Goal: Answer question/provide support: Share knowledge or assist other users

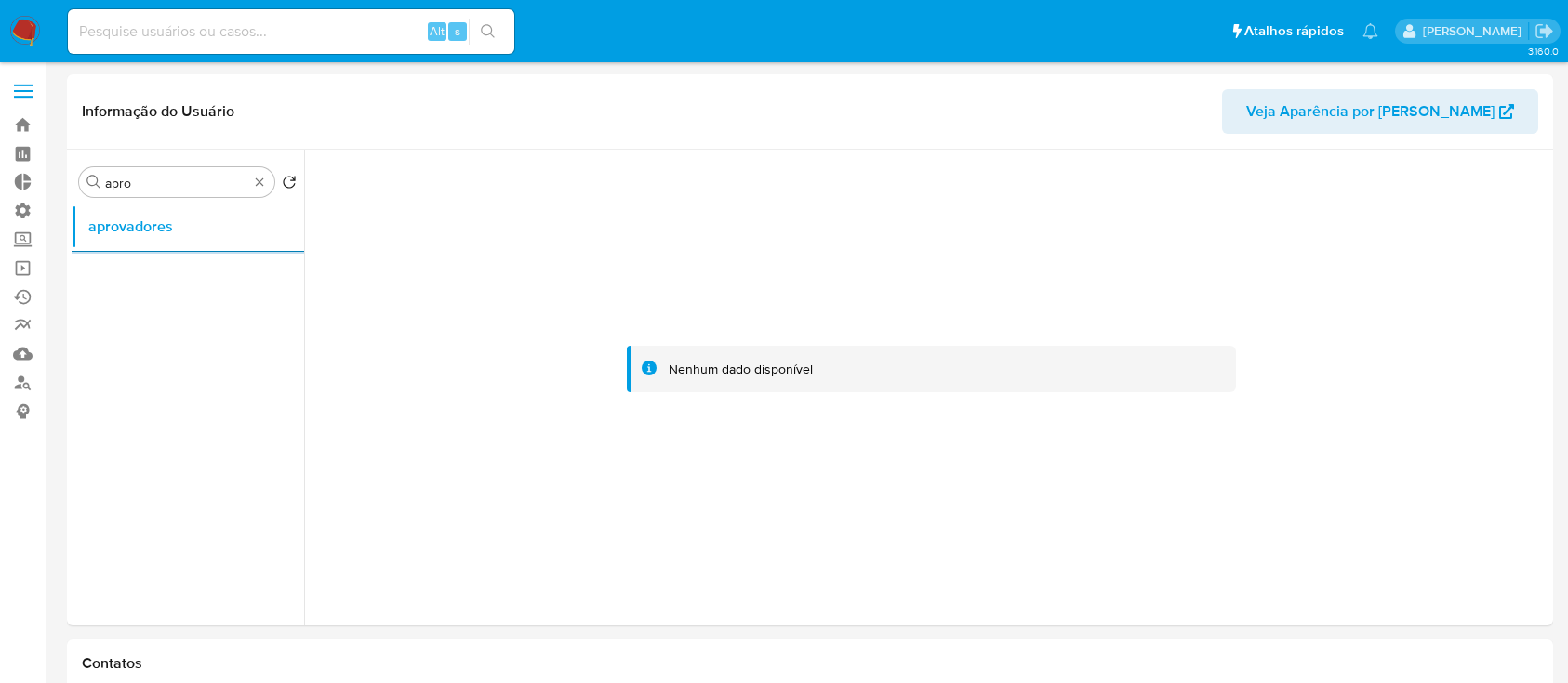
select select "10"
click at [309, 23] on input at bounding box center [291, 32] width 447 height 24
paste input "m7d78JnTWUqQOFIf1PTx1K0v"
type input "m7d78JnTWUqQOFIf1PTx1K0v"
click at [483, 35] on icon "search-icon" at bounding box center [489, 32] width 15 height 15
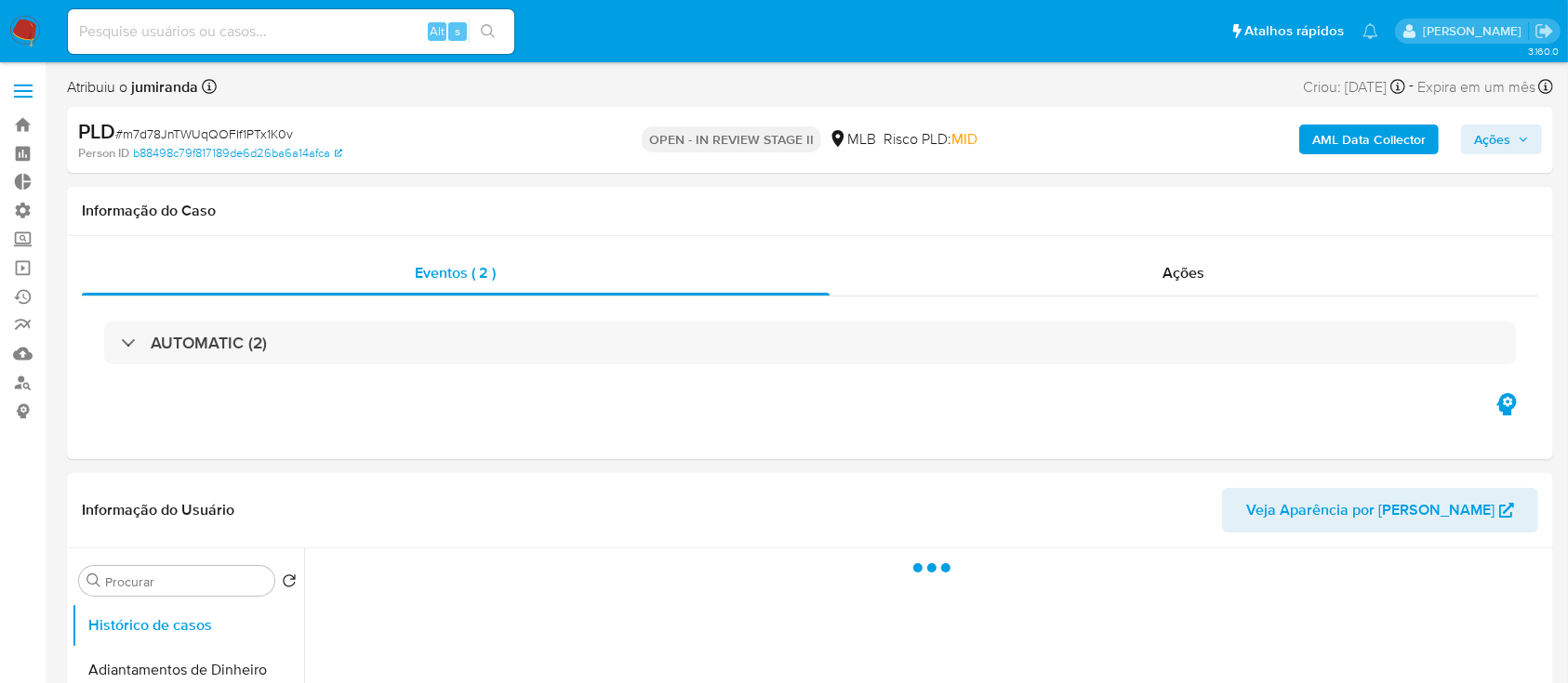
select select "10"
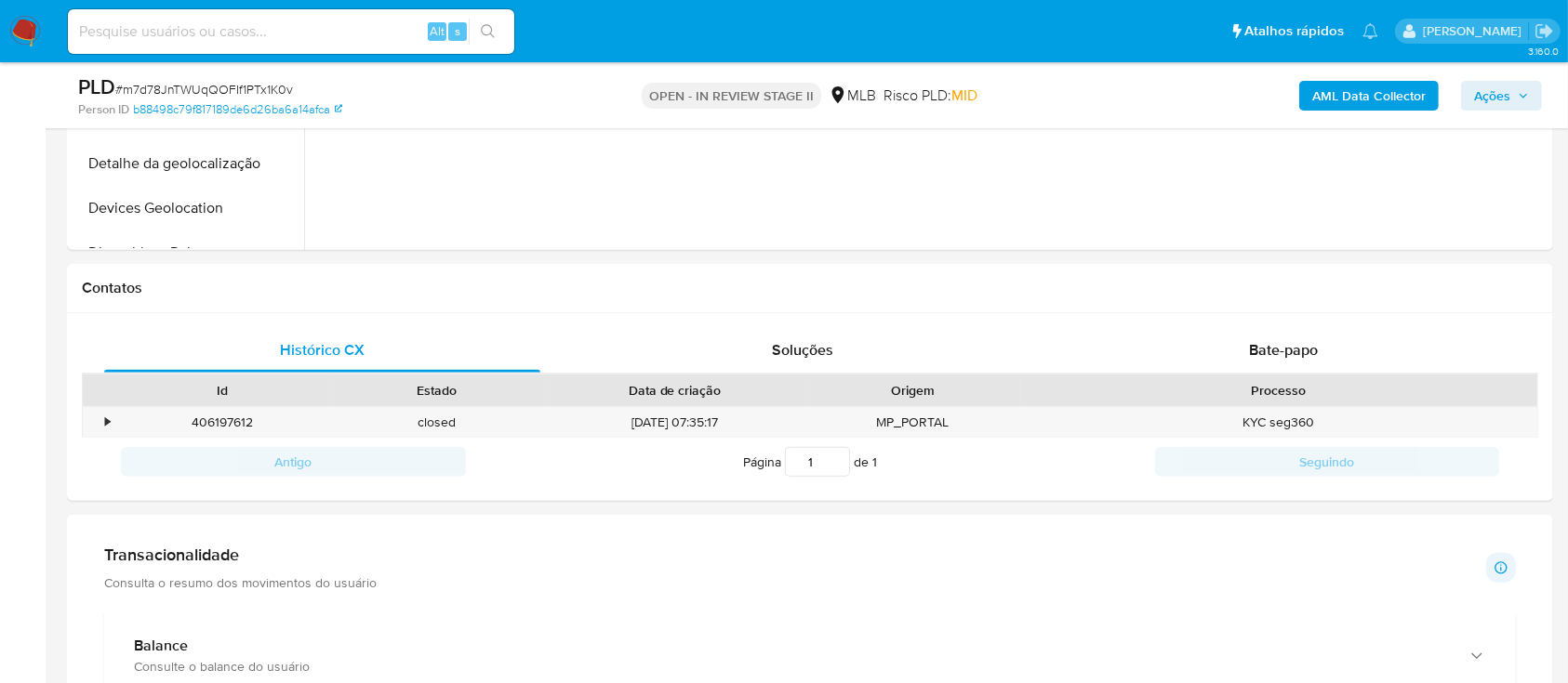
scroll to position [716, 0]
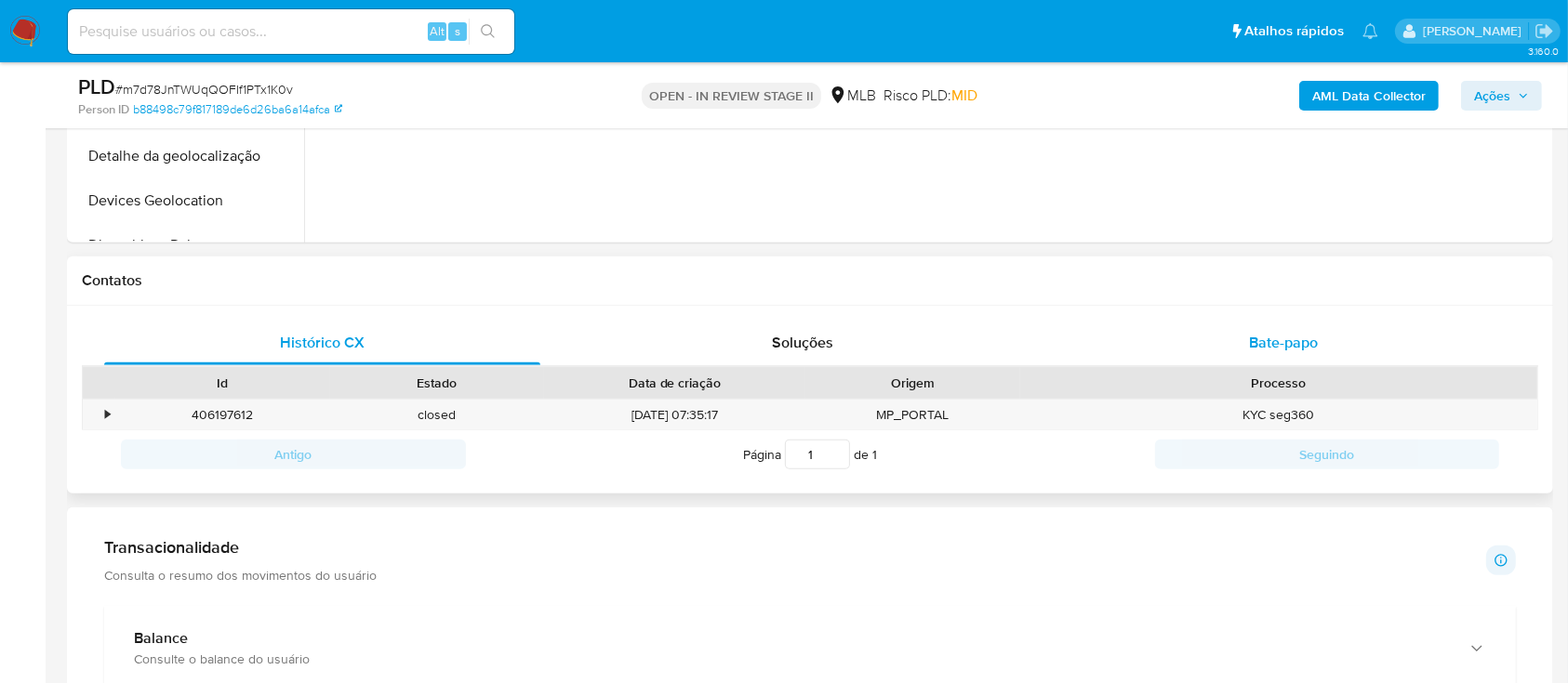
click at [1272, 333] on span "Bate-papo" at bounding box center [1283, 342] width 69 height 22
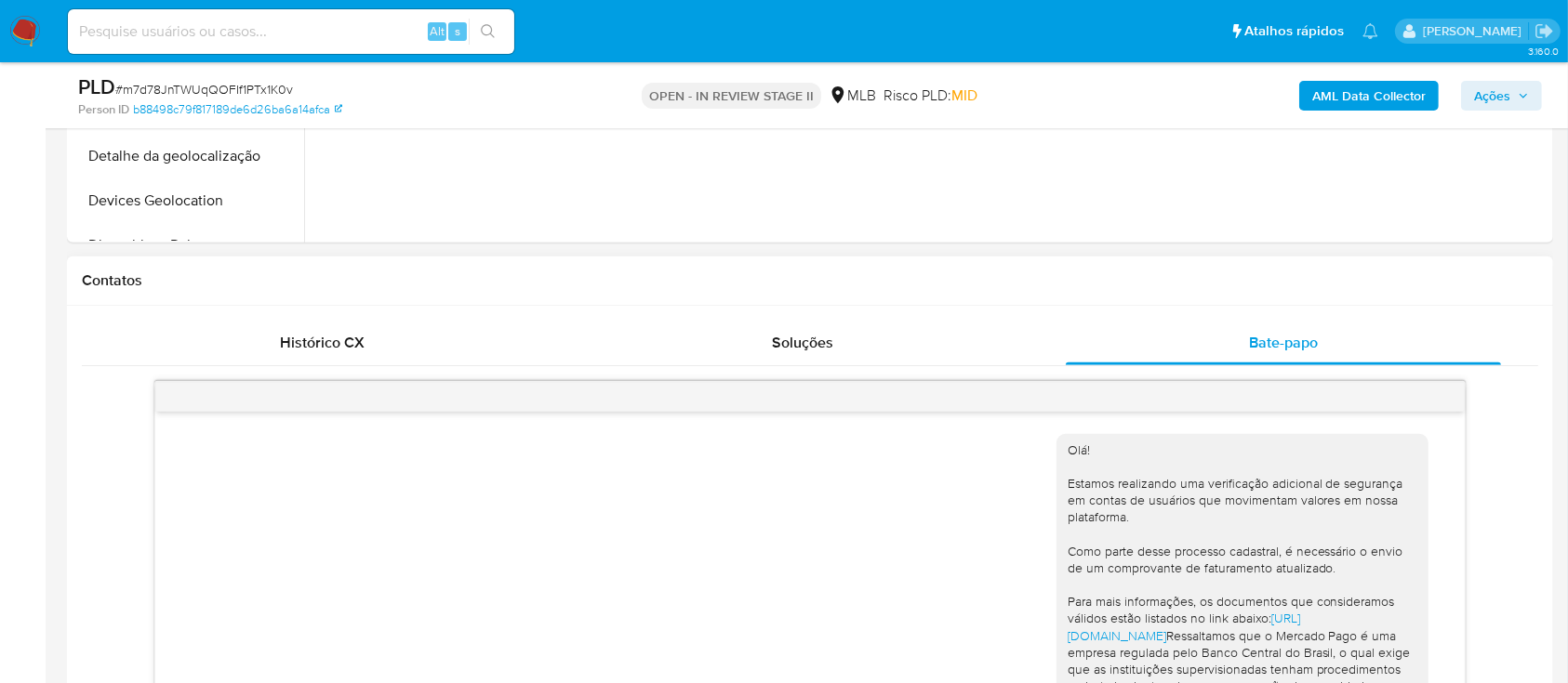
scroll to position [422, 0]
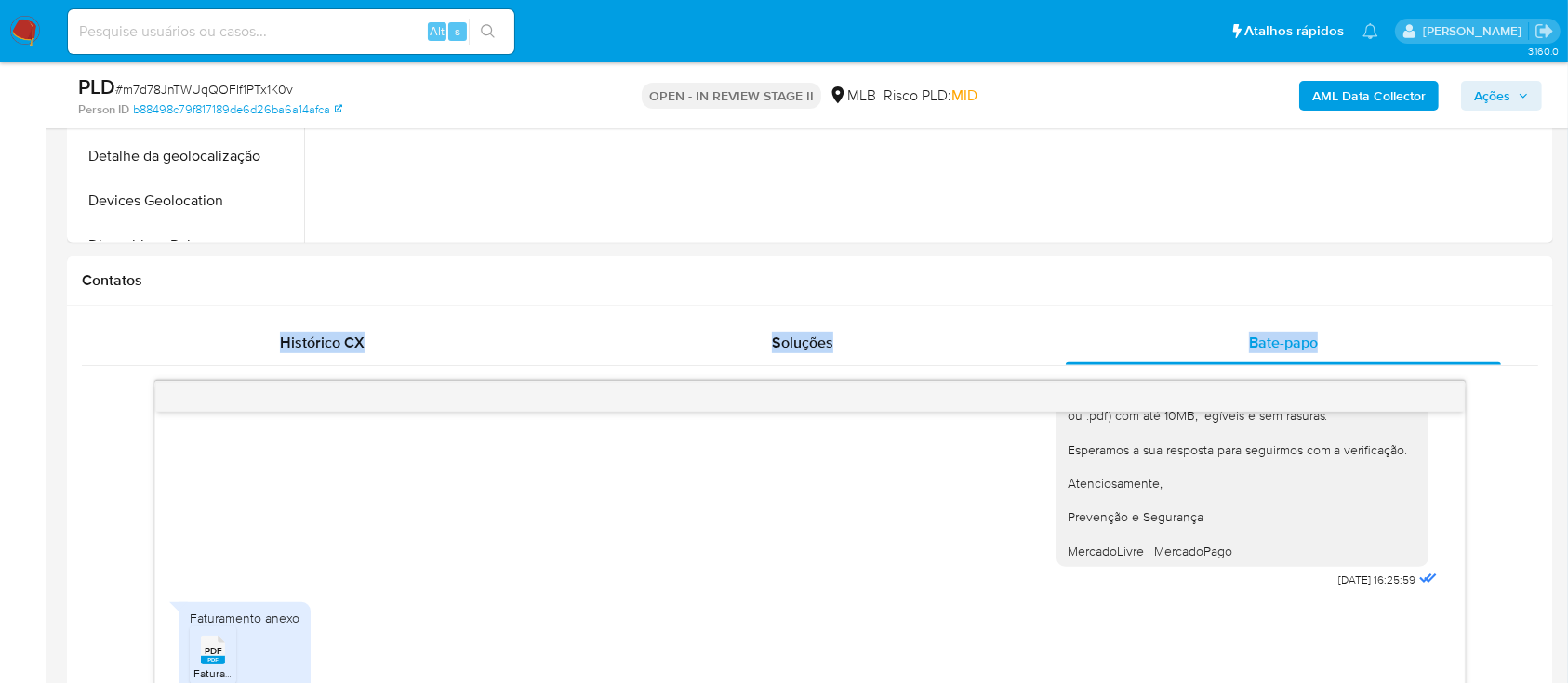
drag, startPoint x: 1567, startPoint y: 286, endPoint x: 1563, endPoint y: 348, distance: 62.1
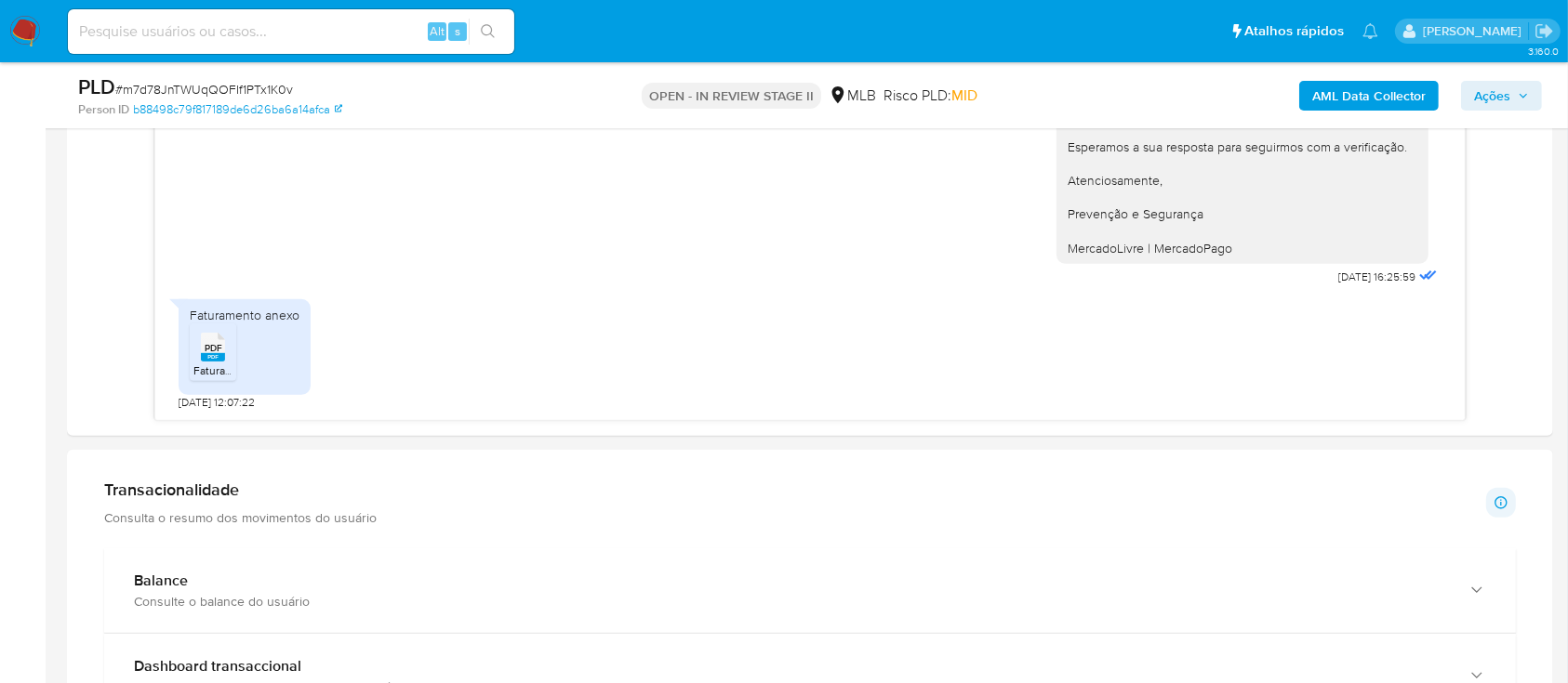
scroll to position [1048, 0]
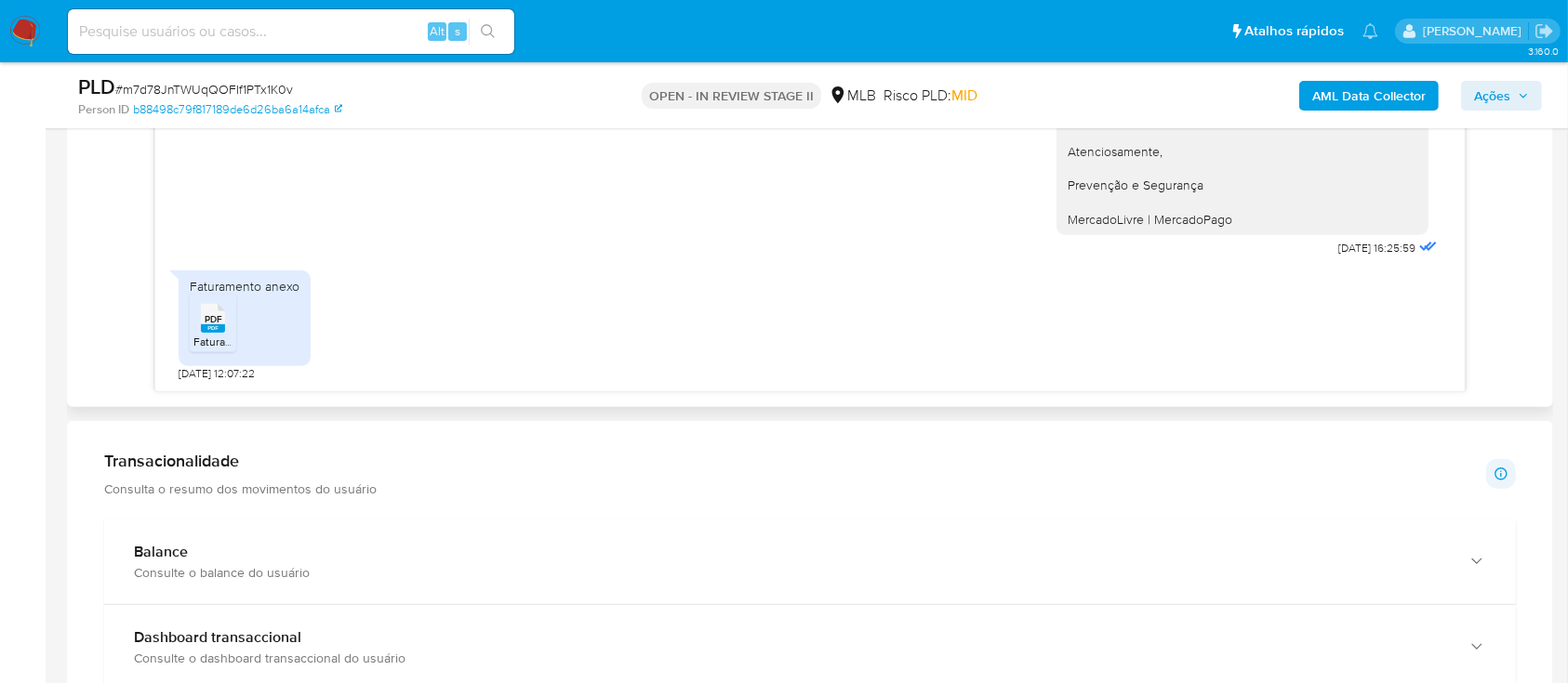
click at [223, 327] on rect at bounding box center [213, 328] width 24 height 8
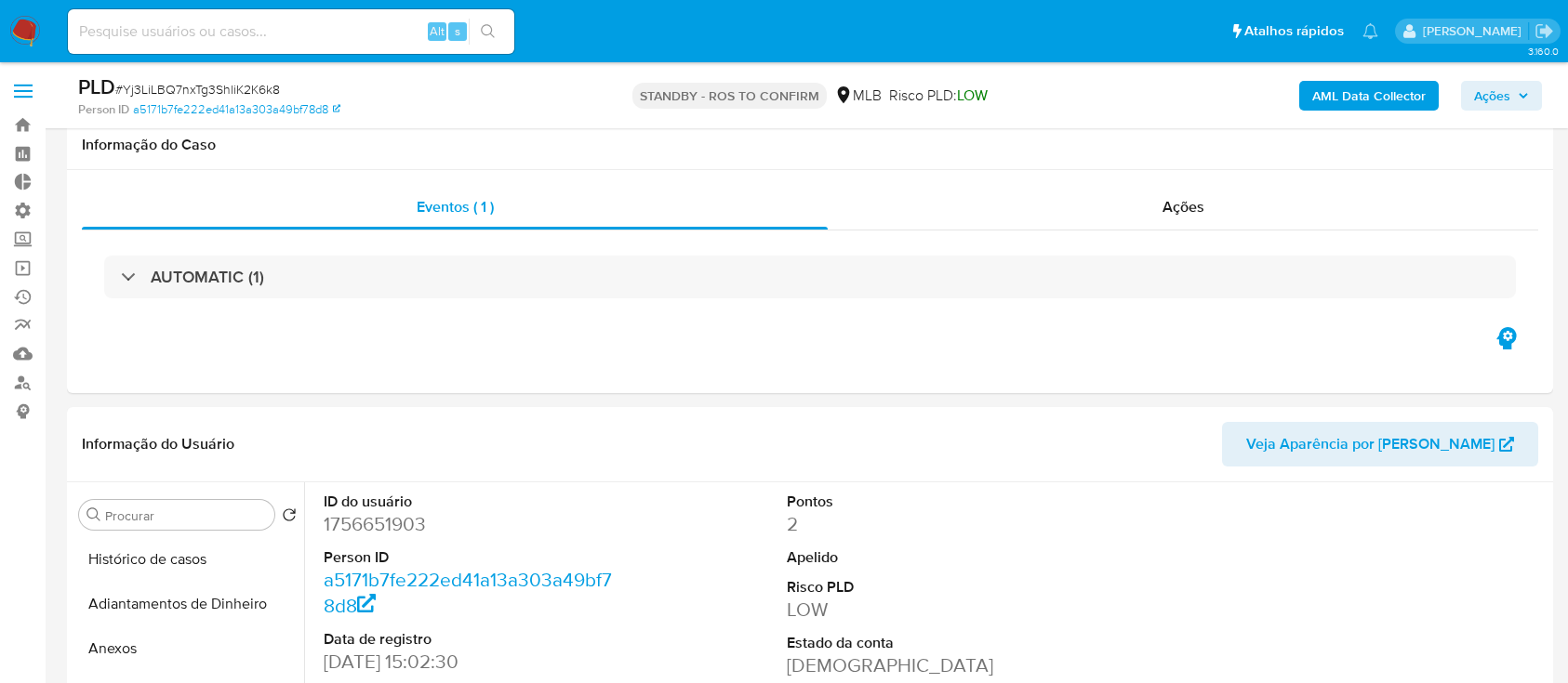
select select "10"
click at [254, 41] on input at bounding box center [291, 32] width 447 height 24
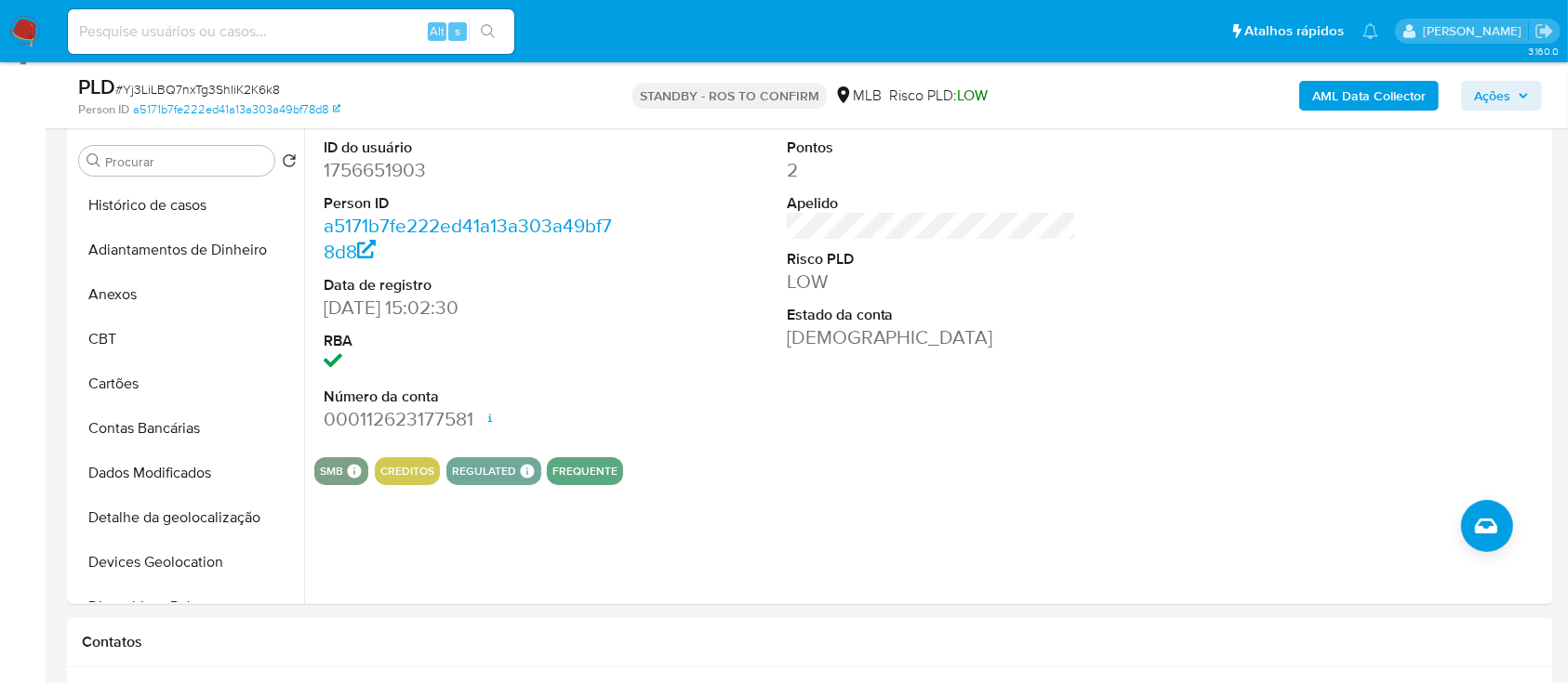
scroll to position [476, 0]
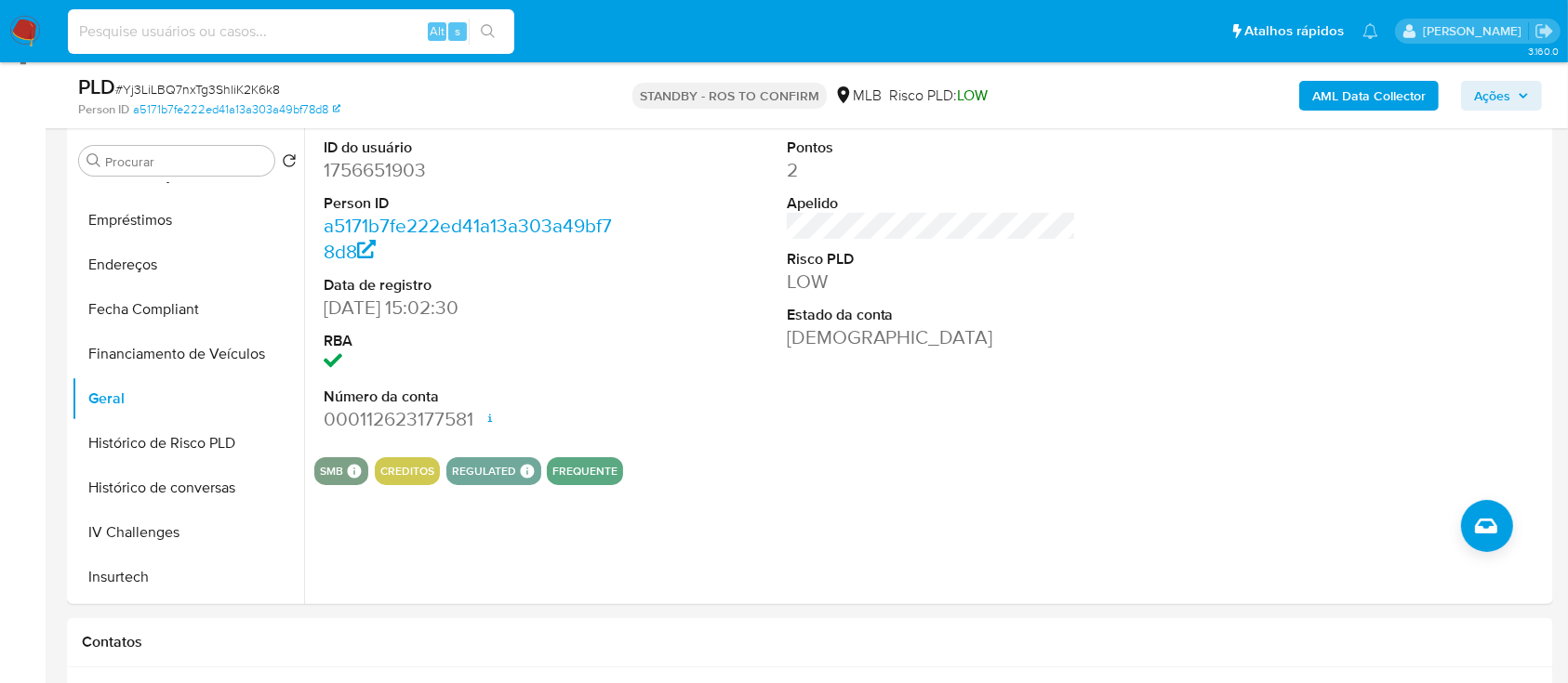
paste input "m7d78JnTWUqQOFIf1PTx1K0v"
type input "m7d78JnTWUqQOFIf1PTx1K0v"
click at [491, 26] on icon "search-icon" at bounding box center [488, 31] width 14 height 14
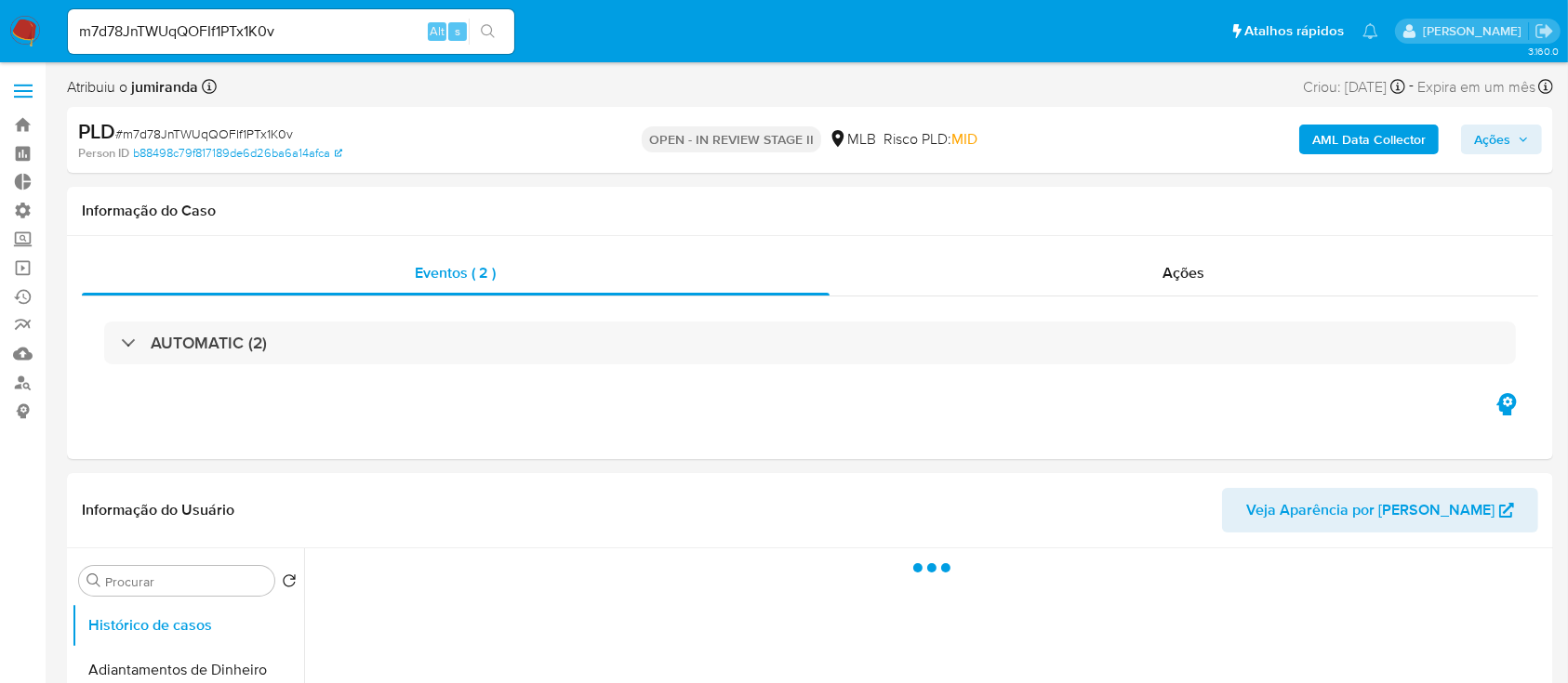
select select "10"
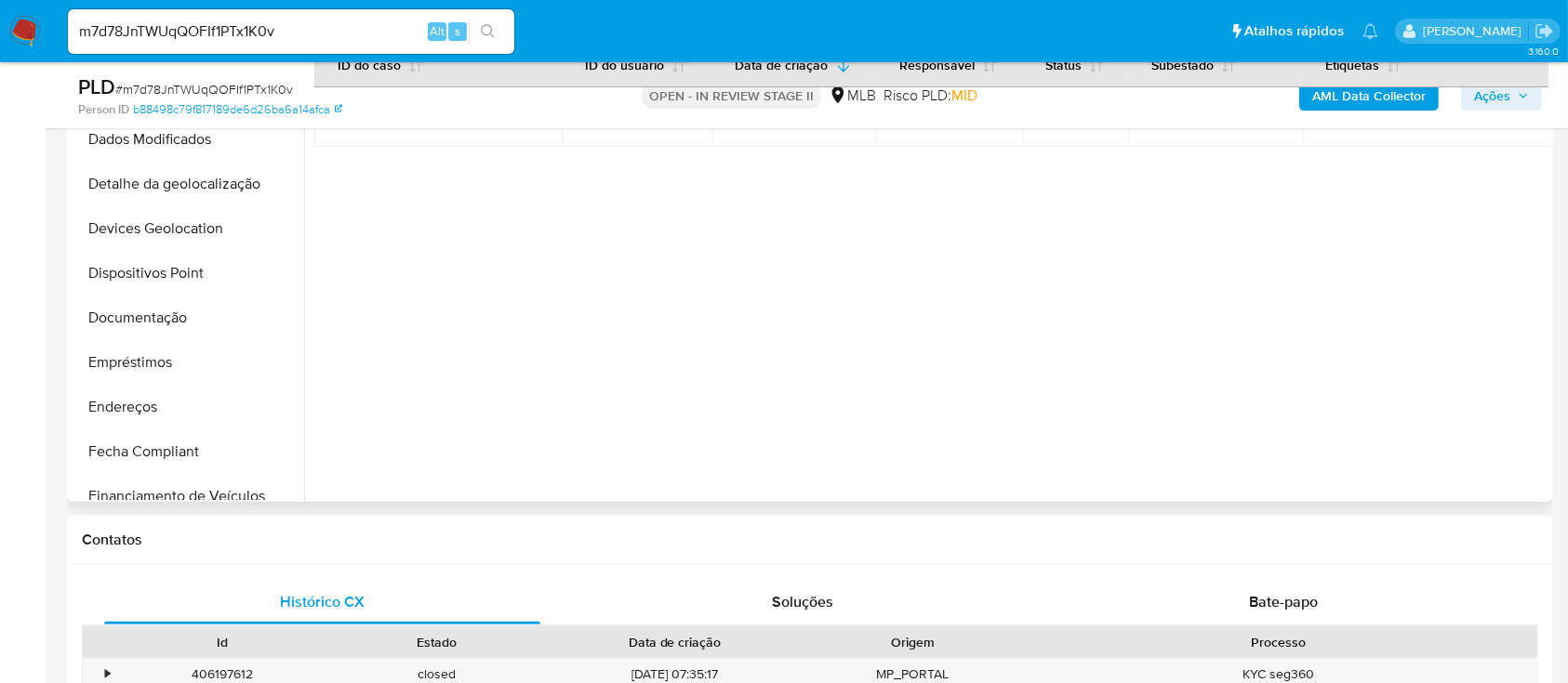
scroll to position [229, 0]
click at [176, 226] on button "Devices Geolocation" at bounding box center [180, 231] width 217 height 45
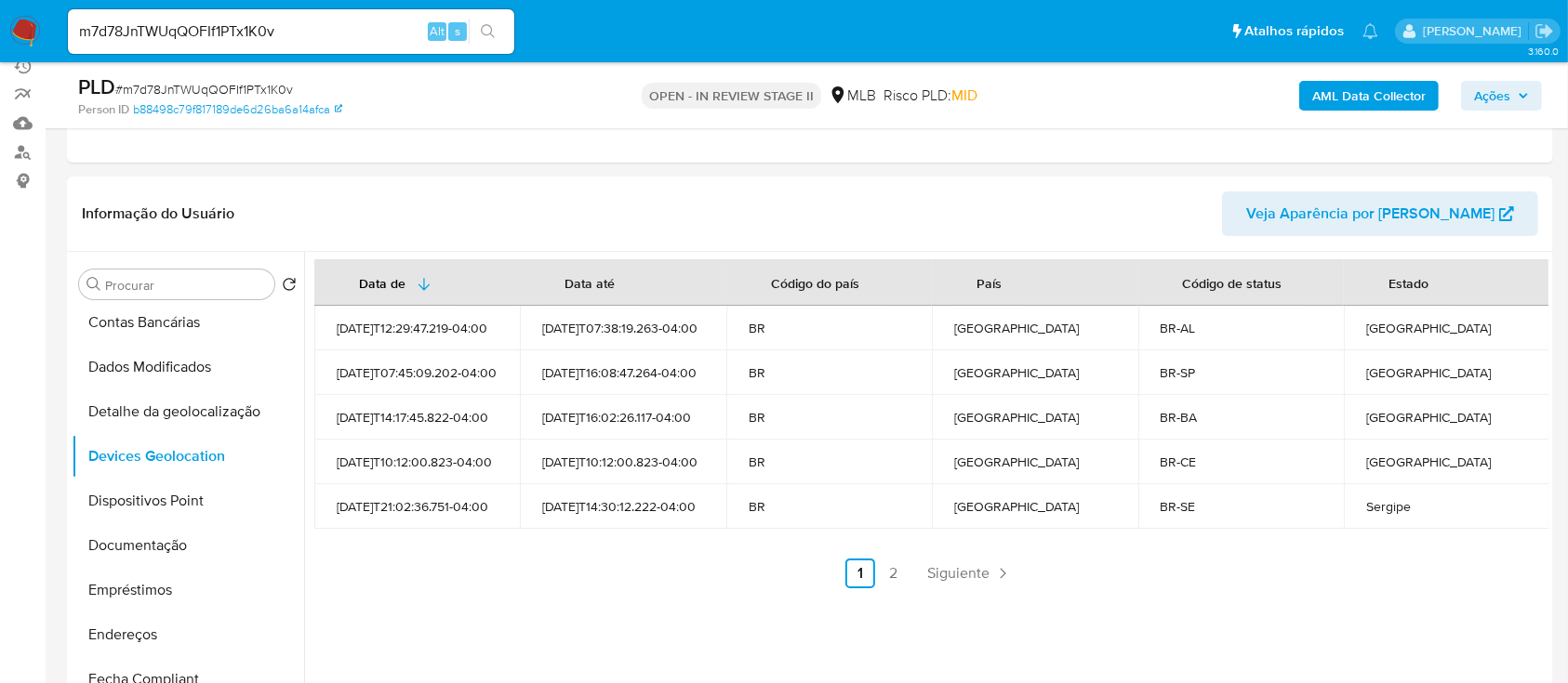
scroll to position [190, 0]
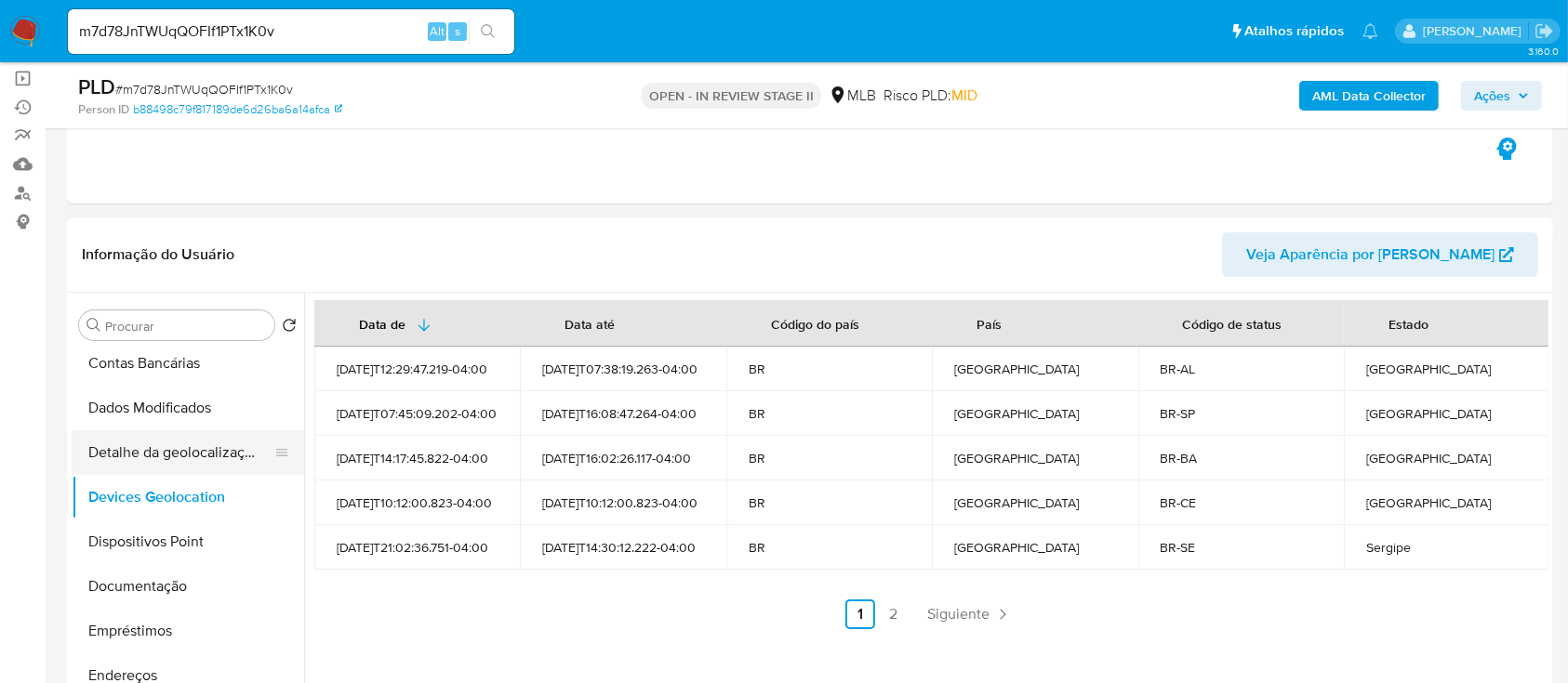
click at [114, 450] on button "Detalhe da geolocalização" at bounding box center [180, 453] width 217 height 45
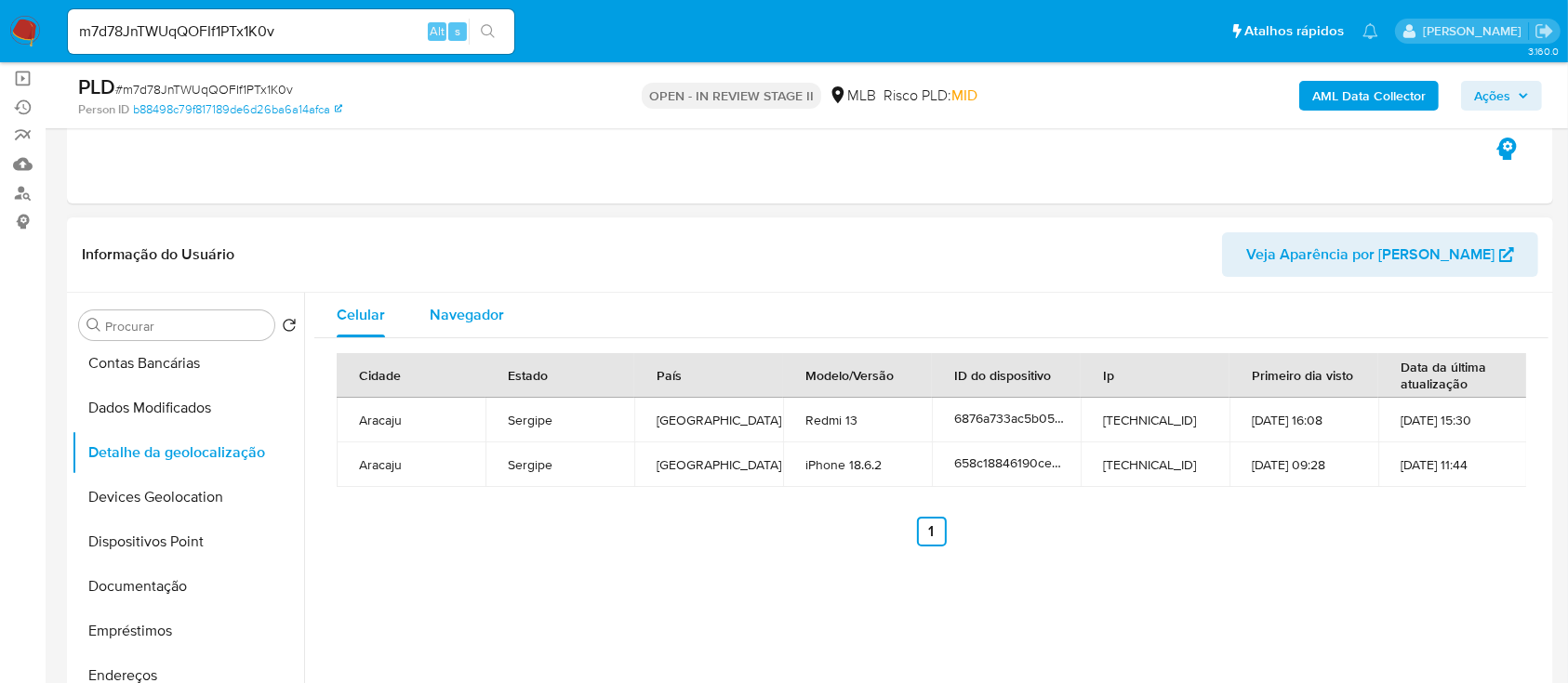
click at [476, 300] on div "Navegador" at bounding box center [466, 315] width 74 height 45
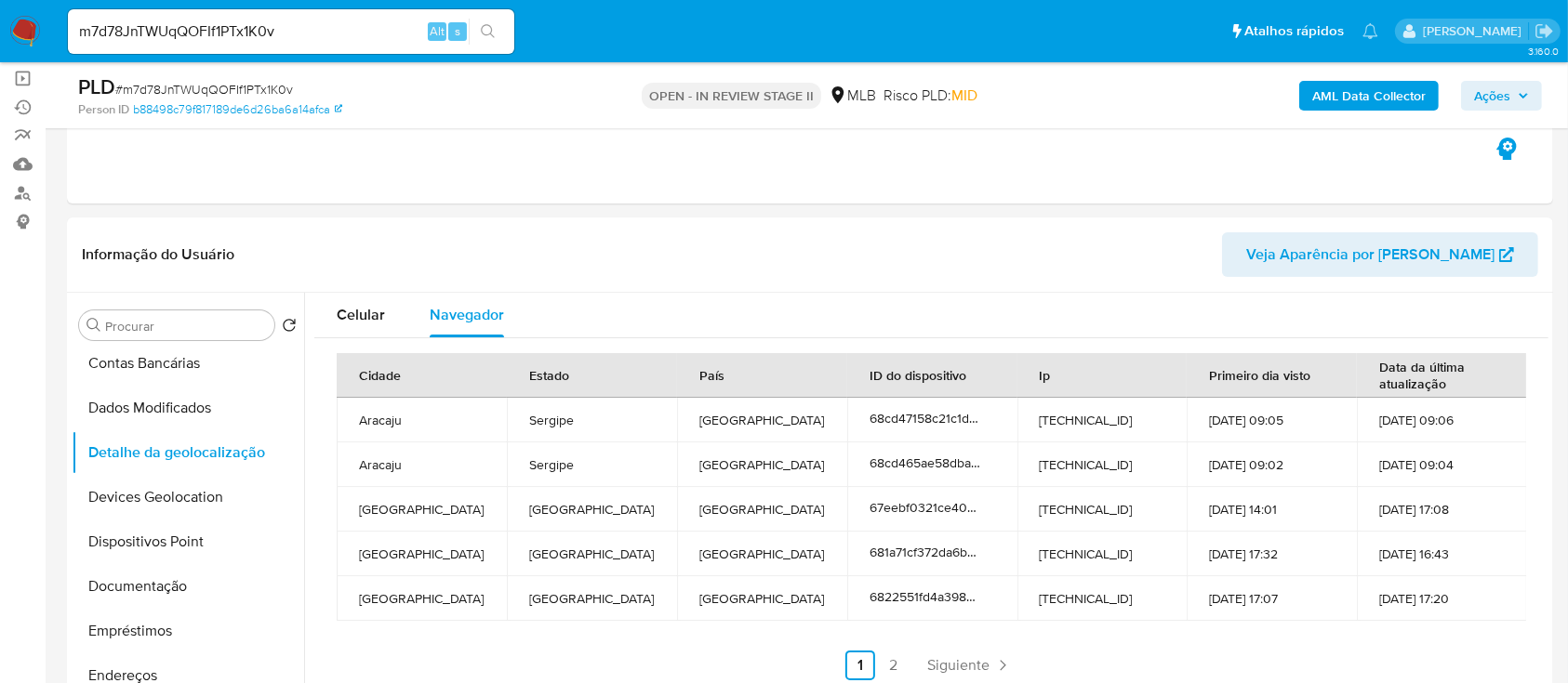
scroll to position [0, 0]
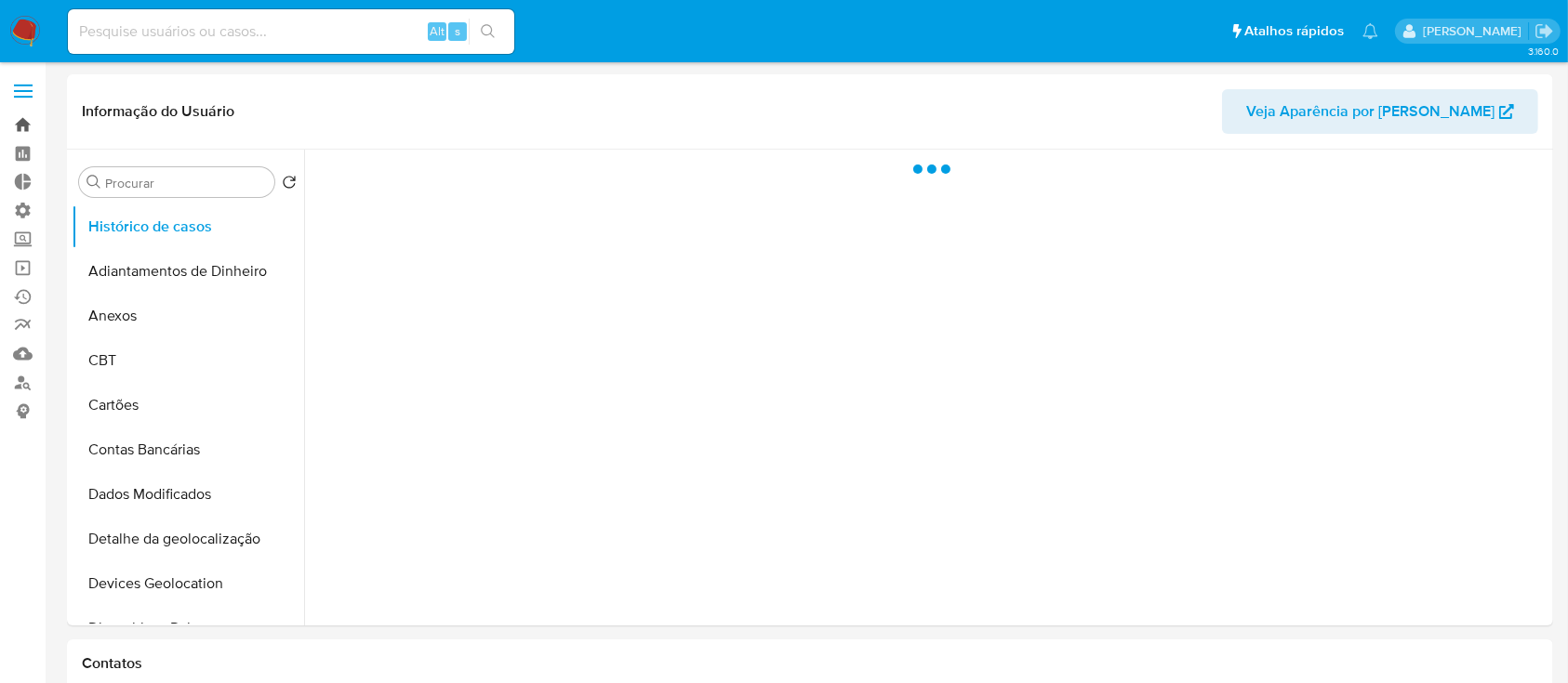
click at [22, 116] on link "Bandeja" at bounding box center [110, 124] width 221 height 29
select select "10"
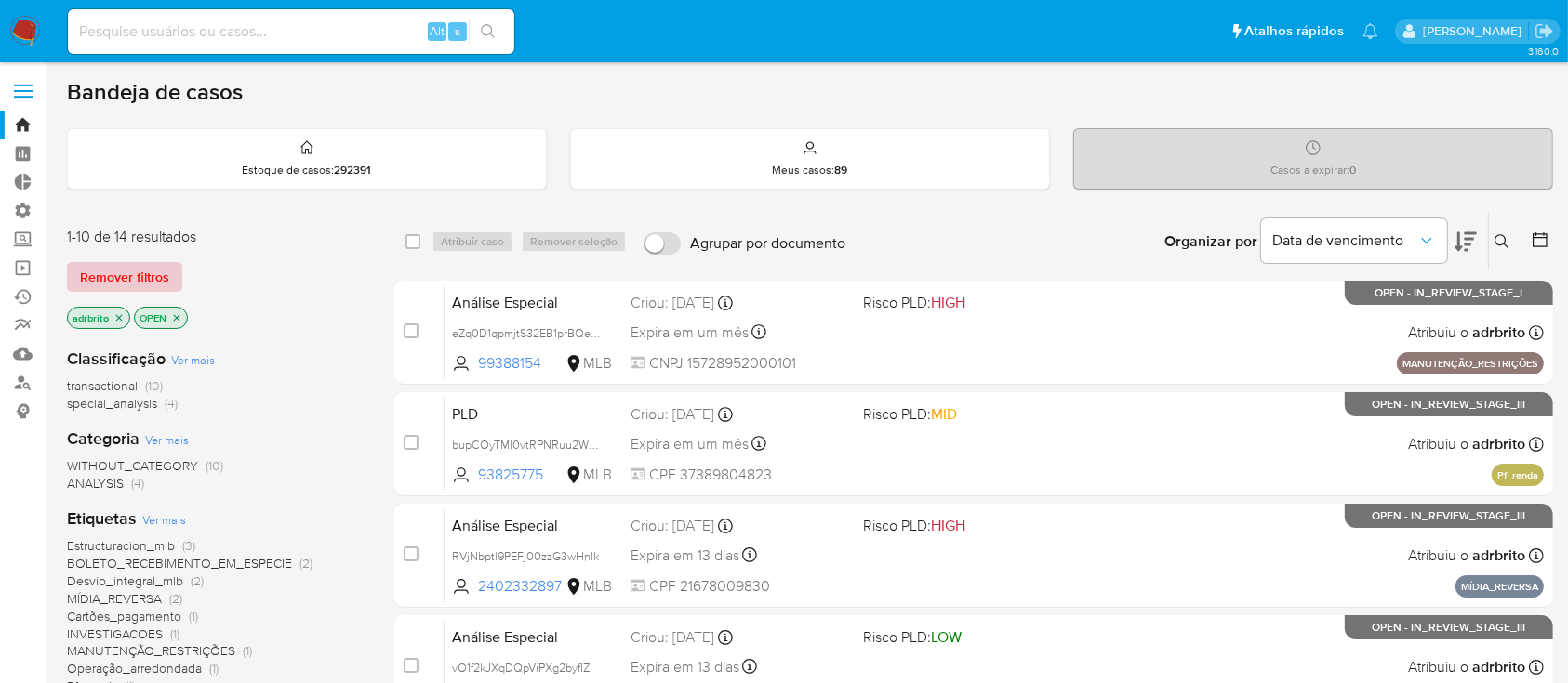
click at [150, 274] on span "Remover filtros" at bounding box center [124, 277] width 89 height 26
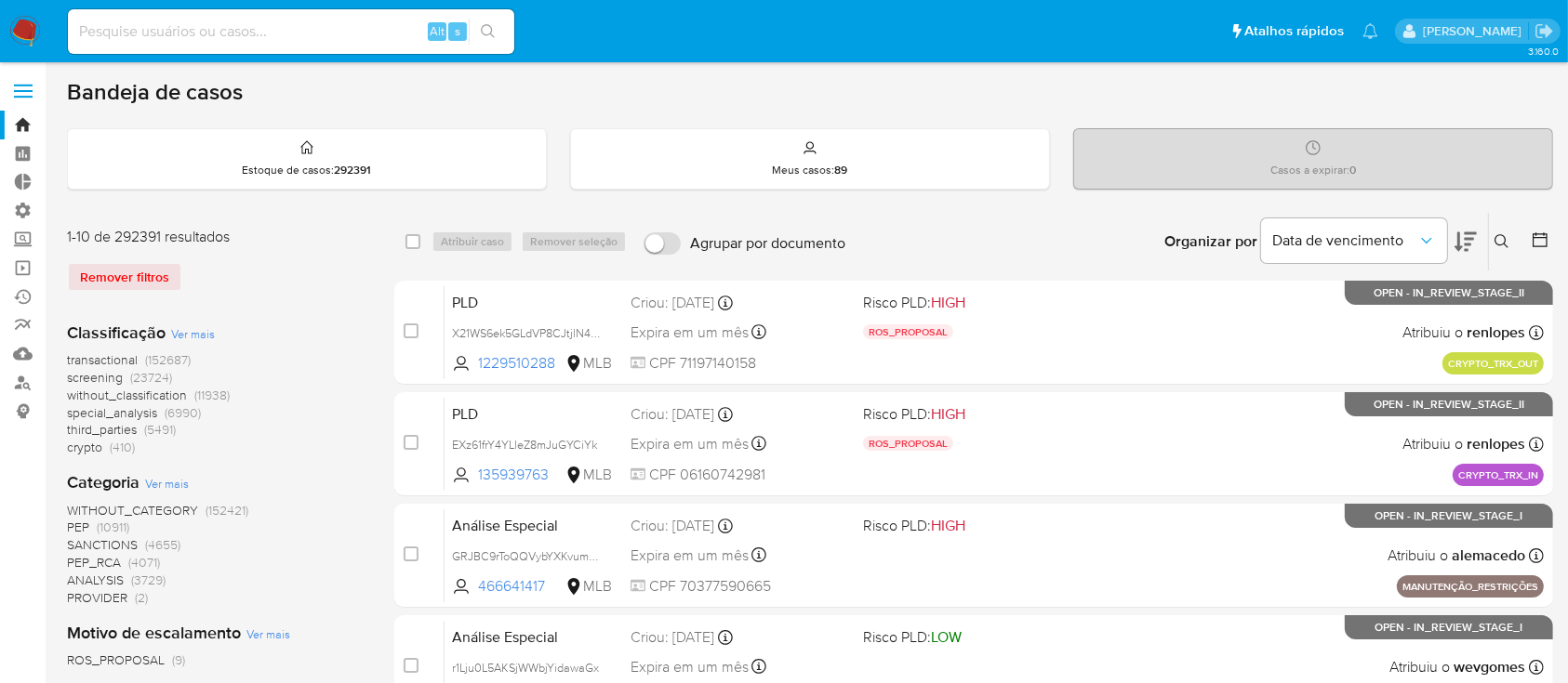
click at [1547, 244] on icon at bounding box center [1540, 240] width 15 height 15
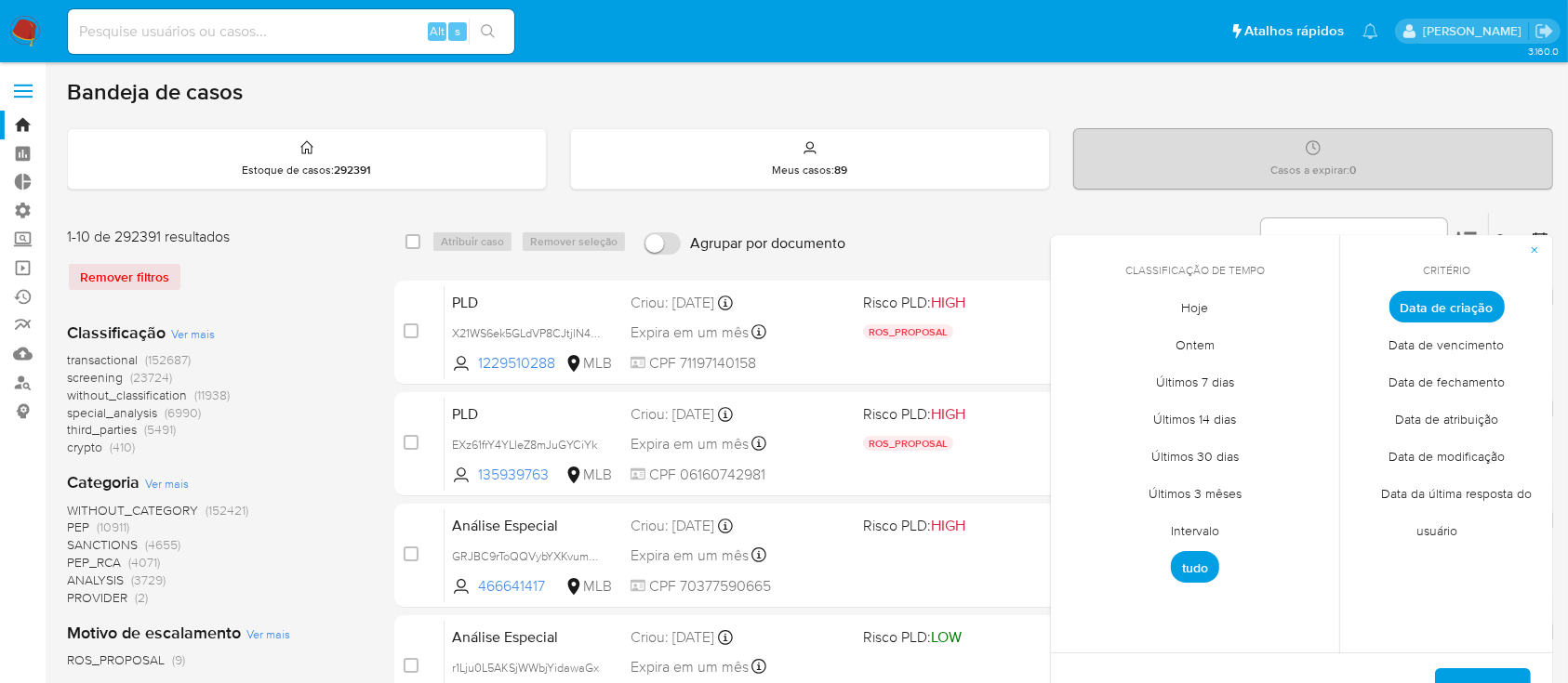
click at [1197, 530] on span "Intervalo" at bounding box center [1194, 530] width 87 height 38
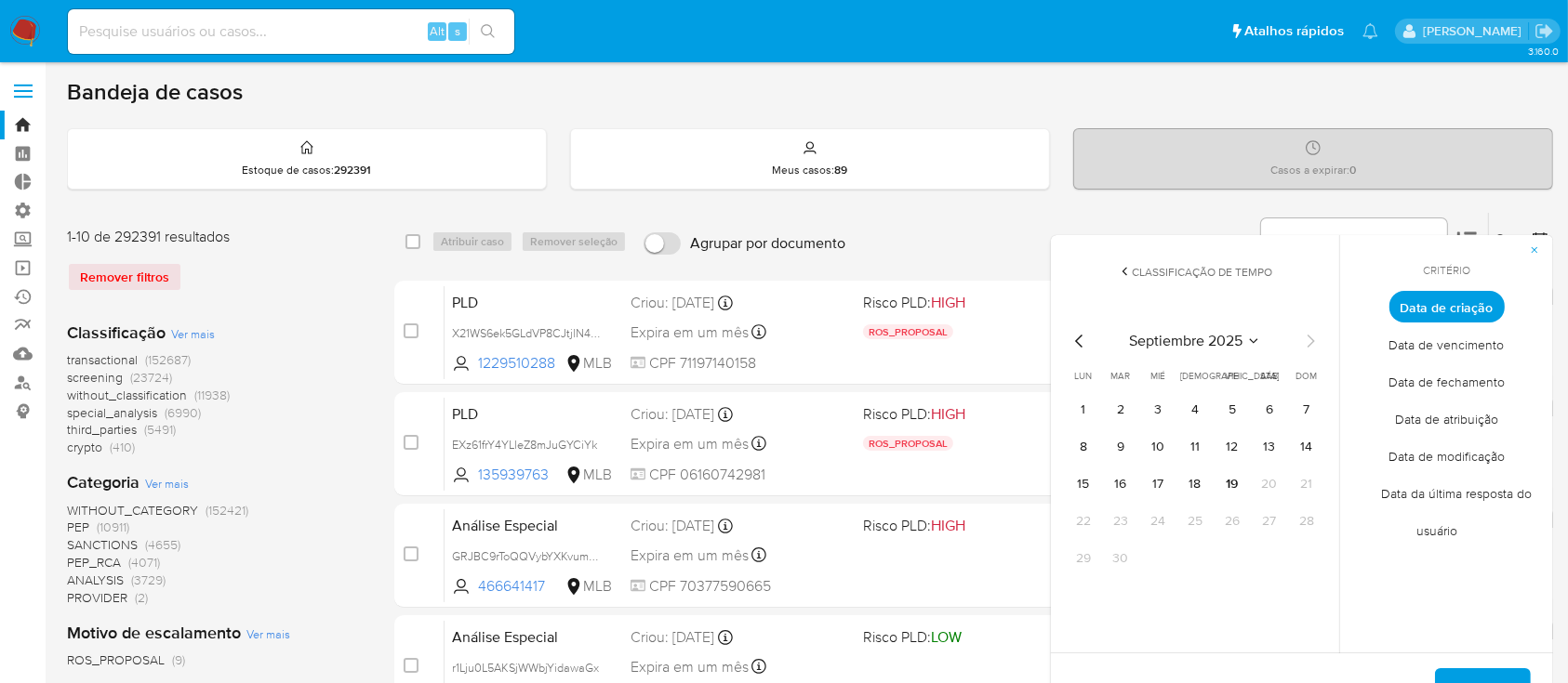
click at [1072, 340] on icon "Mes anterior" at bounding box center [1079, 342] width 22 height 22
click at [1228, 408] on button "1" at bounding box center [1232, 410] width 30 height 30
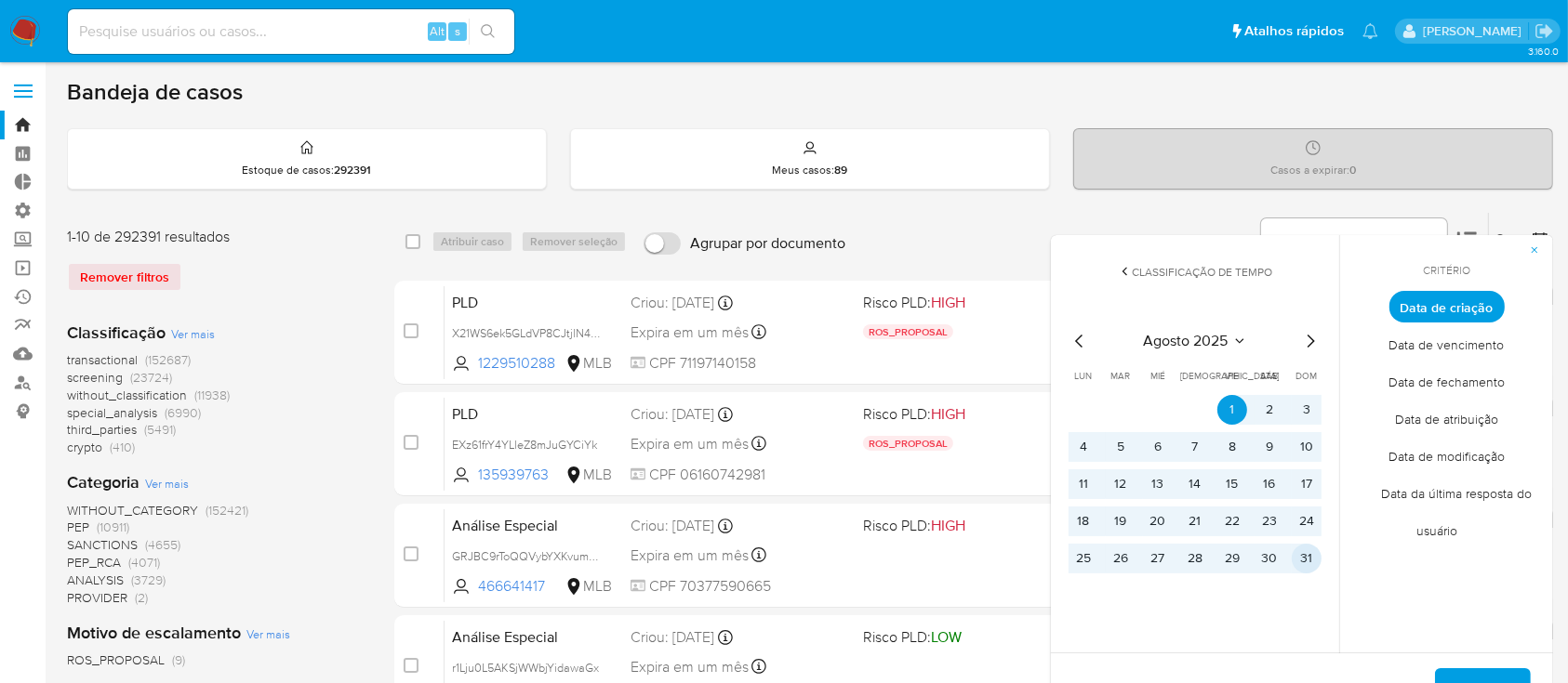
click at [1302, 565] on button "31" at bounding box center [1307, 559] width 30 height 30
click at [1462, 670] on span "Aplicar" at bounding box center [1483, 690] width 48 height 41
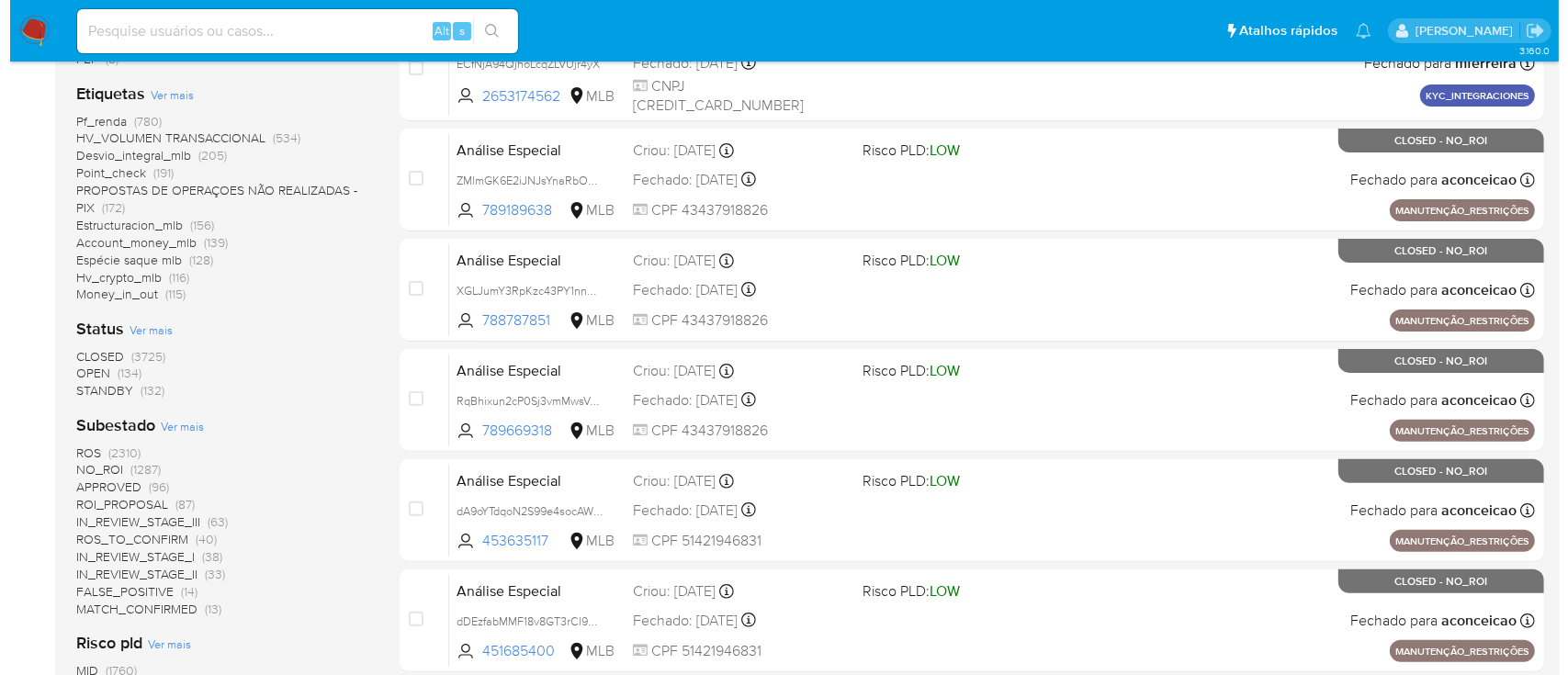
scroll to position [478, 0]
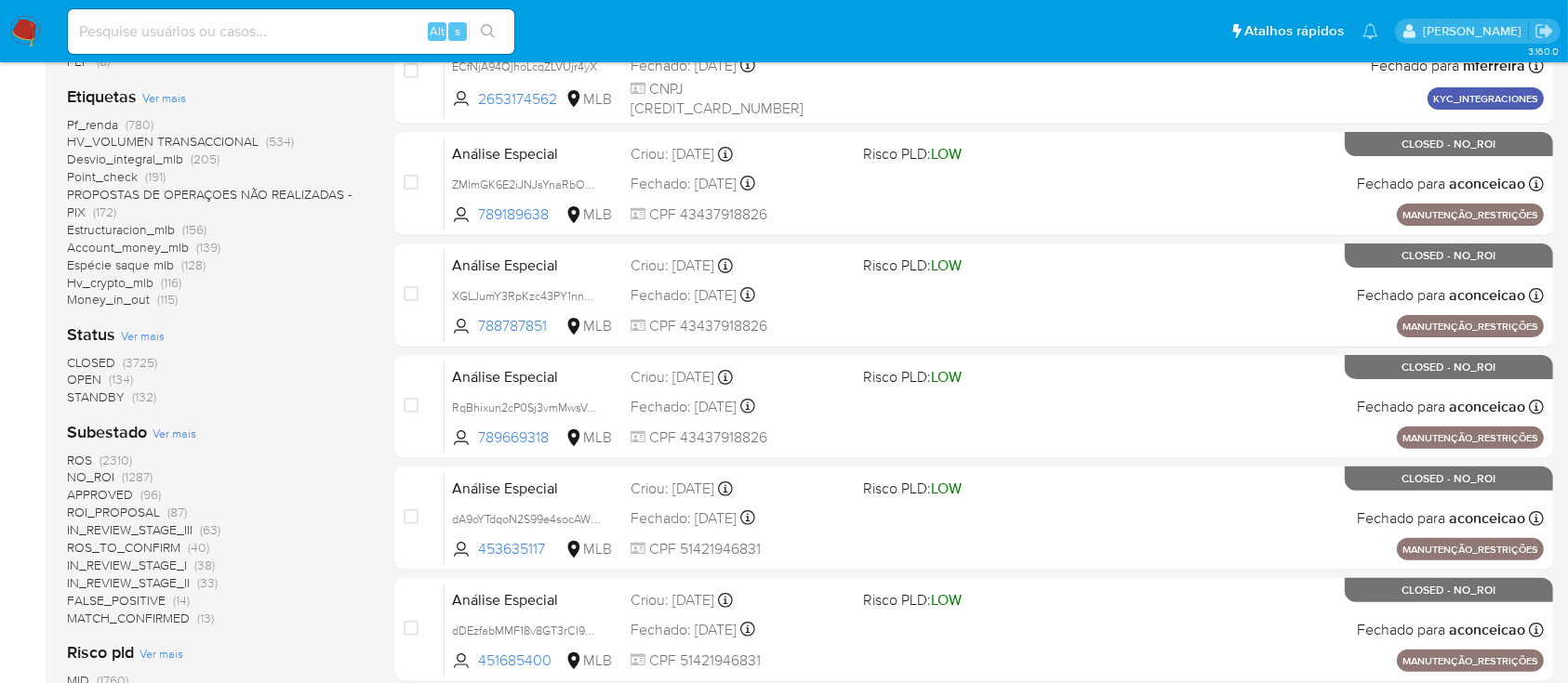
click at [95, 372] on span "OPEN" at bounding box center [84, 379] width 35 height 19
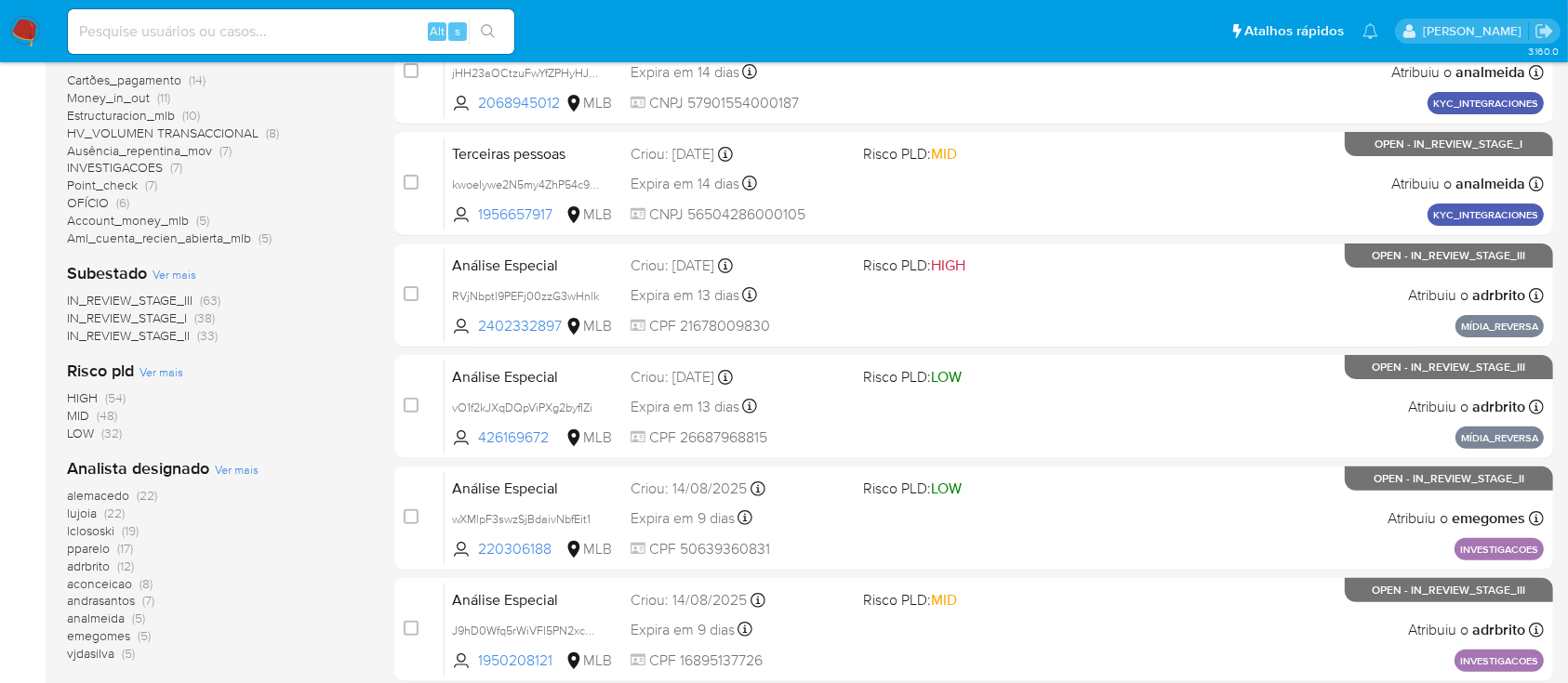
click at [234, 467] on span "Ver mais" at bounding box center [236, 470] width 44 height 17
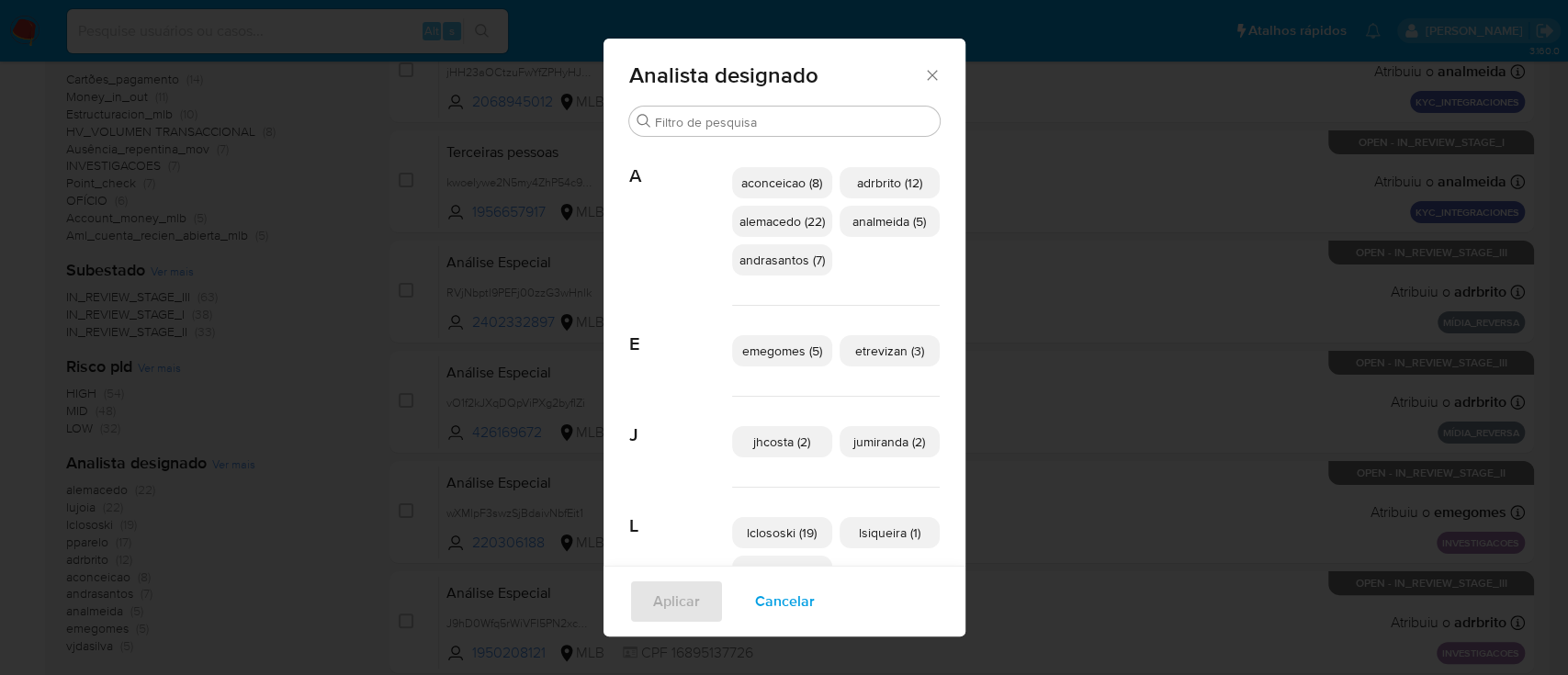
click at [764, 180] on span "aconceicao (8)" at bounding box center [781, 183] width 80 height 18
click at [661, 607] on span "Aplicar" at bounding box center [676, 602] width 47 height 41
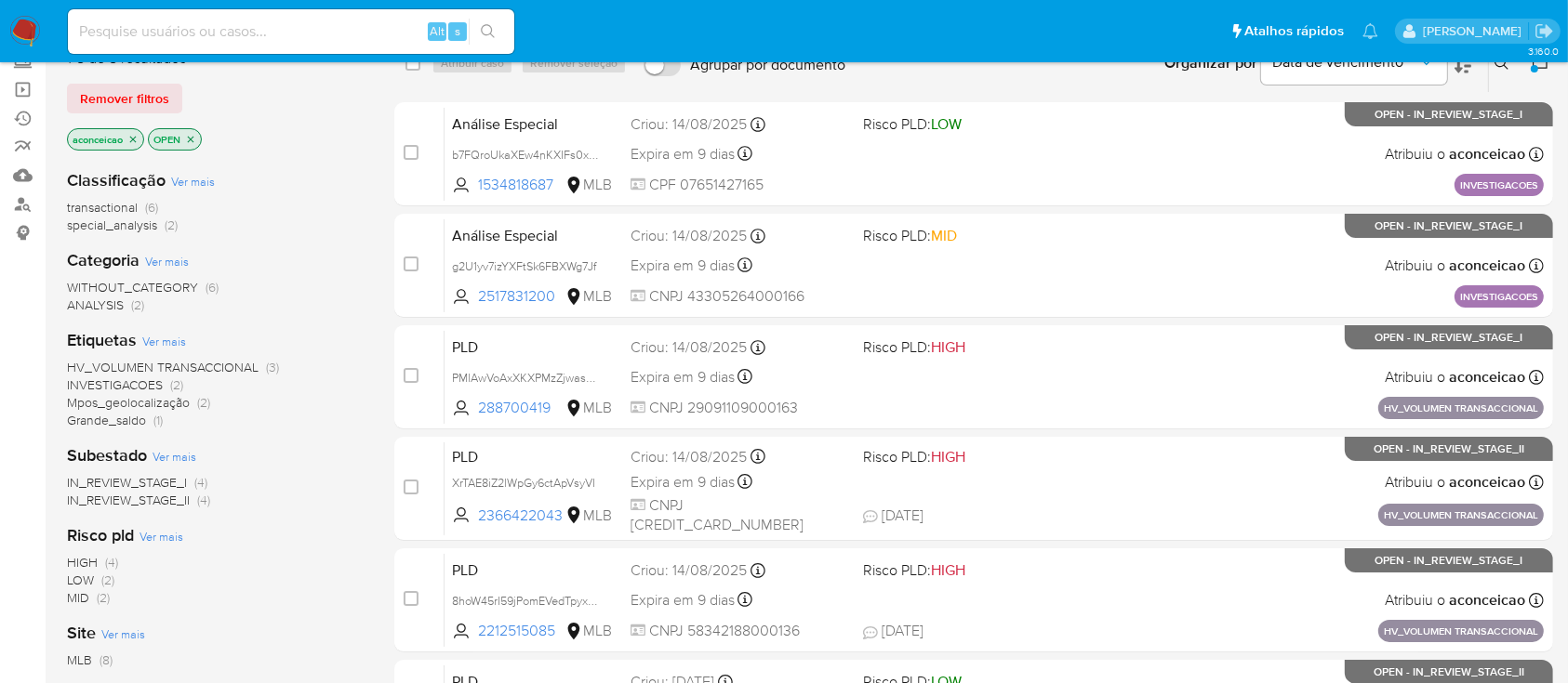
scroll to position [180, 0]
click at [310, 530] on div "Risco pld Ver mais HIGH (4) LOW (2) MID (2)" at bounding box center [216, 564] width 298 height 82
click at [323, 546] on div "Risco pld Ver mais HIGH (4) LOW (2) MID (2)" at bounding box center [216, 564] width 298 height 82
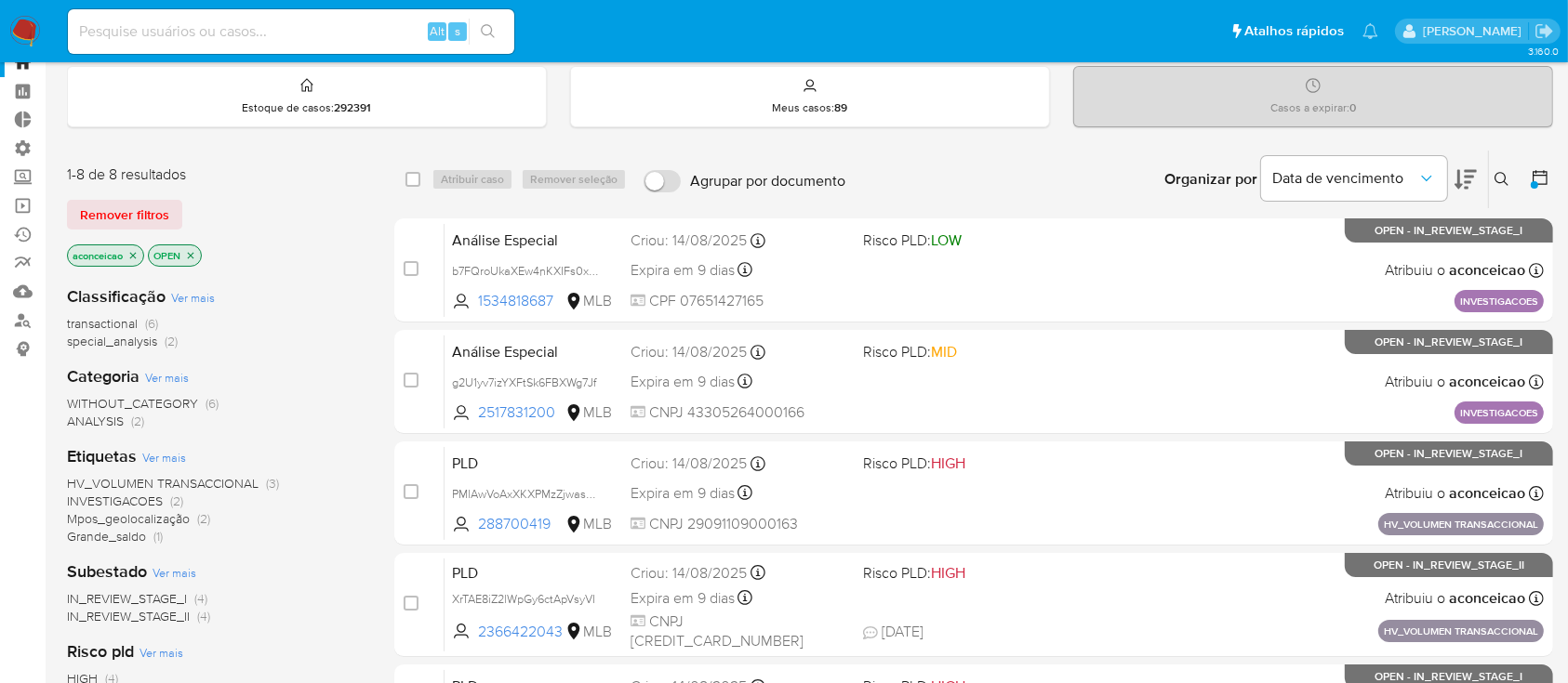
scroll to position [60, 0]
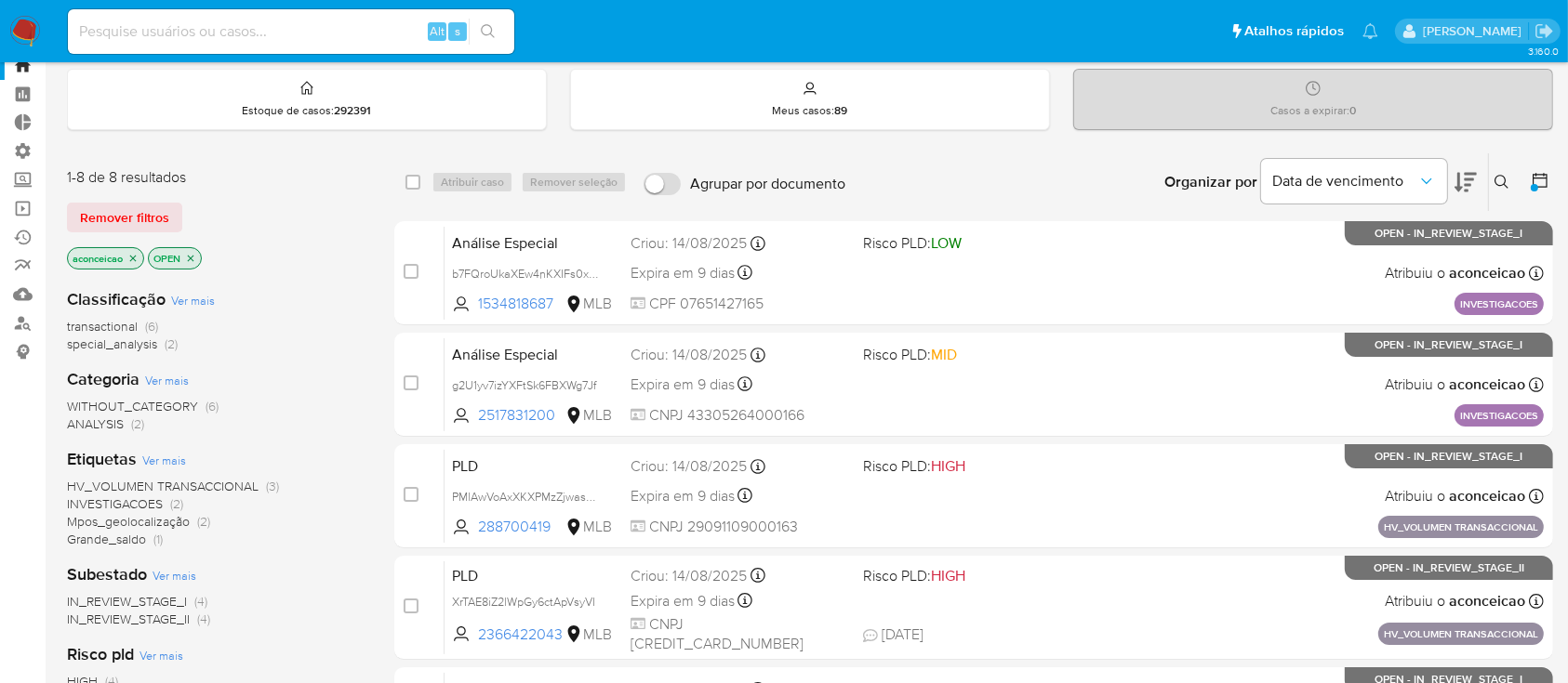
click at [138, 254] on icon "close-filter" at bounding box center [133, 258] width 11 height 11
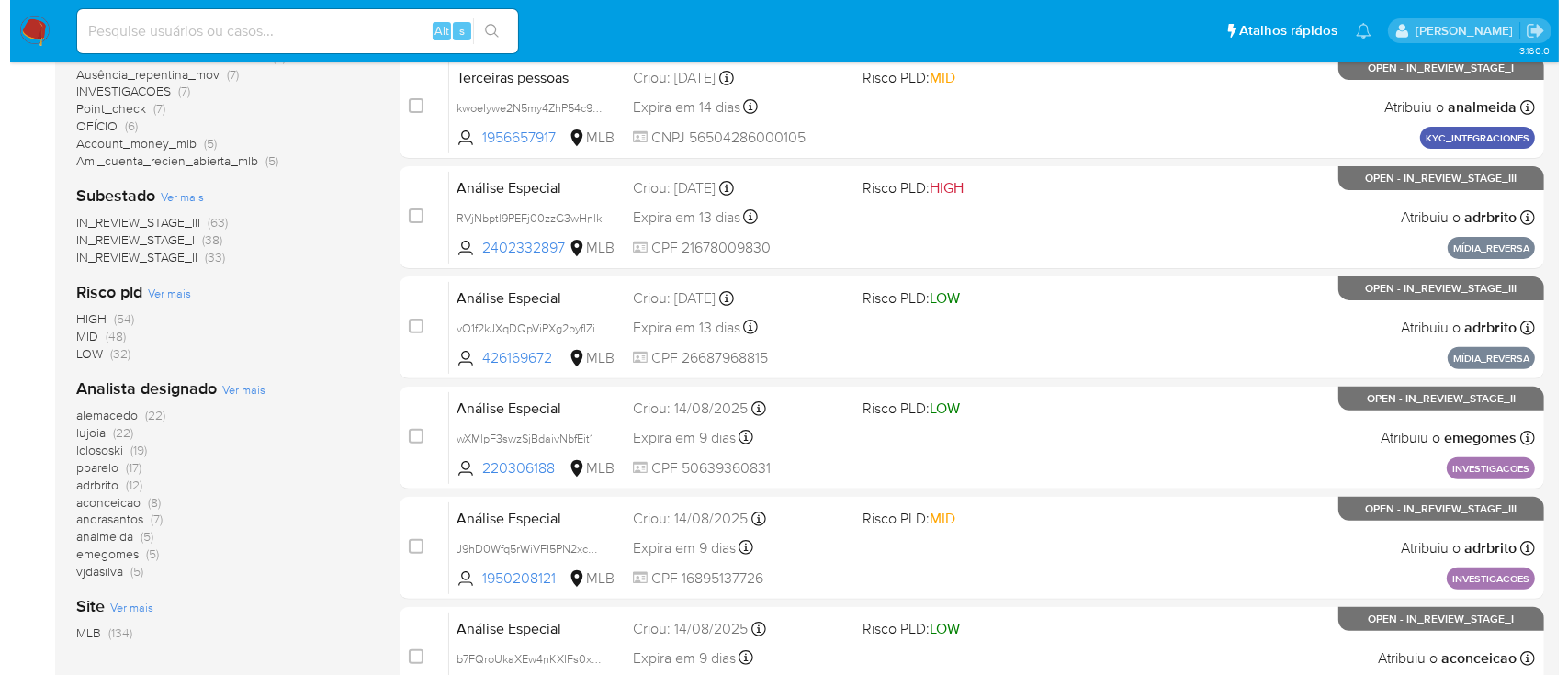
scroll to position [555, 0]
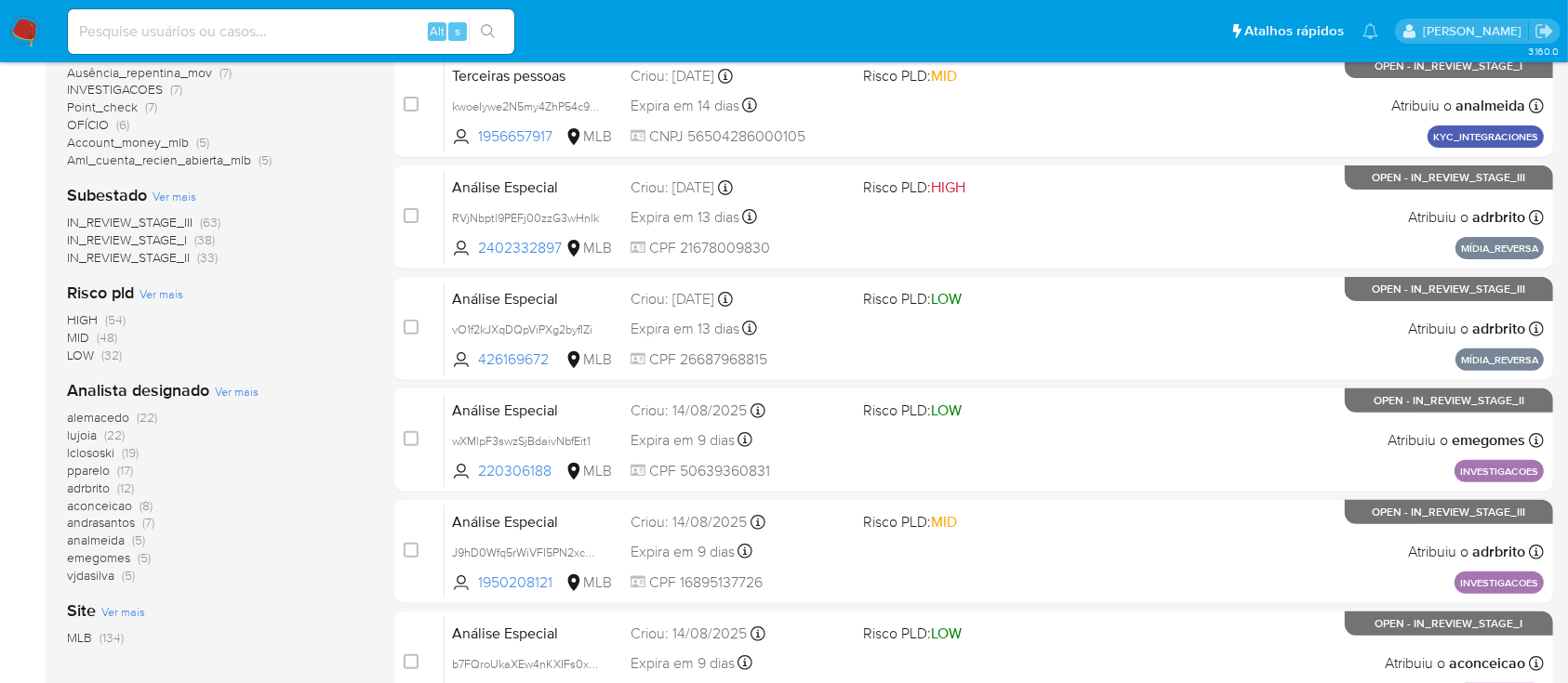
click at [223, 385] on span "Ver mais" at bounding box center [236, 391] width 44 height 17
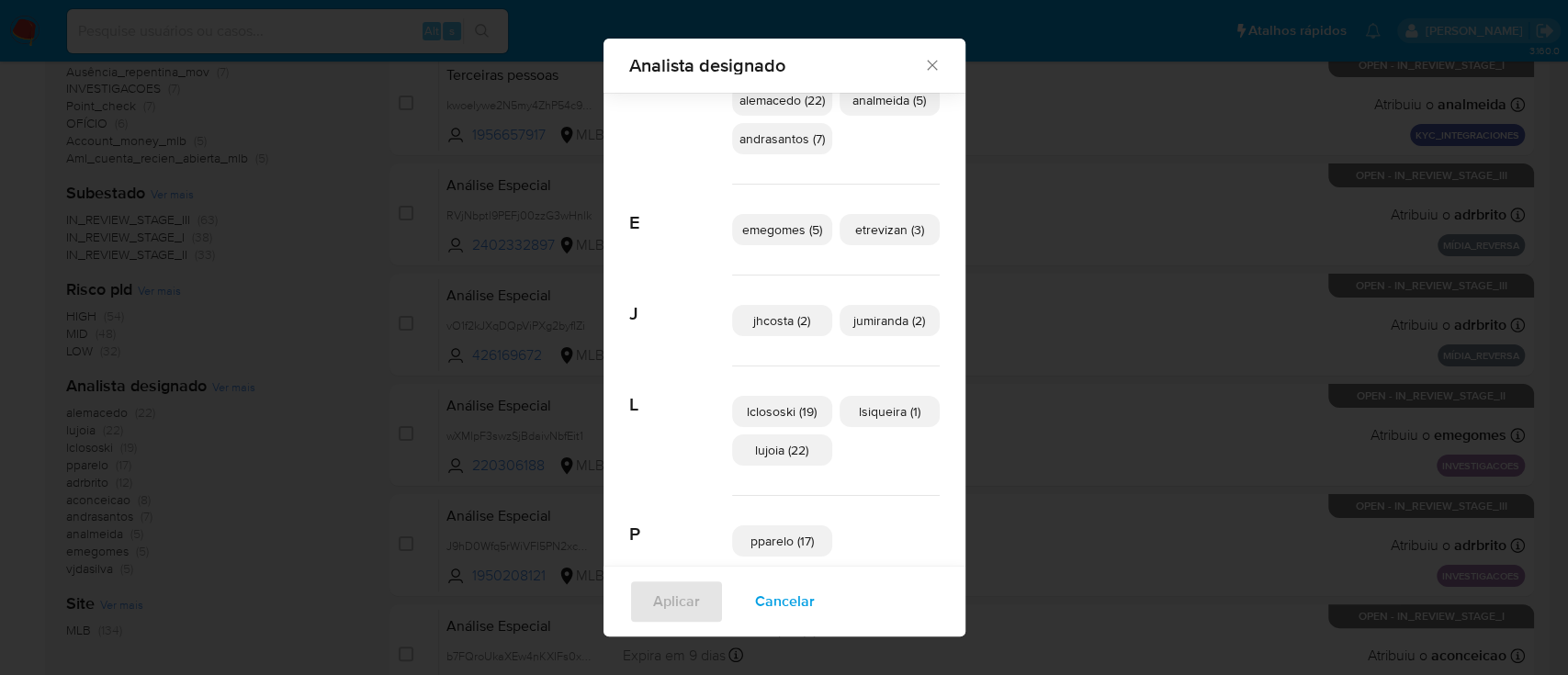
scroll to position [105, 0]
click at [895, 321] on span "jumiranda (2)" at bounding box center [888, 323] width 71 height 18
click at [653, 610] on span "Aplicar" at bounding box center [676, 602] width 47 height 41
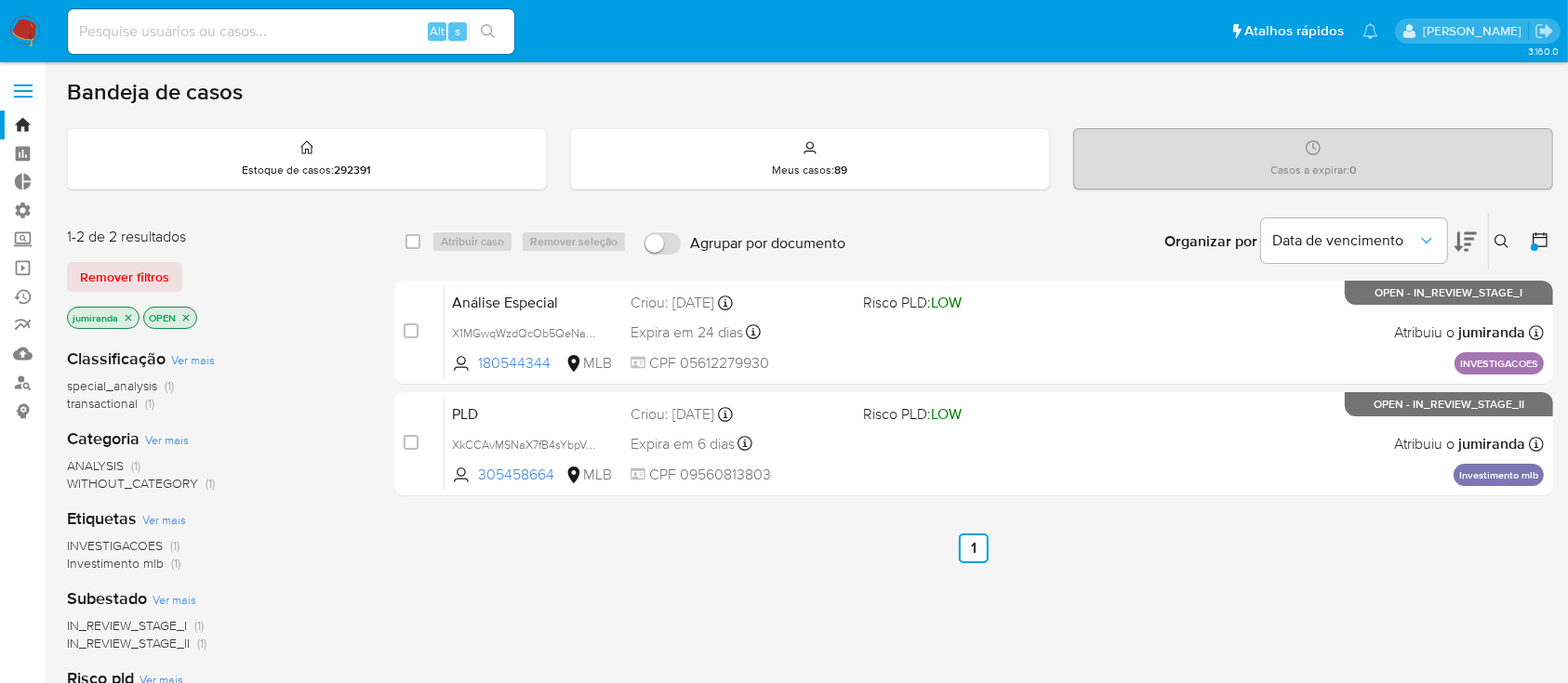
click at [126, 316] on icon "close-filter" at bounding box center [128, 318] width 11 height 11
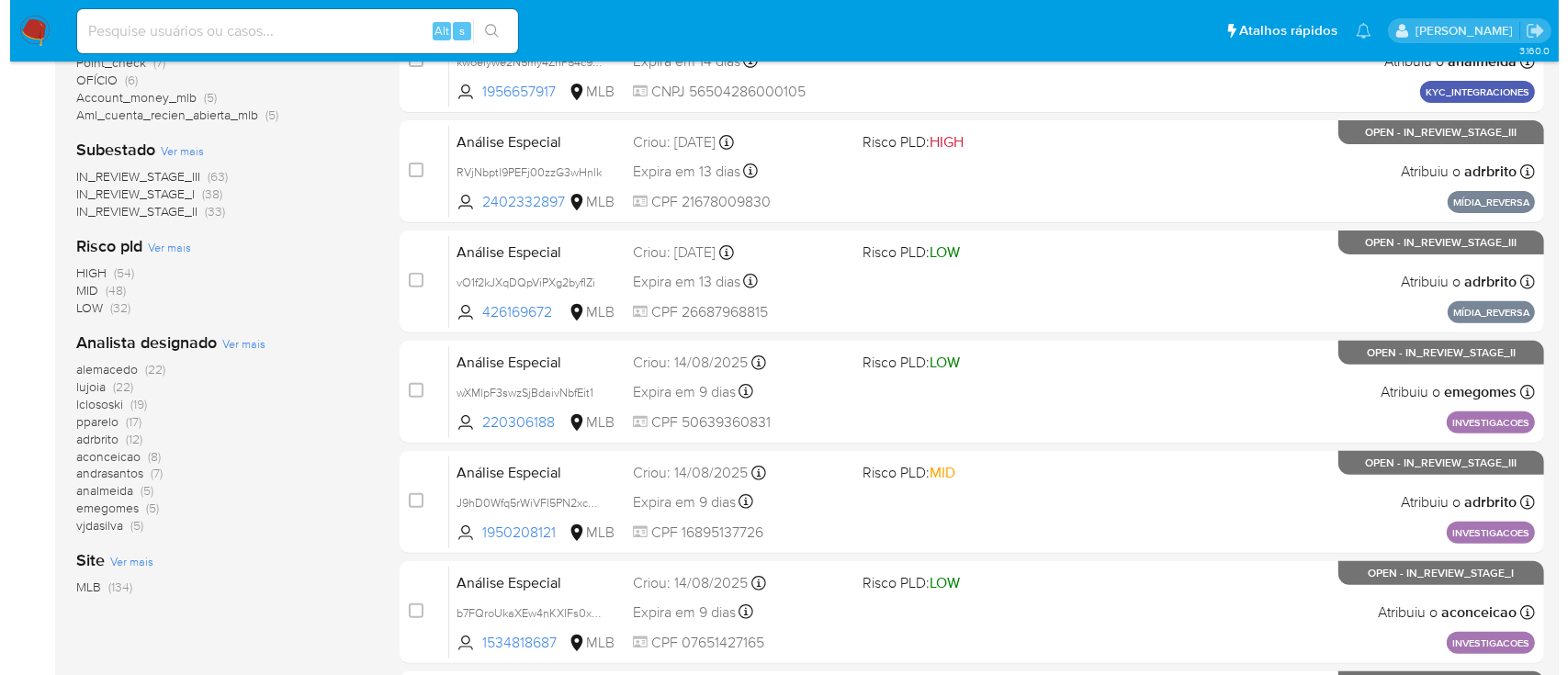
scroll to position [600, 0]
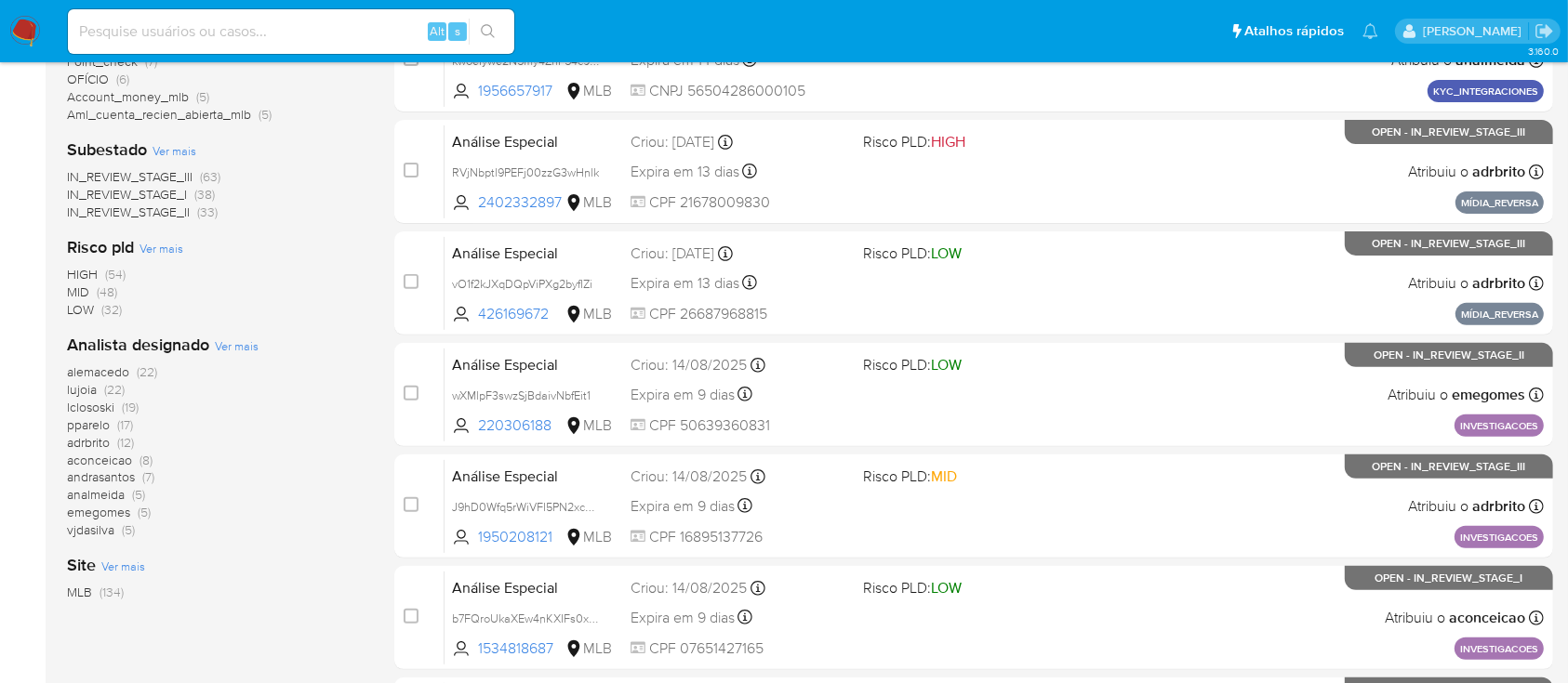
click at [247, 342] on span "Ver mais" at bounding box center [236, 346] width 44 height 17
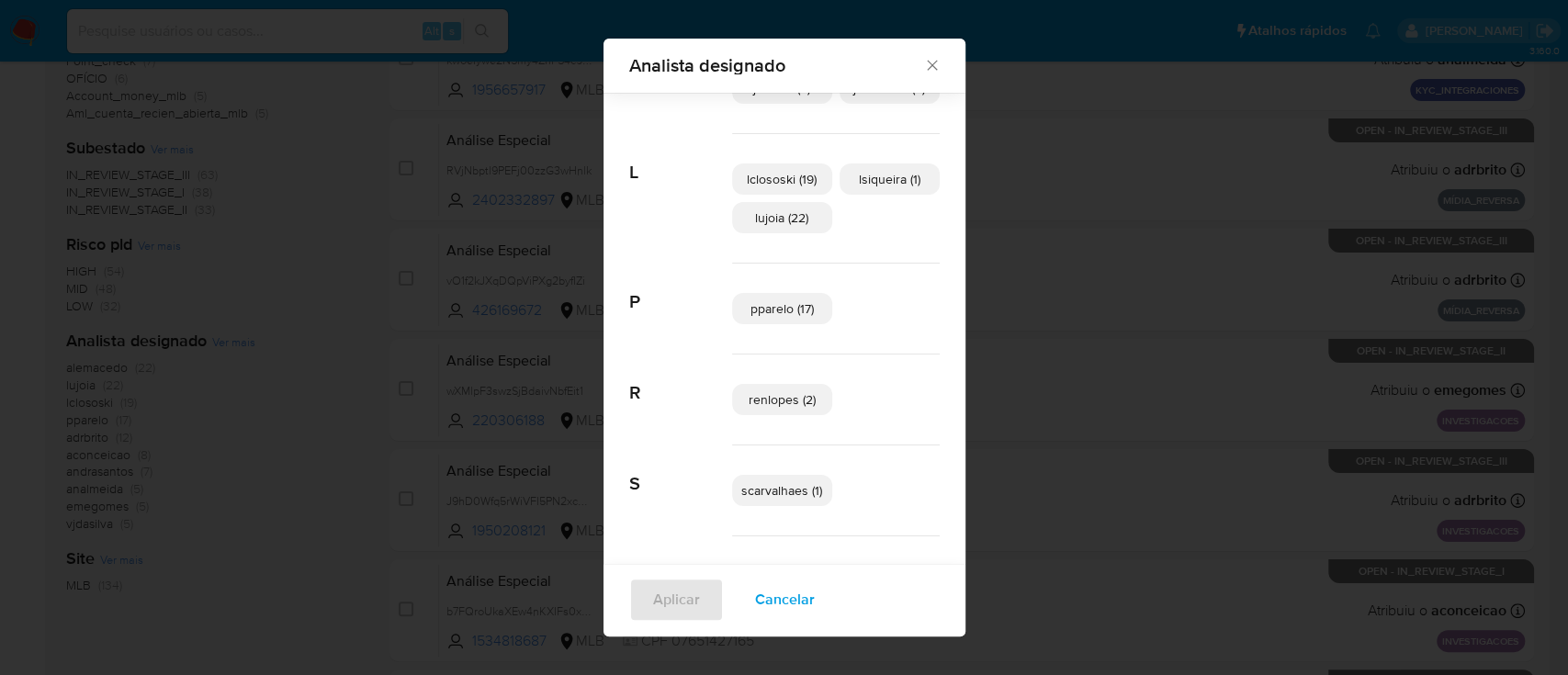
scroll to position [344, 0]
click at [776, 178] on span "lclososki (19)" at bounding box center [781, 176] width 69 height 18
click at [659, 604] on span "Aplicar" at bounding box center [676, 600] width 47 height 41
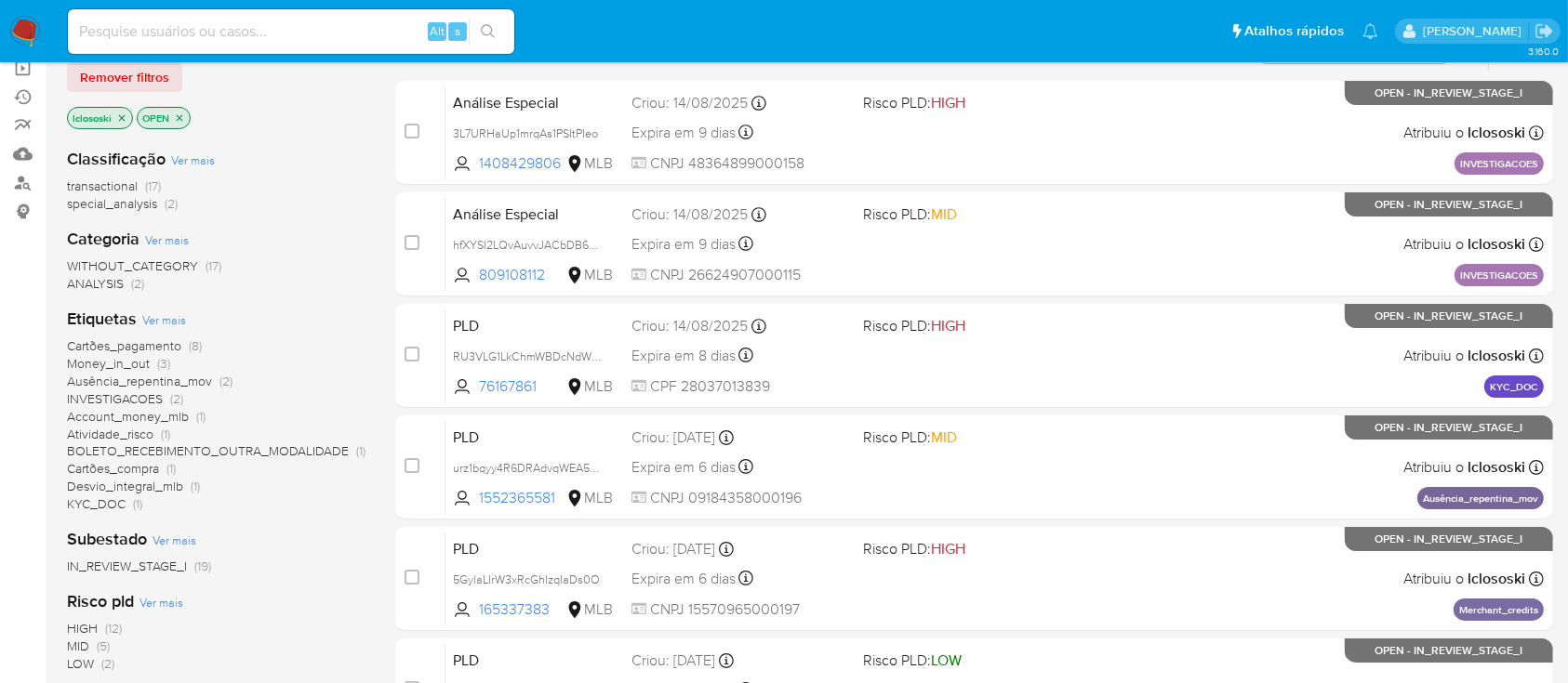
scroll to position [204, 0]
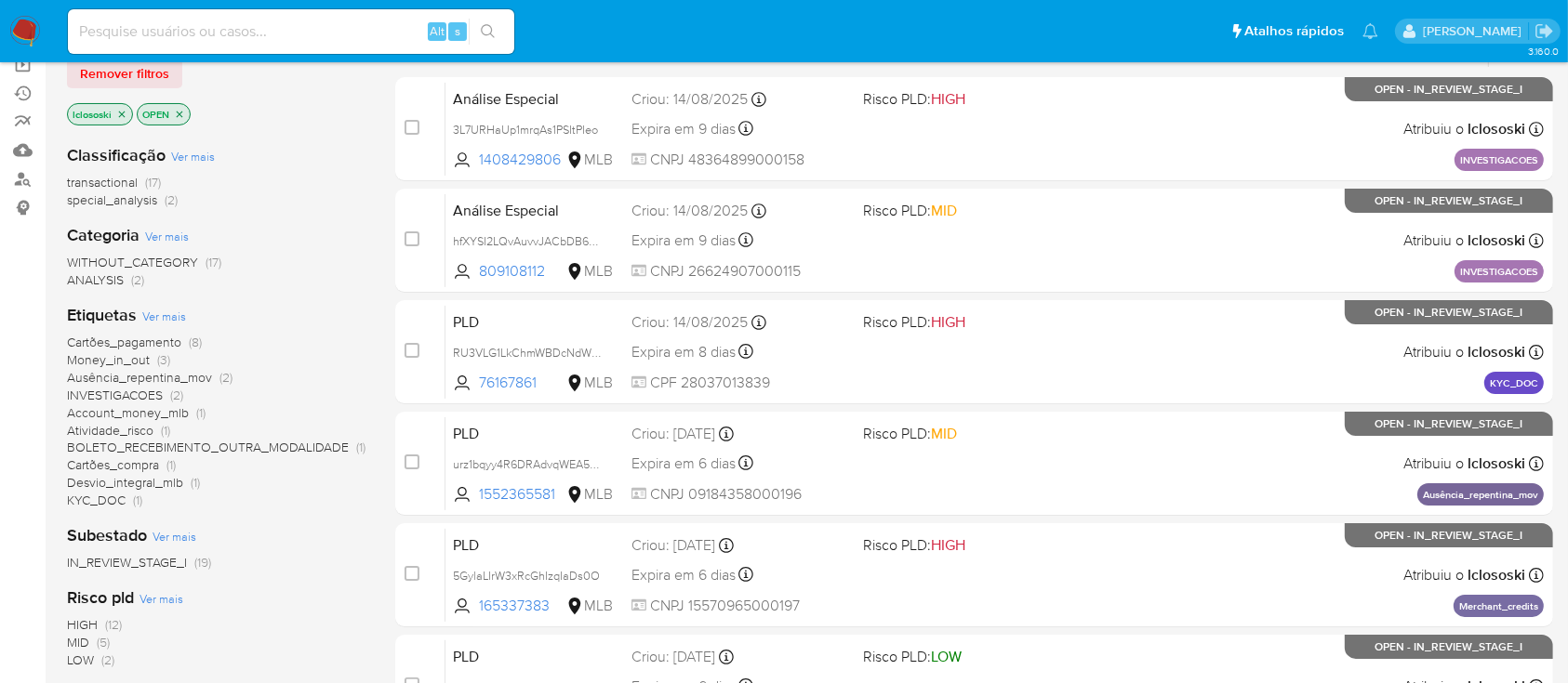
click at [121, 109] on icon "close-filter" at bounding box center [122, 114] width 11 height 11
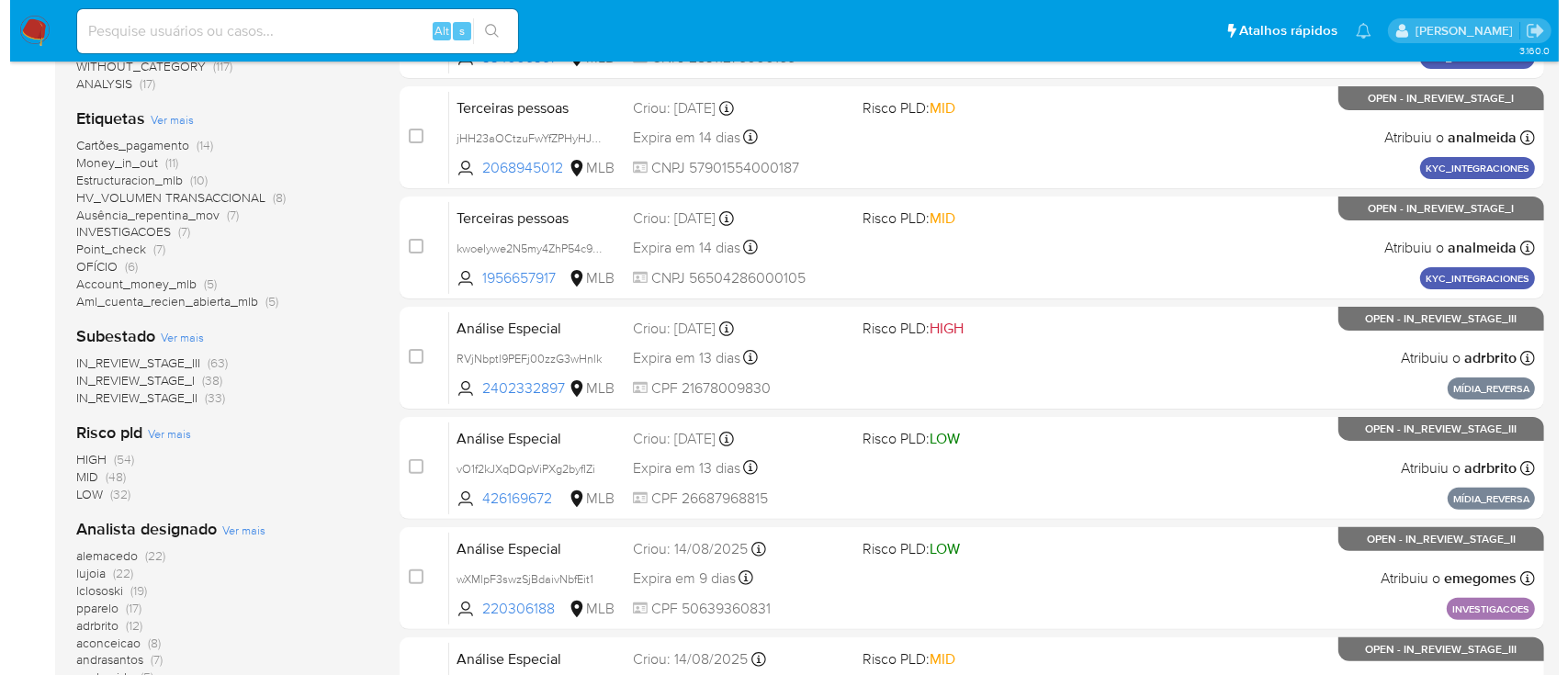
scroll to position [595, 0]
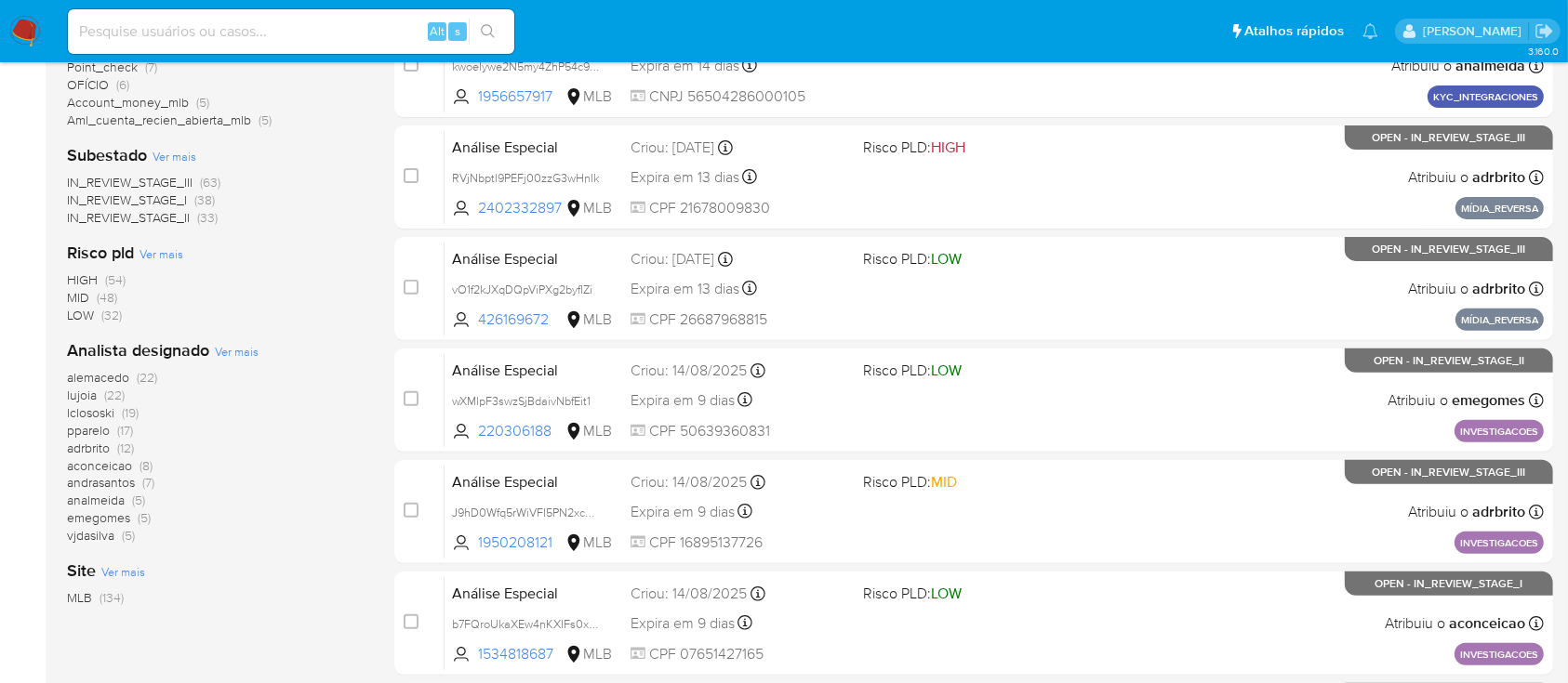
click at [246, 356] on span "Ver mais" at bounding box center [236, 352] width 44 height 17
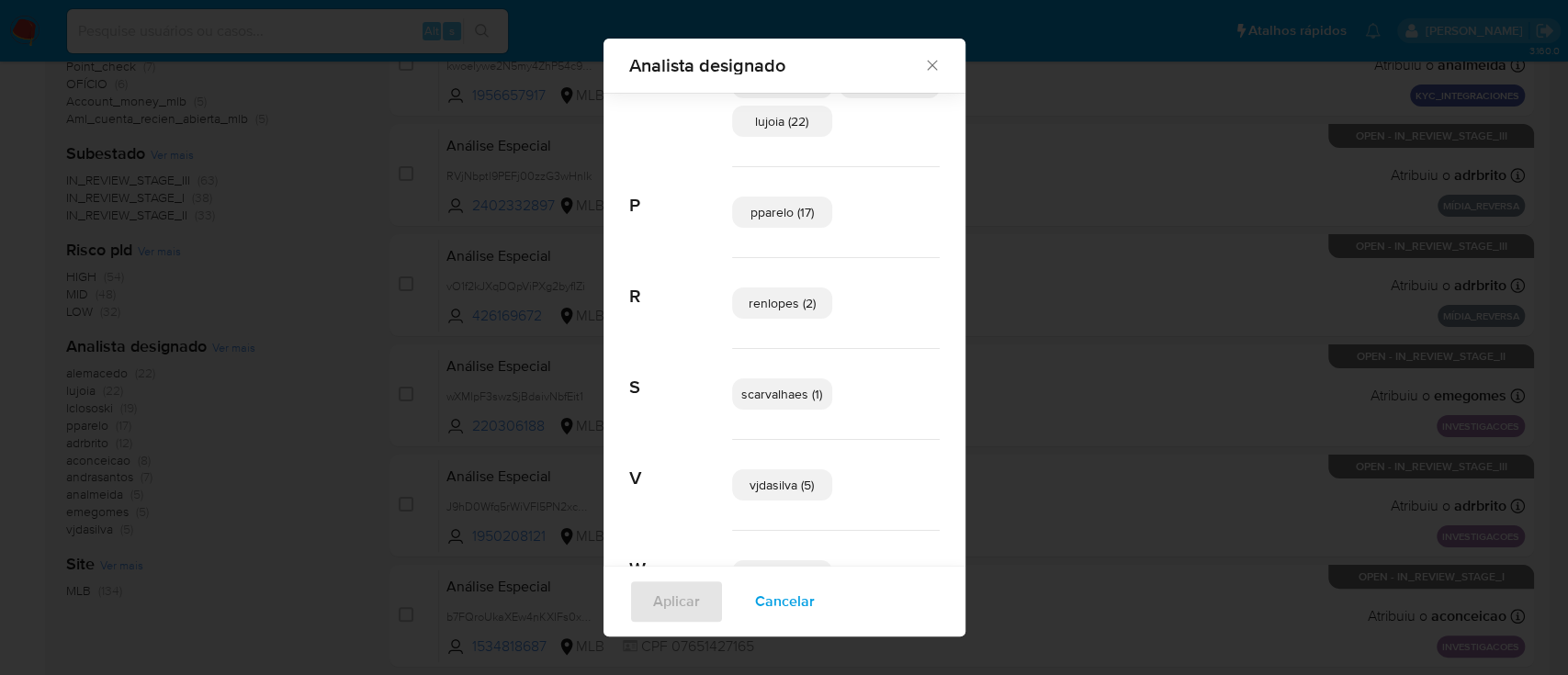
scroll to position [438, 0]
click at [776, 486] on span "vjdasilva (5)" at bounding box center [782, 484] width 65 height 18
click at [676, 592] on span "Aplicar" at bounding box center [676, 602] width 47 height 41
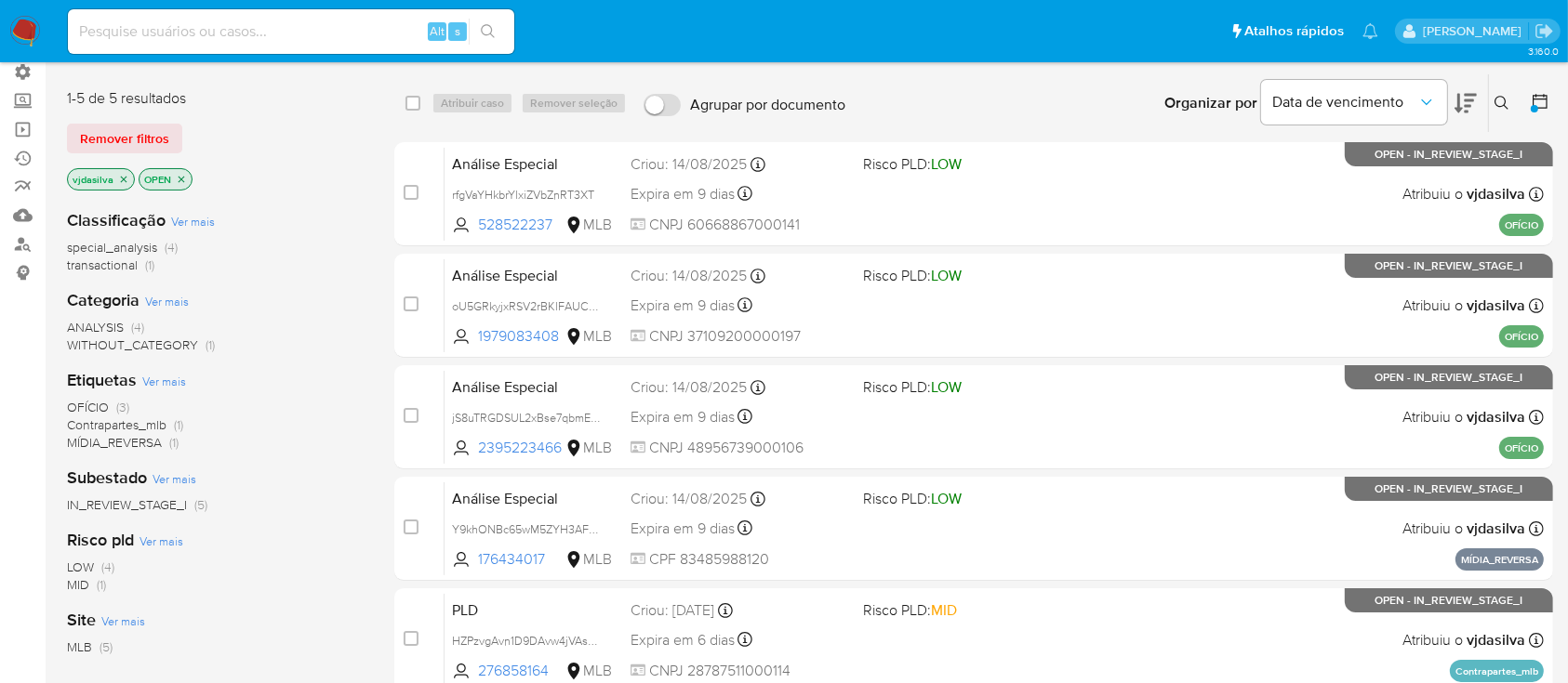
scroll to position [139, 0]
click at [126, 176] on icon "close-filter" at bounding box center [124, 179] width 11 height 11
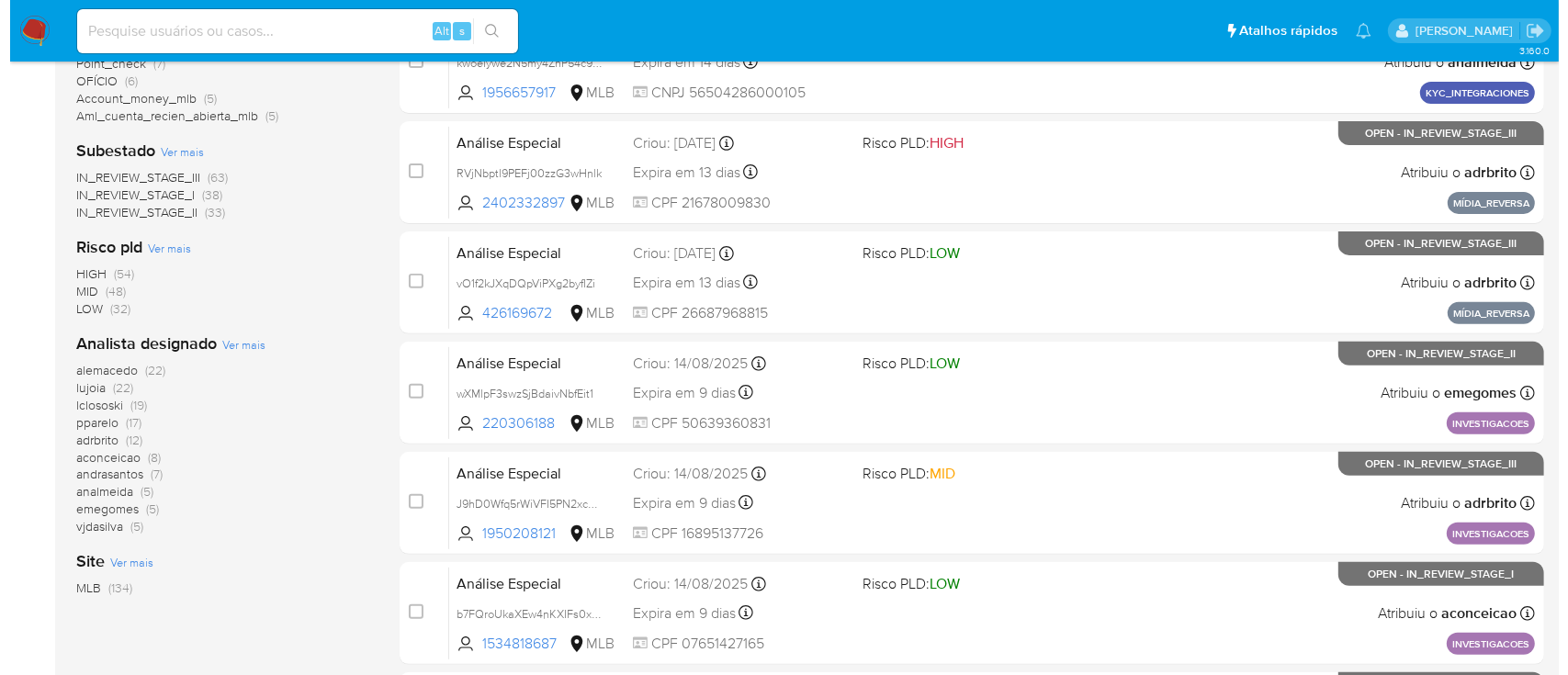
scroll to position [595, 0]
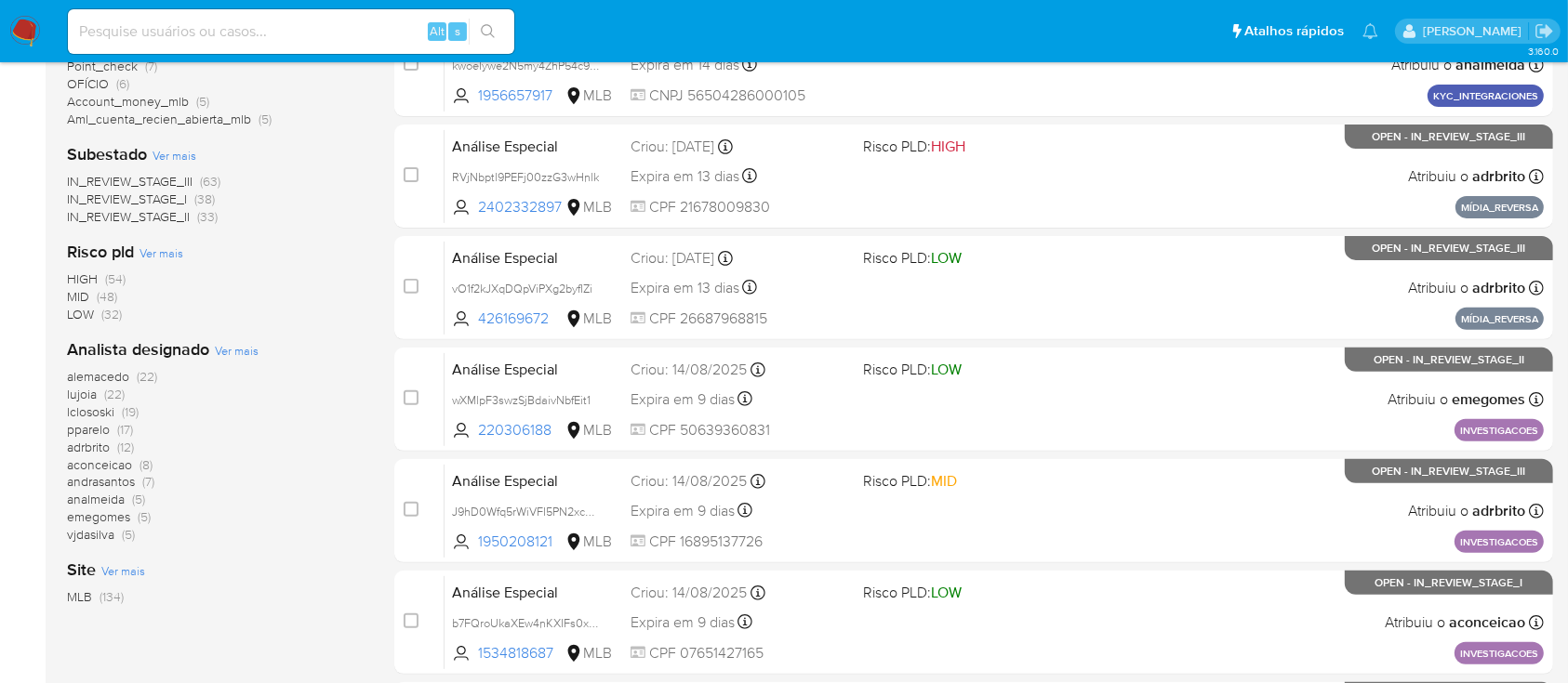
click at [232, 351] on span "Ver mais" at bounding box center [236, 351] width 44 height 17
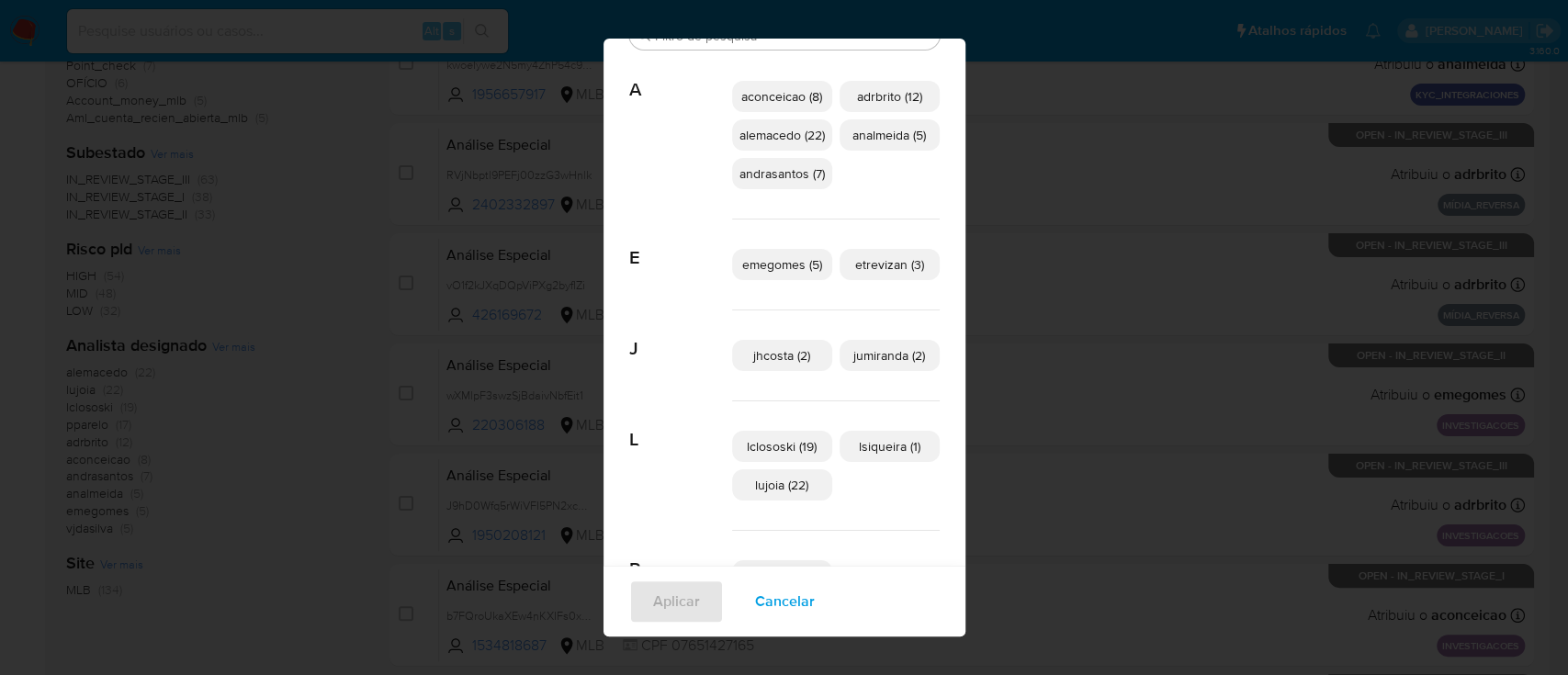
scroll to position [110, 0]
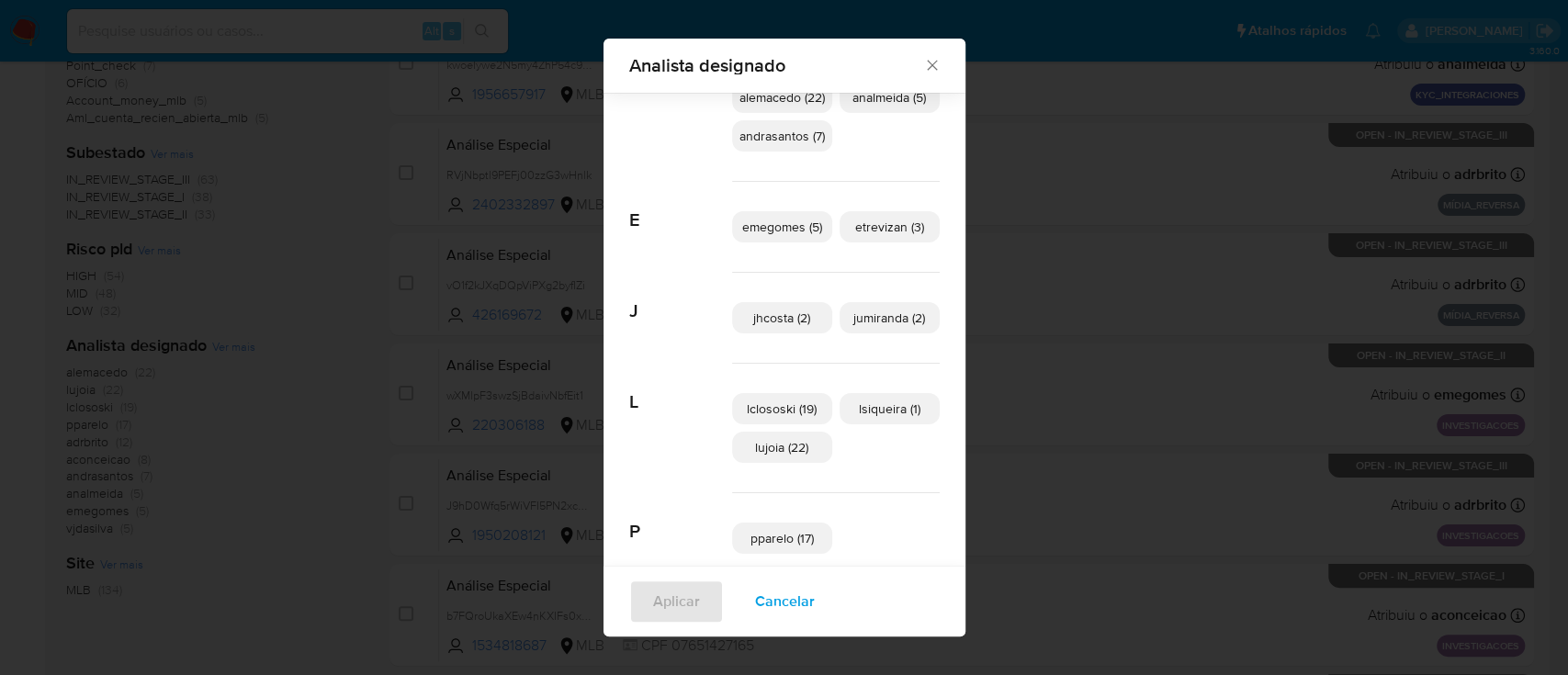
click at [768, 408] on span "lclososki (19)" at bounding box center [781, 409] width 69 height 18
click at [668, 604] on span "Aplicar" at bounding box center [676, 602] width 47 height 41
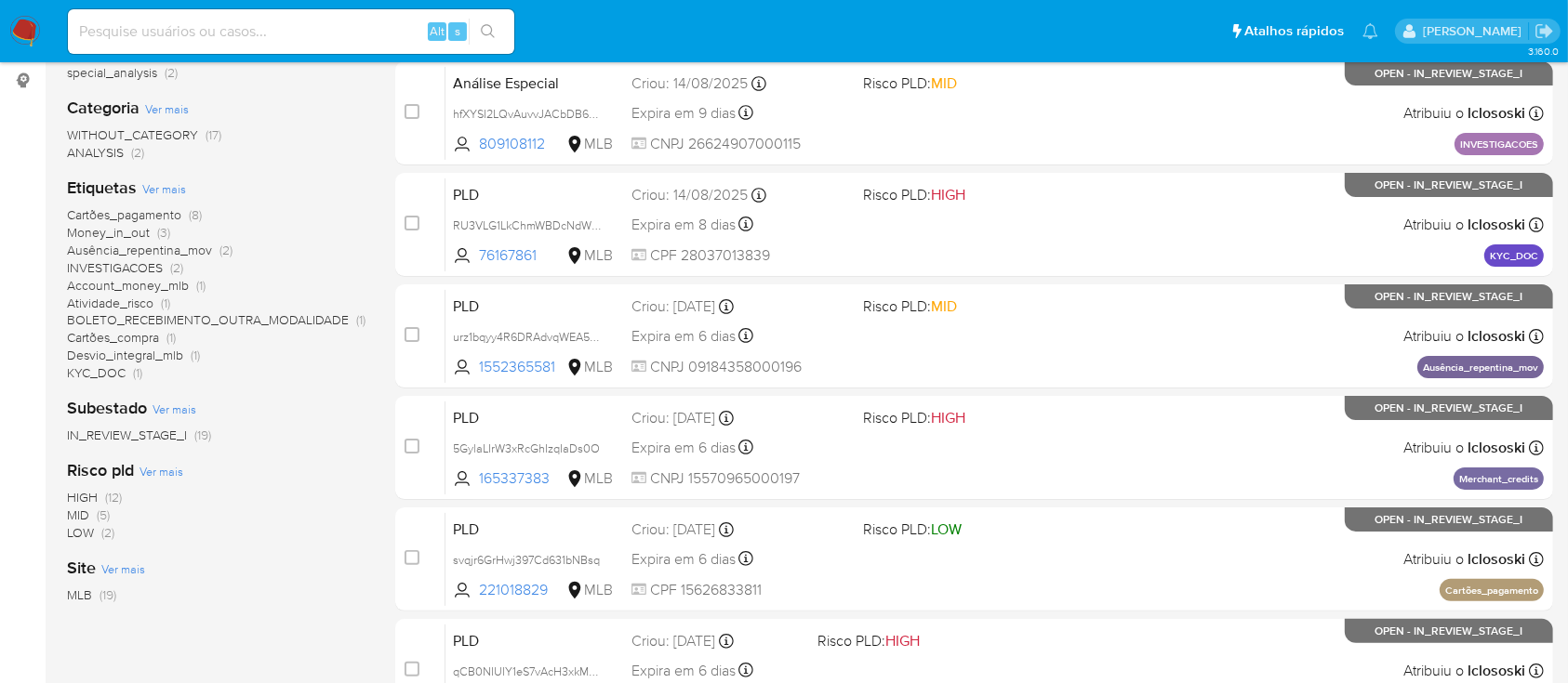
scroll to position [351, 0]
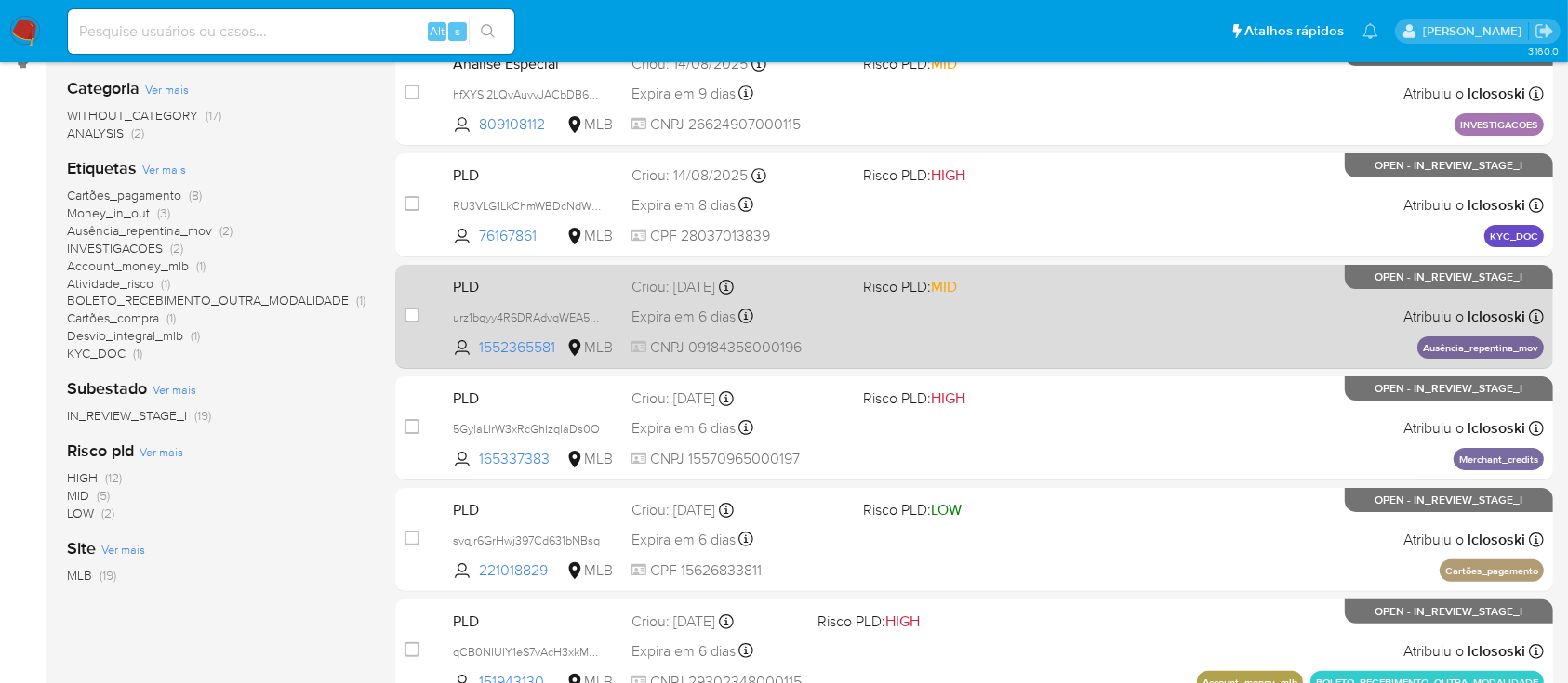
click at [402, 316] on div "case-item-checkbox Incapaz de atribuir o caso PLD urz1bqyy4R6DRAdvqWEA5oat 1552…" at bounding box center [974, 316] width 1158 height 104
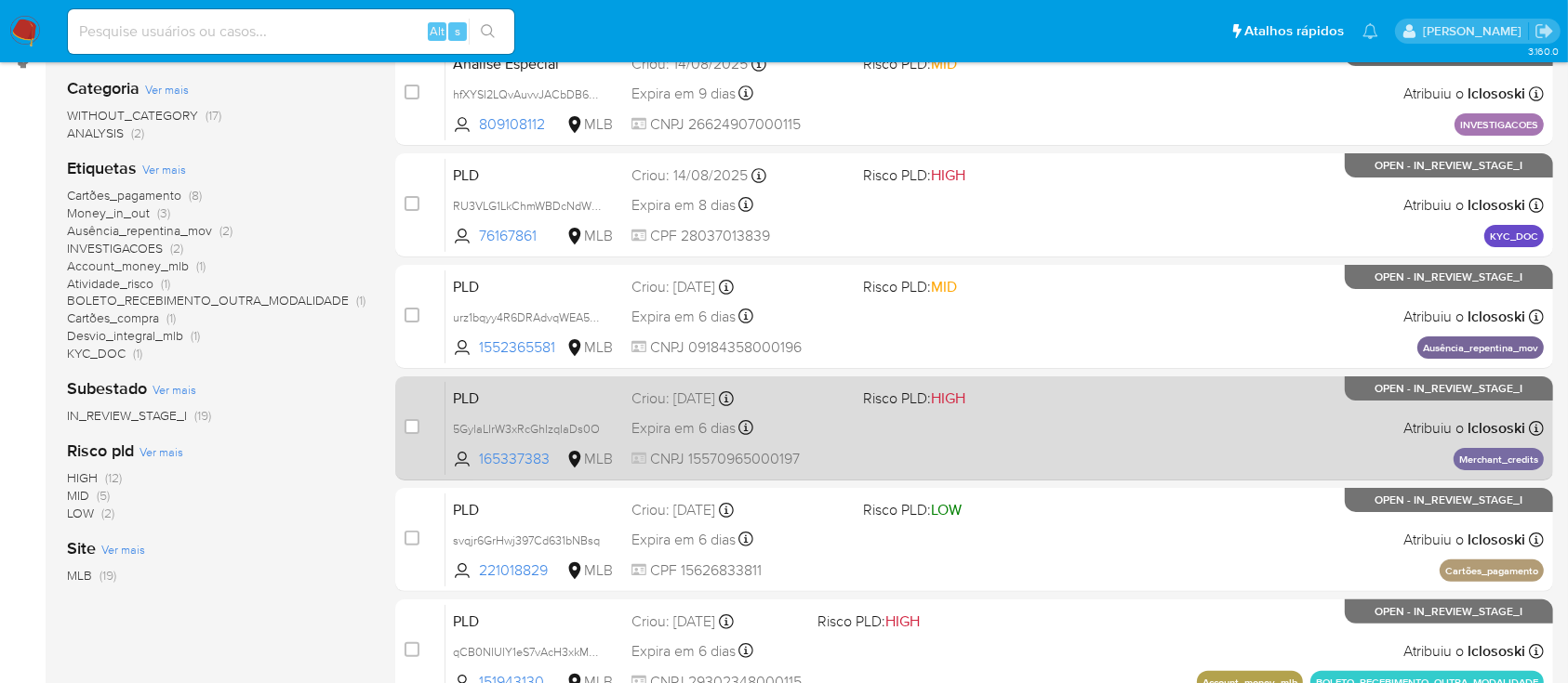
click at [414, 412] on div "case-item-checkbox Incapaz de atribuir o caso" at bounding box center [425, 428] width 41 height 94
click at [413, 419] on input "checkbox" at bounding box center [412, 427] width 15 height 15
checkbox input "true"
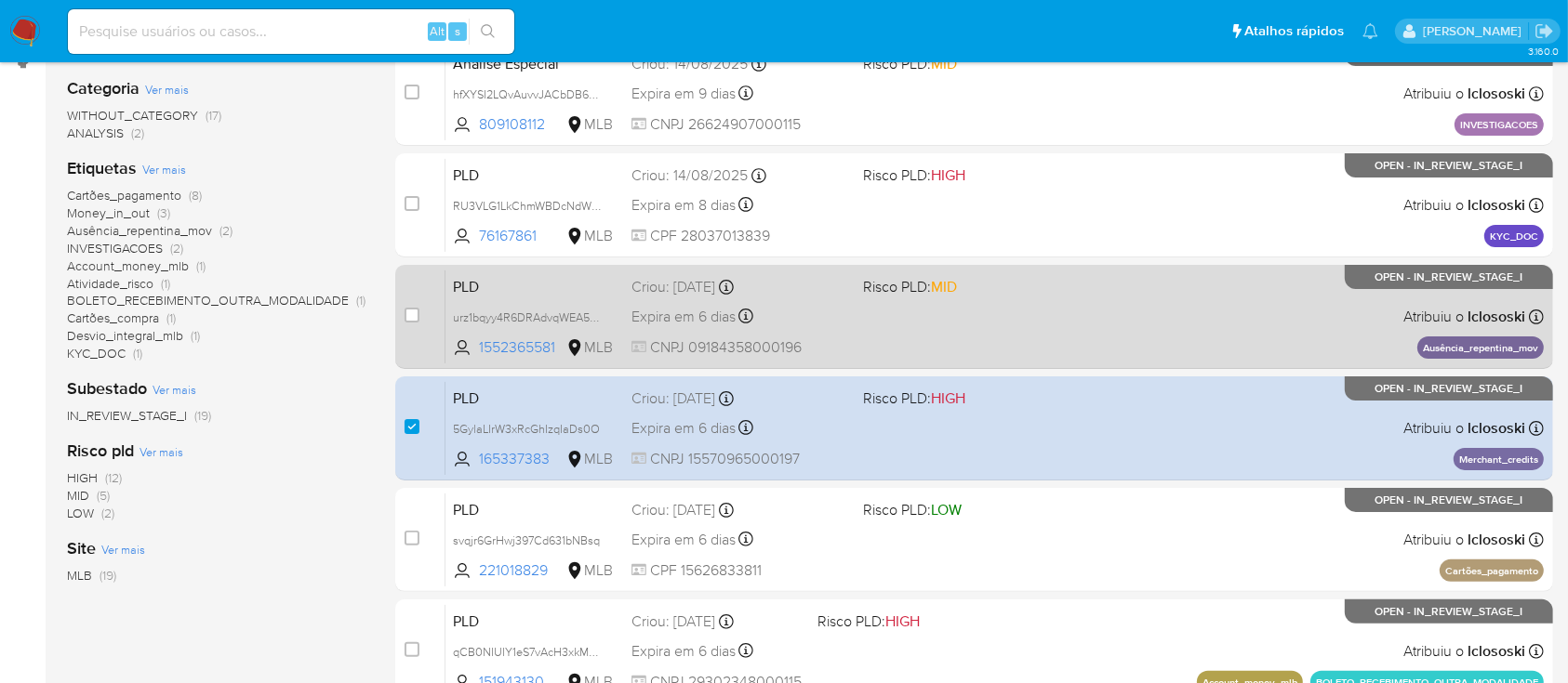
click at [410, 322] on div "case-item-checkbox" at bounding box center [412, 315] width 15 height 19
click at [409, 309] on input "checkbox" at bounding box center [412, 315] width 15 height 15
checkbox input "true"
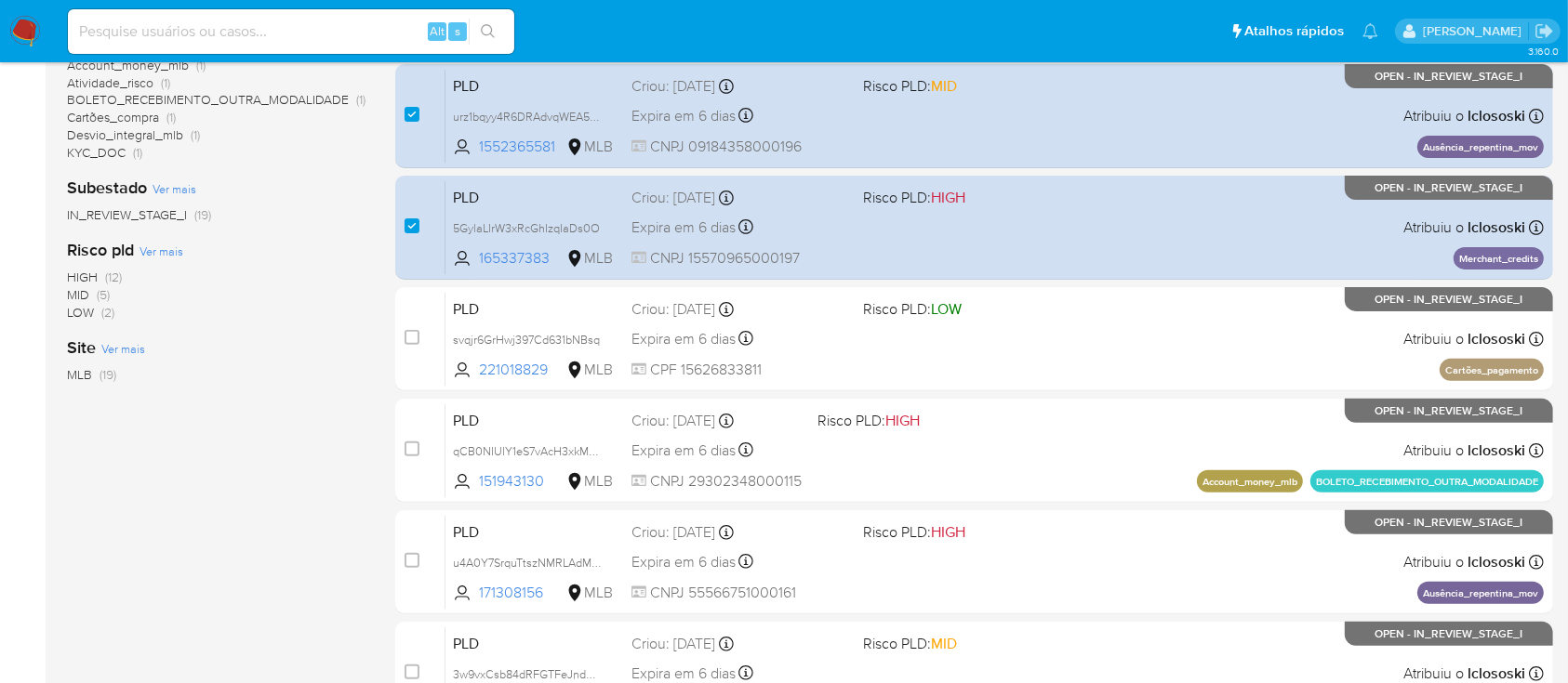
scroll to position [603, 0]
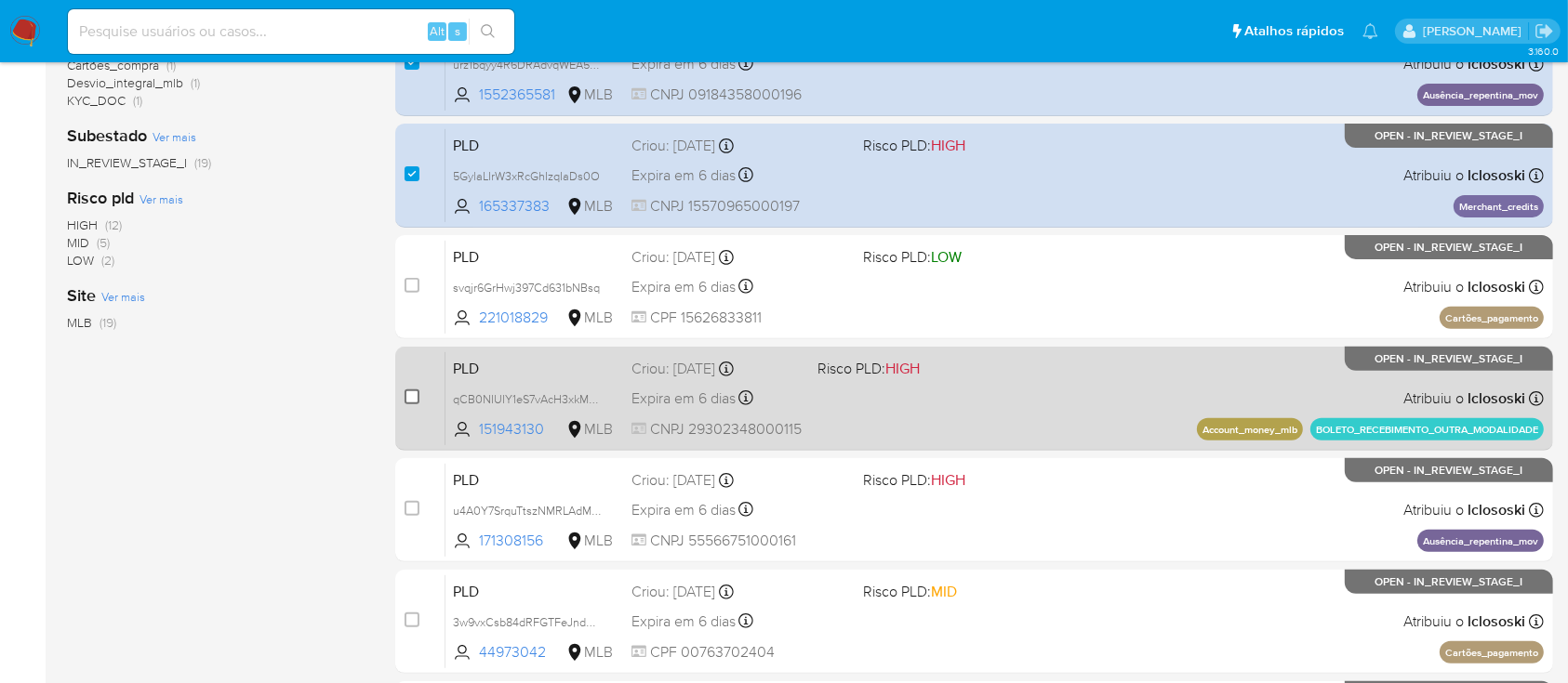
click at [407, 394] on input "checkbox" at bounding box center [412, 397] width 15 height 15
checkbox input "true"
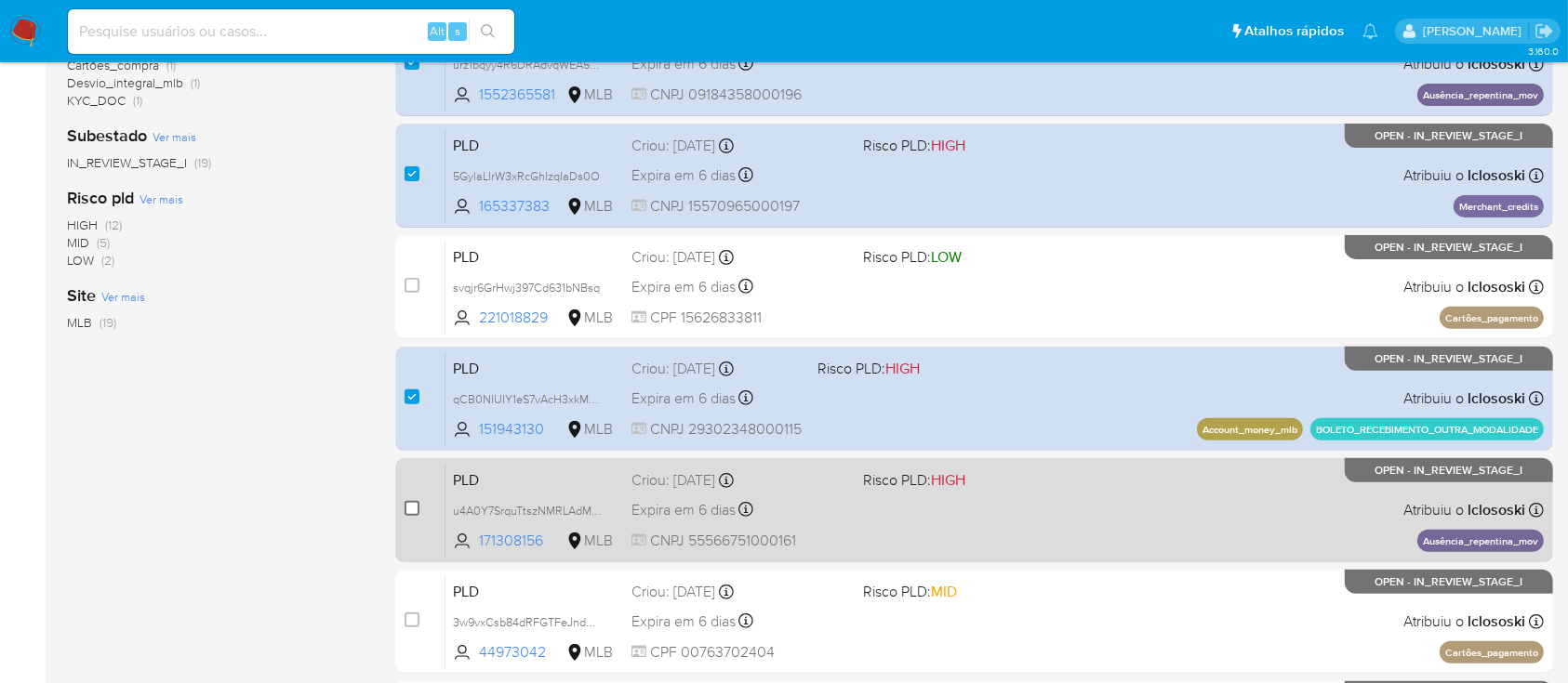
click at [404, 501] on input "checkbox" at bounding box center [412, 508] width 15 height 15
checkbox input "true"
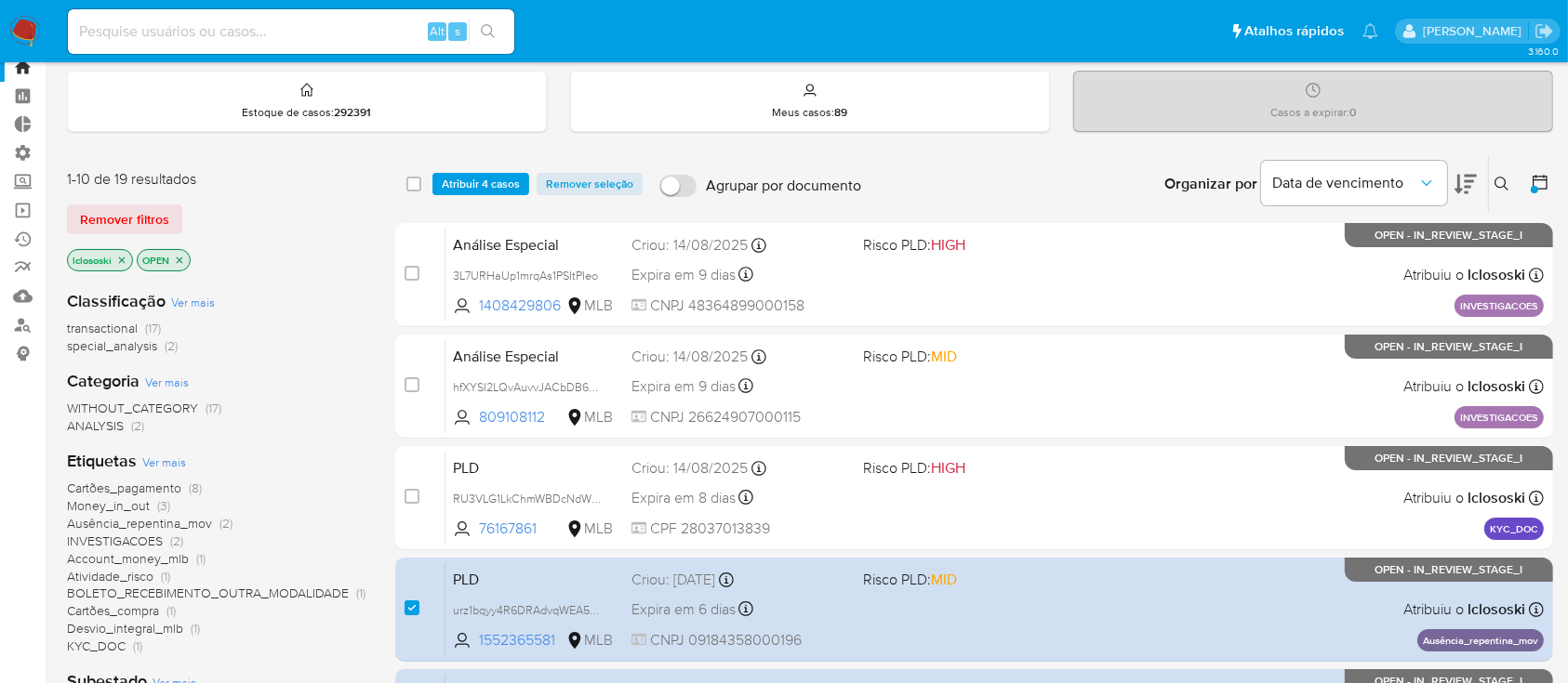
scroll to position [60, 0]
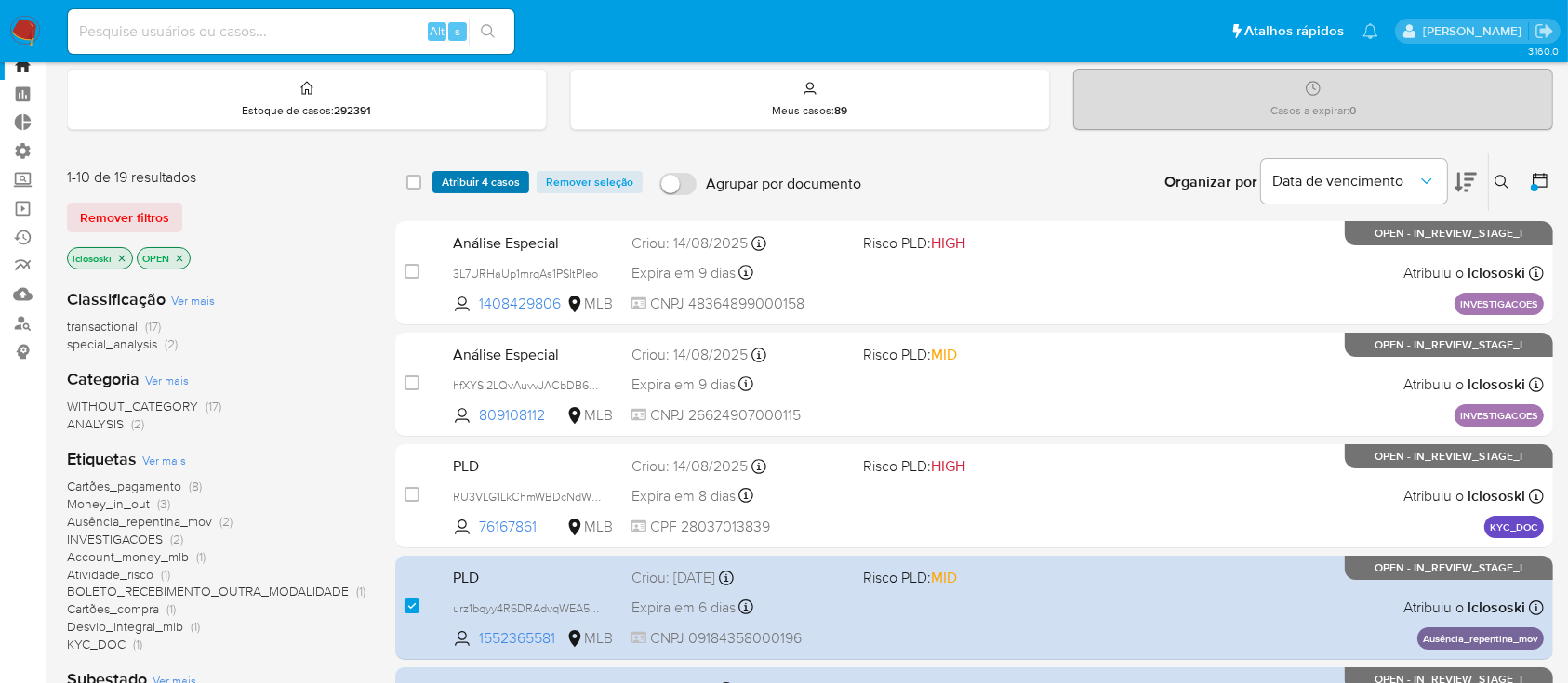
click at [479, 177] on span "Atribuir 4 casos" at bounding box center [480, 182] width 78 height 19
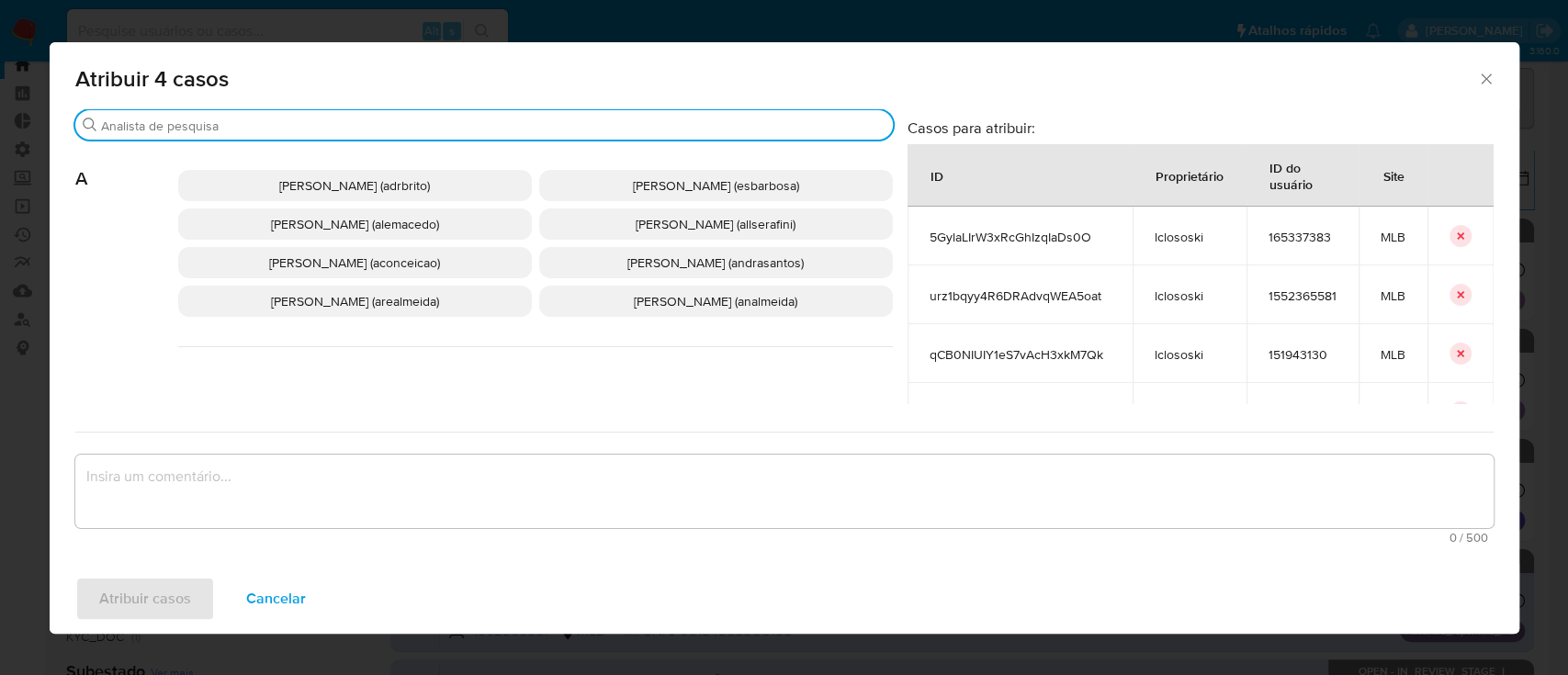
click at [398, 129] on input "Buscar" at bounding box center [493, 126] width 784 height 17
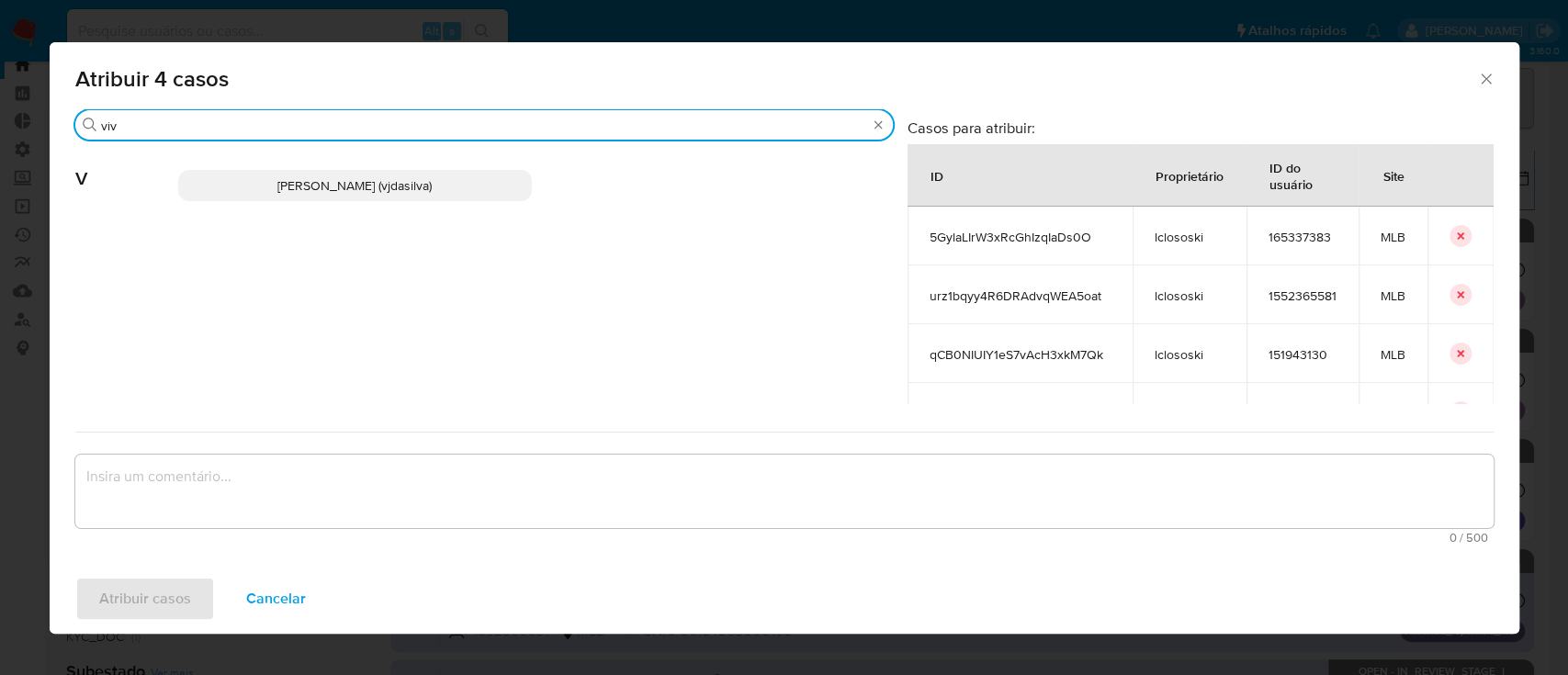
type input "viv"
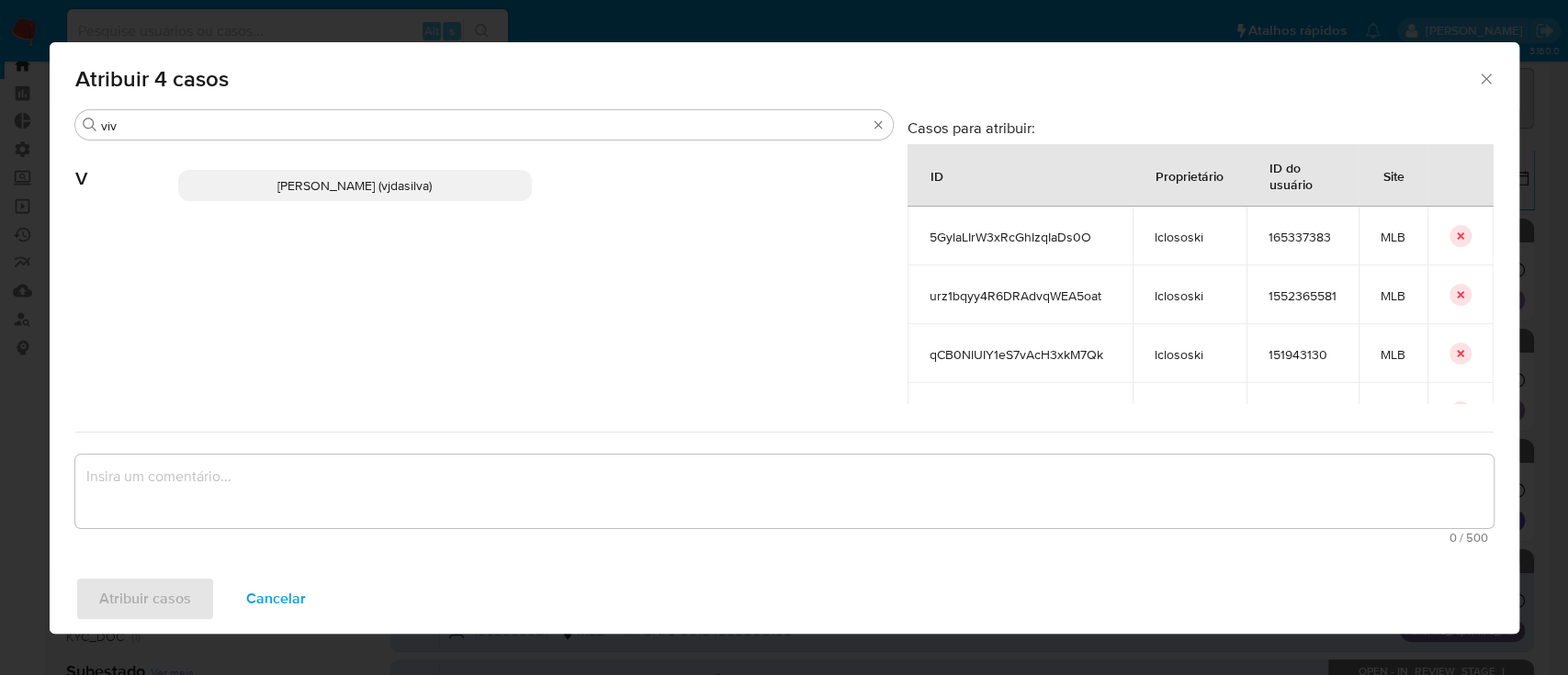
click at [309, 198] on p "Viviane Jesus Da Silva (vjdasilva)" at bounding box center [355, 186] width 353 height 31
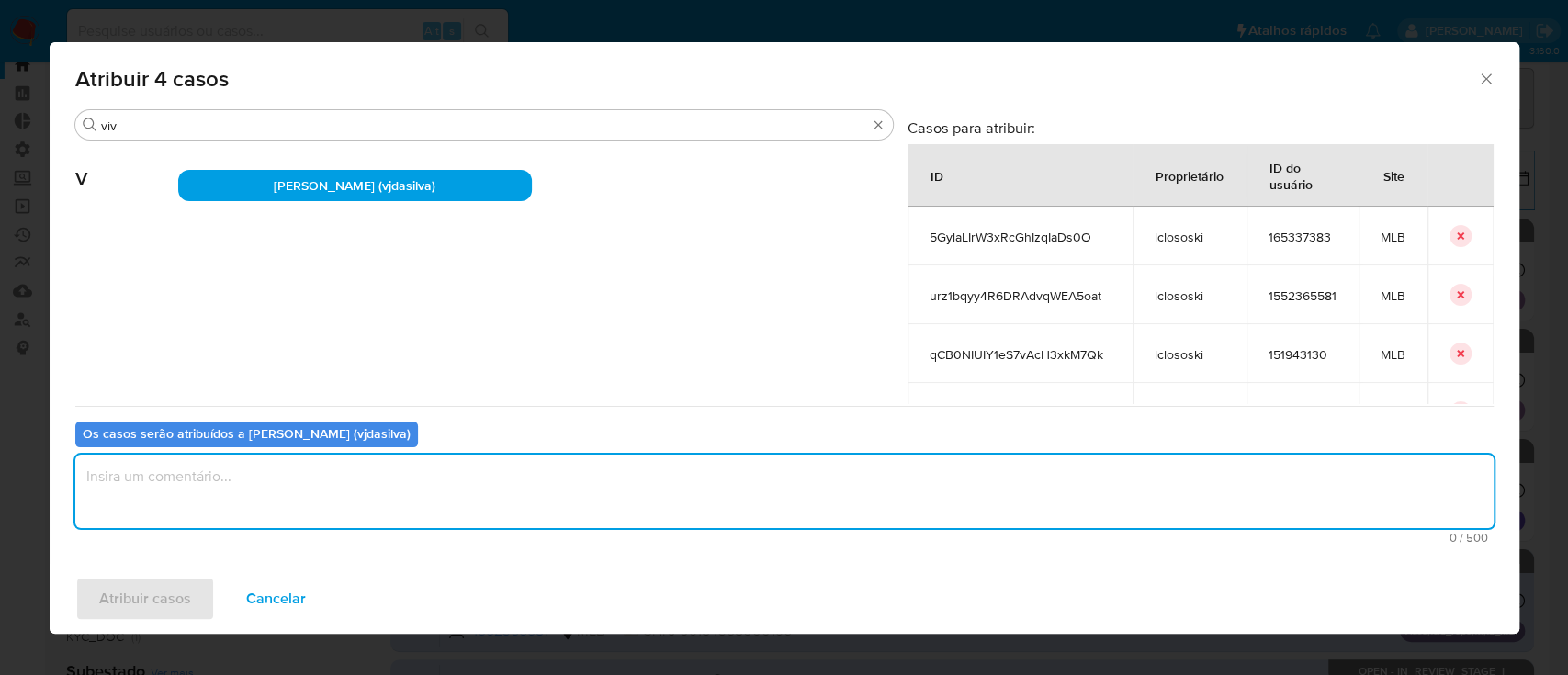
click at [197, 506] on textarea "assign-modal" at bounding box center [784, 491] width 1418 height 73
type textarea "ok"
click at [149, 612] on span "Atribuir casos" at bounding box center [144, 599] width 92 height 41
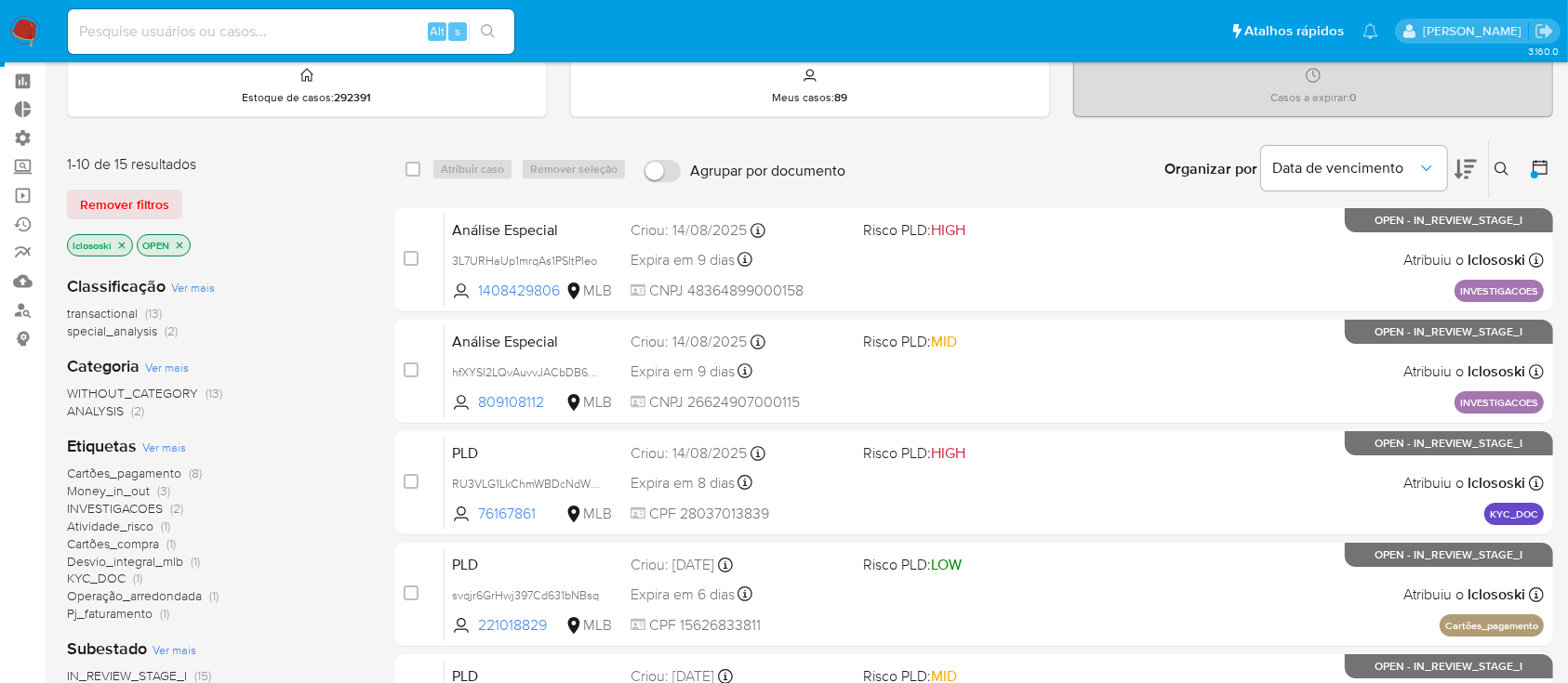
scroll to position [74, 0]
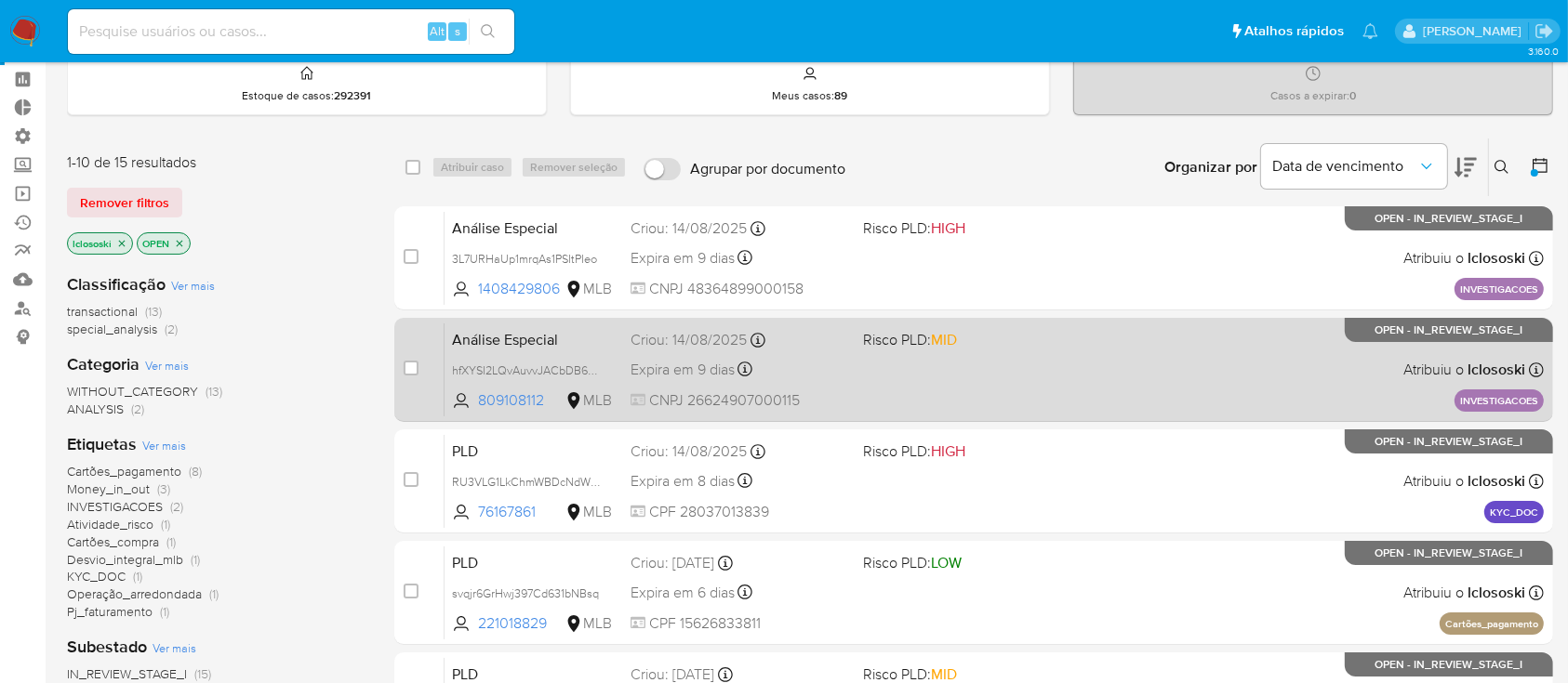
click at [769, 356] on div "Expira em 9 dias Expira em 28/09/2025 18:50:16" at bounding box center [739, 369] width 216 height 25
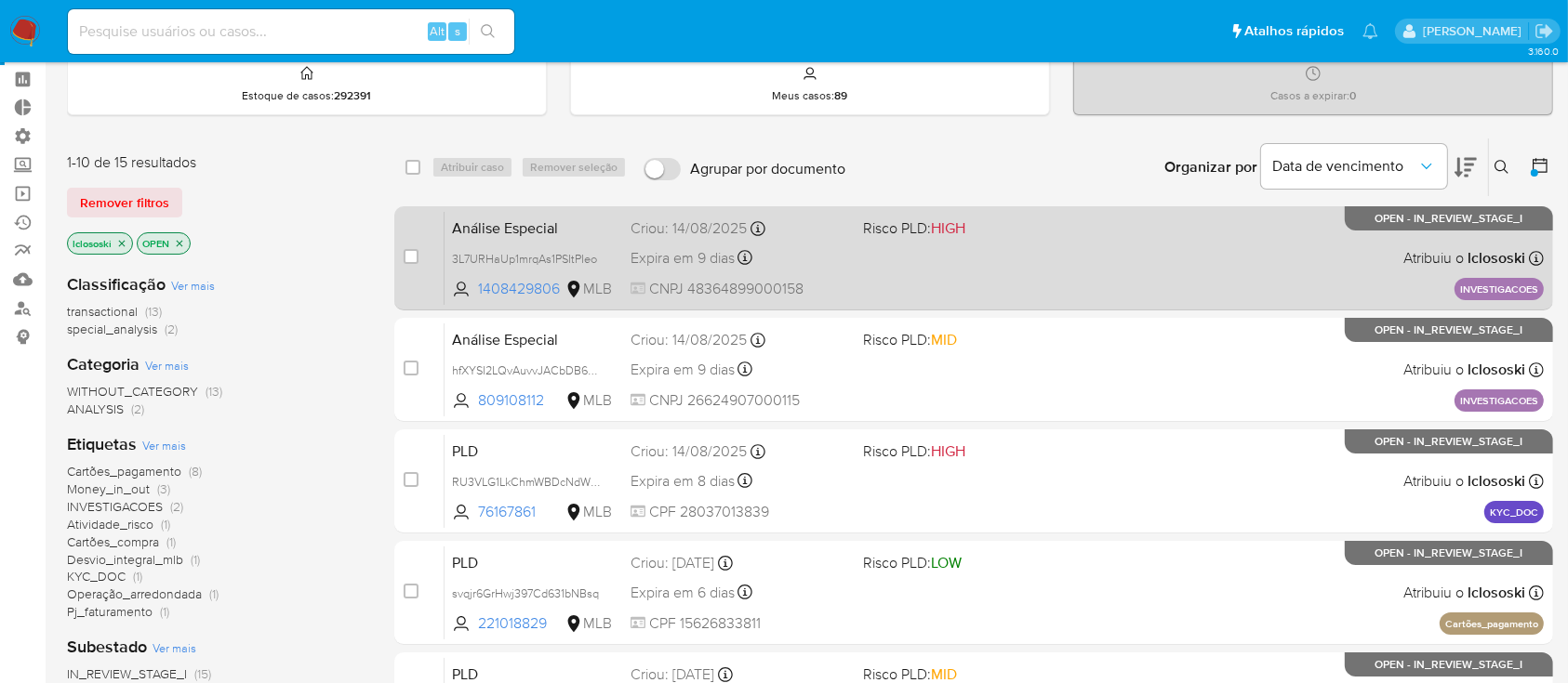
click at [687, 261] on span "Expira em 9 dias" at bounding box center [682, 258] width 104 height 21
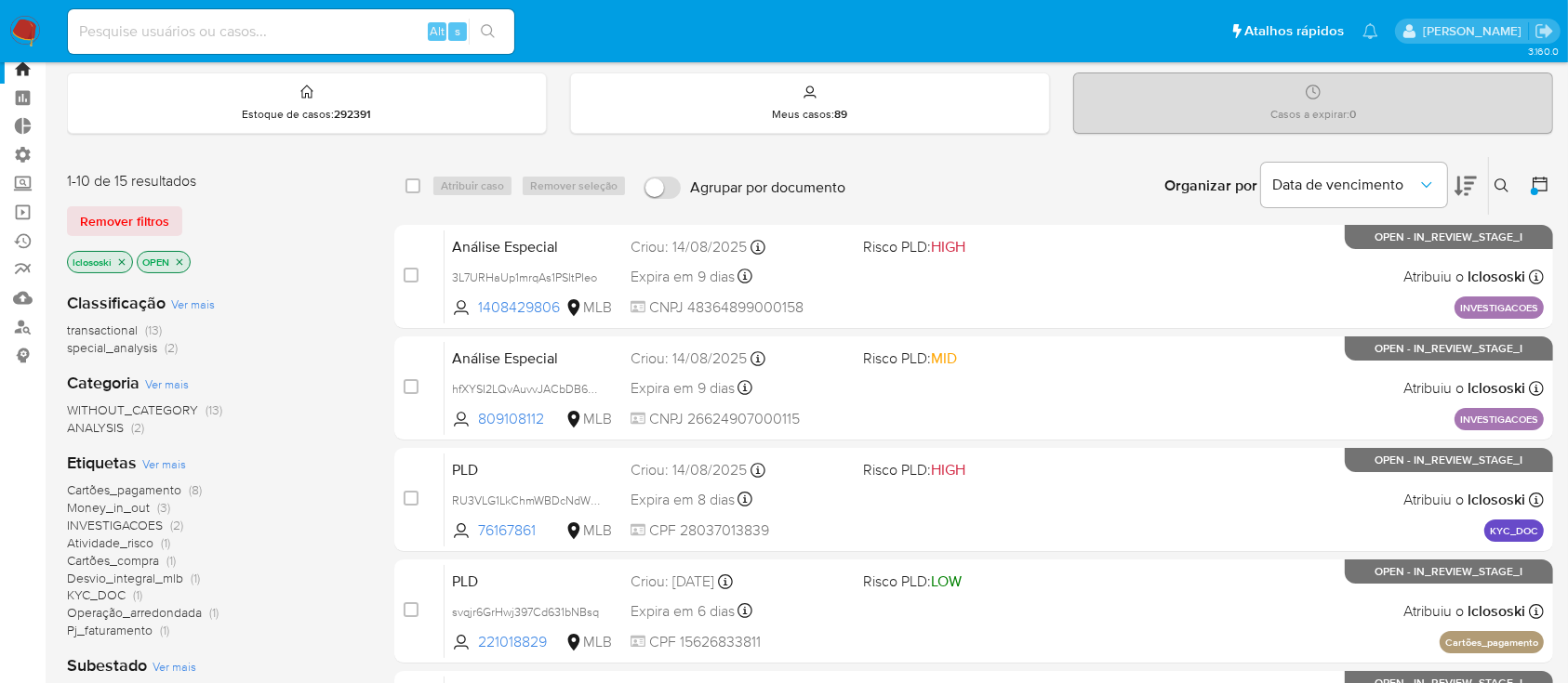
scroll to position [16, 0]
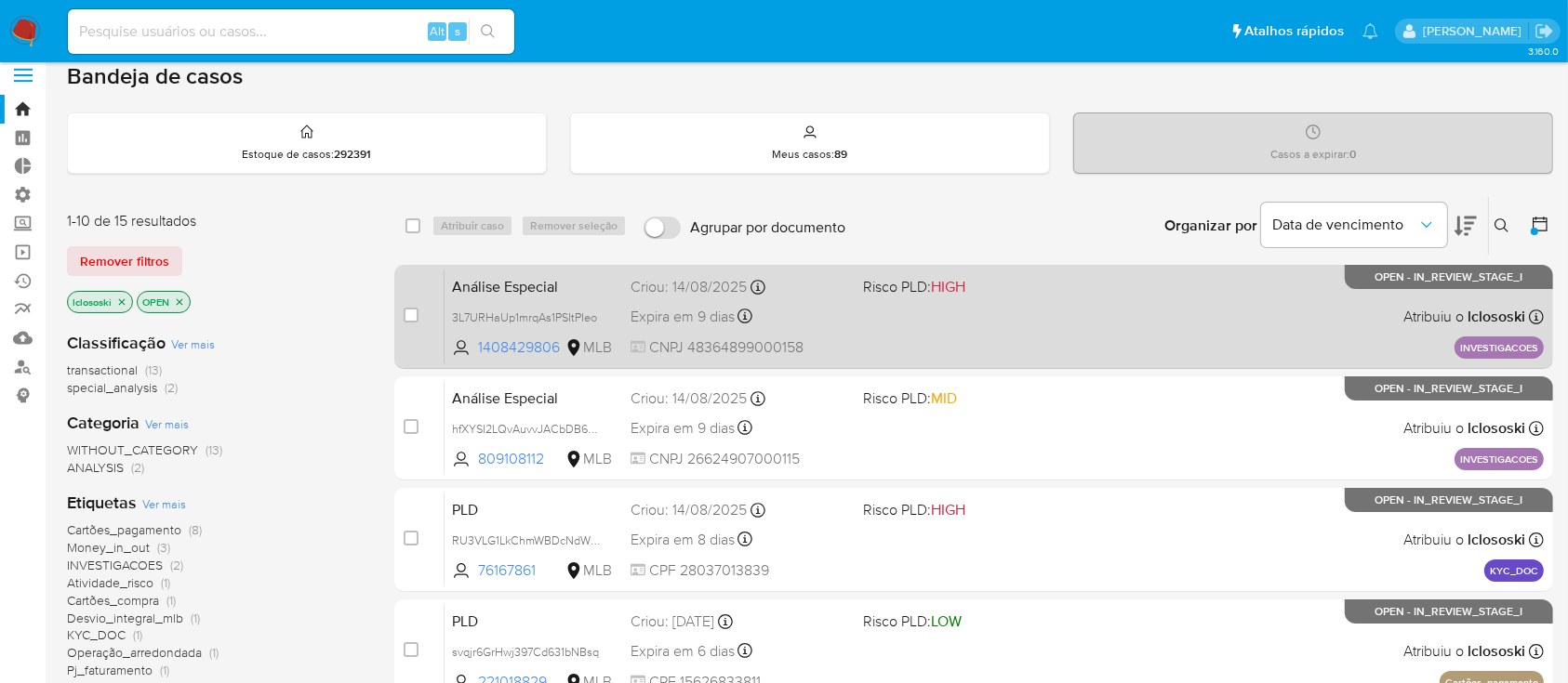
click at [409, 322] on div "case-item-checkbox" at bounding box center [411, 315] width 15 height 19
click at [405, 316] on input "checkbox" at bounding box center [411, 315] width 15 height 15
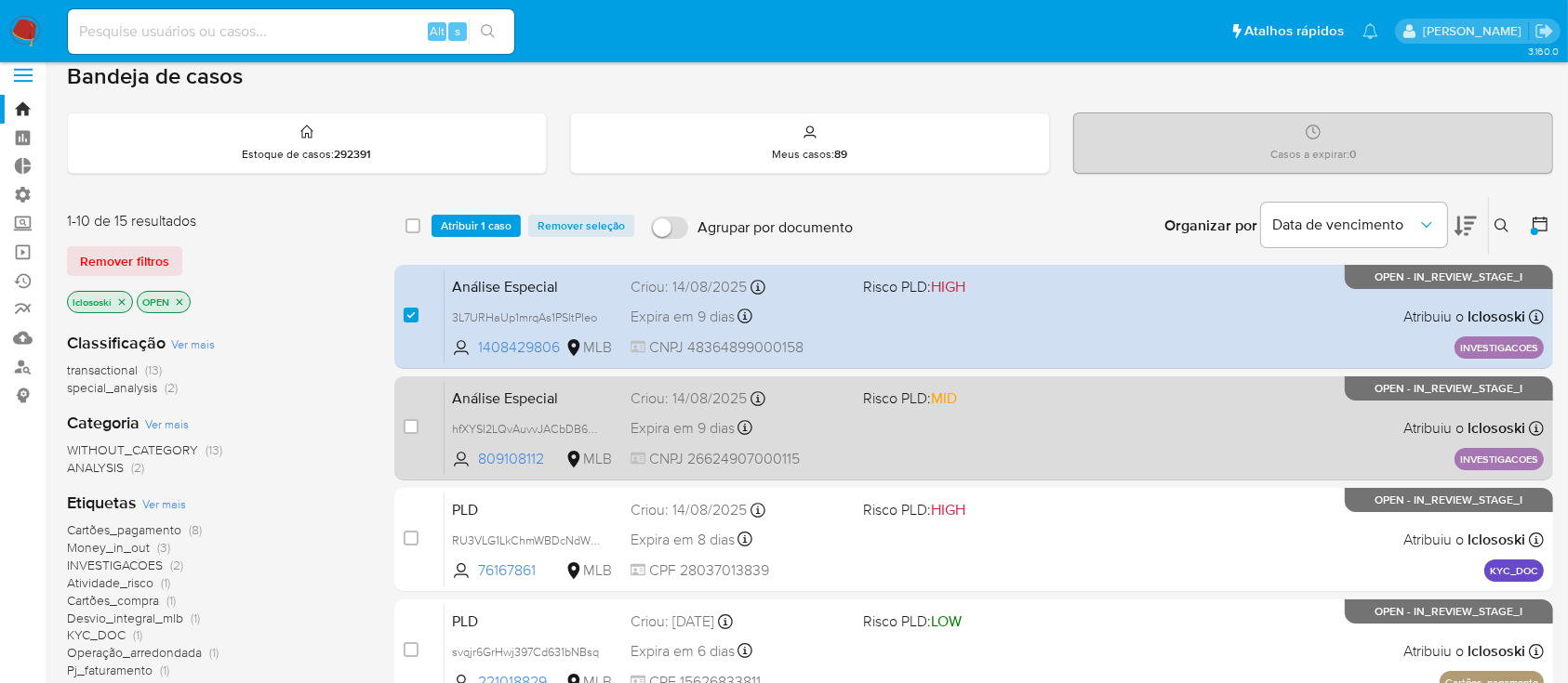
click at [411, 417] on div "case-item-checkbox" at bounding box center [411, 427] width 15 height 19
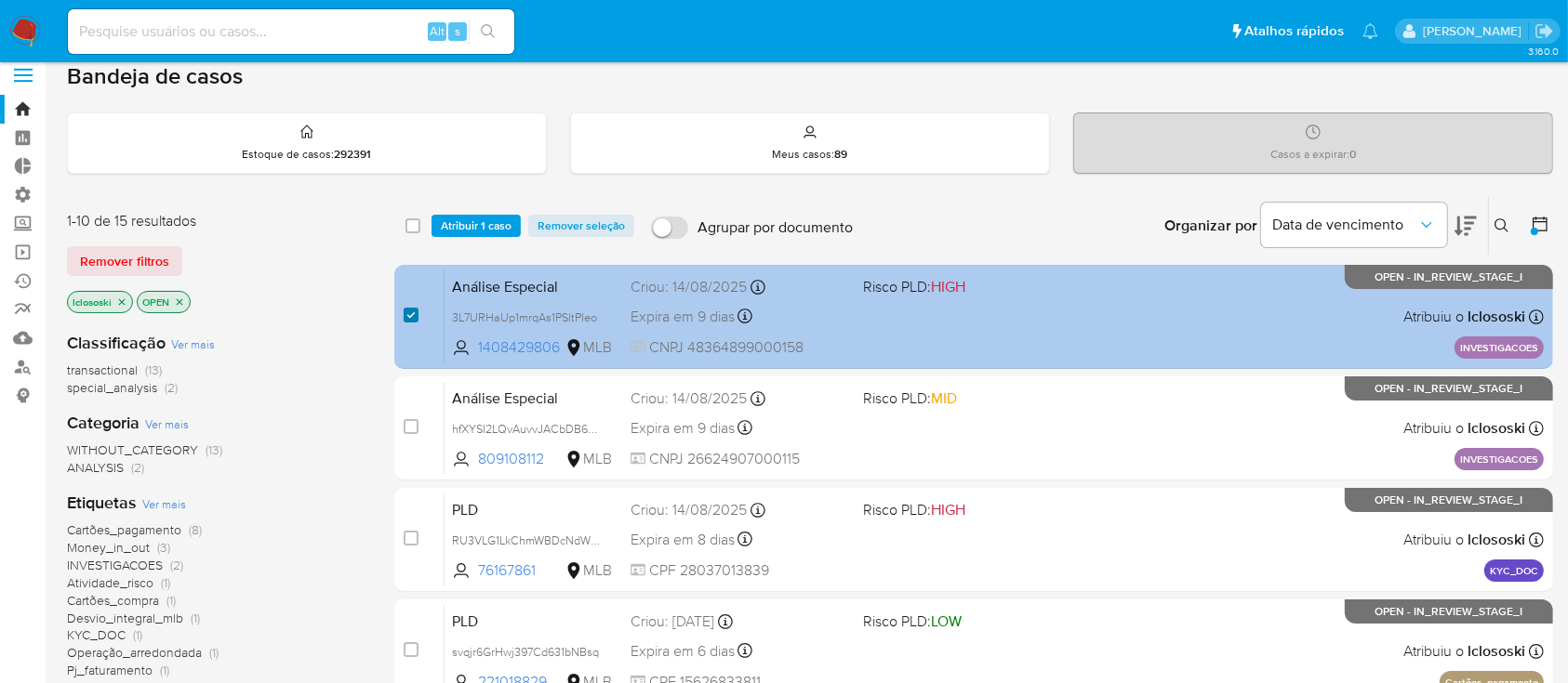
click at [408, 315] on input "checkbox" at bounding box center [411, 315] width 15 height 15
checkbox input "false"
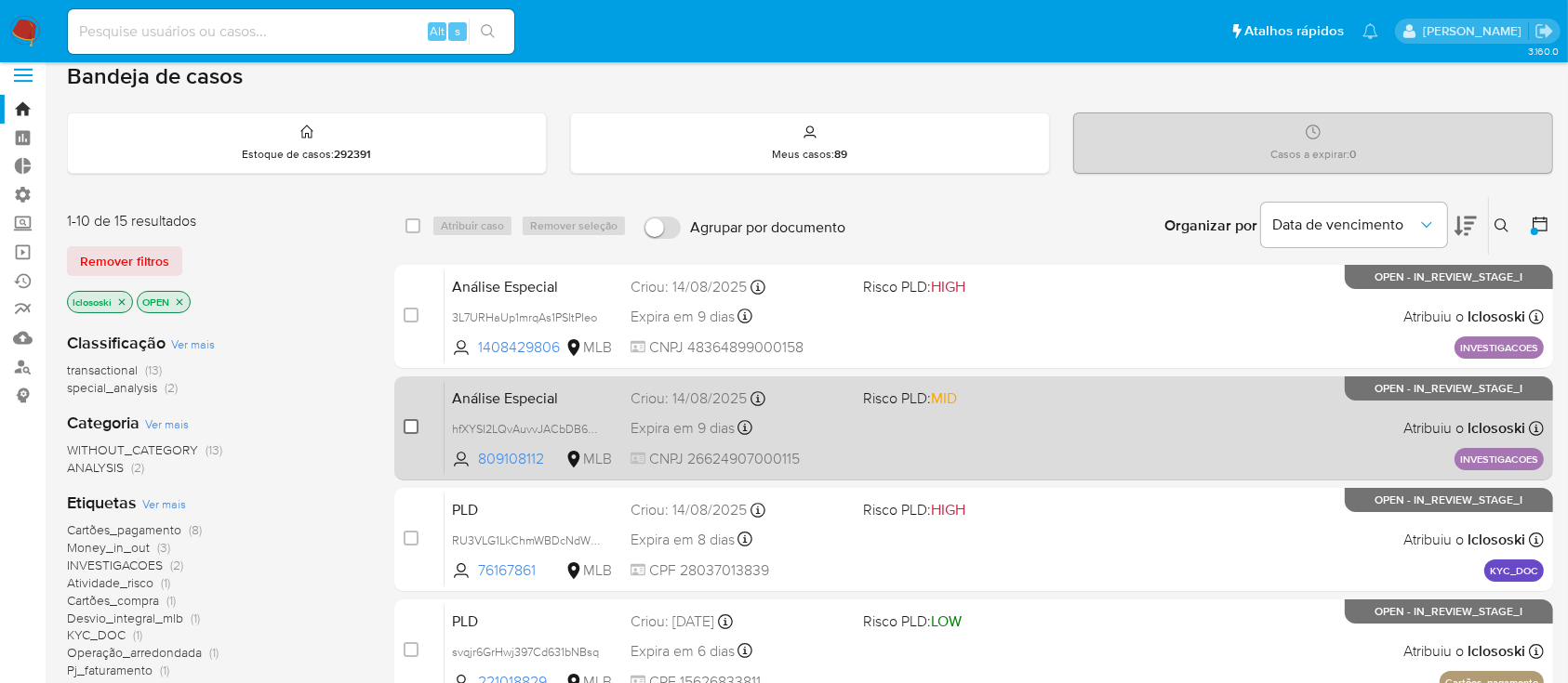
click at [408, 423] on input "checkbox" at bounding box center [411, 427] width 15 height 15
checkbox input "true"
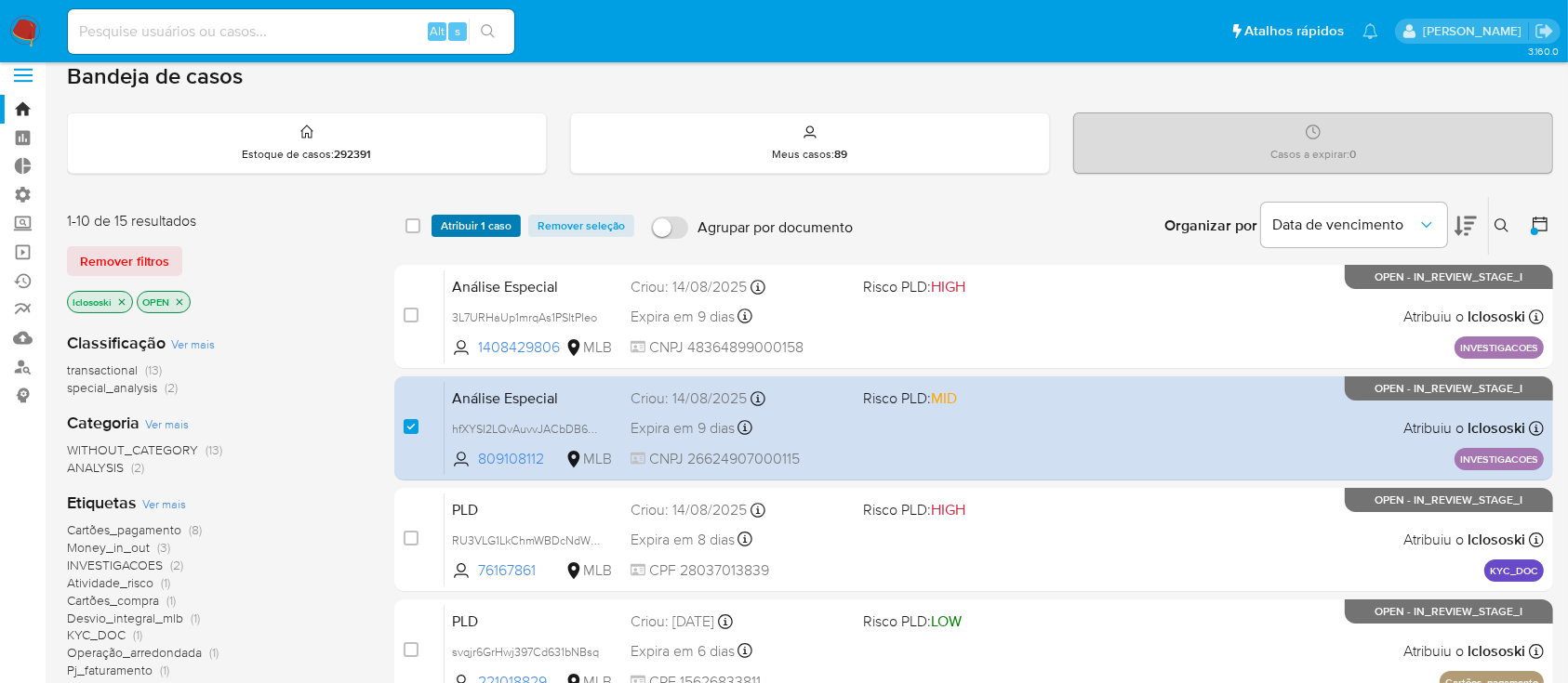
click at [484, 222] on span "Atribuir 1 caso" at bounding box center [476, 225] width 70 height 19
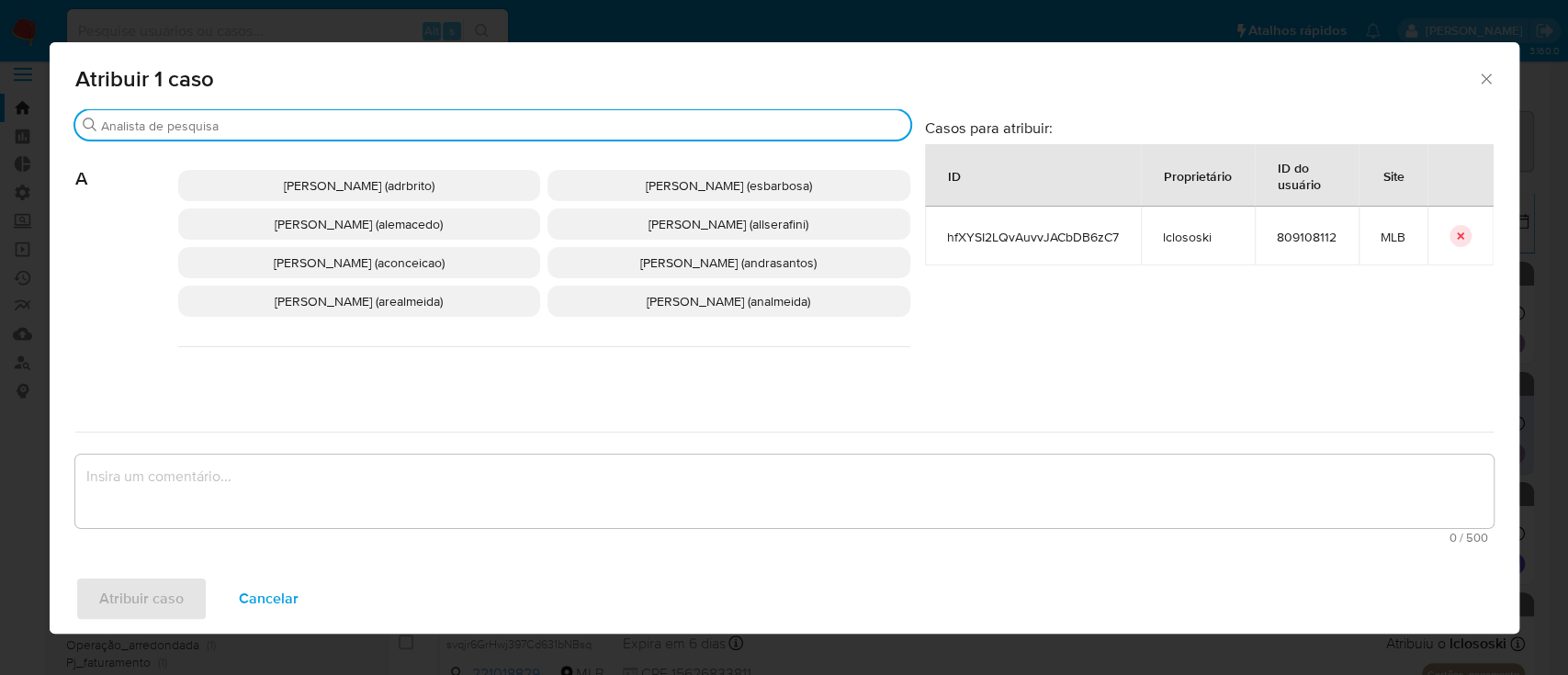
click at [344, 129] on input "Buscar" at bounding box center [501, 126] width 802 height 17
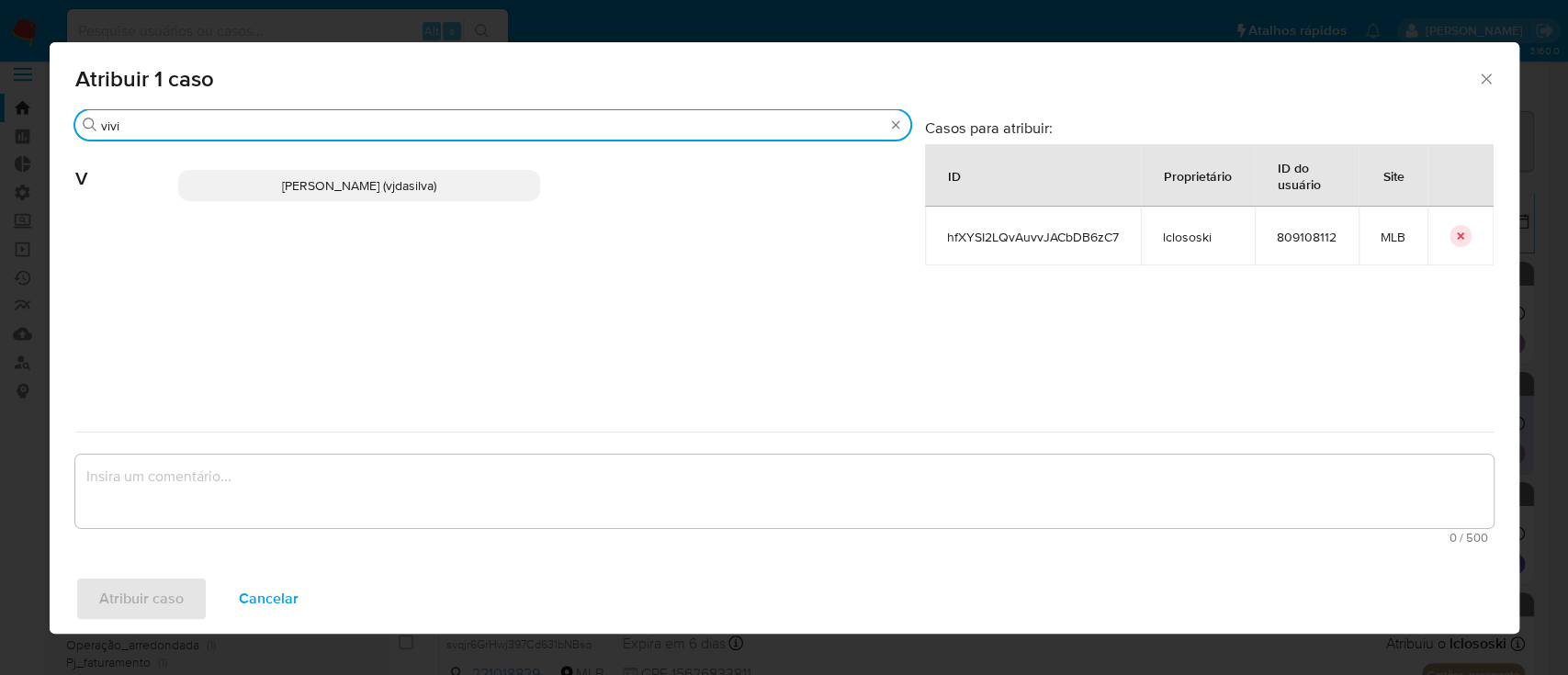
type input "vivi"
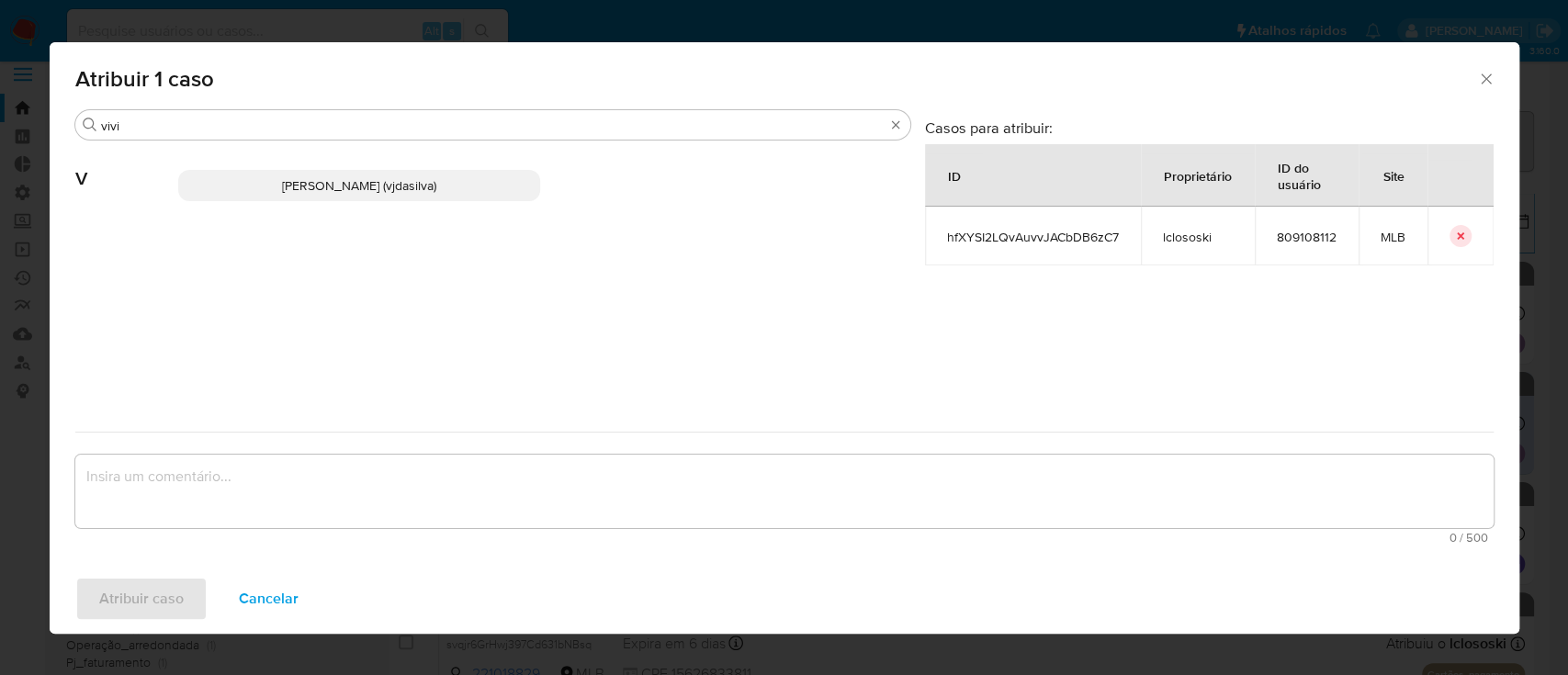
click at [328, 180] on span "Viviane Jesus Da Silva (vjdasilva)" at bounding box center [359, 186] width 154 height 18
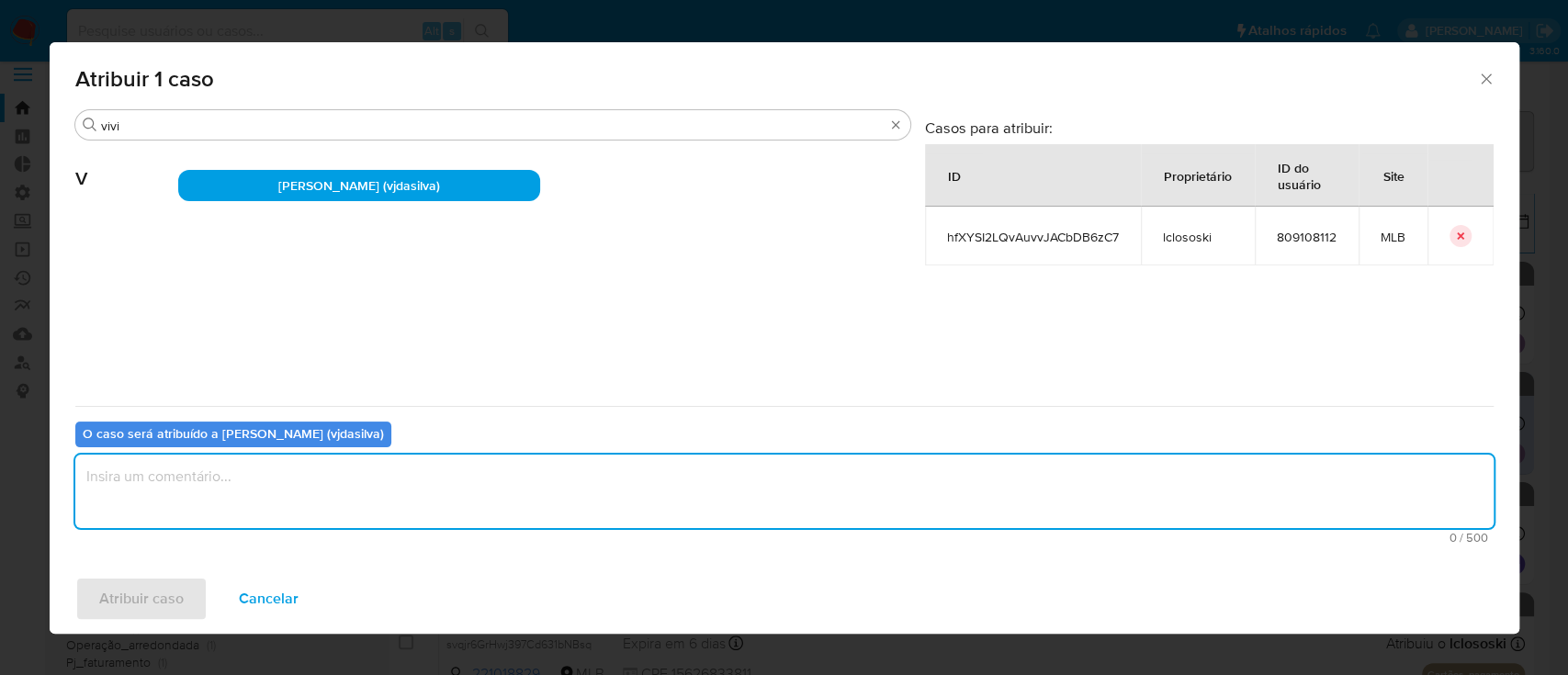
click at [258, 487] on textarea "assign-modal" at bounding box center [784, 491] width 1418 height 73
click at [127, 465] on textarea "ok" at bounding box center [784, 491] width 1418 height 73
type textarea "ok"
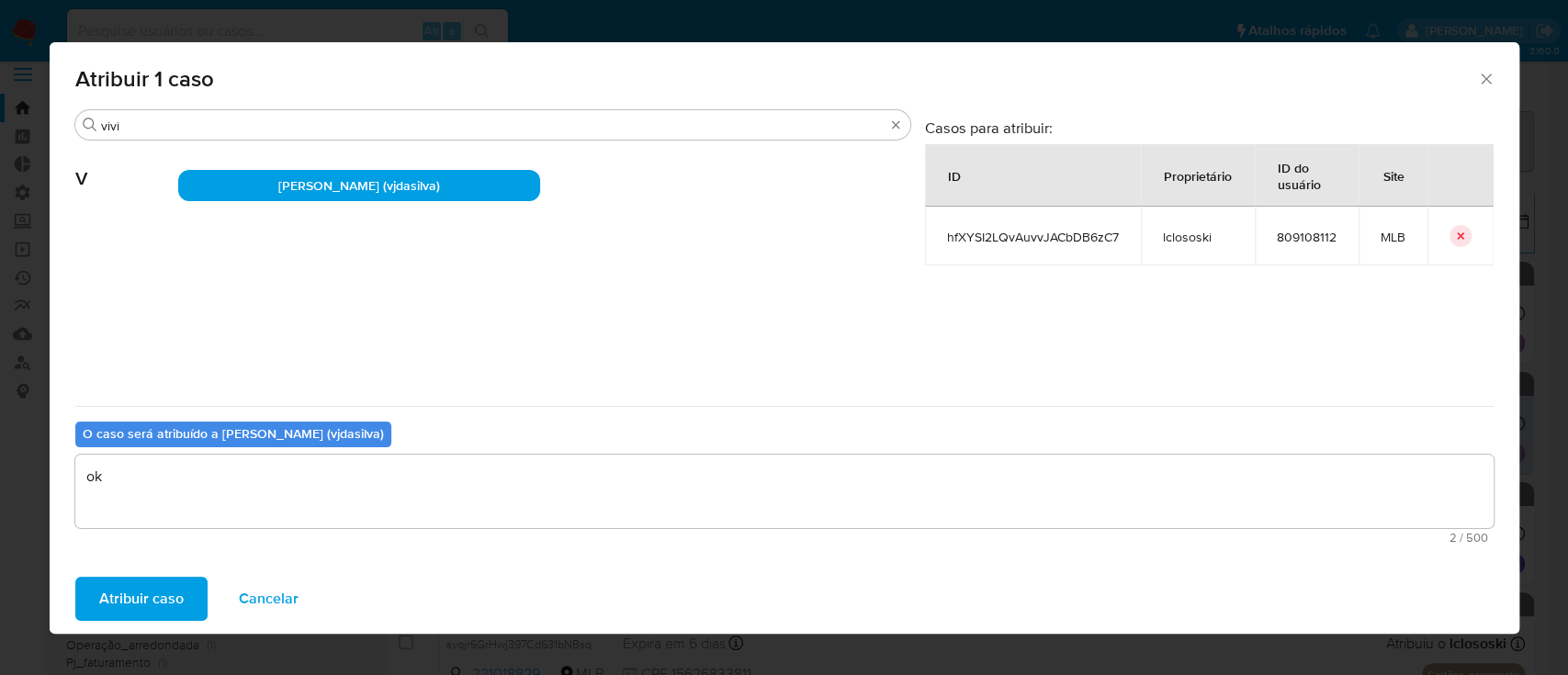
click at [121, 599] on span "Atribuir caso" at bounding box center [141, 599] width 84 height 41
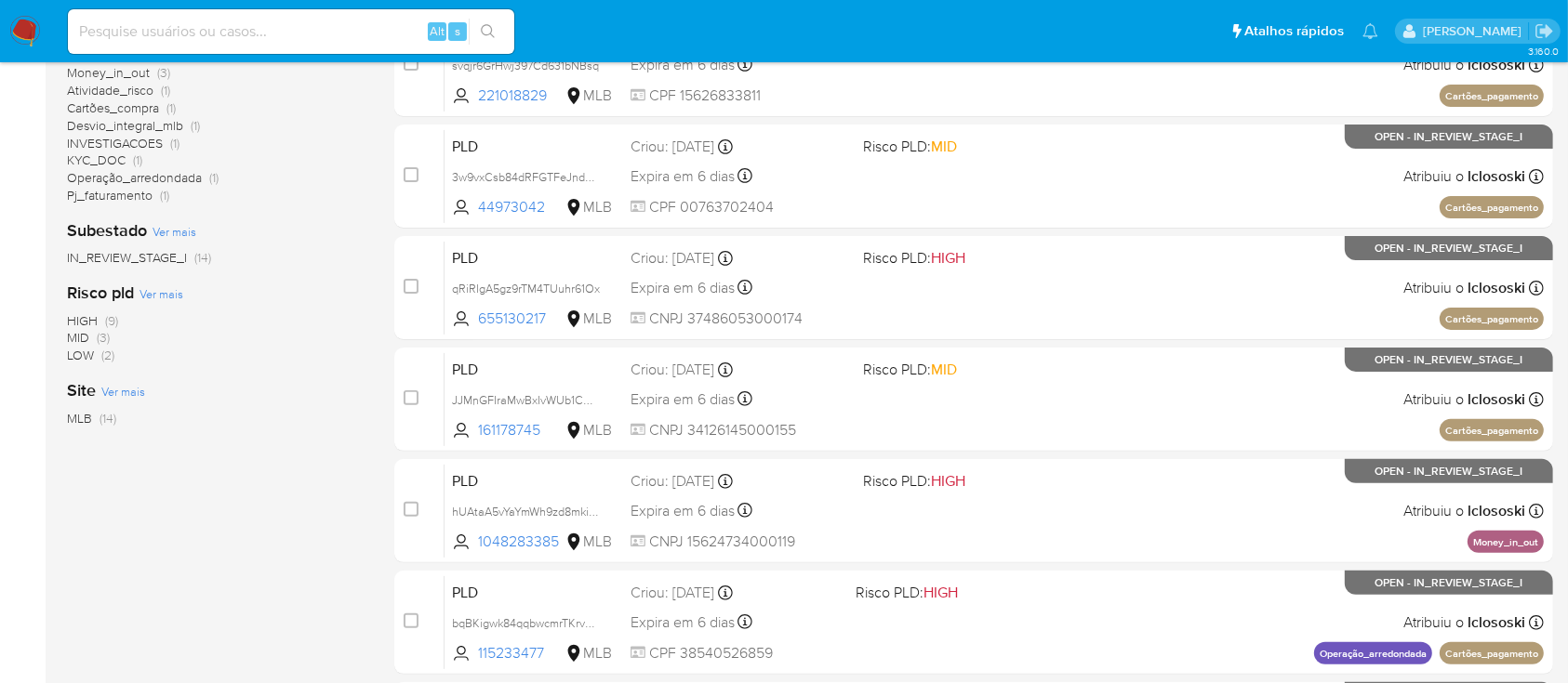
scroll to position [494, 0]
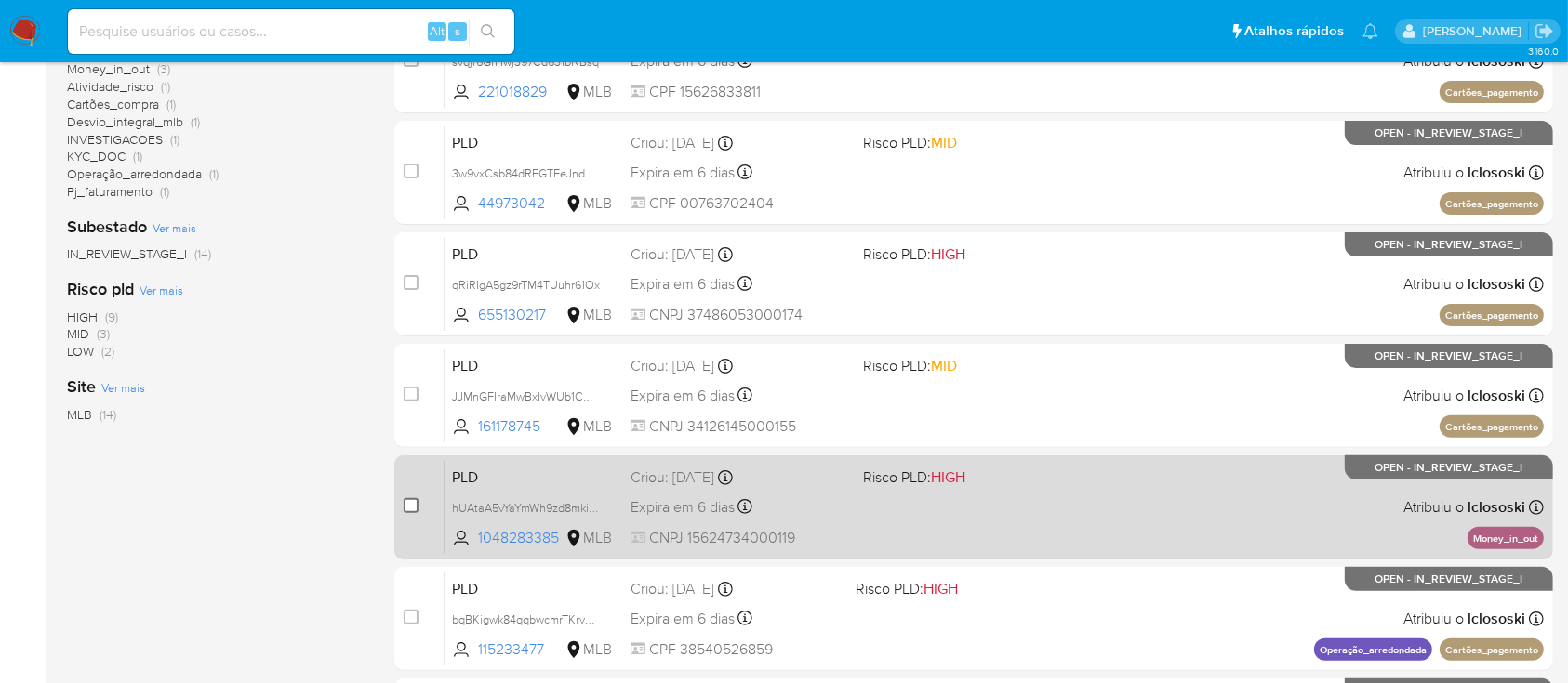
click at [415, 501] on input "checkbox" at bounding box center [411, 505] width 15 height 15
checkbox input "true"
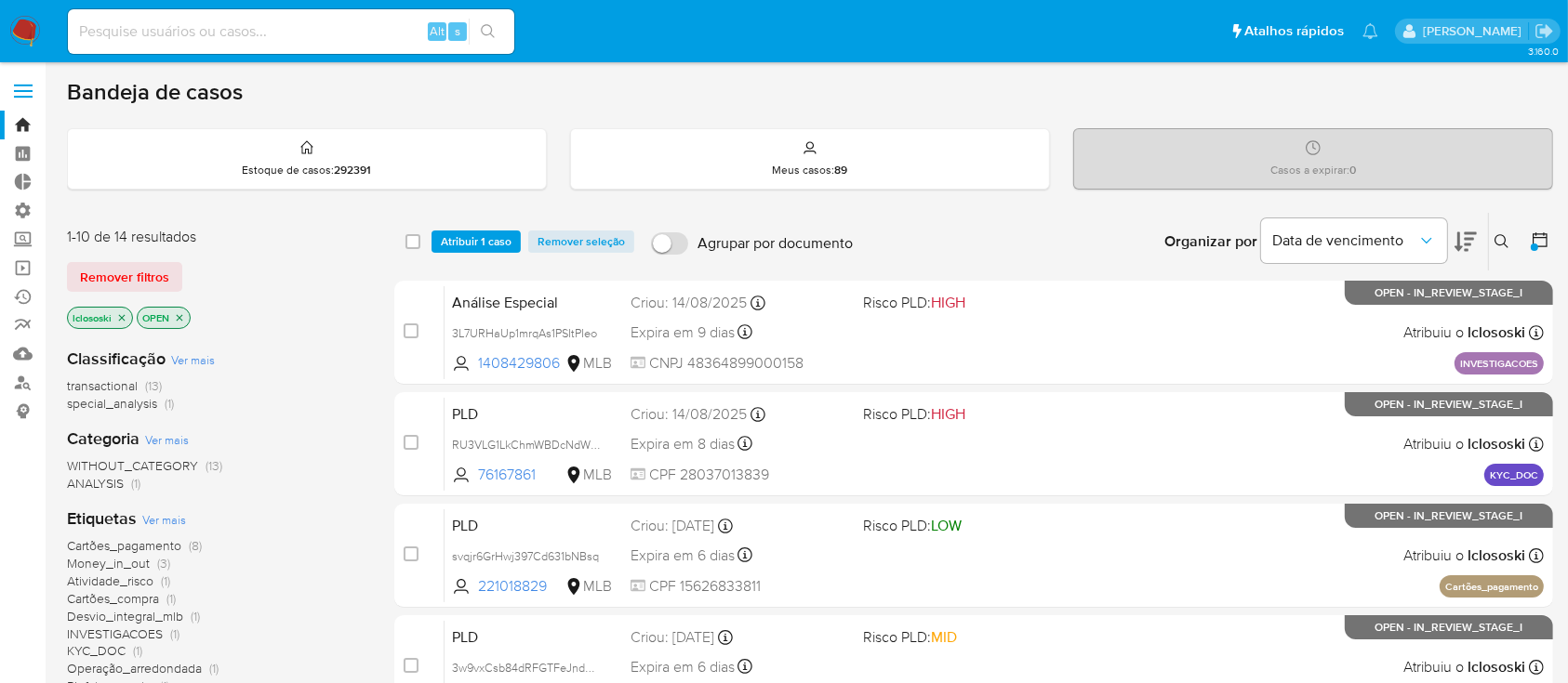
scroll to position [7, 0]
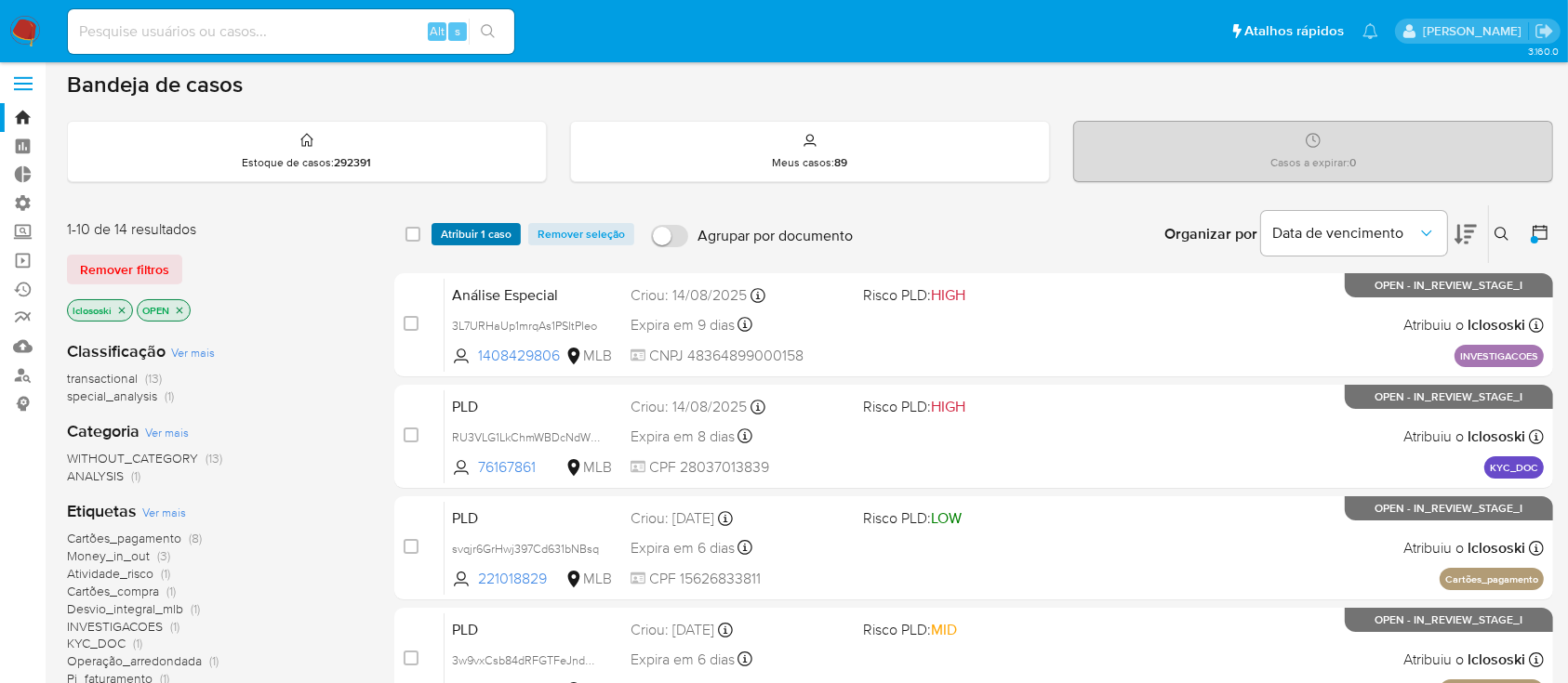
click at [452, 226] on span "Atribuir 1 caso" at bounding box center [476, 234] width 70 height 19
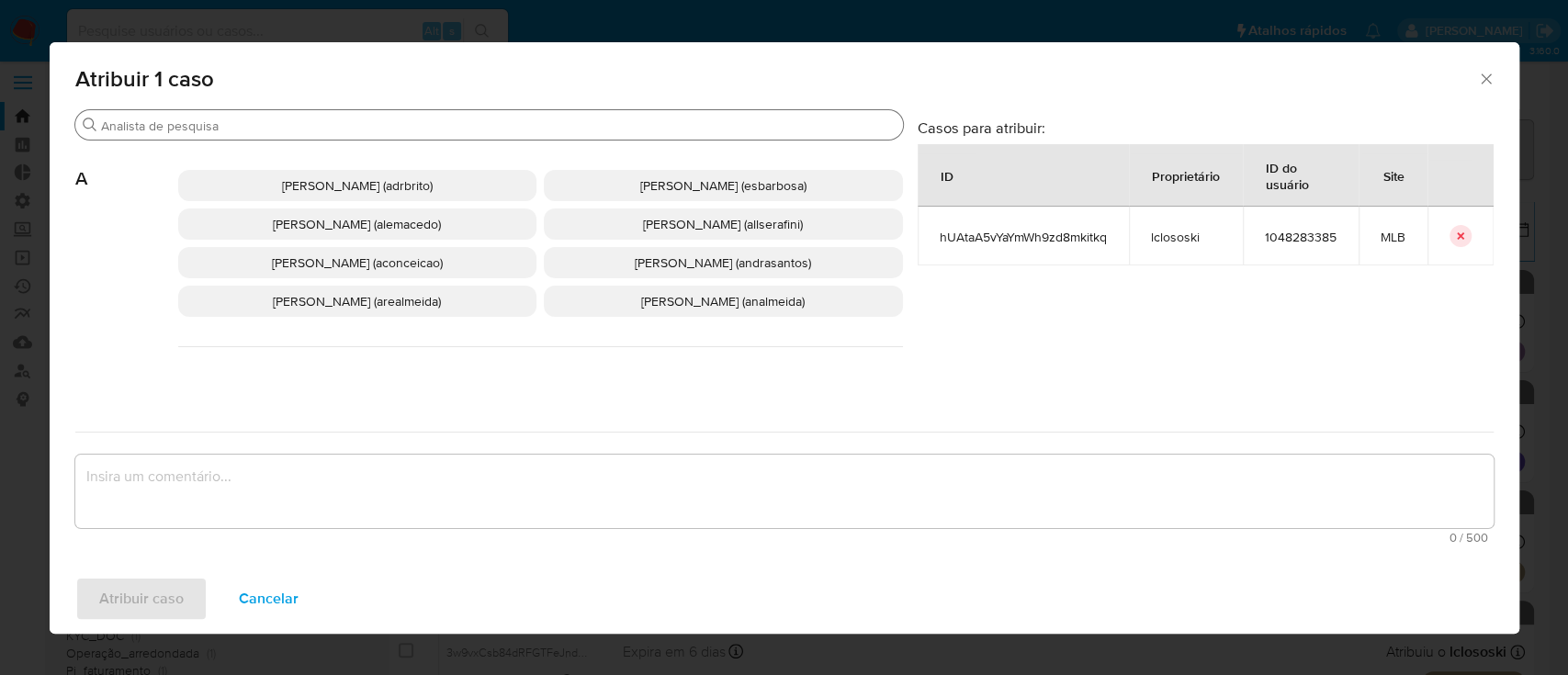
click at [377, 121] on input "Buscar" at bounding box center [497, 126] width 794 height 17
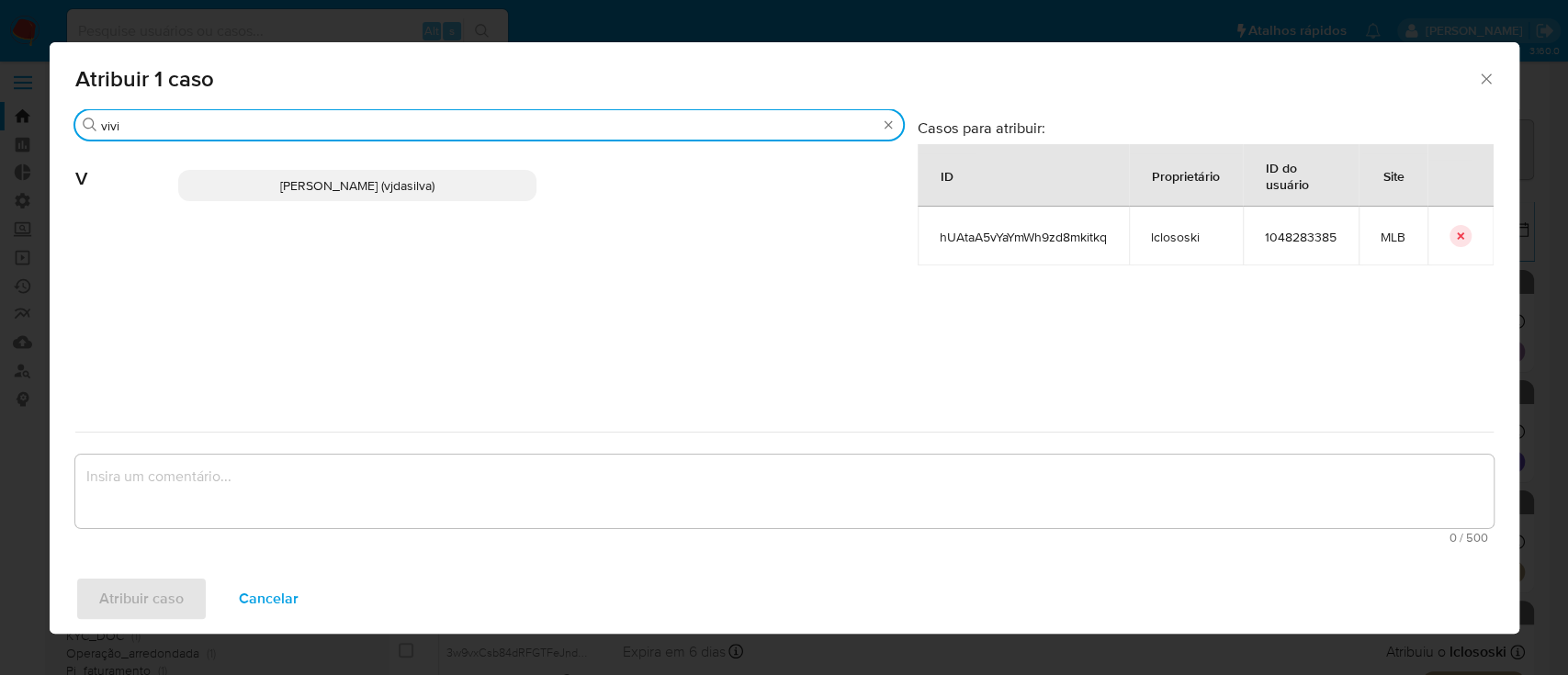
type input "vivi"
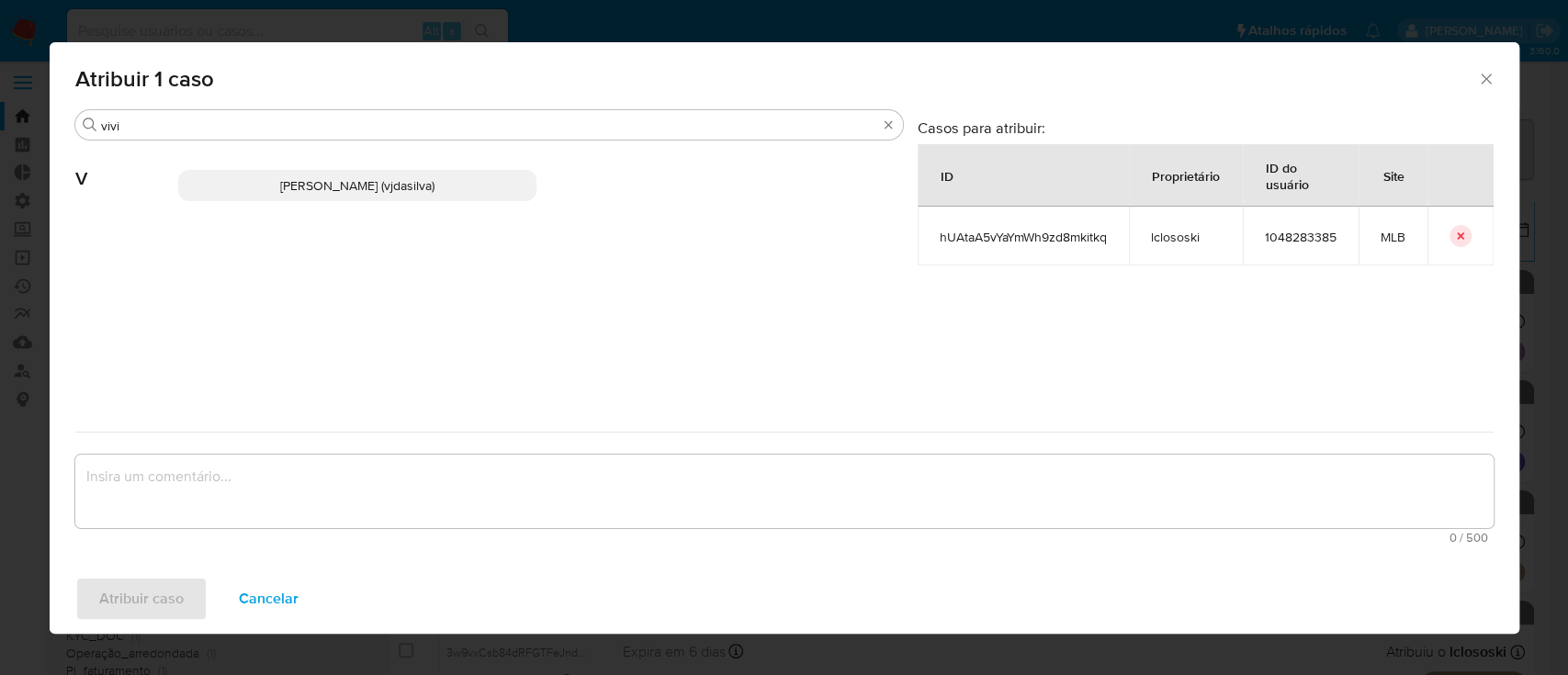
click at [325, 179] on span "Viviane Jesus Da Silva (vjdasilva)" at bounding box center [357, 186] width 154 height 18
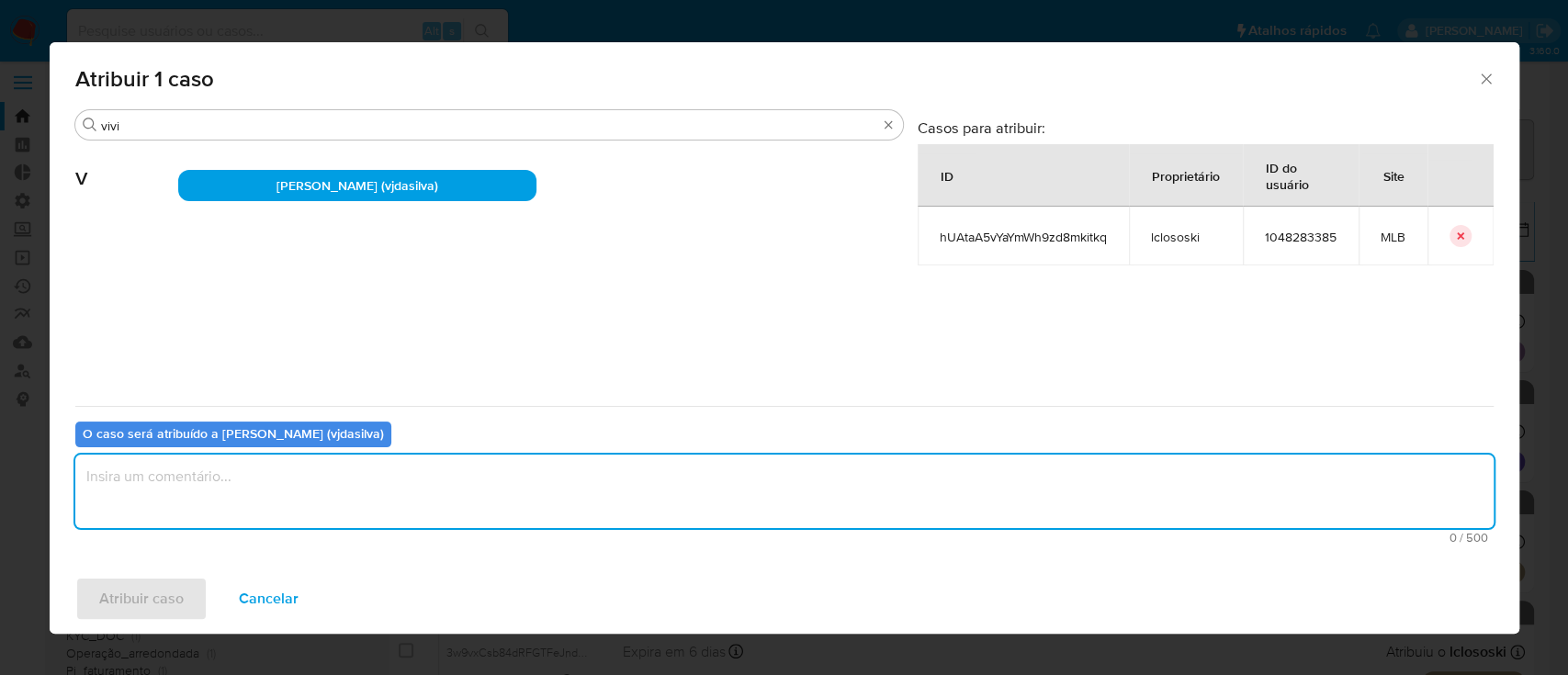
click at [174, 460] on textarea "assign-modal" at bounding box center [784, 491] width 1418 height 73
type textarea "ok"
click at [134, 590] on span "Atribuir caso" at bounding box center [141, 599] width 84 height 41
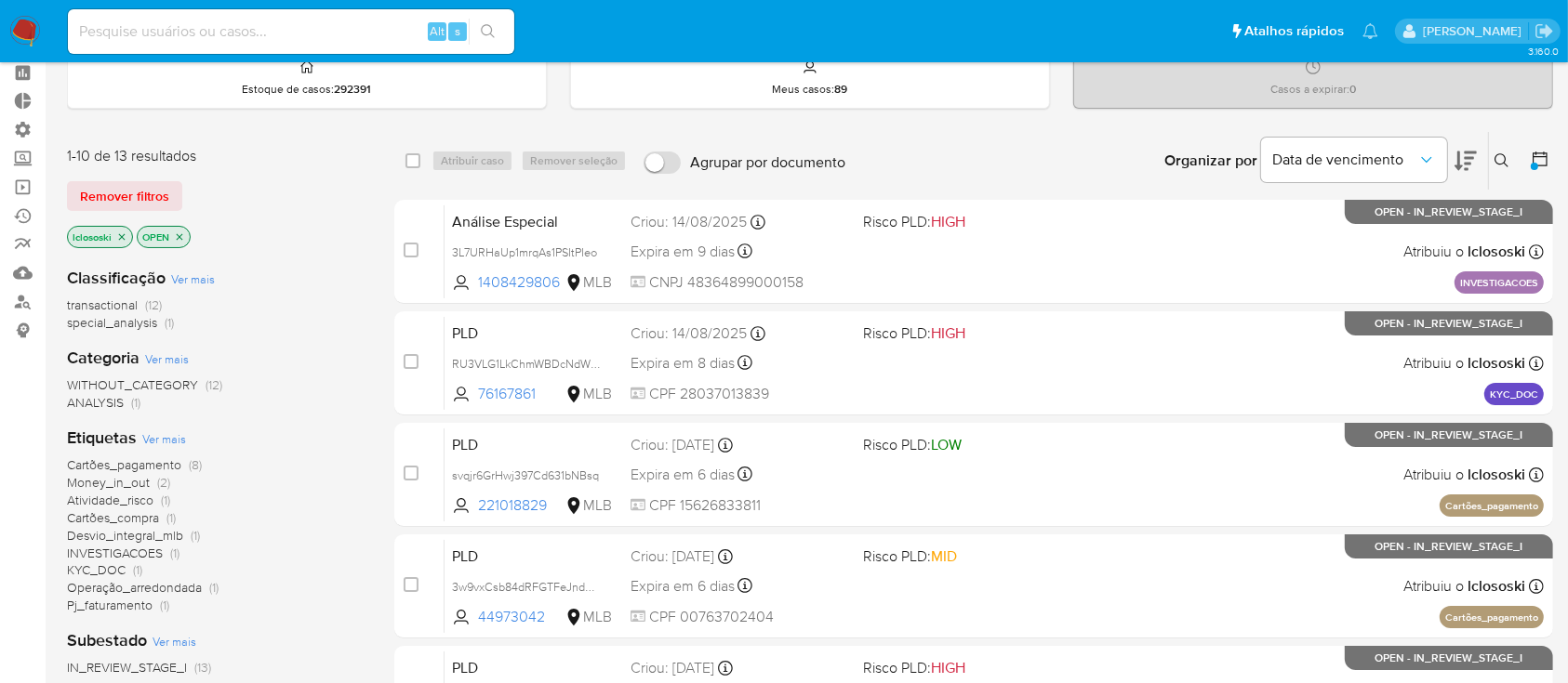
scroll to position [102, 0]
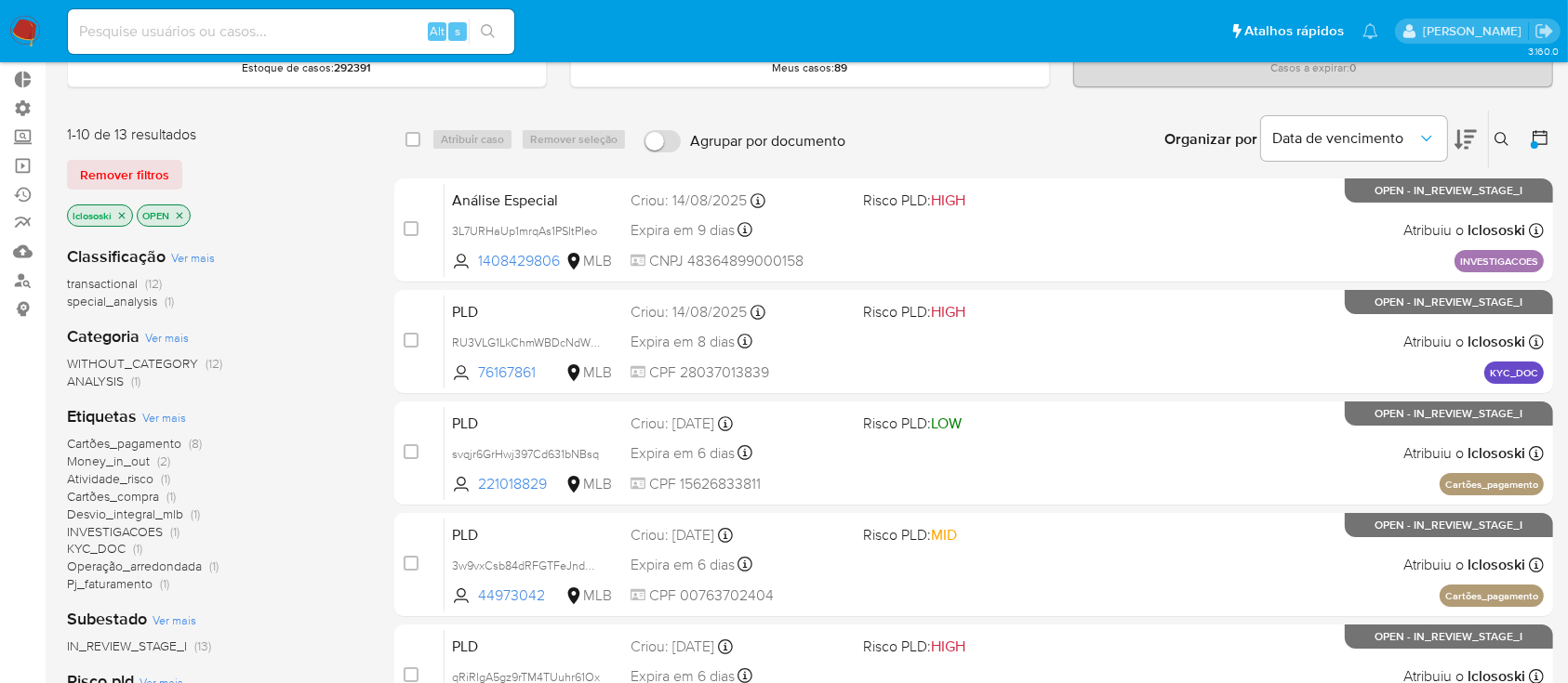
click at [125, 212] on icon "close-filter" at bounding box center [122, 216] width 11 height 11
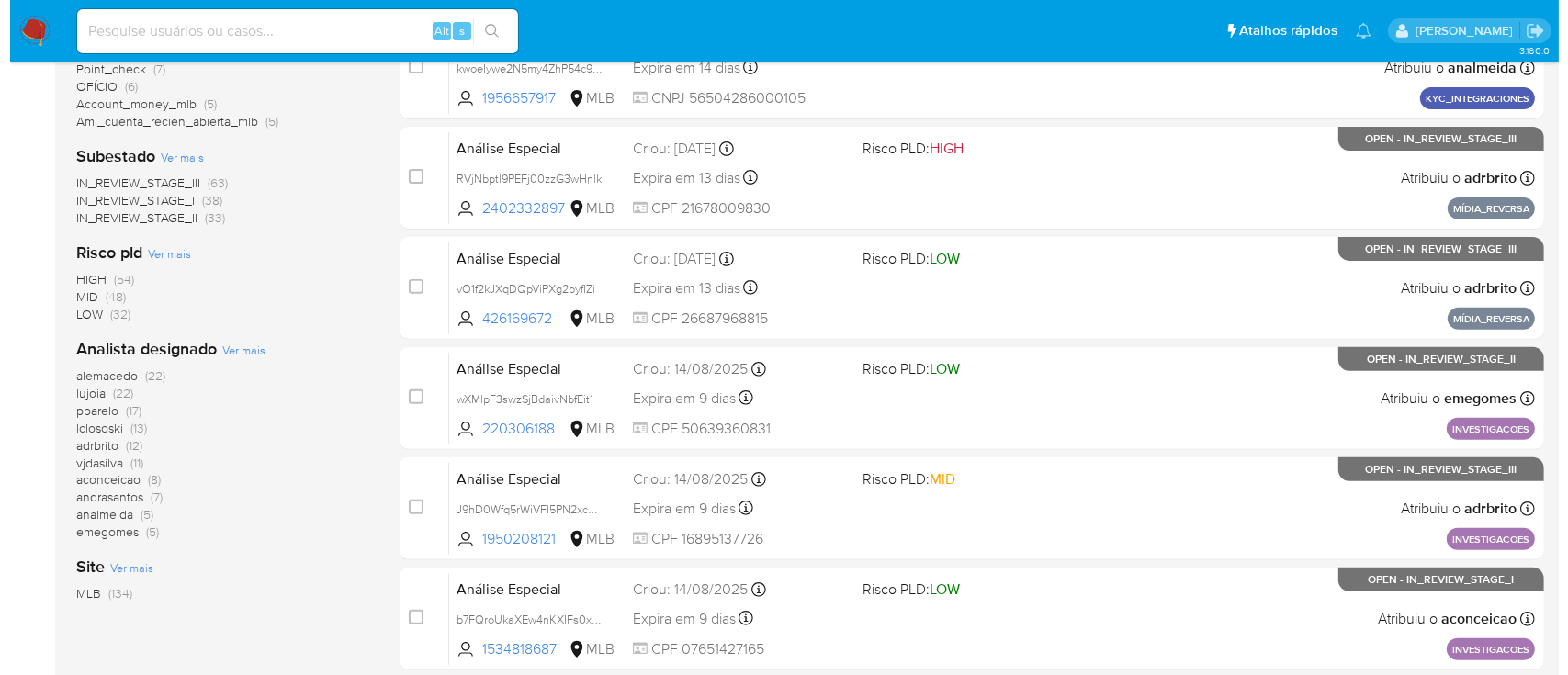
scroll to position [594, 0]
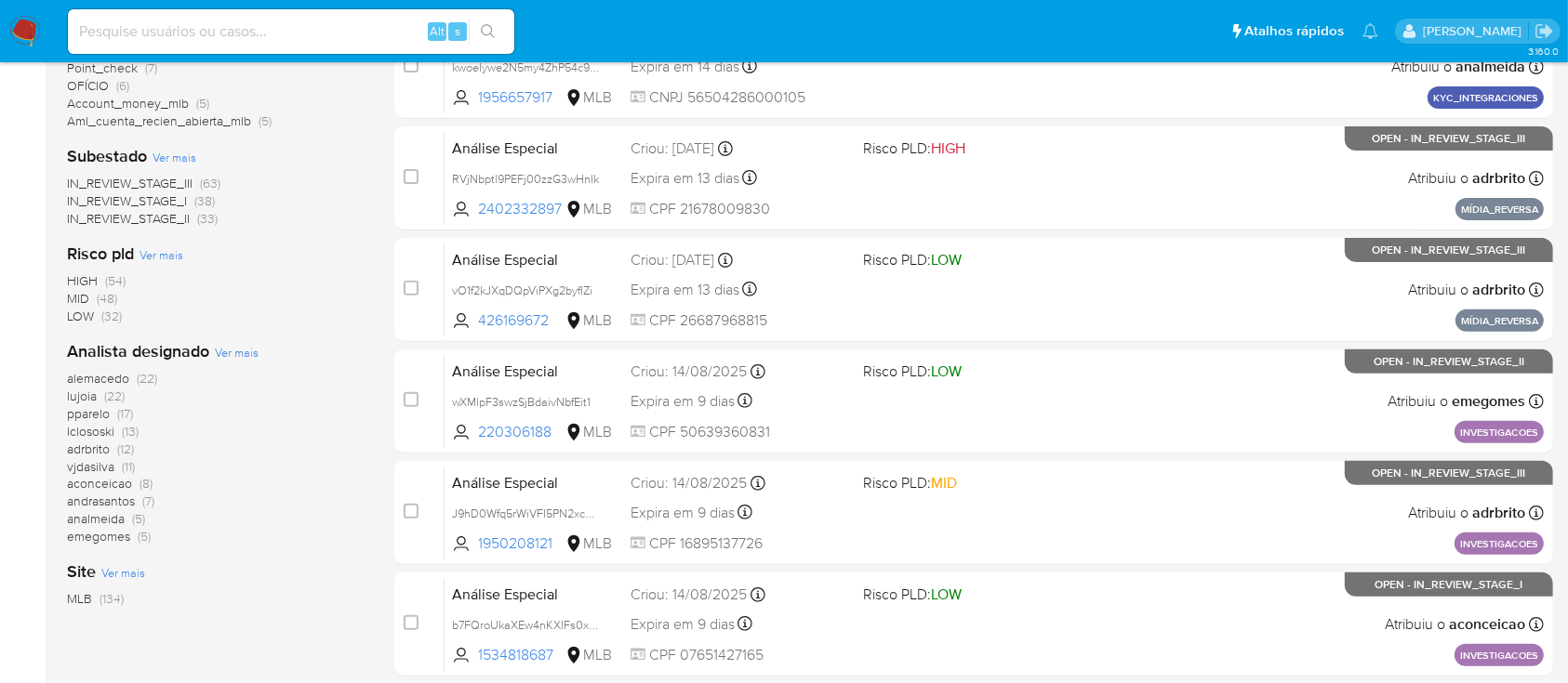
click at [236, 350] on span "Ver mais" at bounding box center [236, 353] width 44 height 17
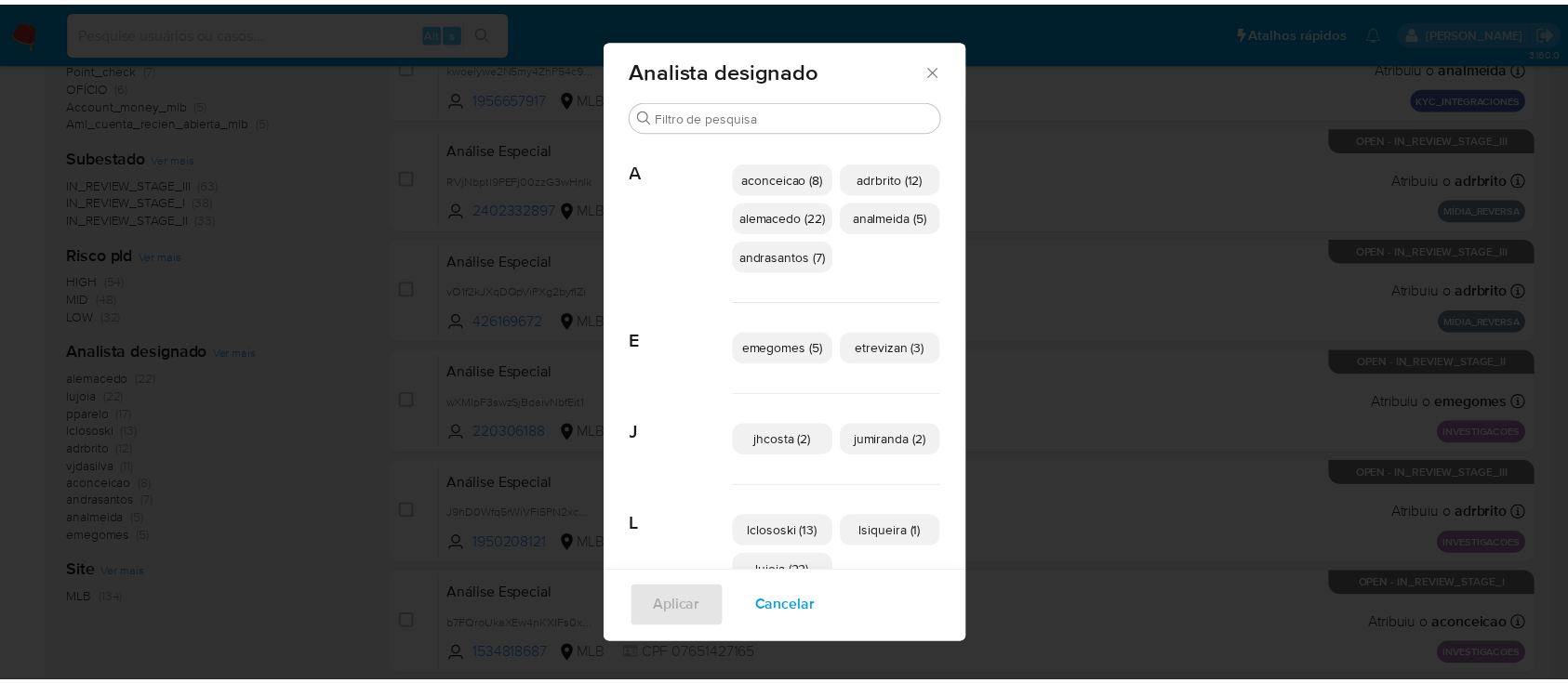
scroll to position [0, 0]
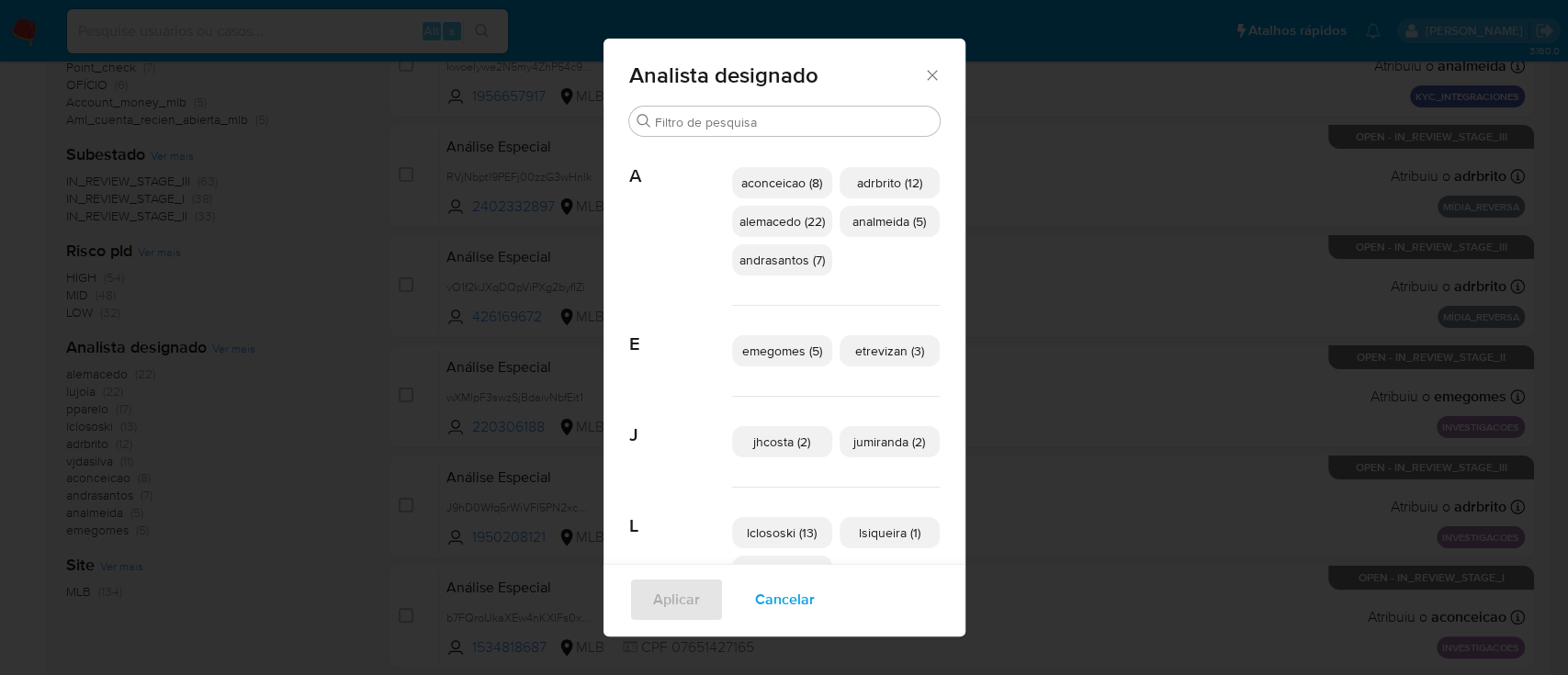
click at [765, 180] on span "aconceicao (8)" at bounding box center [781, 183] width 80 height 18
click at [656, 599] on span "Aplicar" at bounding box center [676, 600] width 47 height 41
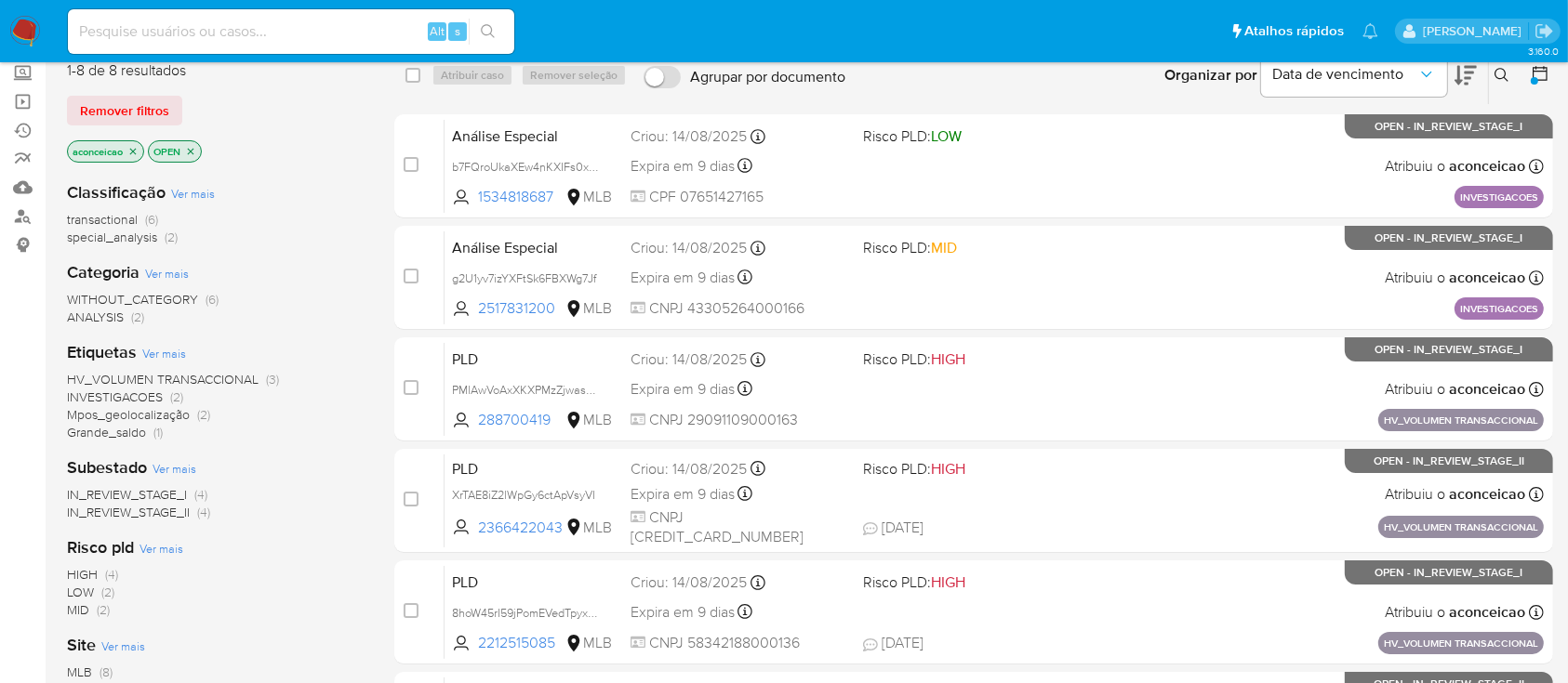
scroll to position [178, 0]
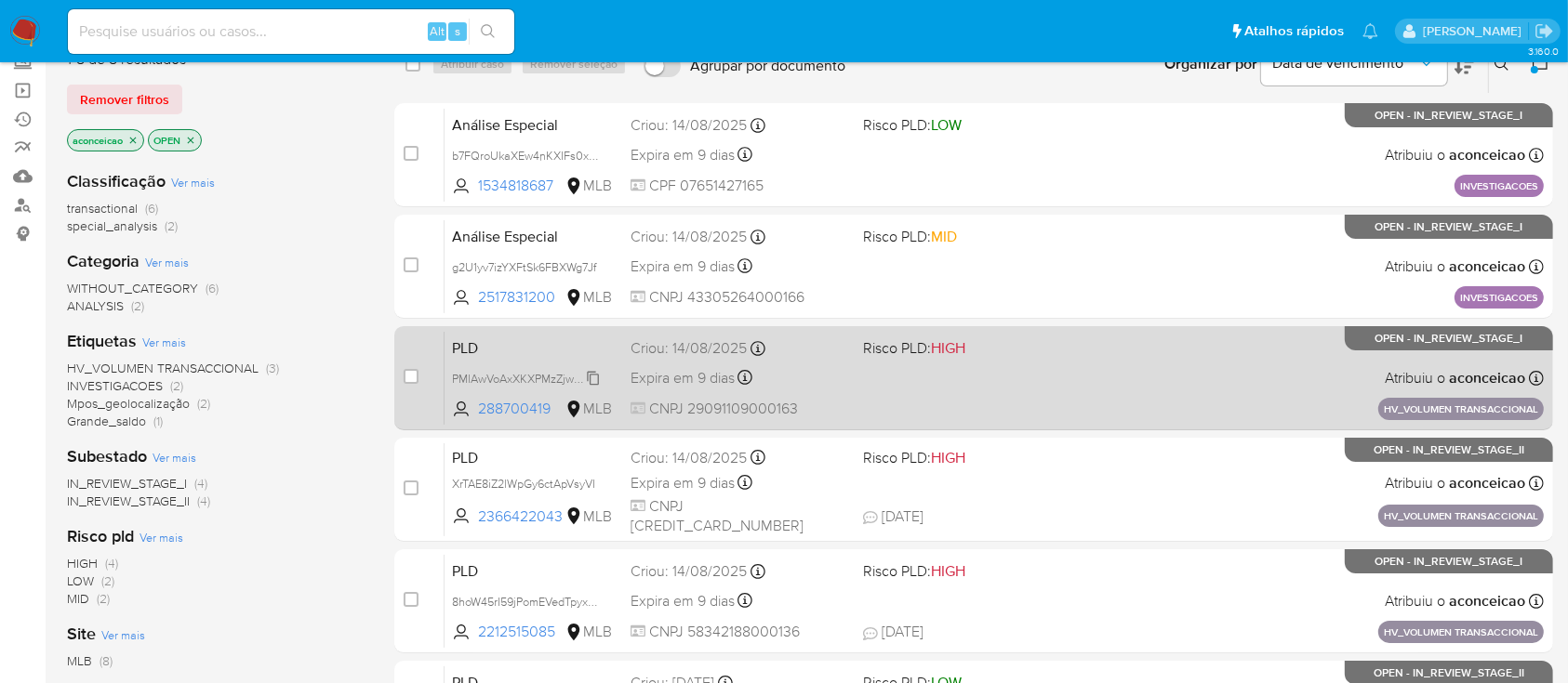
click at [598, 372] on span "PMlAwVoAxXKXPMzZjwashRwA" at bounding box center [534, 377] width 164 height 21
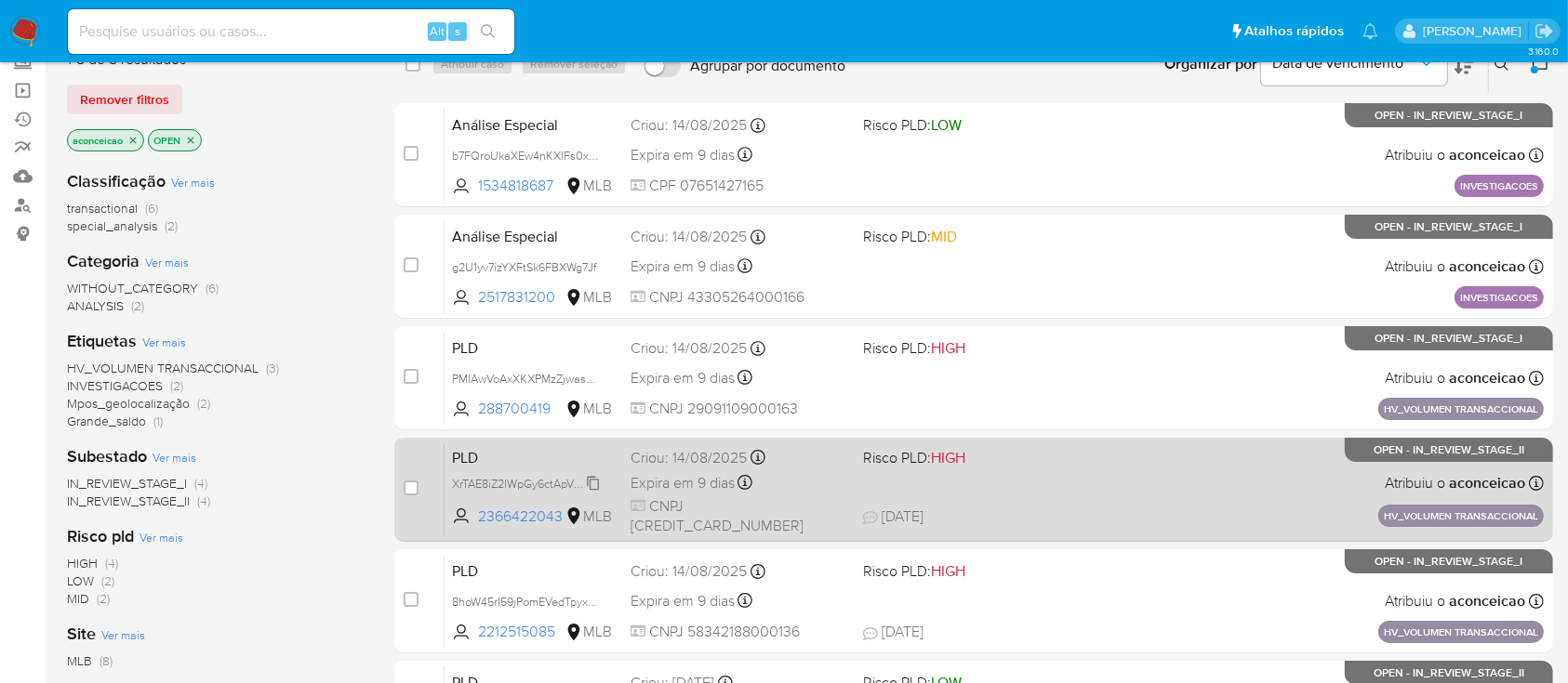
click at [601, 486] on span "XrTAE8iZ2lWpGy6ctApVsyVI" at bounding box center [534, 484] width 164 height 21
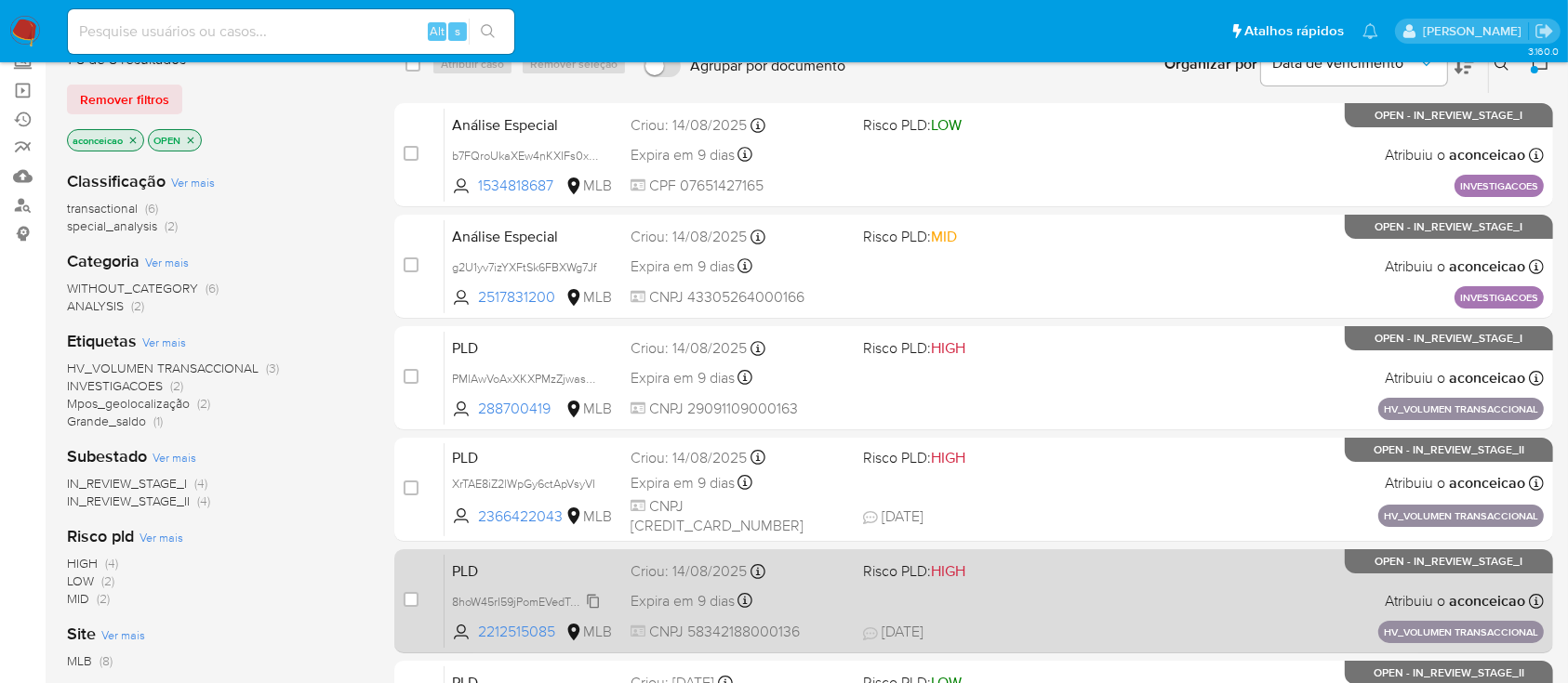
click at [597, 595] on span "8hoW45rI59jPomEVedTpyxWx" at bounding box center [528, 601] width 152 height 21
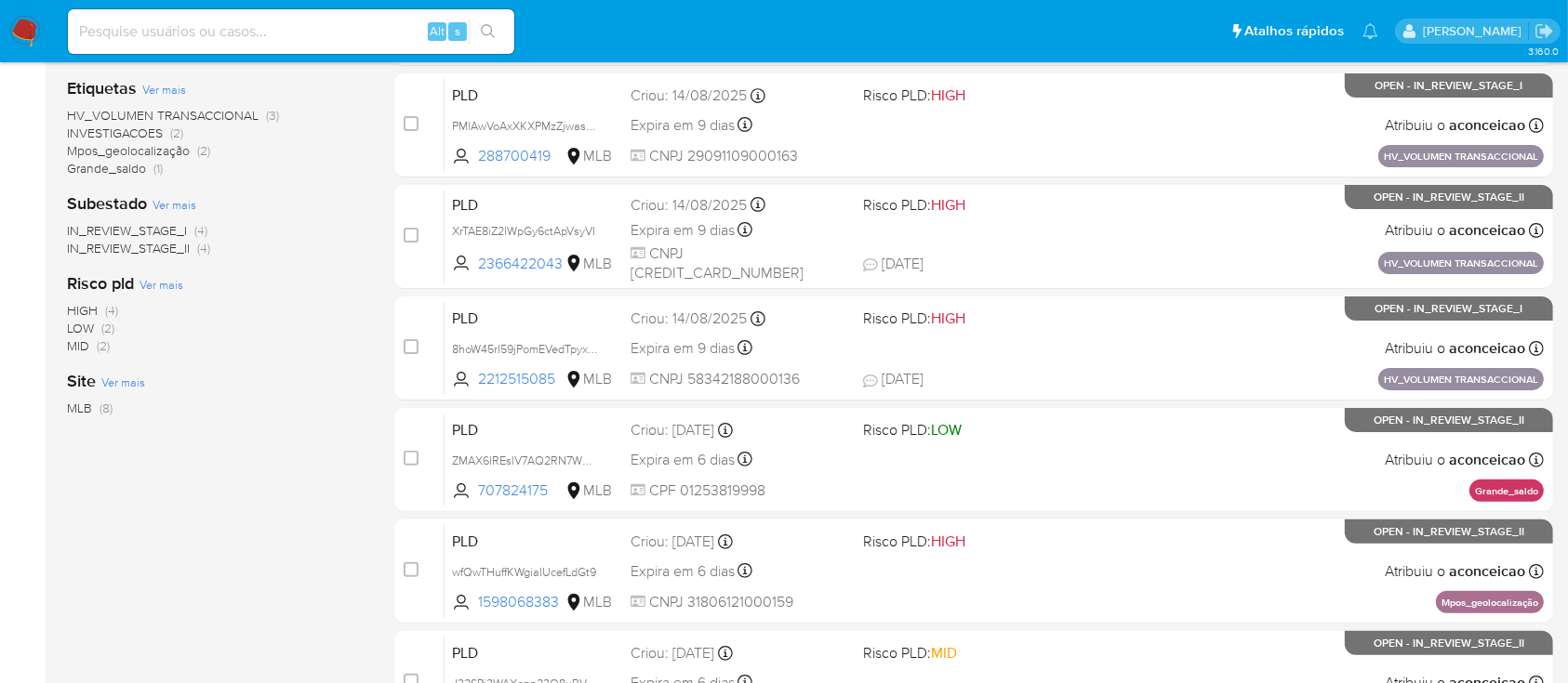
scroll to position [433, 0]
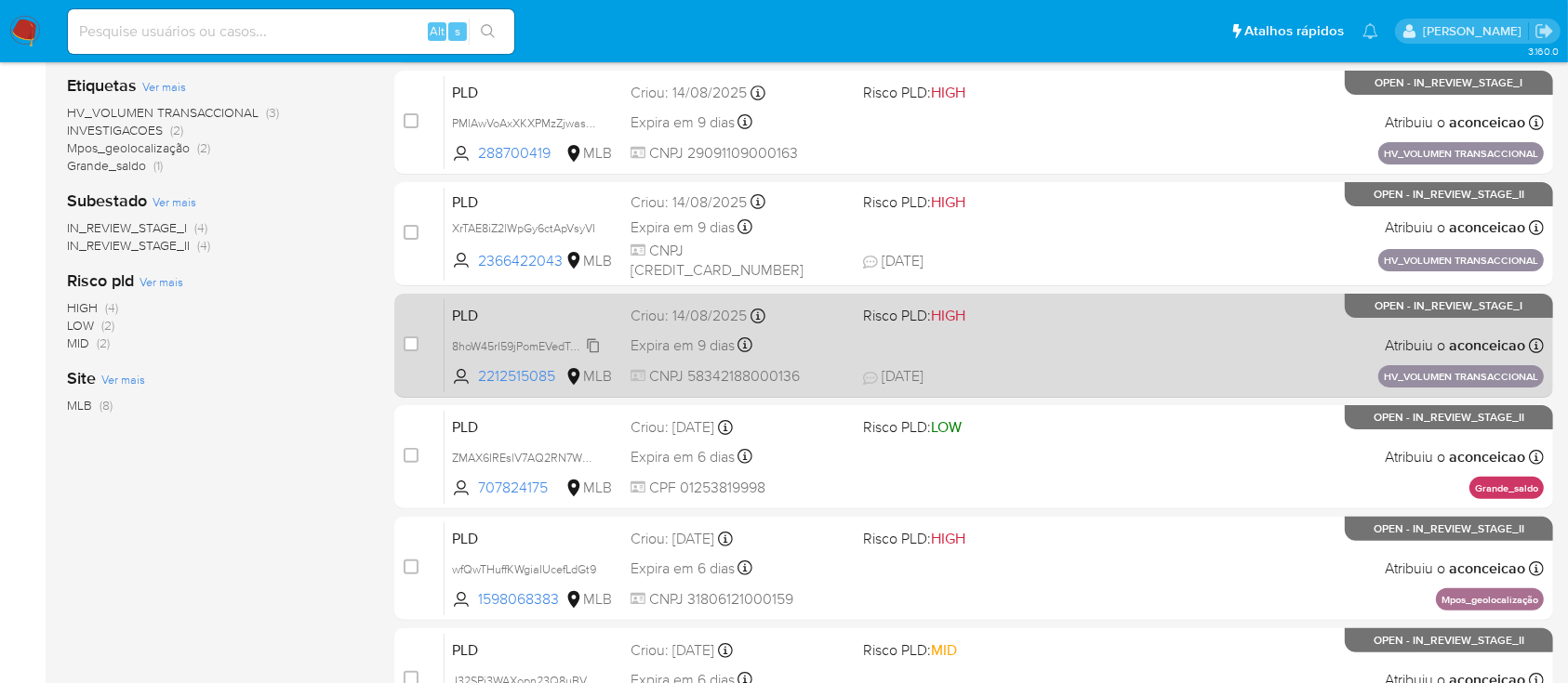
click at [594, 342] on span "8hoW45rI59jPomEVedTpyxWx" at bounding box center [528, 345] width 152 height 21
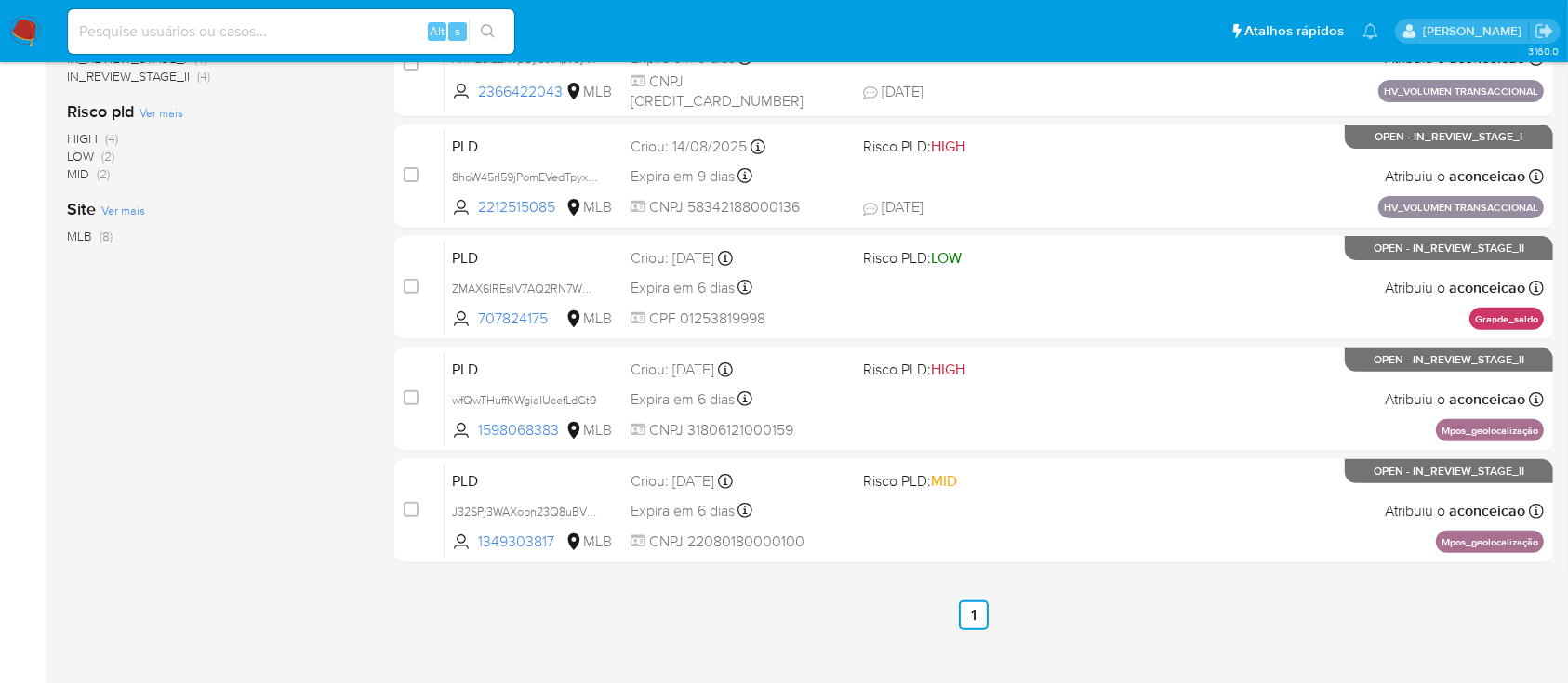
scroll to position [608, 0]
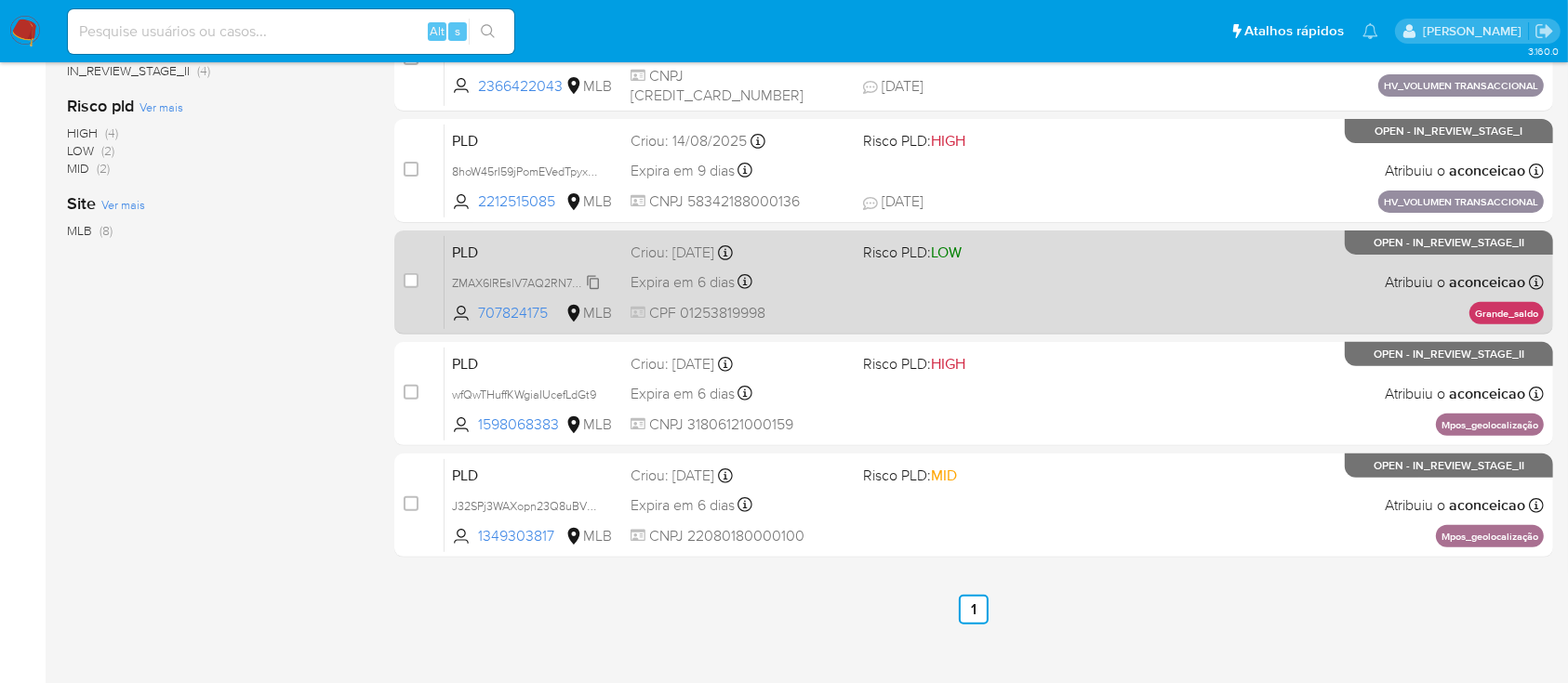
click at [594, 278] on span "ZMAX6IREslV7AQ2RN7WMA8BW" at bounding box center [537, 282] width 171 height 21
click at [417, 277] on input "checkbox" at bounding box center [411, 281] width 15 height 15
checkbox input "true"
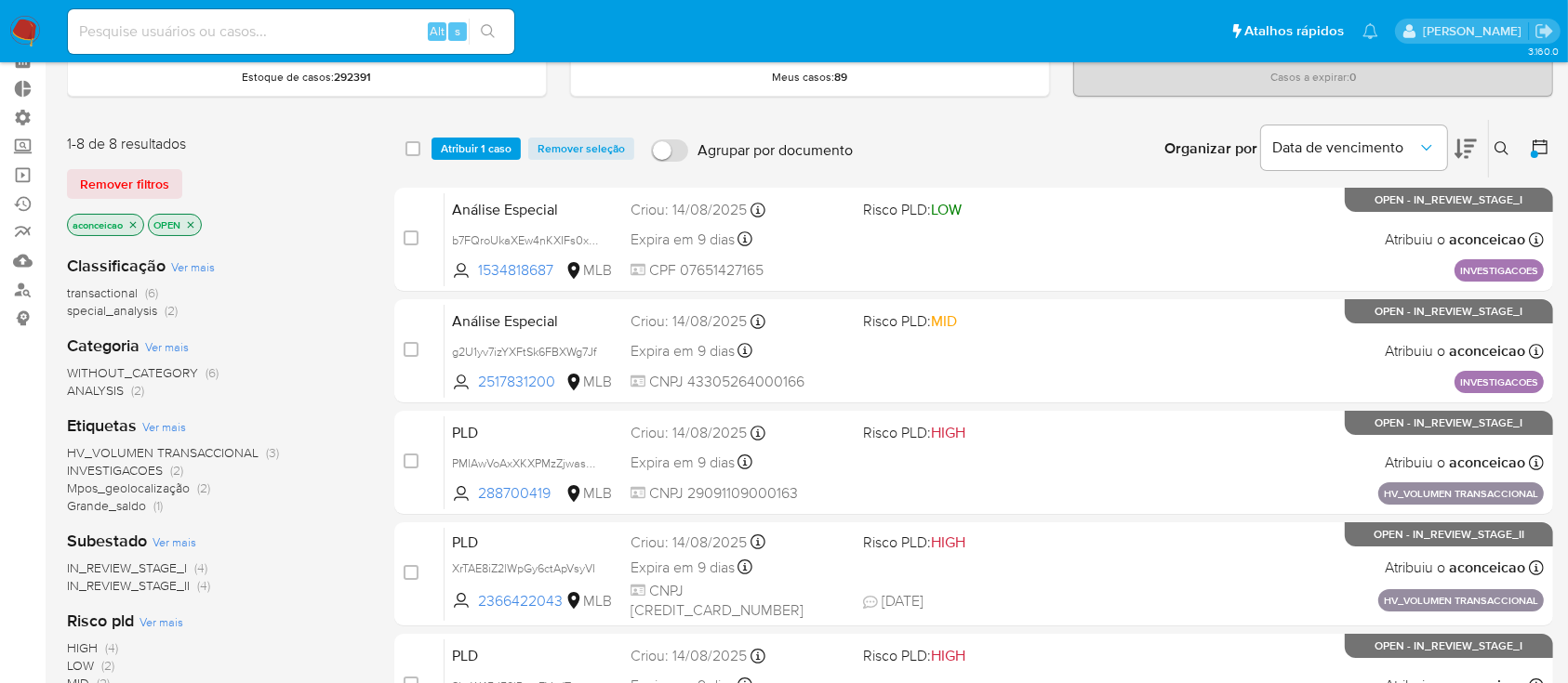
scroll to position [96, 0]
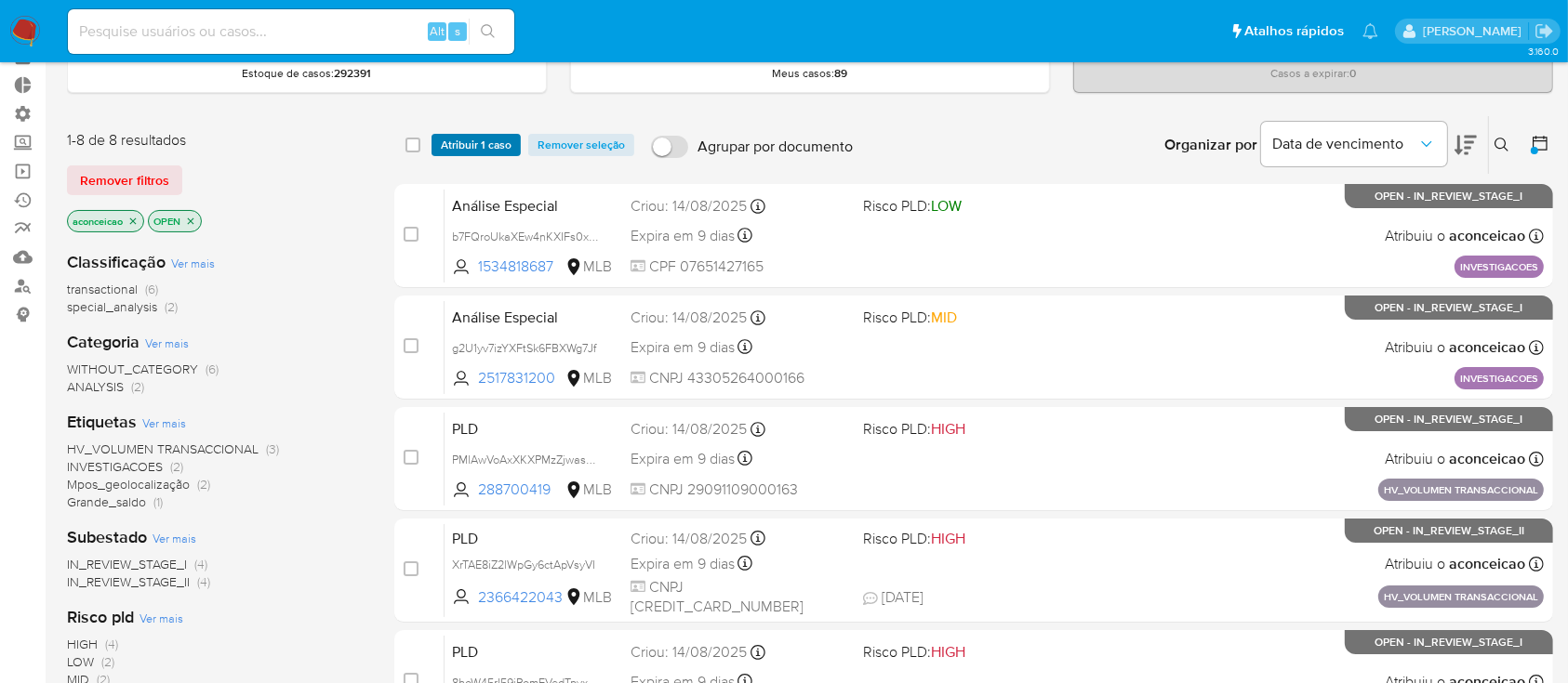
click at [477, 140] on span "Atribuir 1 caso" at bounding box center [476, 145] width 70 height 19
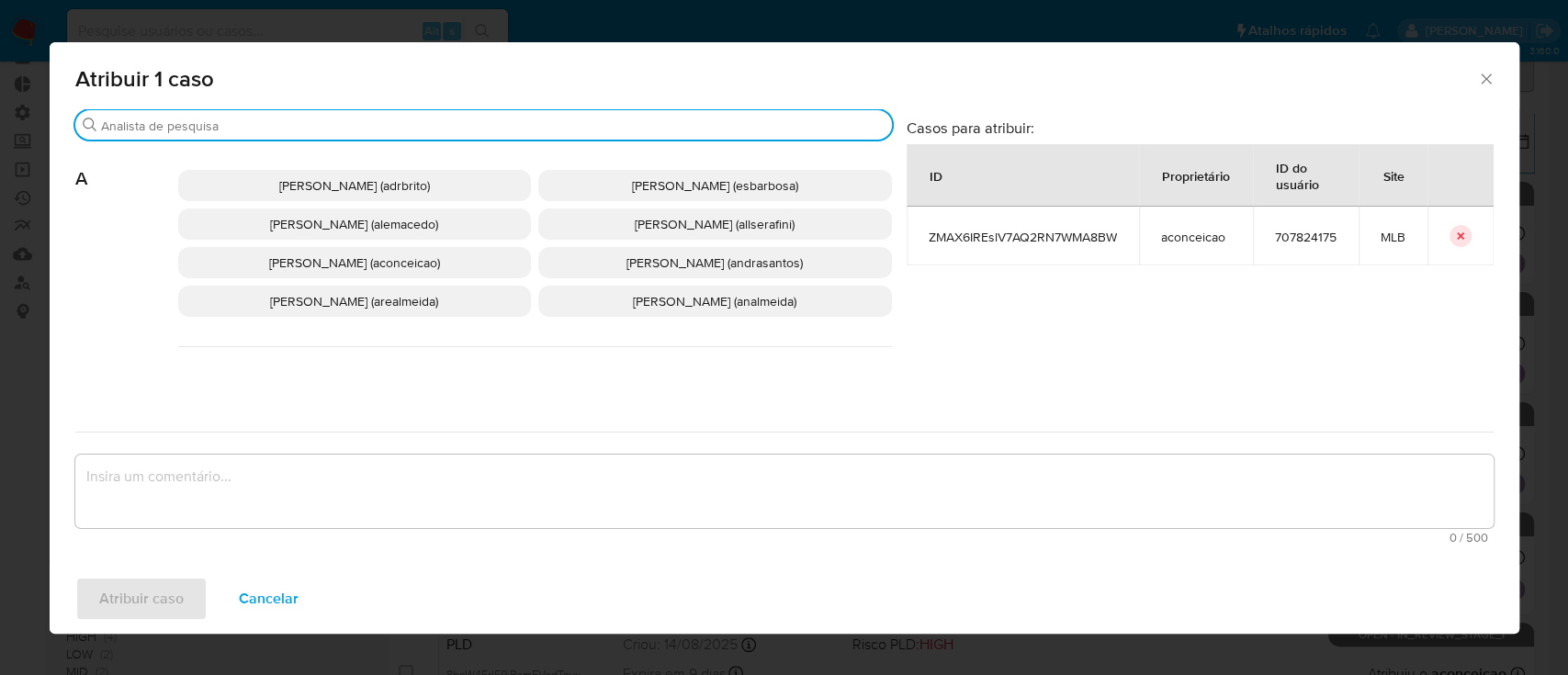
click at [372, 117] on input "Buscar" at bounding box center [492, 126] width 783 height 17
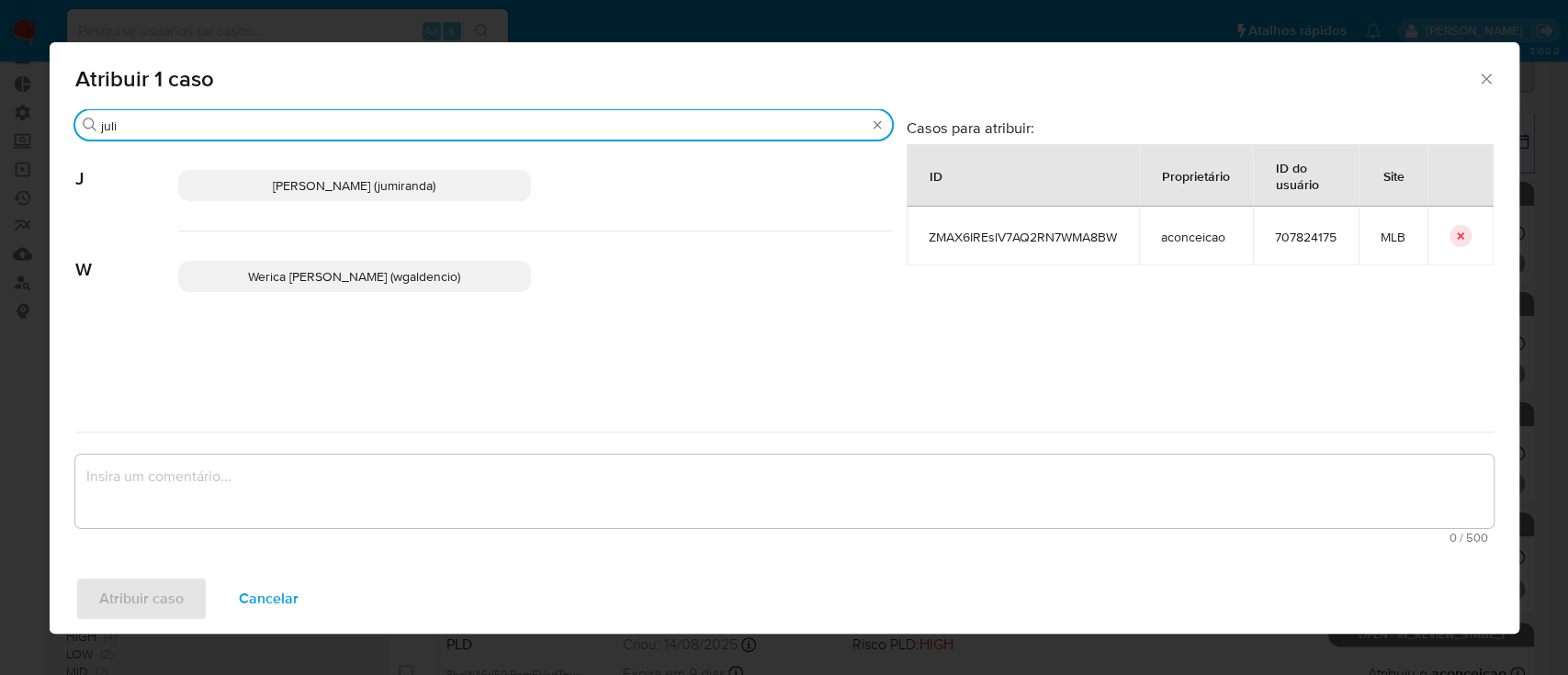
type input "juli"
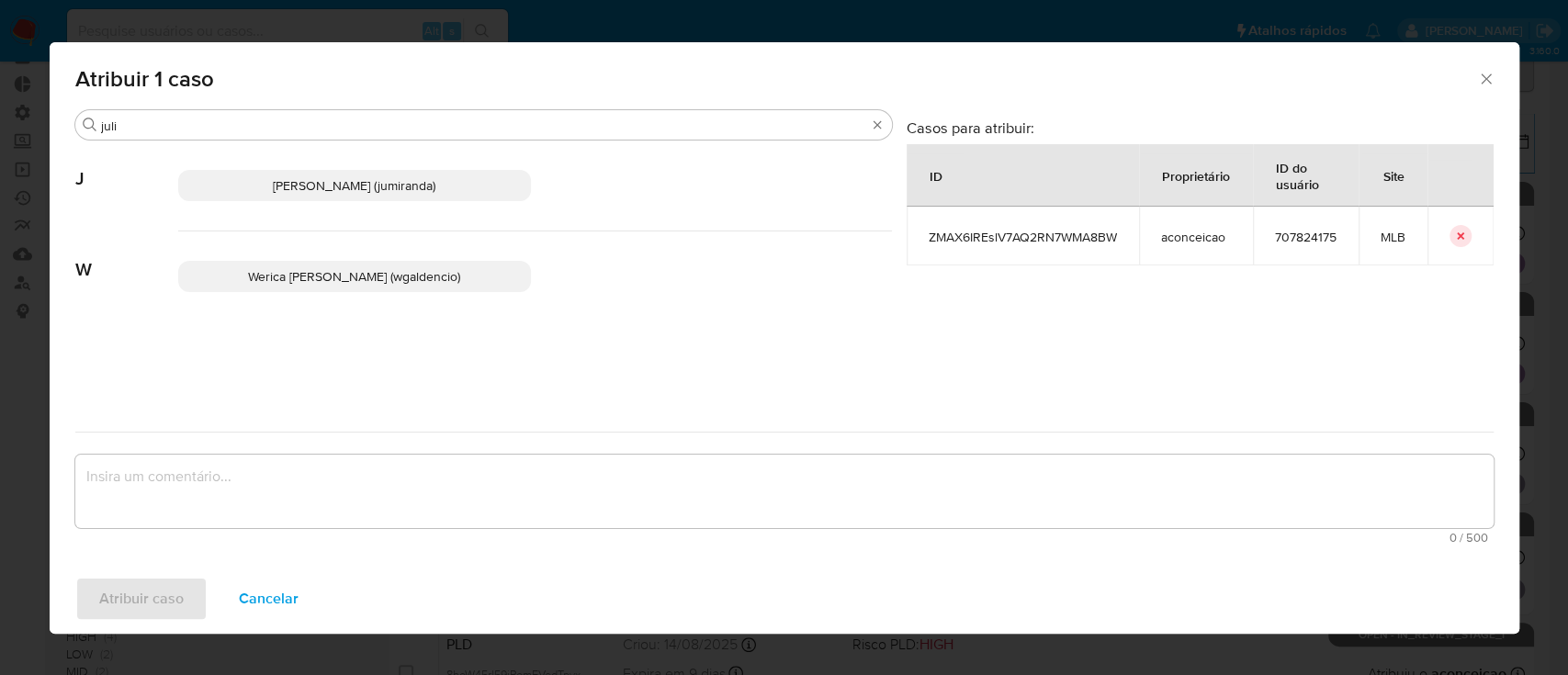
click at [294, 188] on span "Juliane Cavalcante Miranda (jumiranda)" at bounding box center [354, 186] width 163 height 18
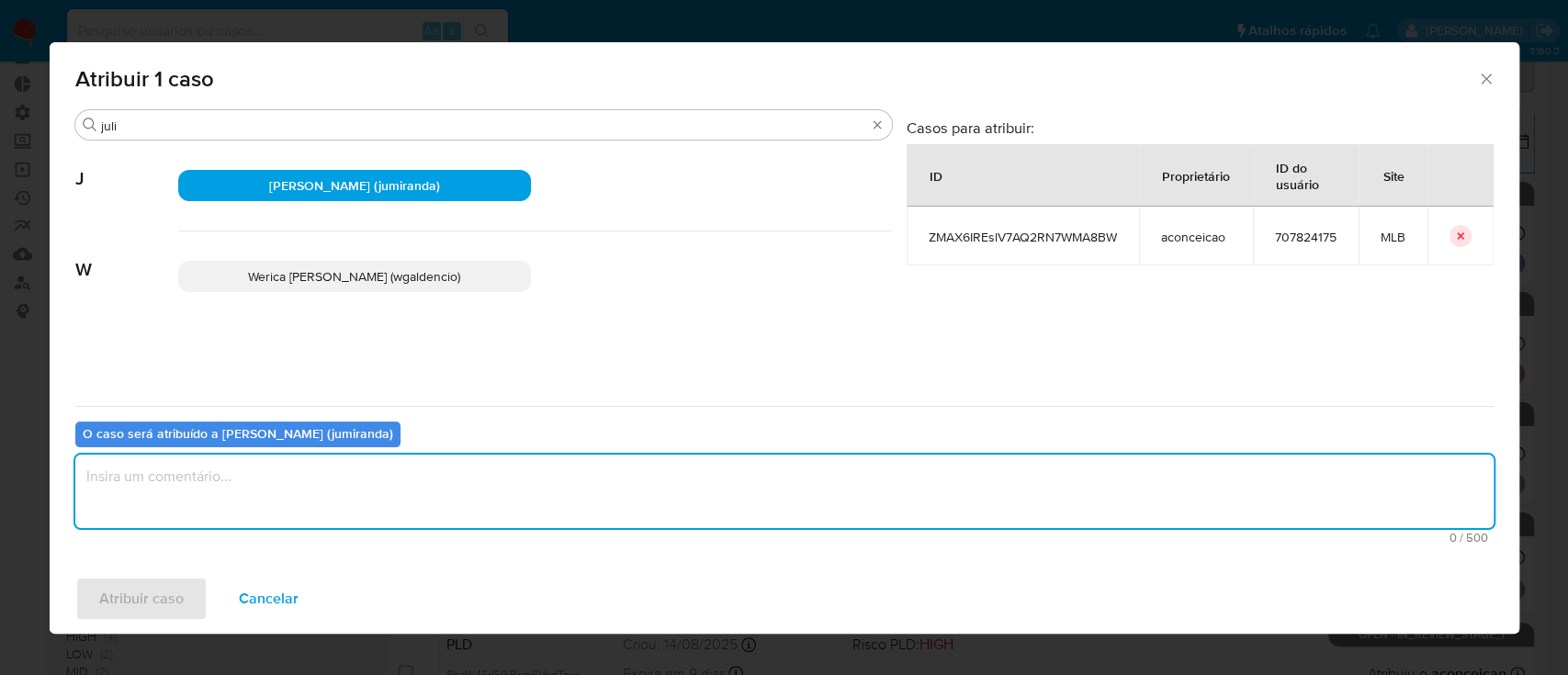
click at [238, 495] on textarea "assign-modal" at bounding box center [784, 491] width 1418 height 73
type textarea "ok"
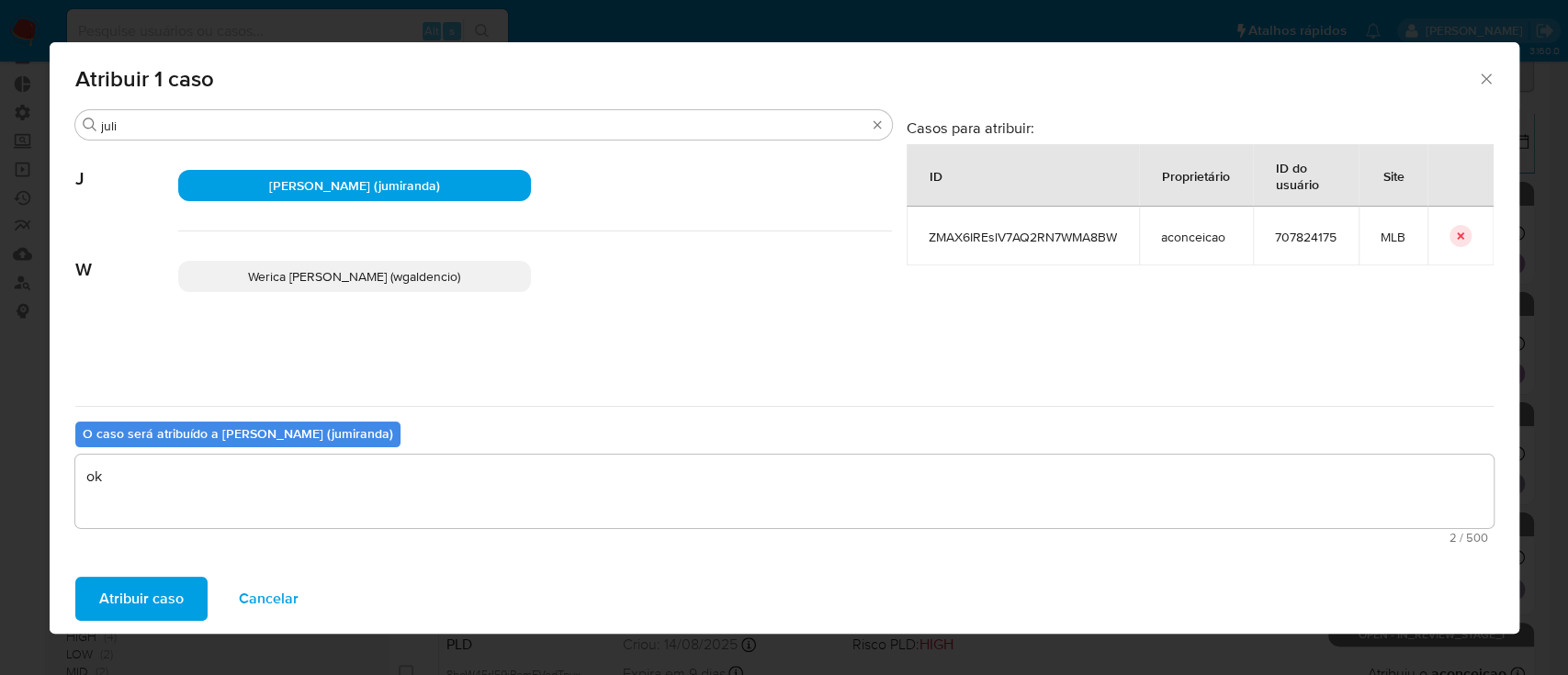
click at [147, 592] on span "Atribuir caso" at bounding box center [141, 599] width 84 height 41
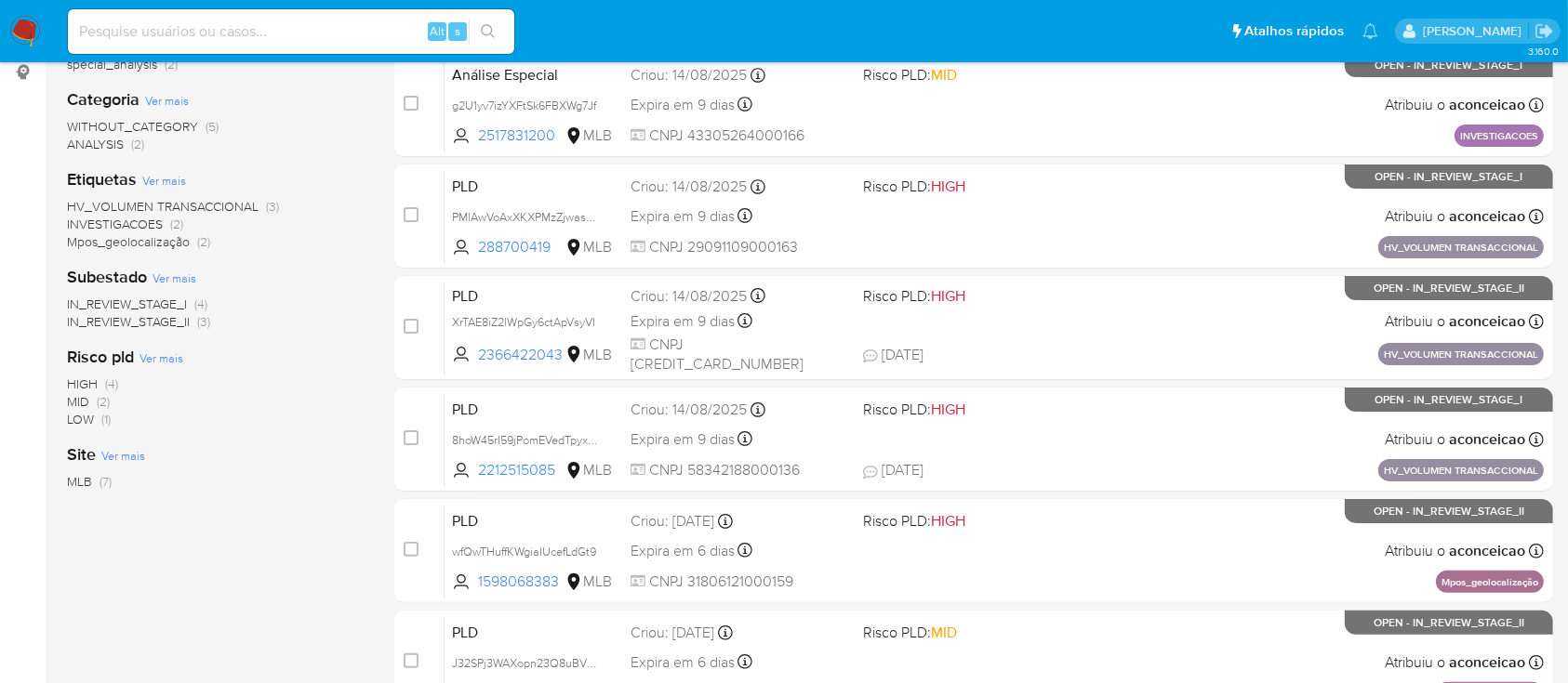
scroll to position [515, 0]
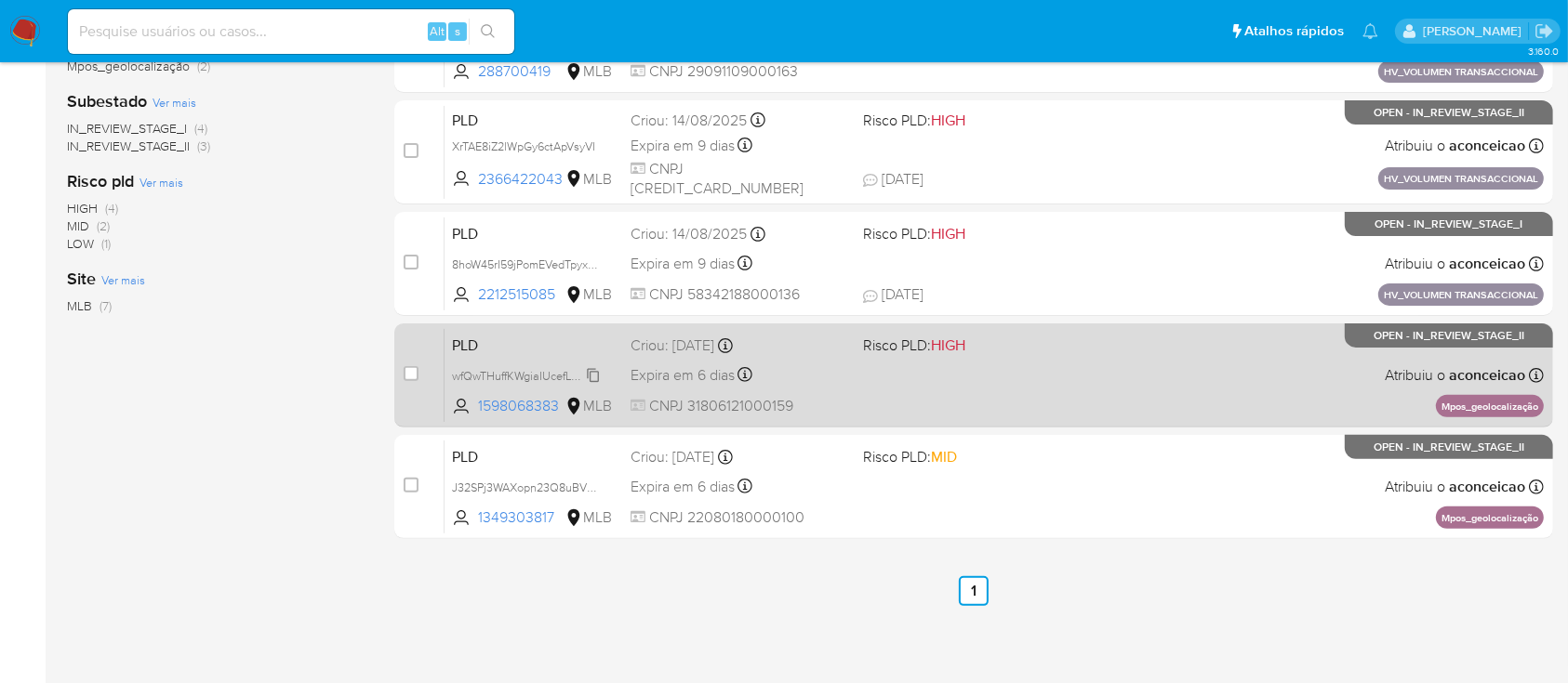
click at [593, 370] on span "wfQwTHuffKWgiaIUcefLdGt9" at bounding box center [524, 374] width 144 height 21
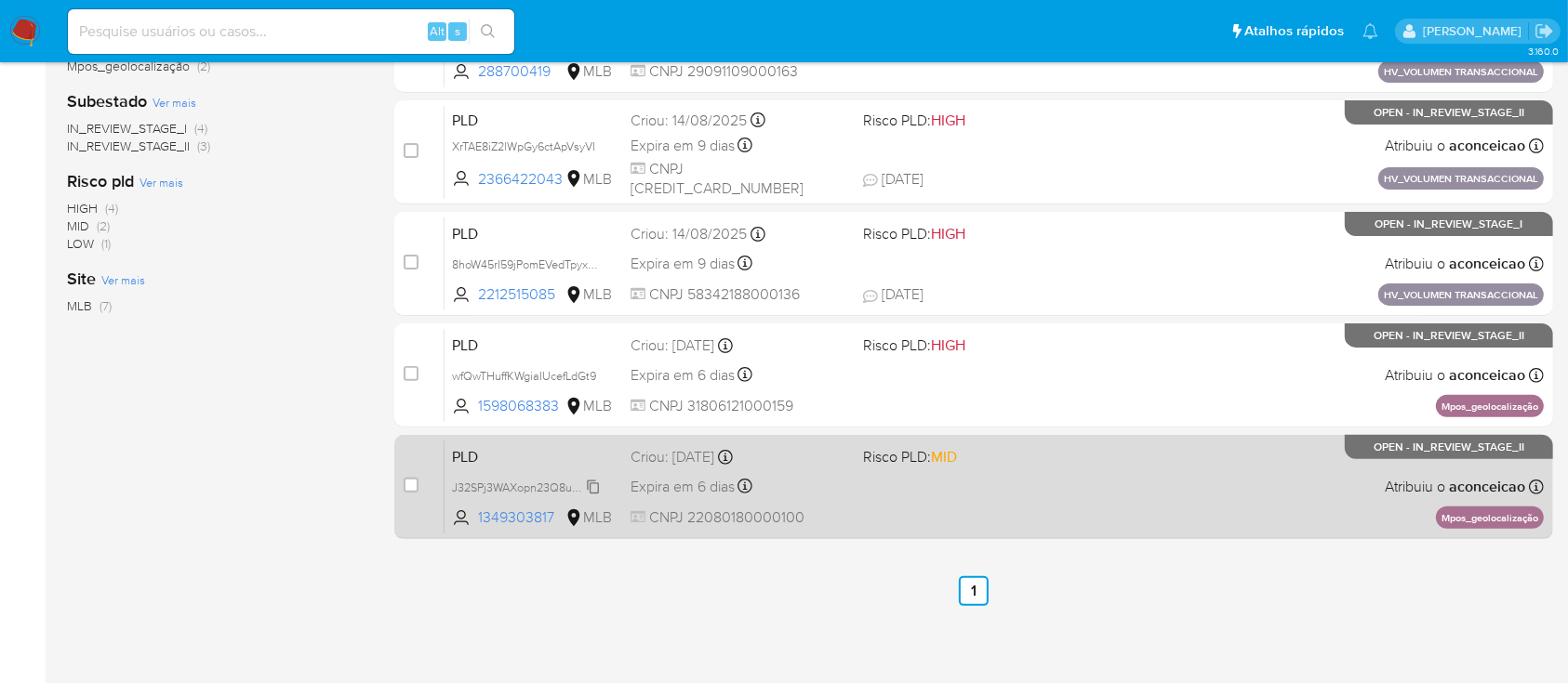
click at [597, 485] on span "J32SPj3WAXopn23Q8uBVET9M" at bounding box center [534, 487] width 164 height 21
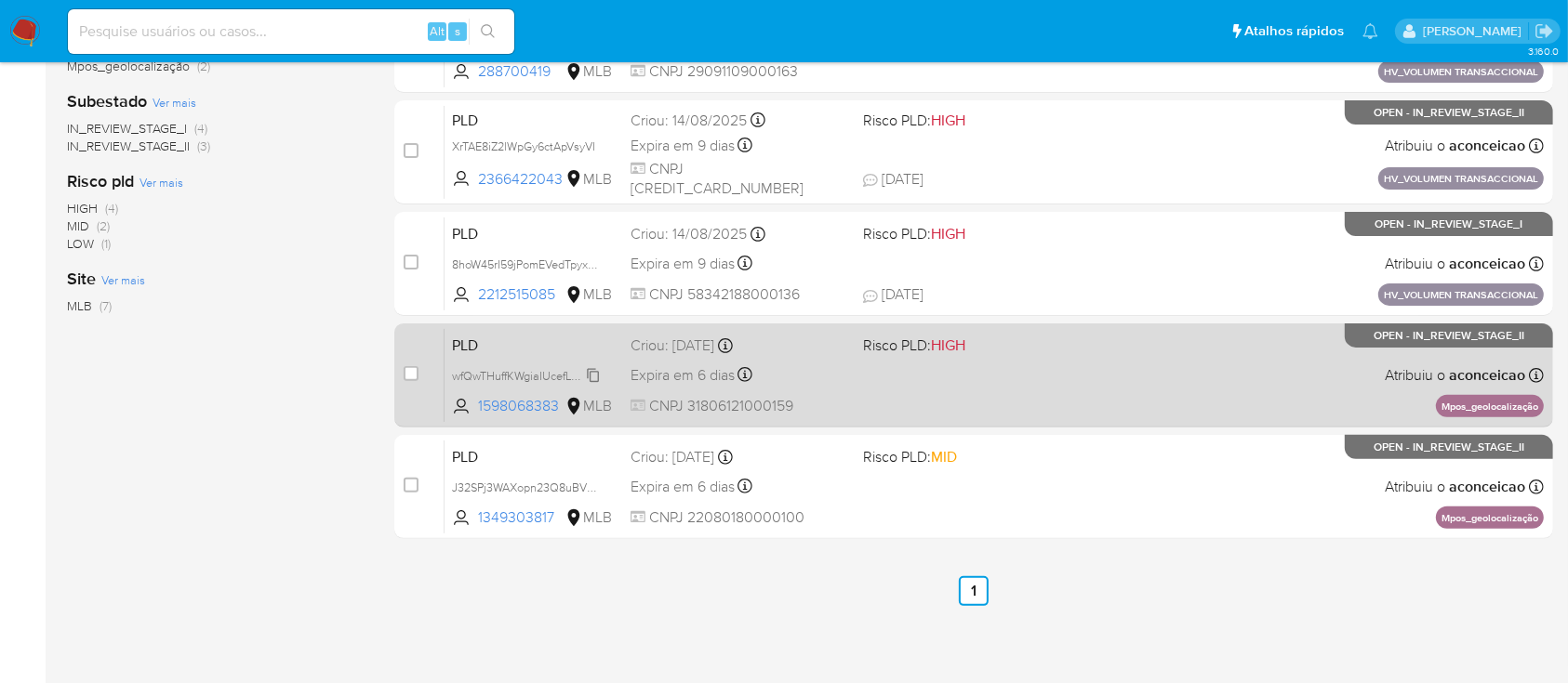
click at [596, 372] on span "wfQwTHuffKWgiaIUcefLdGt9" at bounding box center [524, 374] width 144 height 21
click at [411, 371] on input "checkbox" at bounding box center [411, 373] width 15 height 15
checkbox input "true"
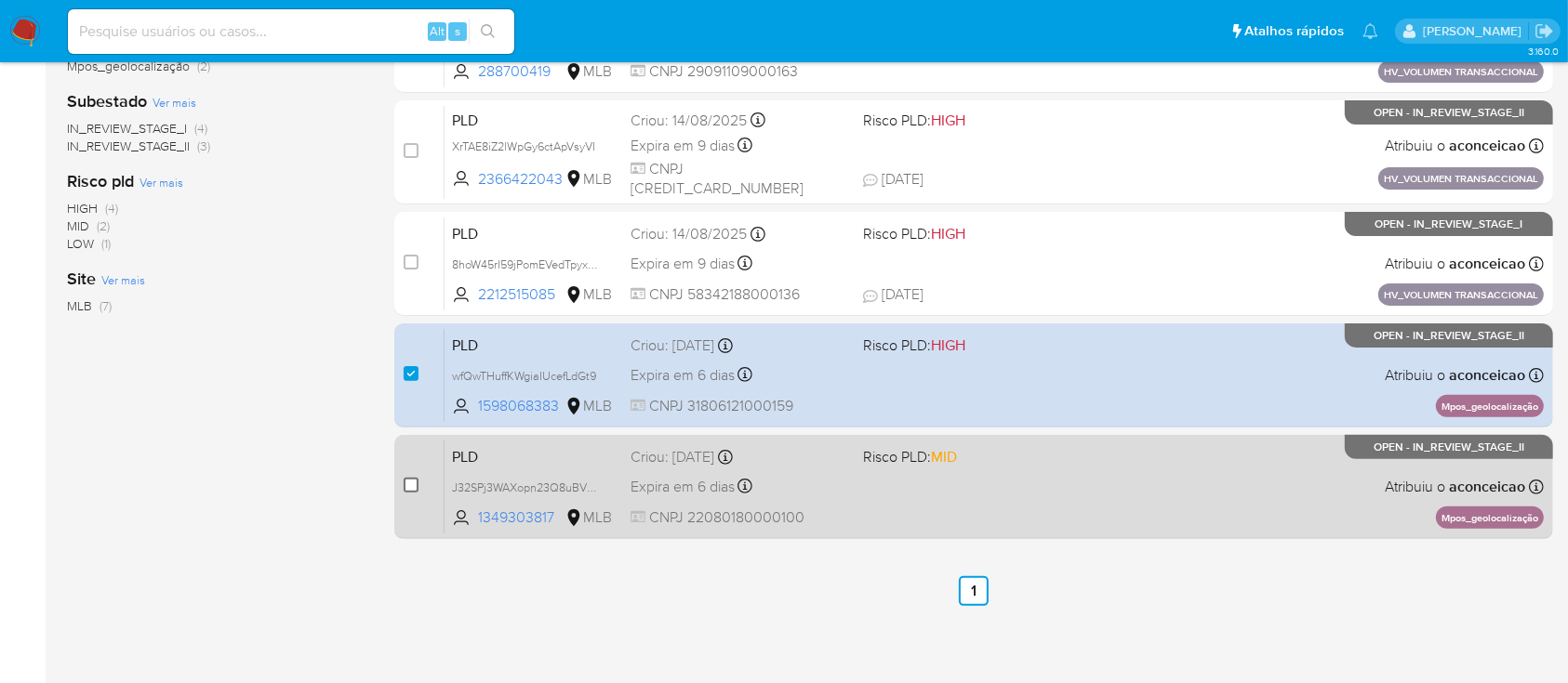
click at [408, 488] on div "case-item-checkbox Incapaz de atribuir o caso" at bounding box center [424, 487] width 41 height 94
click at [408, 488] on input "checkbox" at bounding box center [411, 486] width 15 height 15
checkbox input "true"
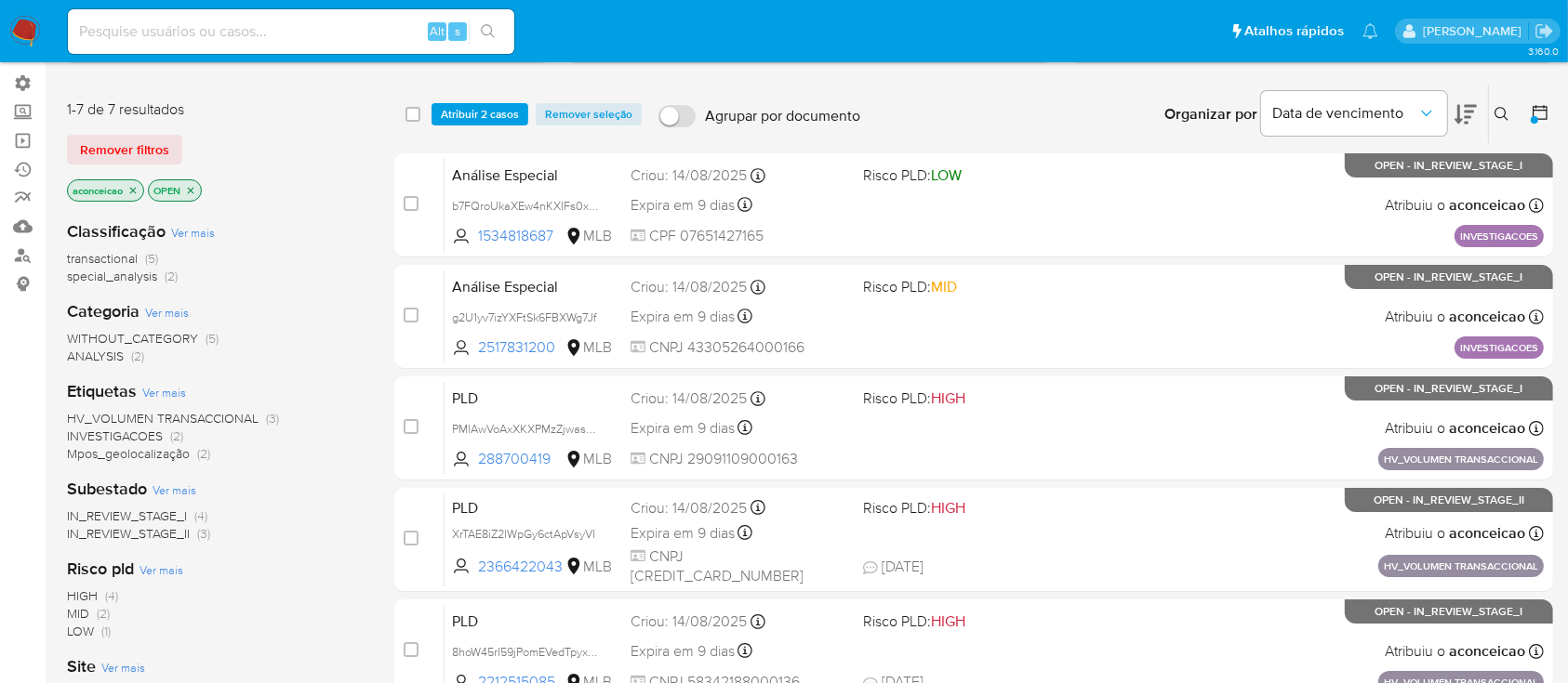
scroll to position [101, 0]
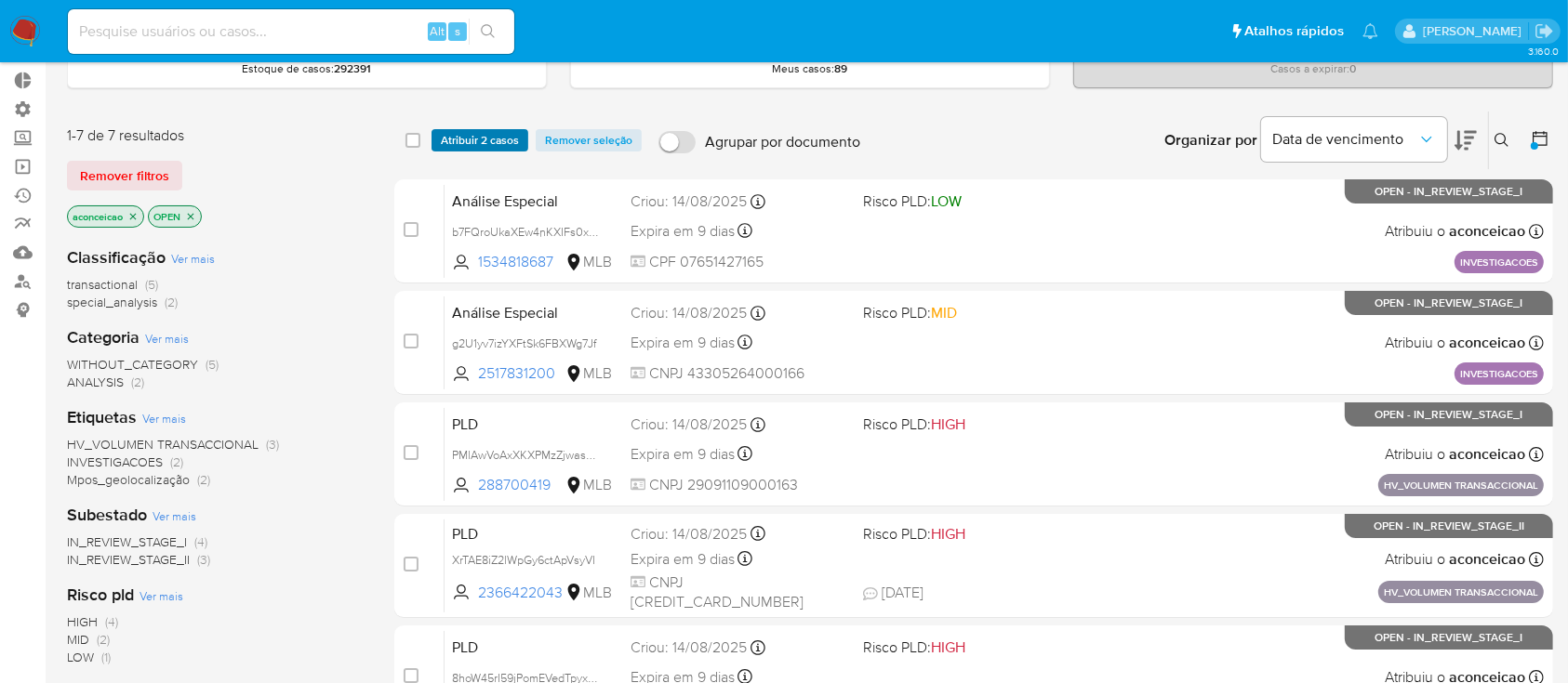
click at [476, 146] on span "Atribuir 2 casos" at bounding box center [479, 140] width 78 height 19
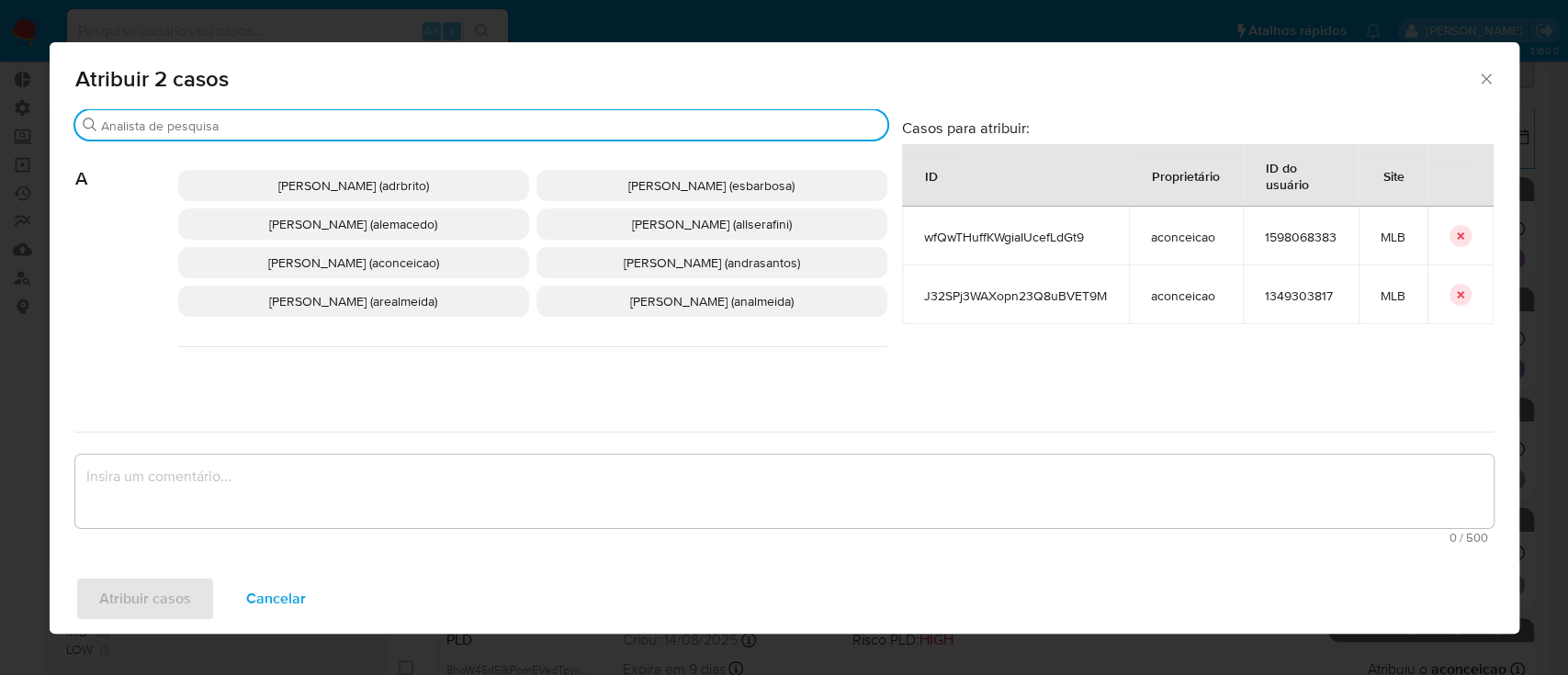
click at [398, 118] on input "Buscar" at bounding box center [490, 126] width 778 height 17
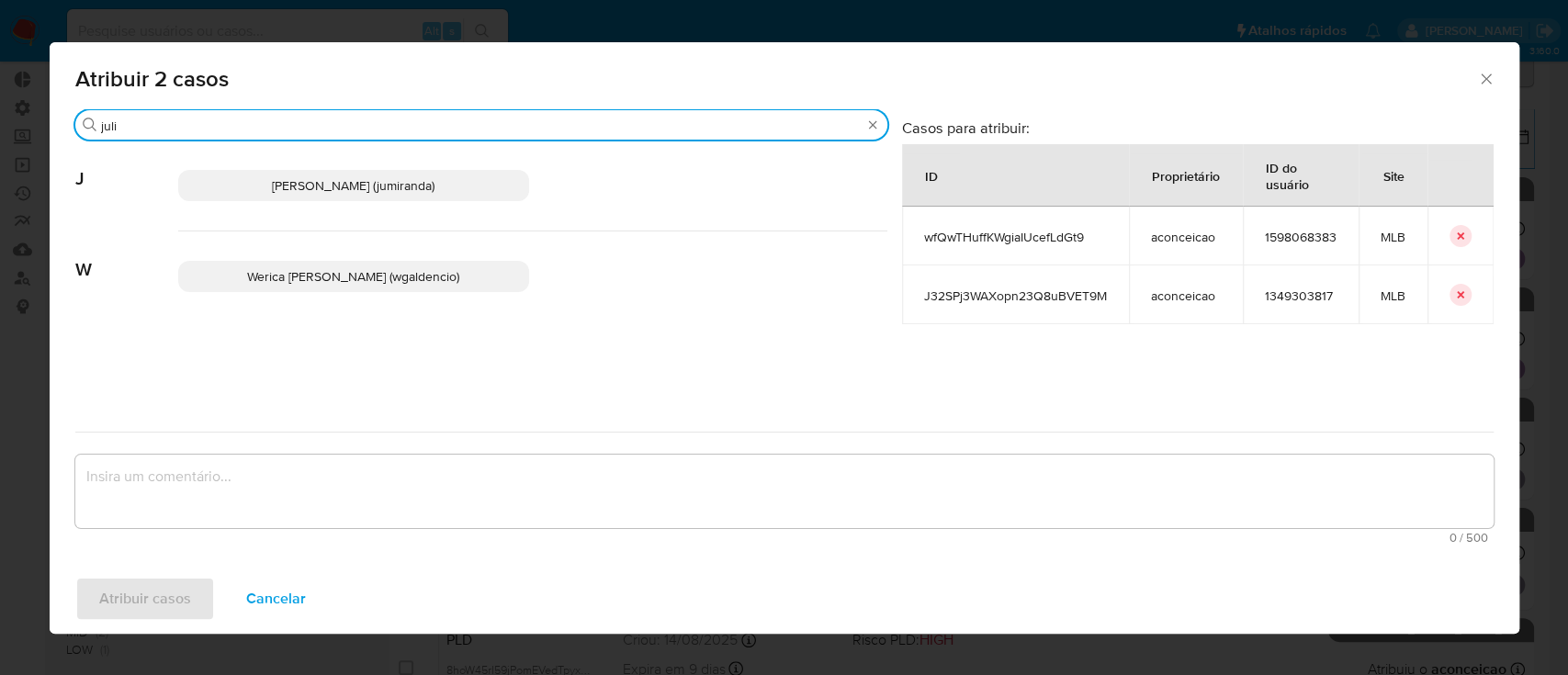
type input "juli"
click at [298, 185] on span "Juliane Cavalcante Miranda (jumiranda)" at bounding box center [353, 186] width 163 height 18
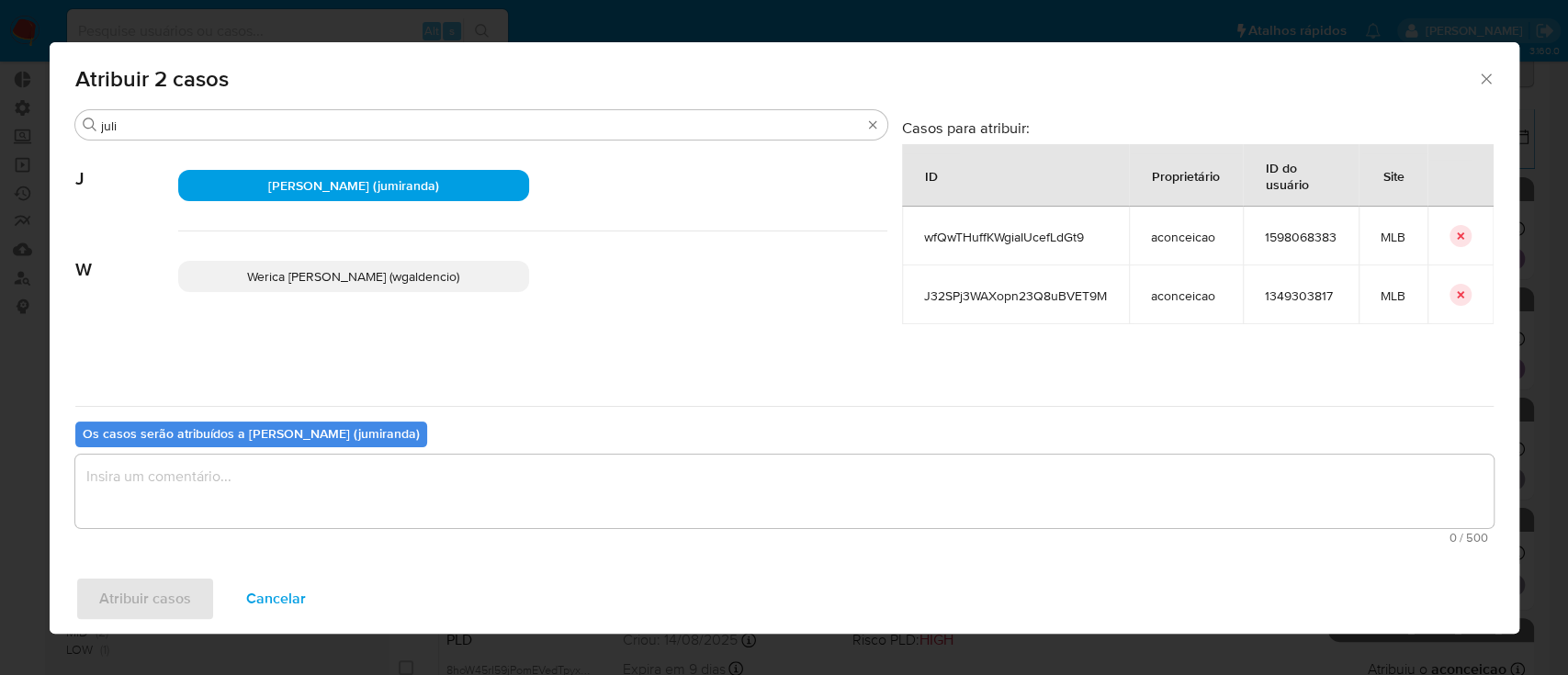
click at [194, 530] on div "0 / 500 500 caracteres restantes" at bounding box center [784, 499] width 1418 height 89
click at [171, 514] on textarea "assign-modal" at bounding box center [784, 491] width 1418 height 73
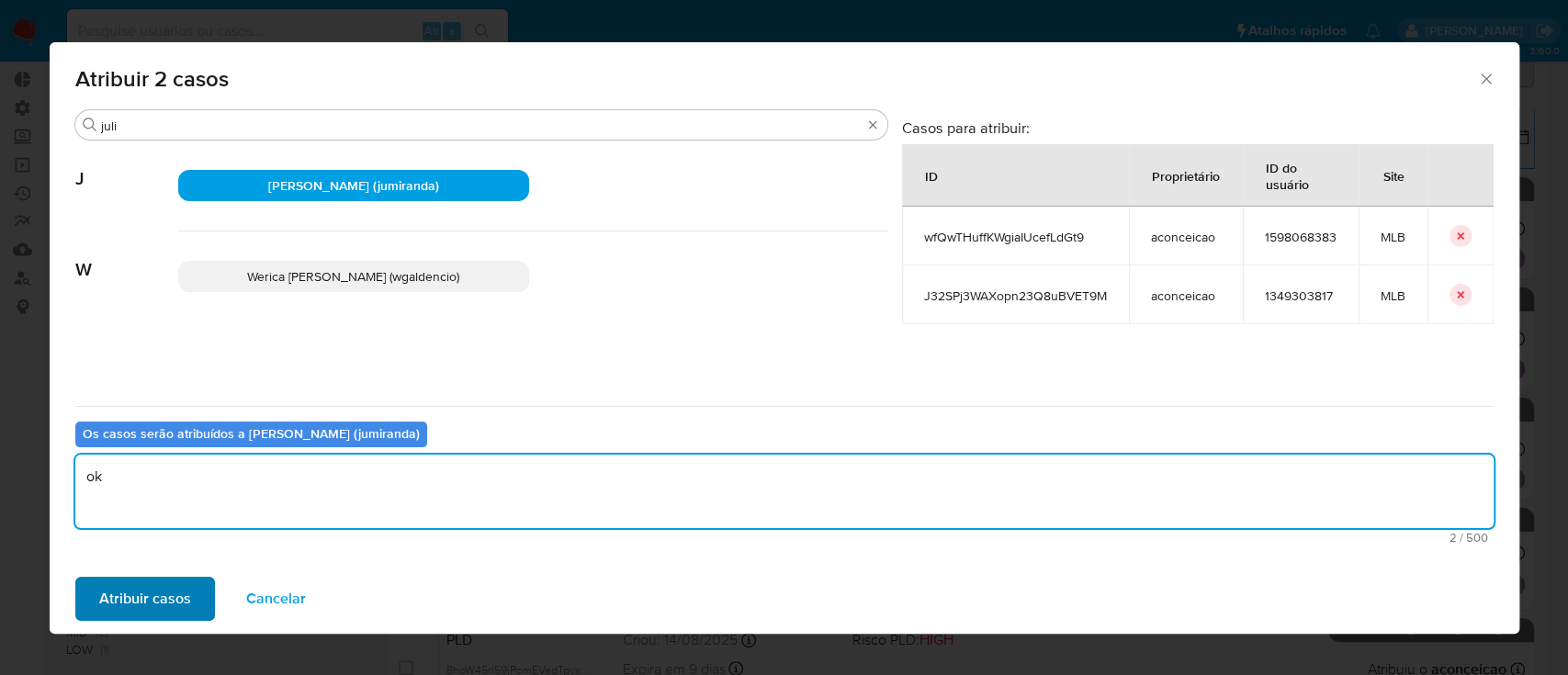
type textarea "ok"
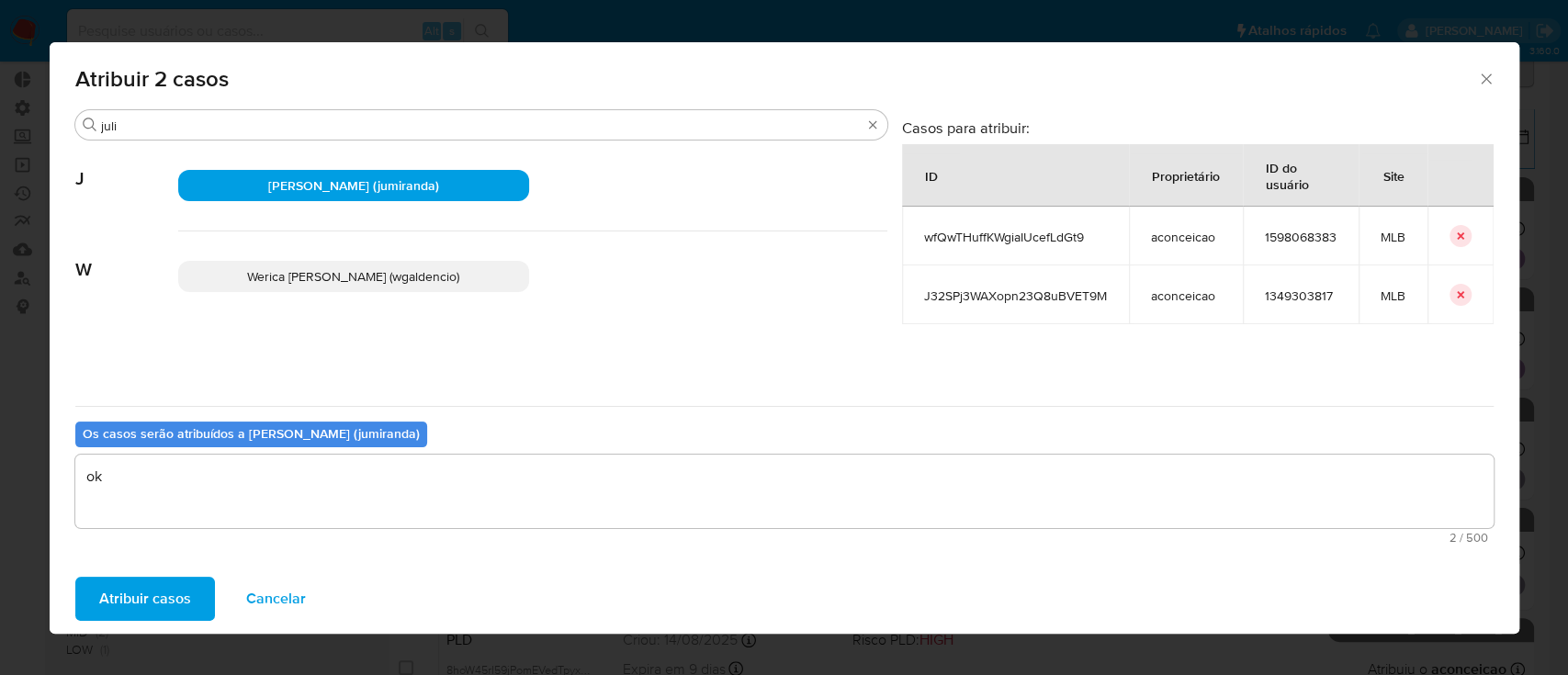
click at [147, 588] on span "Atribuir casos" at bounding box center [144, 599] width 92 height 41
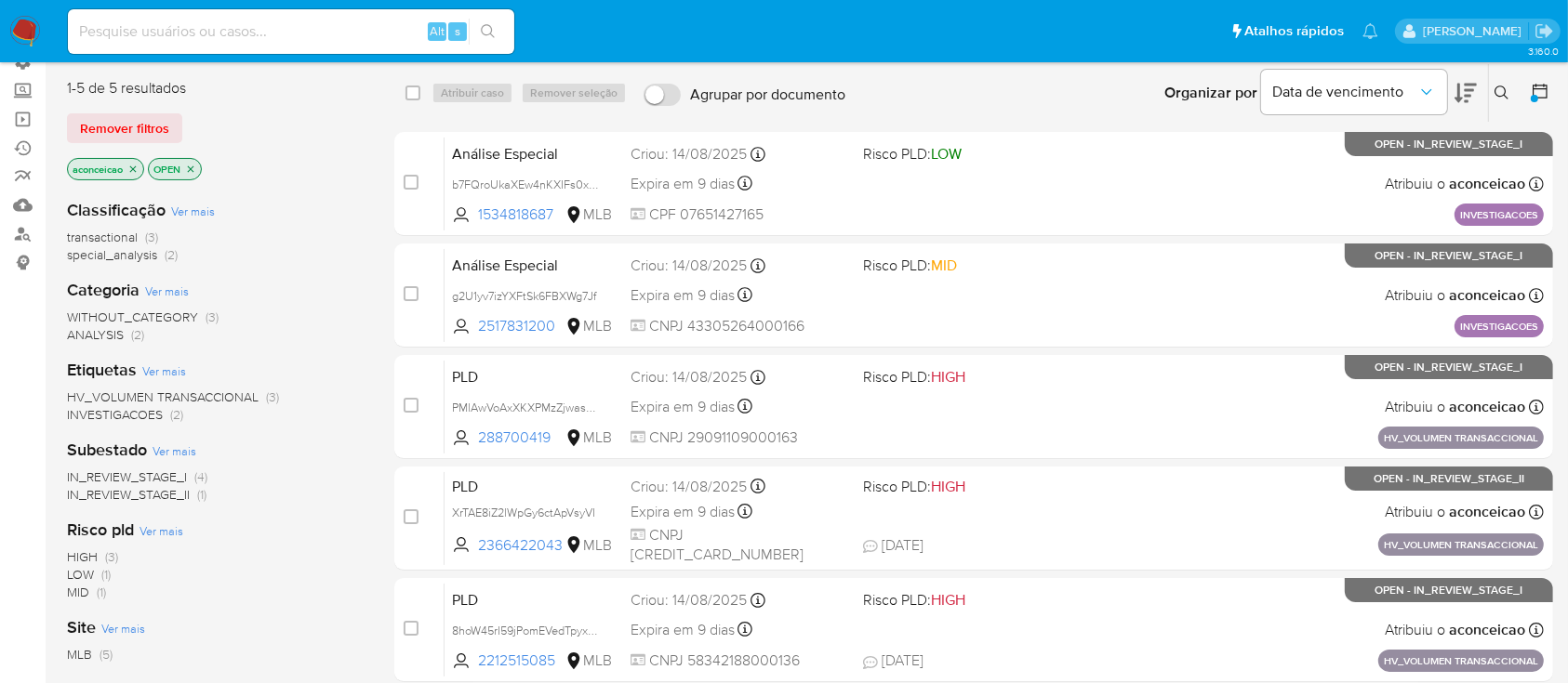
scroll to position [159, 0]
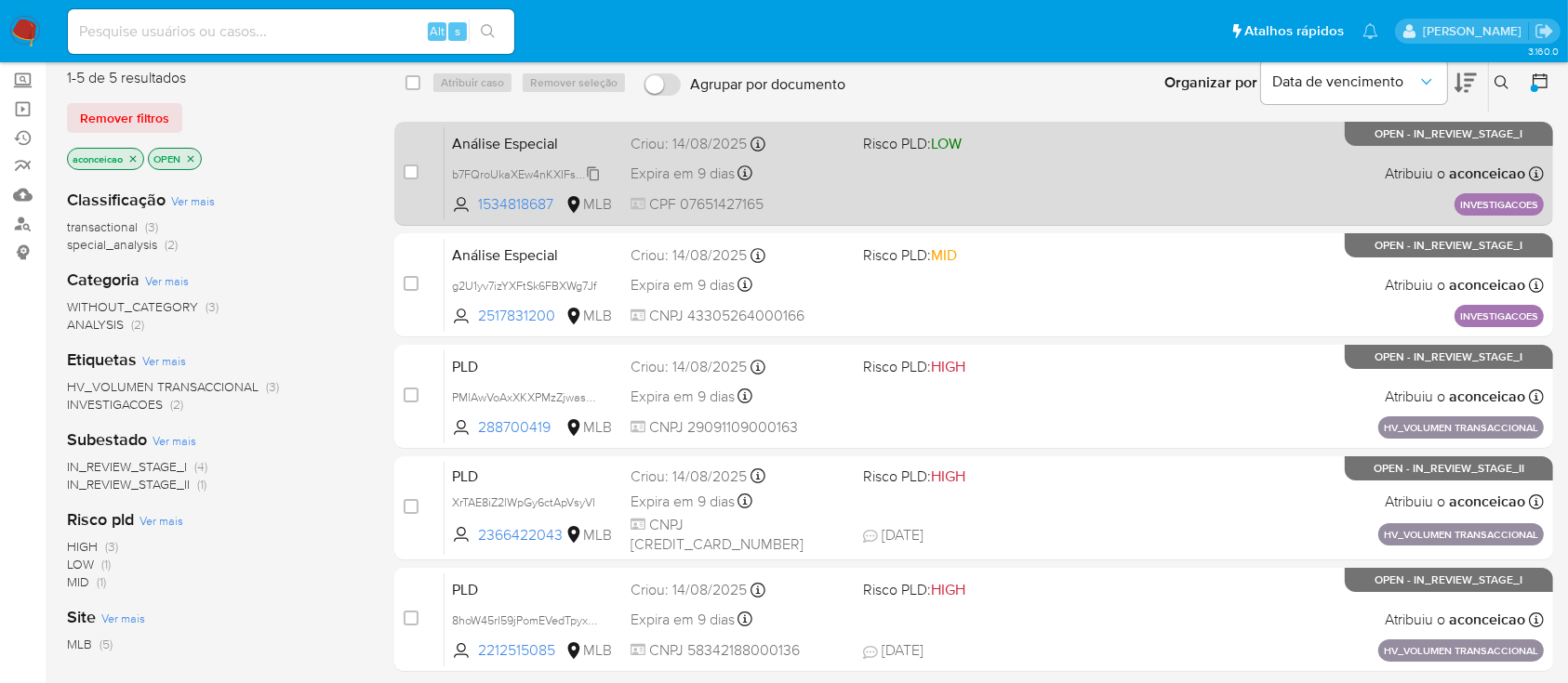
click at [592, 167] on span "b7FQroUkaXEw4nKXIFs0xBy1" at bounding box center [529, 173] width 154 height 21
click at [409, 167] on input "checkbox" at bounding box center [411, 172] width 15 height 15
checkbox input "true"
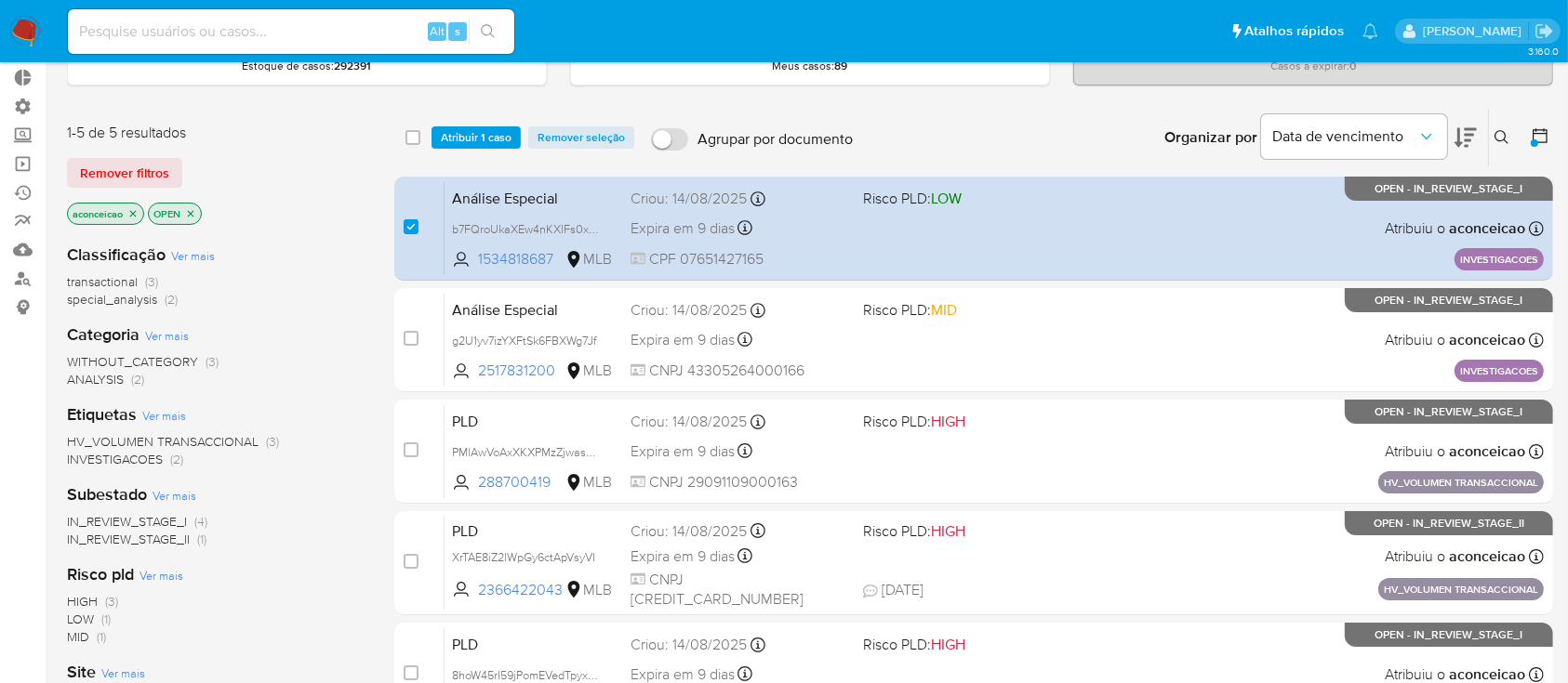
scroll to position [69, 0]
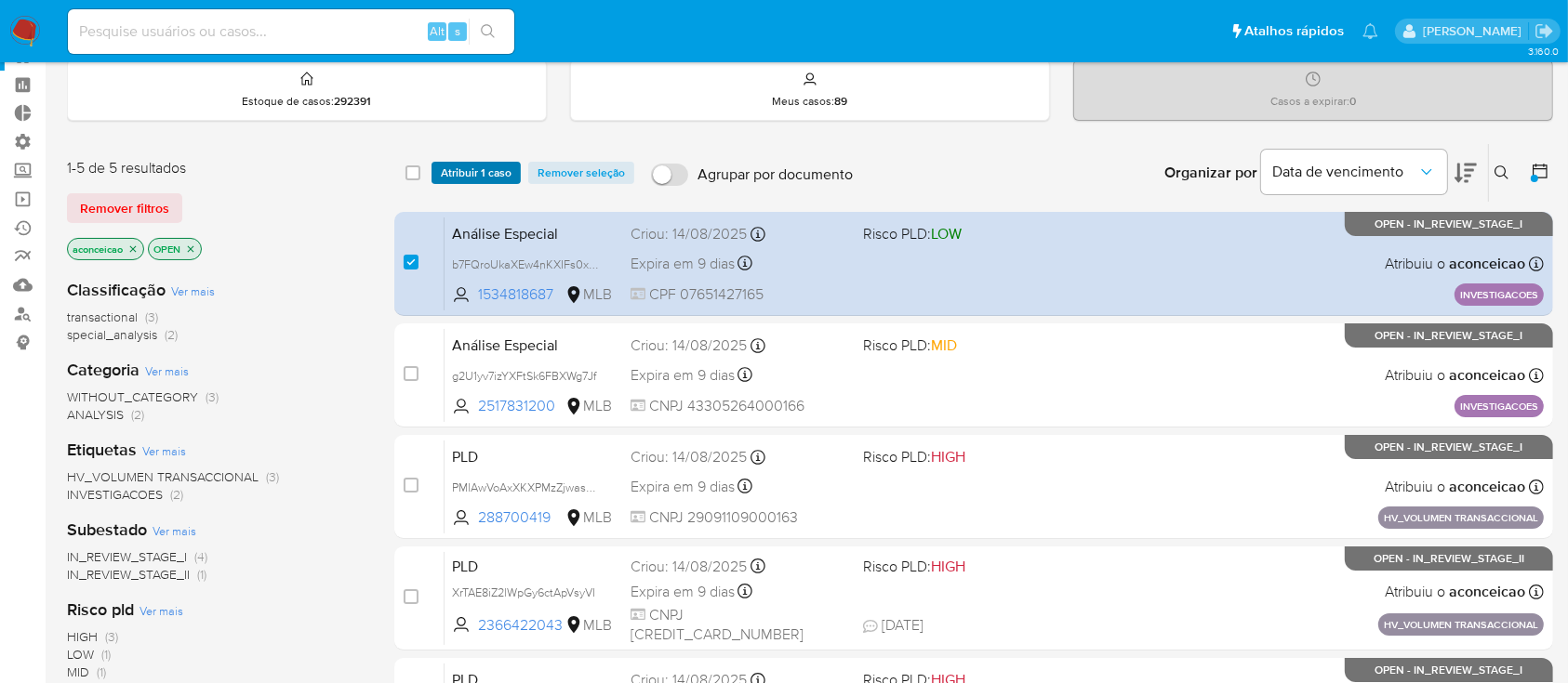
click at [477, 164] on span "Atribuir 1 caso" at bounding box center [476, 173] width 70 height 19
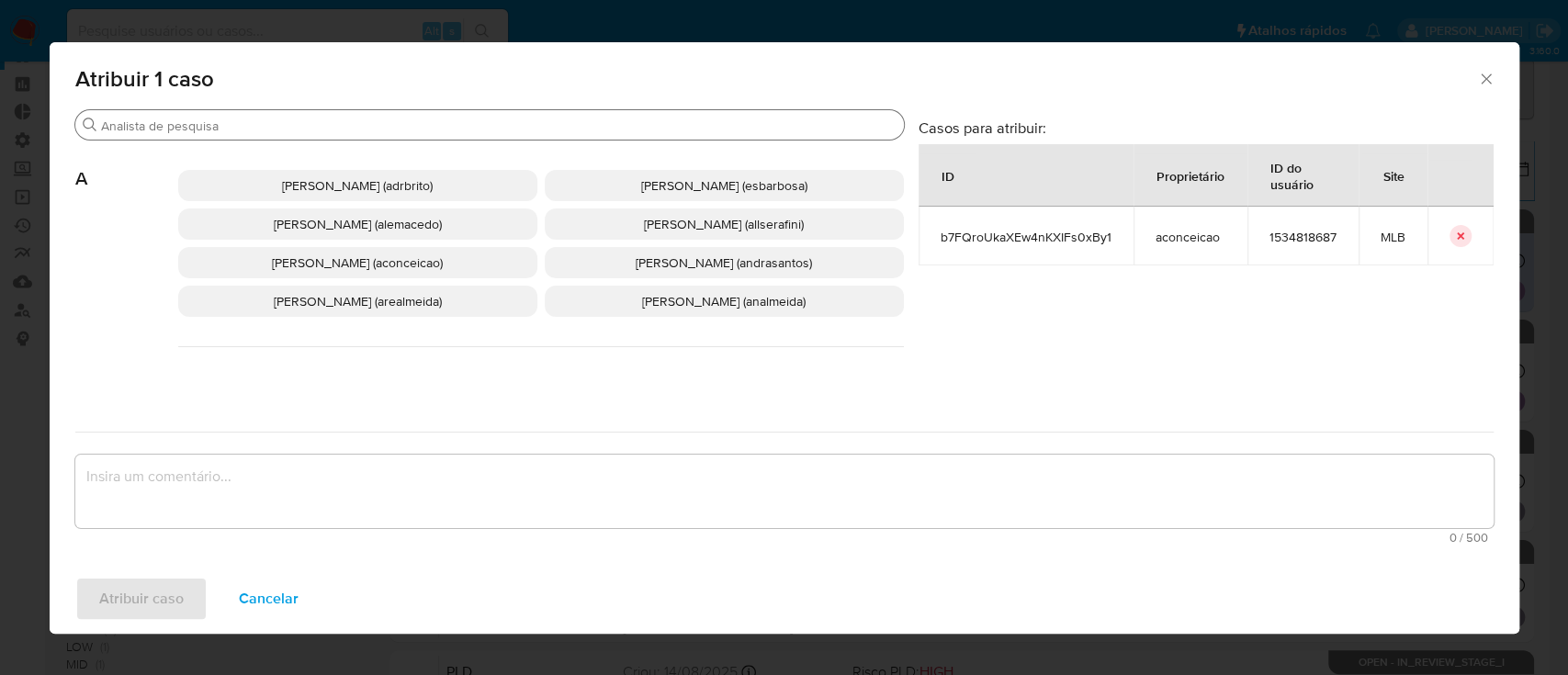
click at [371, 116] on div "Buscar" at bounding box center [489, 125] width 828 height 30
click at [335, 125] on input "Buscar" at bounding box center [498, 126] width 795 height 17
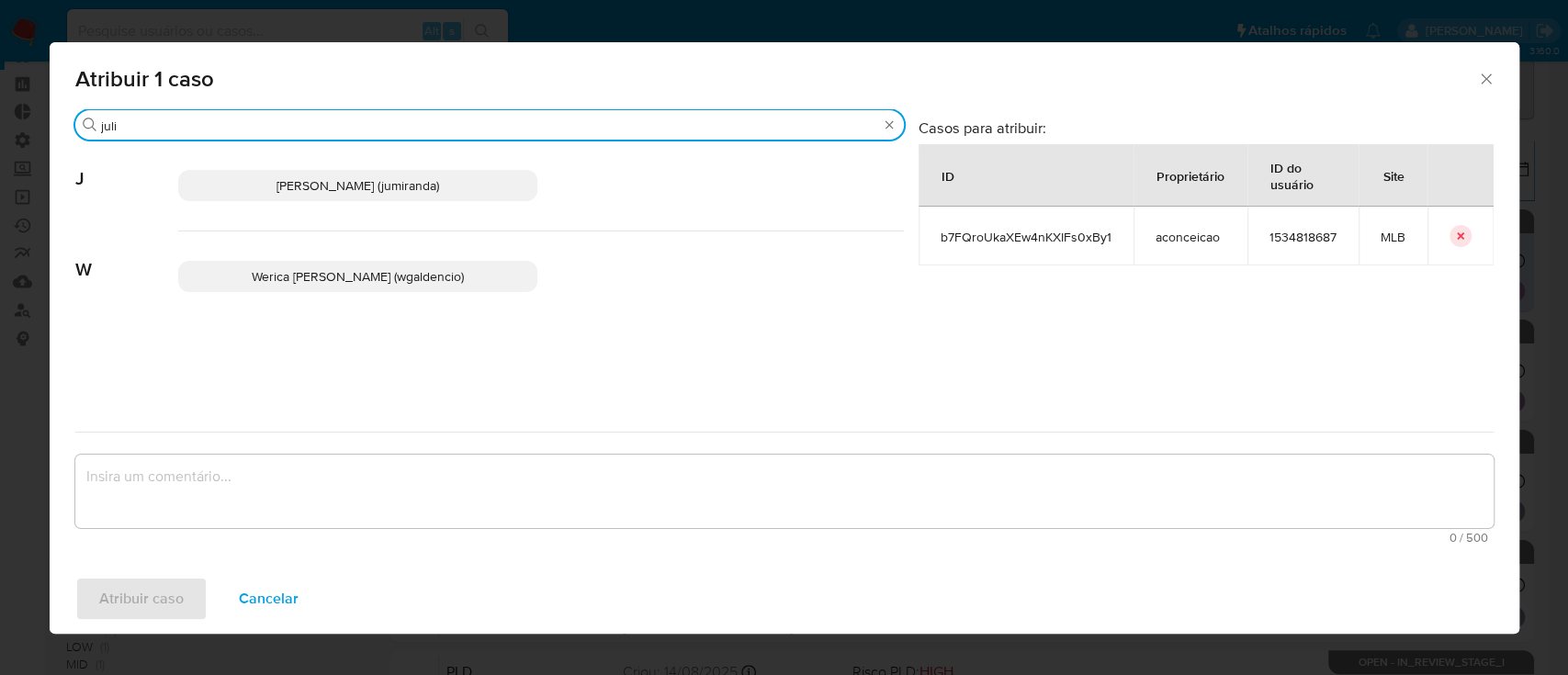
type input "juli"
click at [337, 181] on span "Juliane Cavalcante Miranda (jumiranda)" at bounding box center [358, 186] width 163 height 18
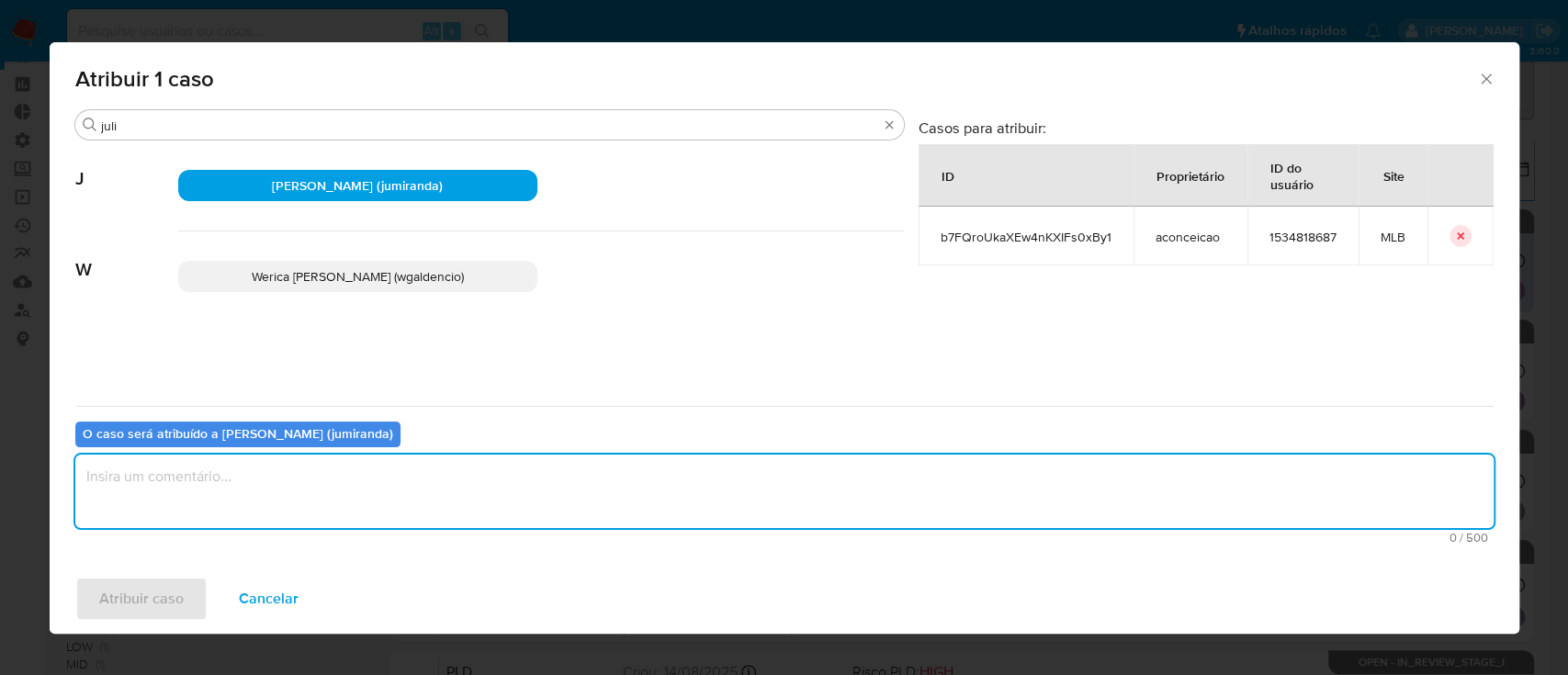
click at [235, 470] on textarea "assign-modal" at bounding box center [784, 491] width 1418 height 73
type textarea "ok"
click at [129, 595] on span "Atribuir caso" at bounding box center [141, 599] width 84 height 41
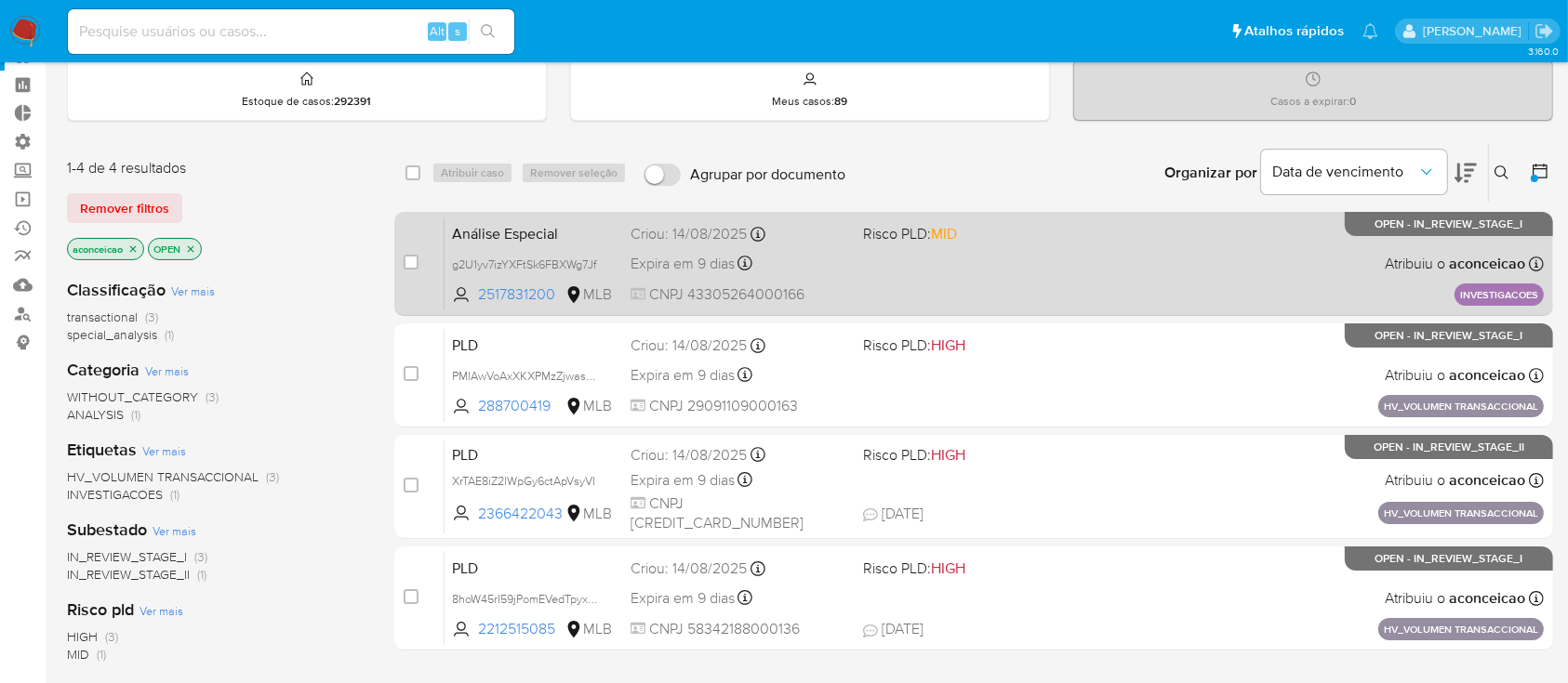
click at [693, 261] on span "Expira em 9 dias" at bounding box center [682, 264] width 104 height 21
click at [403, 264] on input "checkbox" at bounding box center [411, 262] width 15 height 15
checkbox input "true"
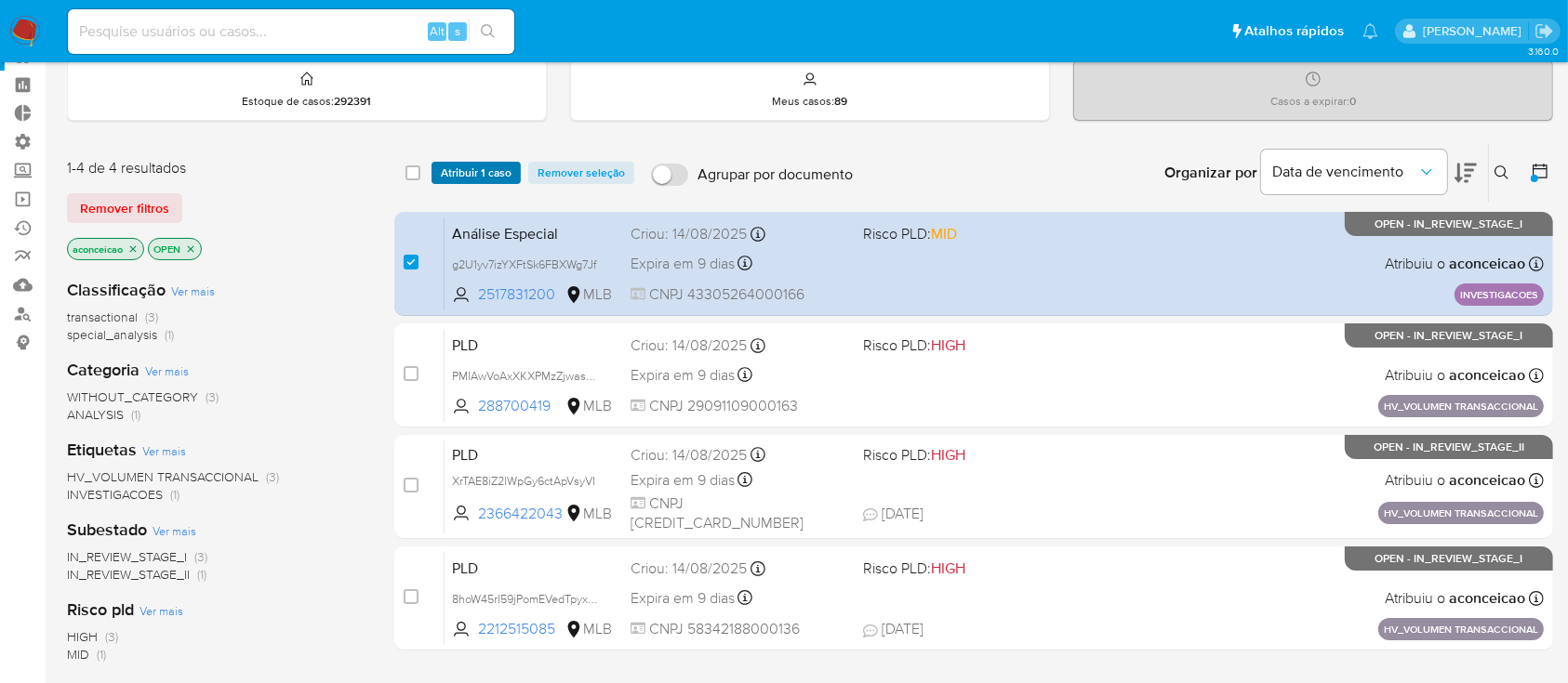
click at [467, 175] on span "Atribuir 1 caso" at bounding box center [476, 173] width 70 height 19
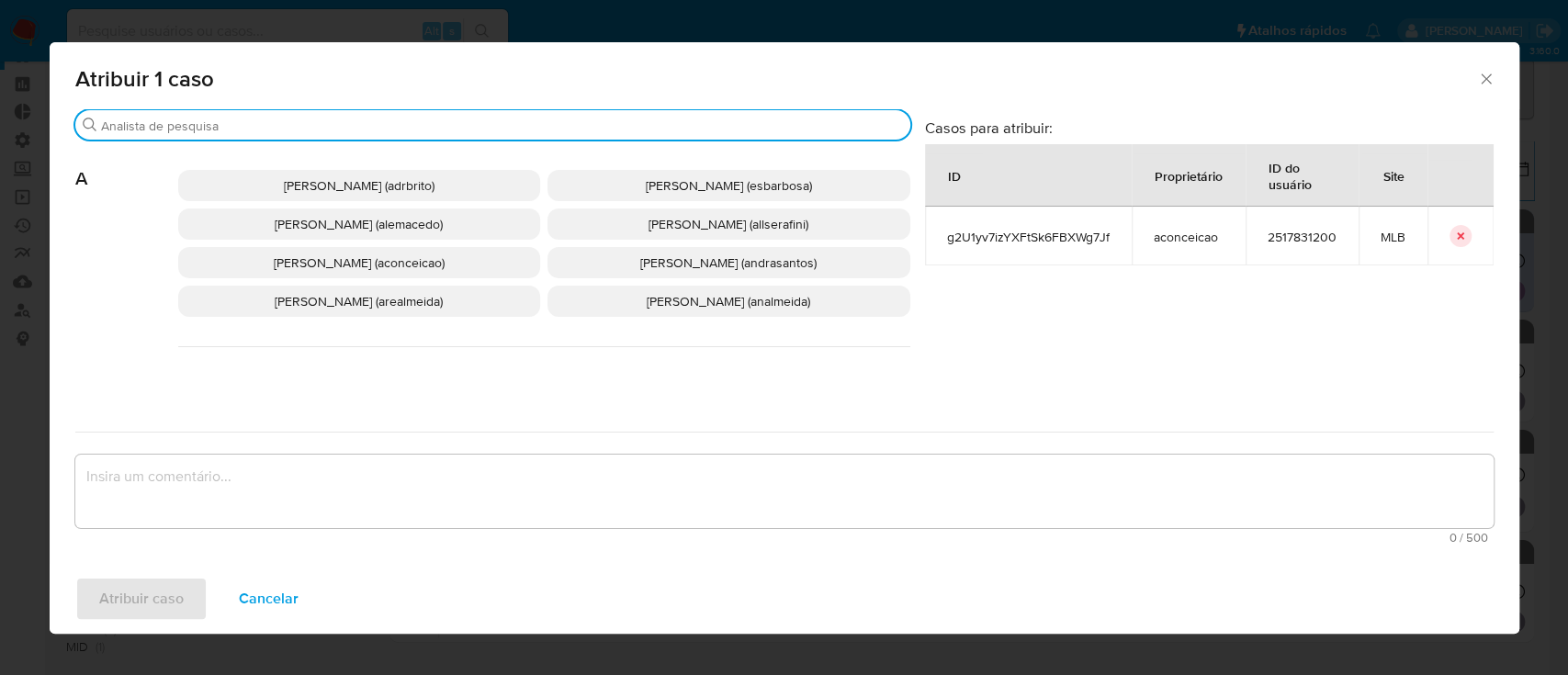
click at [348, 129] on input "Buscar" at bounding box center [501, 126] width 802 height 17
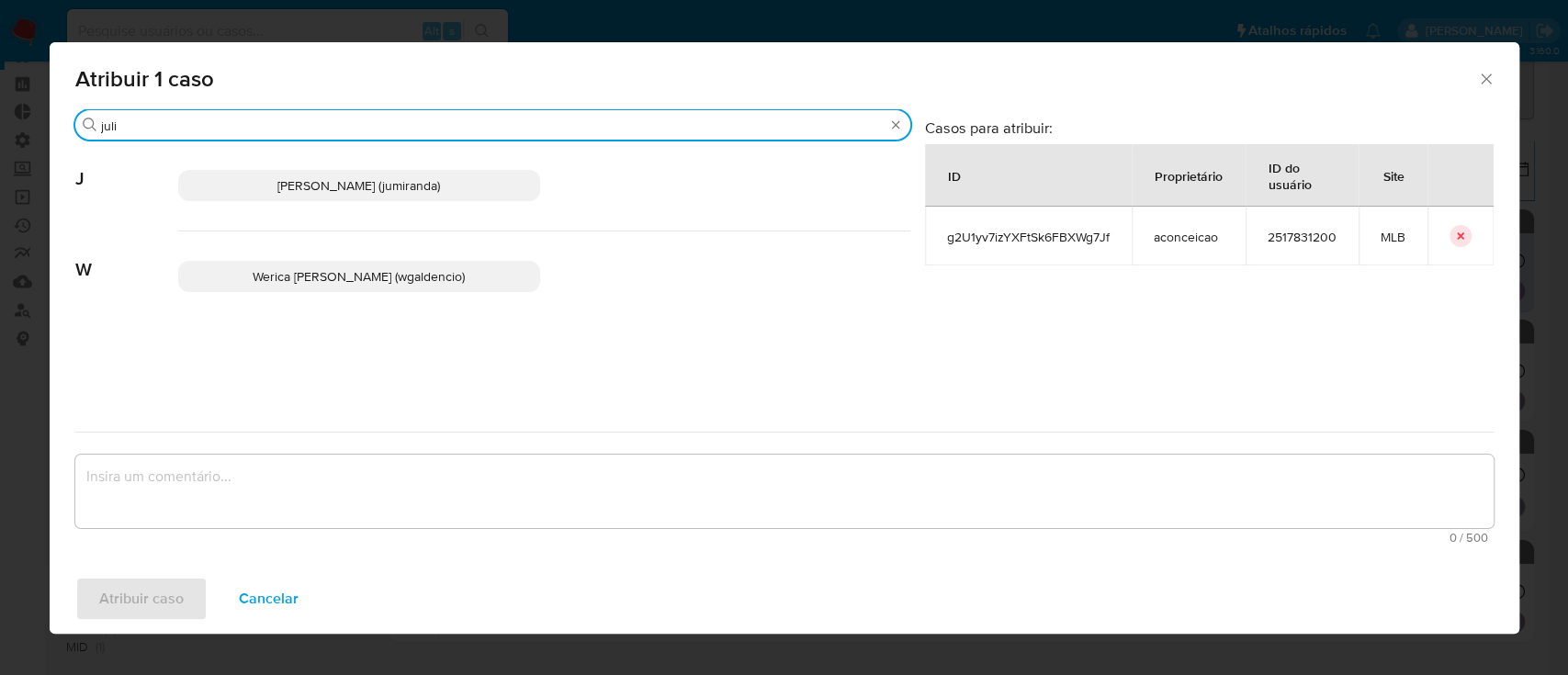
type input "juli"
click at [319, 188] on span "Juliane Cavalcante Miranda (jumiranda)" at bounding box center [359, 186] width 163 height 18
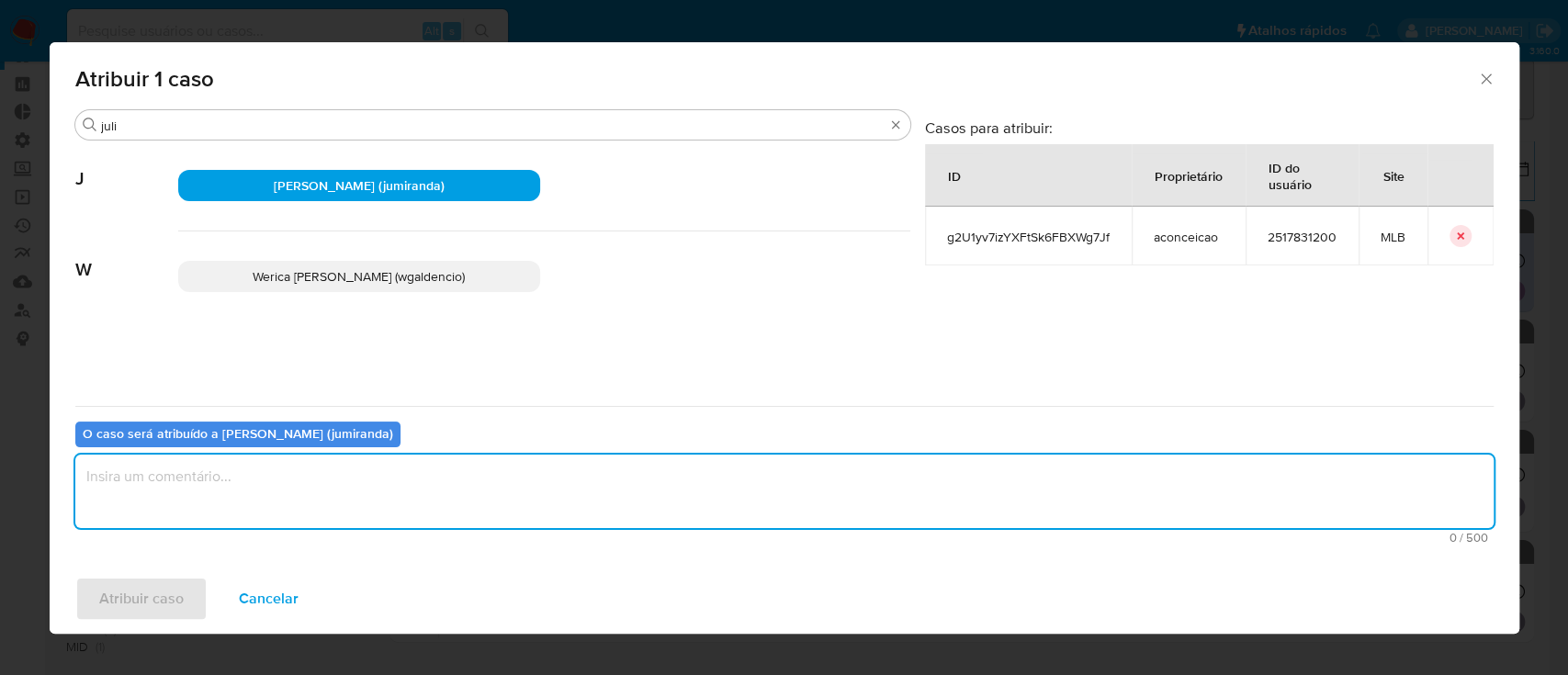
click at [235, 497] on textarea "assign-modal" at bounding box center [784, 491] width 1418 height 73
type textarea "ok"
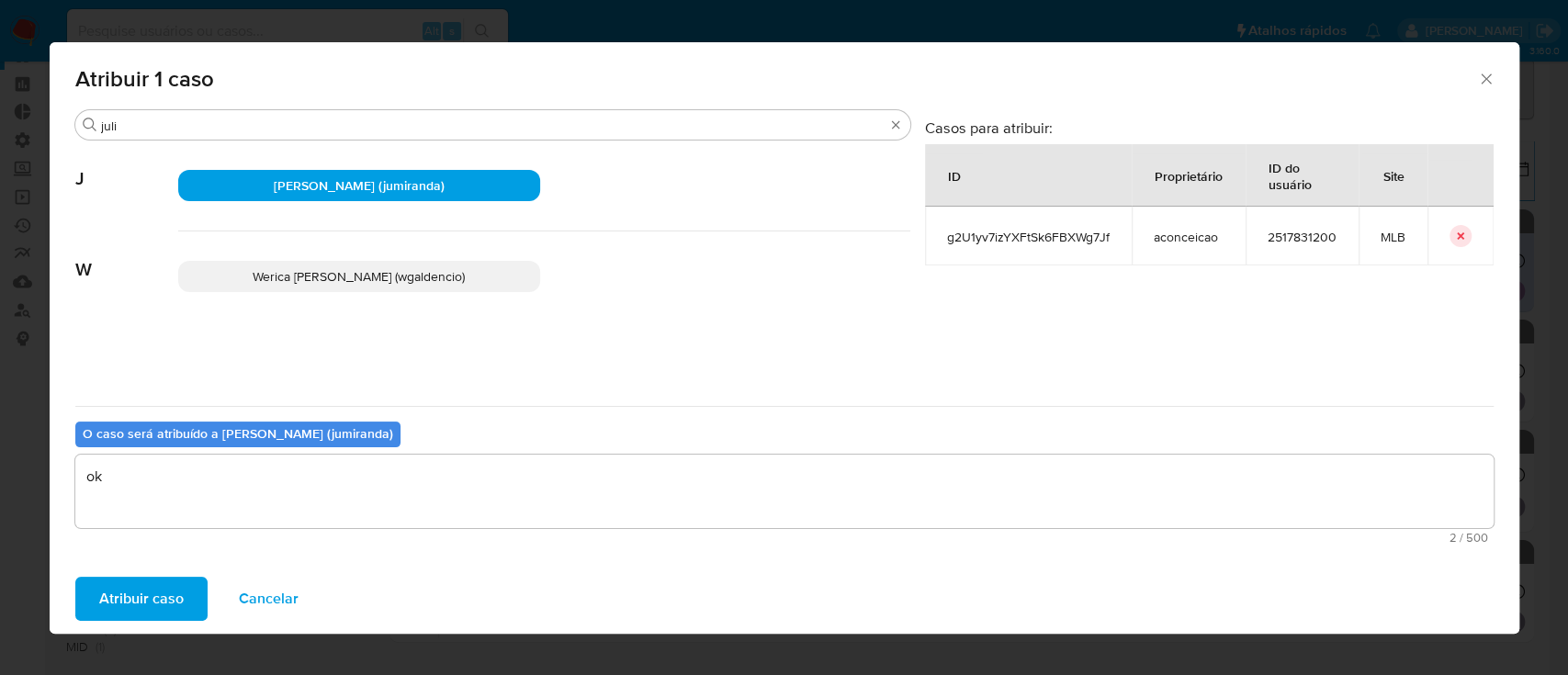
click at [155, 585] on span "Atribuir caso" at bounding box center [141, 599] width 84 height 41
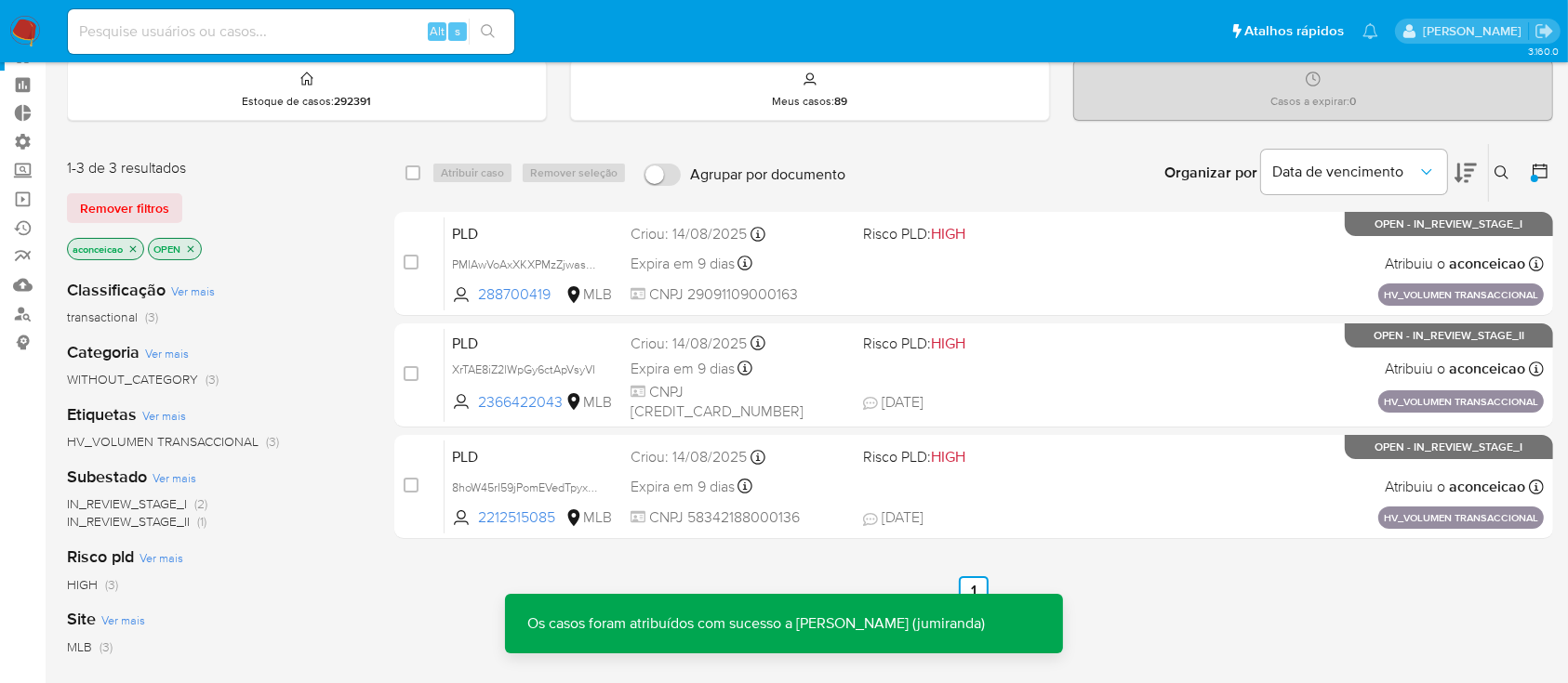
click at [134, 248] on icon "close-filter" at bounding box center [133, 249] width 11 height 11
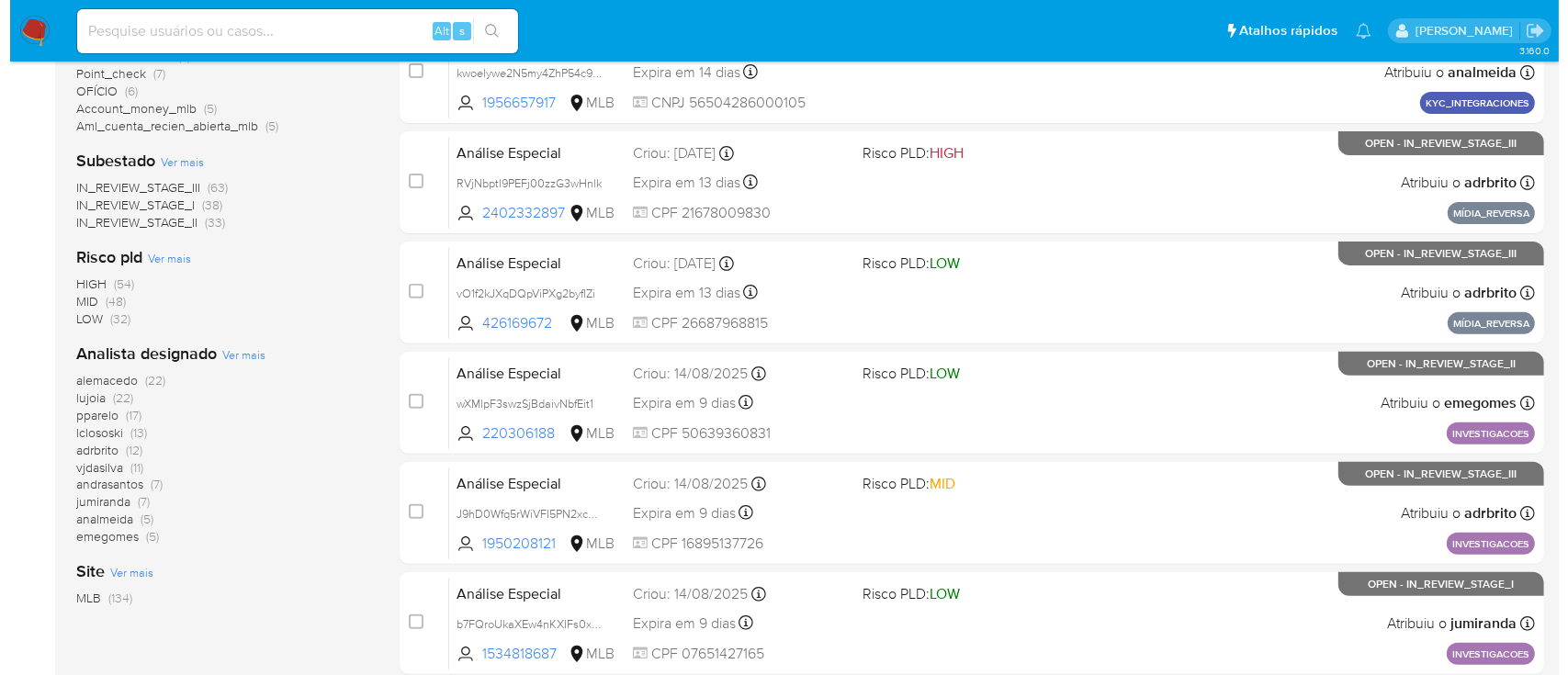
scroll to position [595, 0]
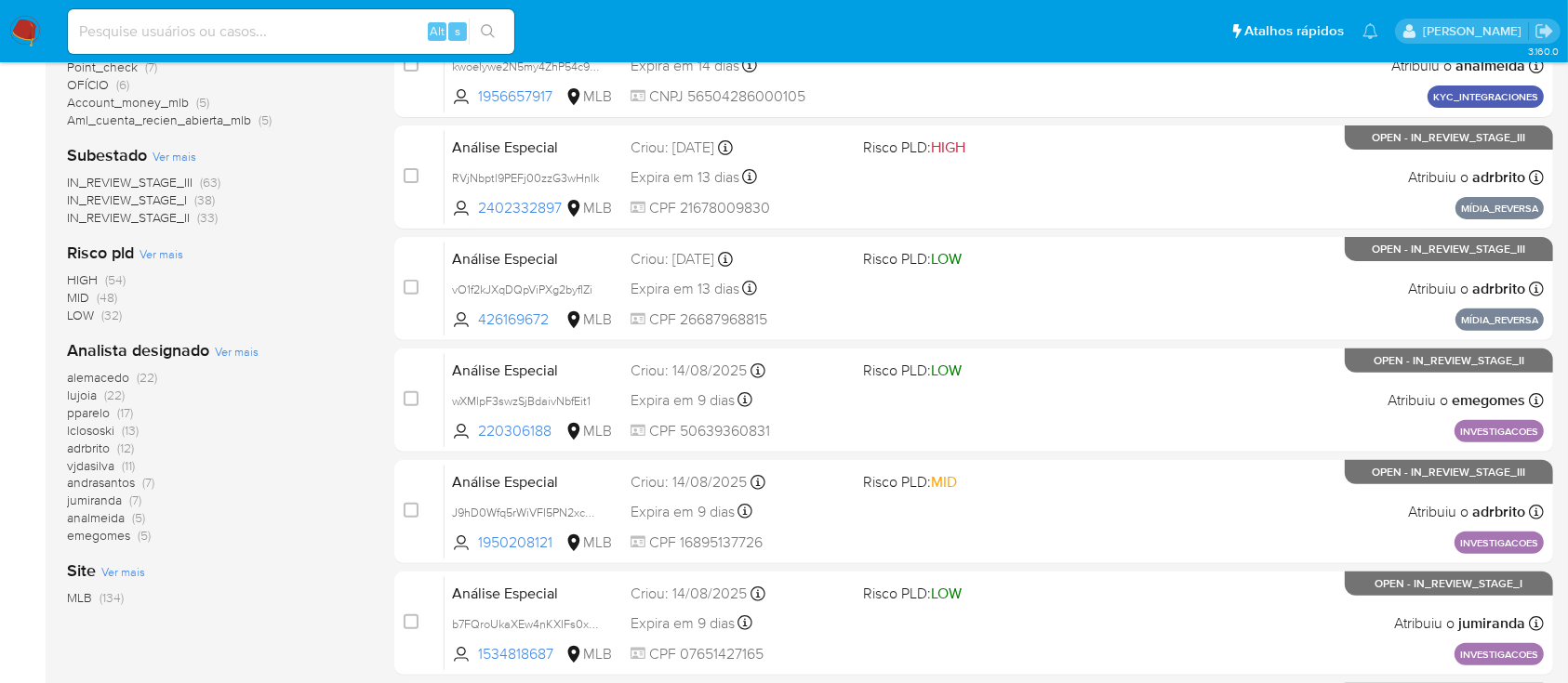
click at [227, 352] on span "Ver mais" at bounding box center [236, 352] width 44 height 17
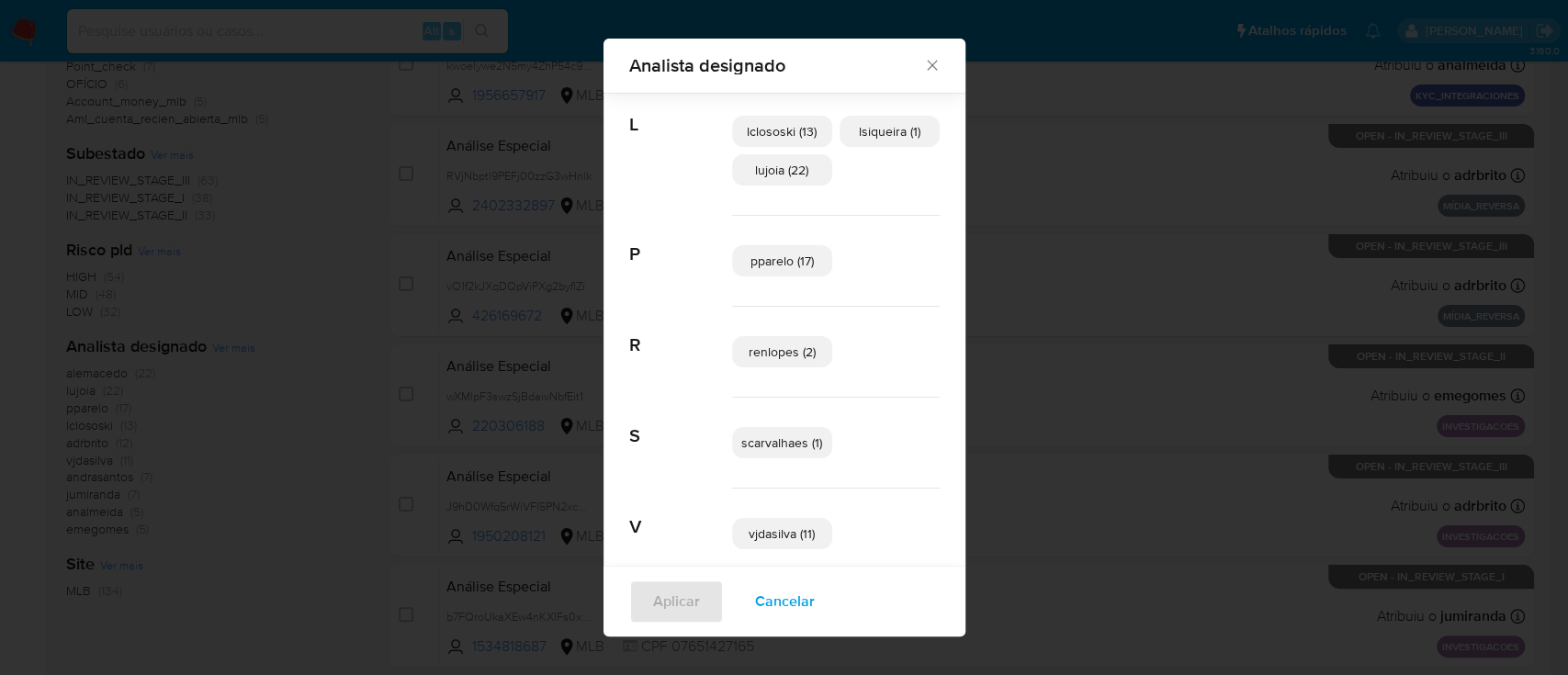
scroll to position [502, 0]
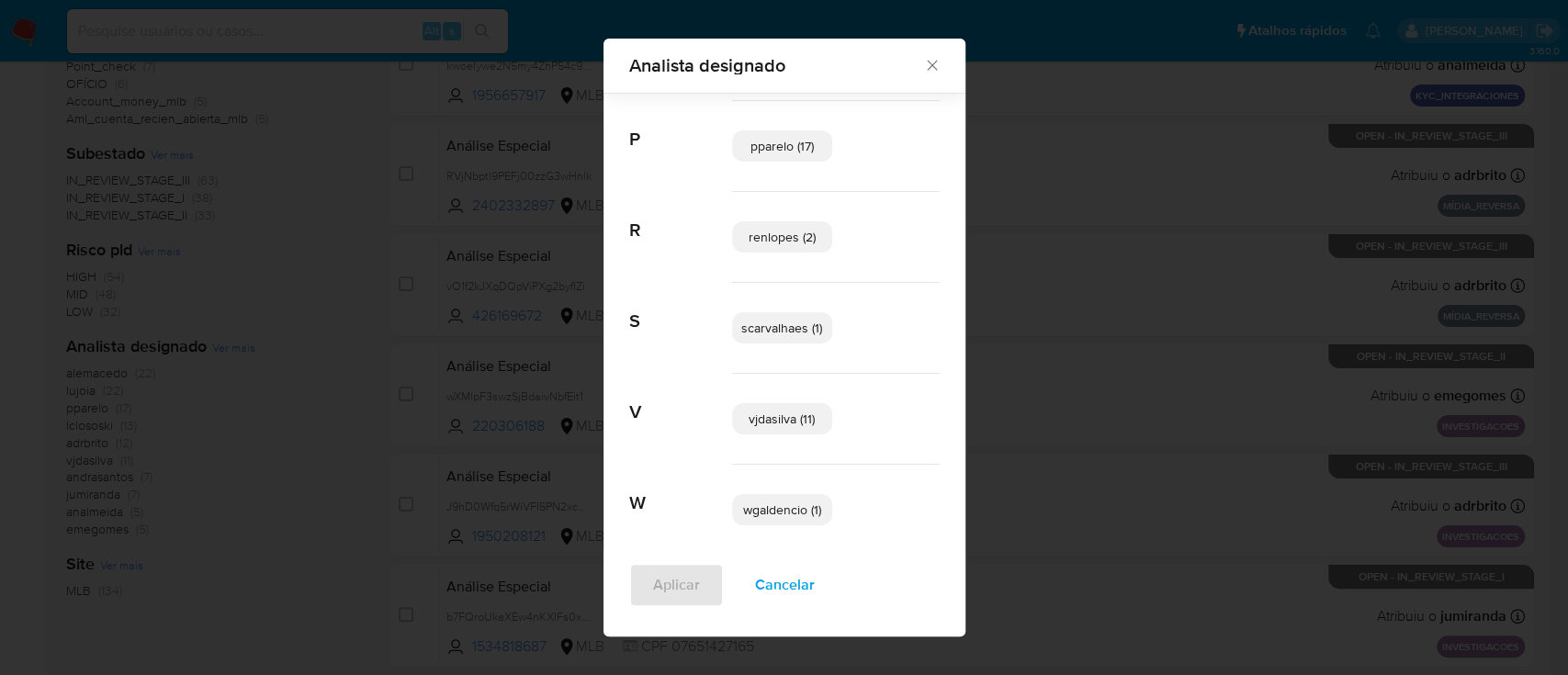
click at [764, 602] on span "Cancelar" at bounding box center [785, 585] width 60 height 41
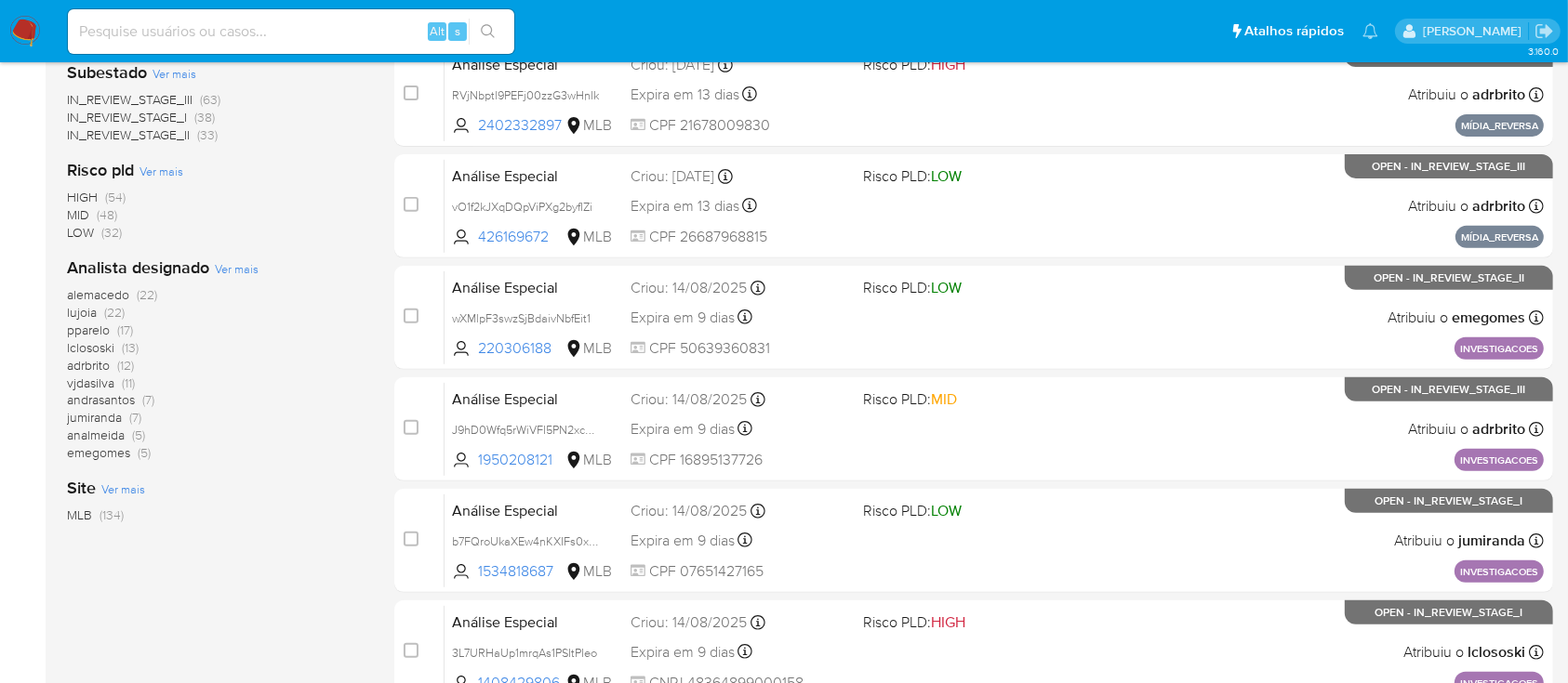
scroll to position [850, 0]
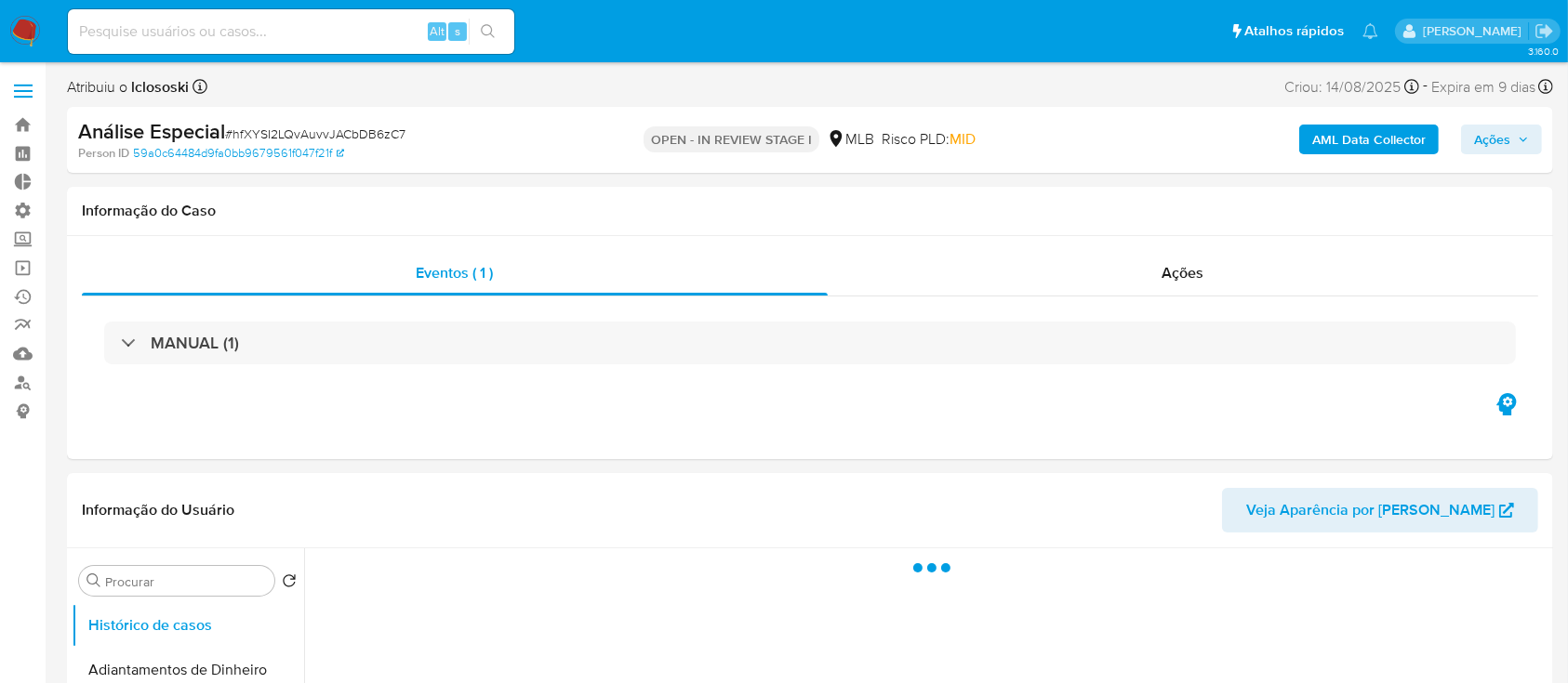
select select "10"
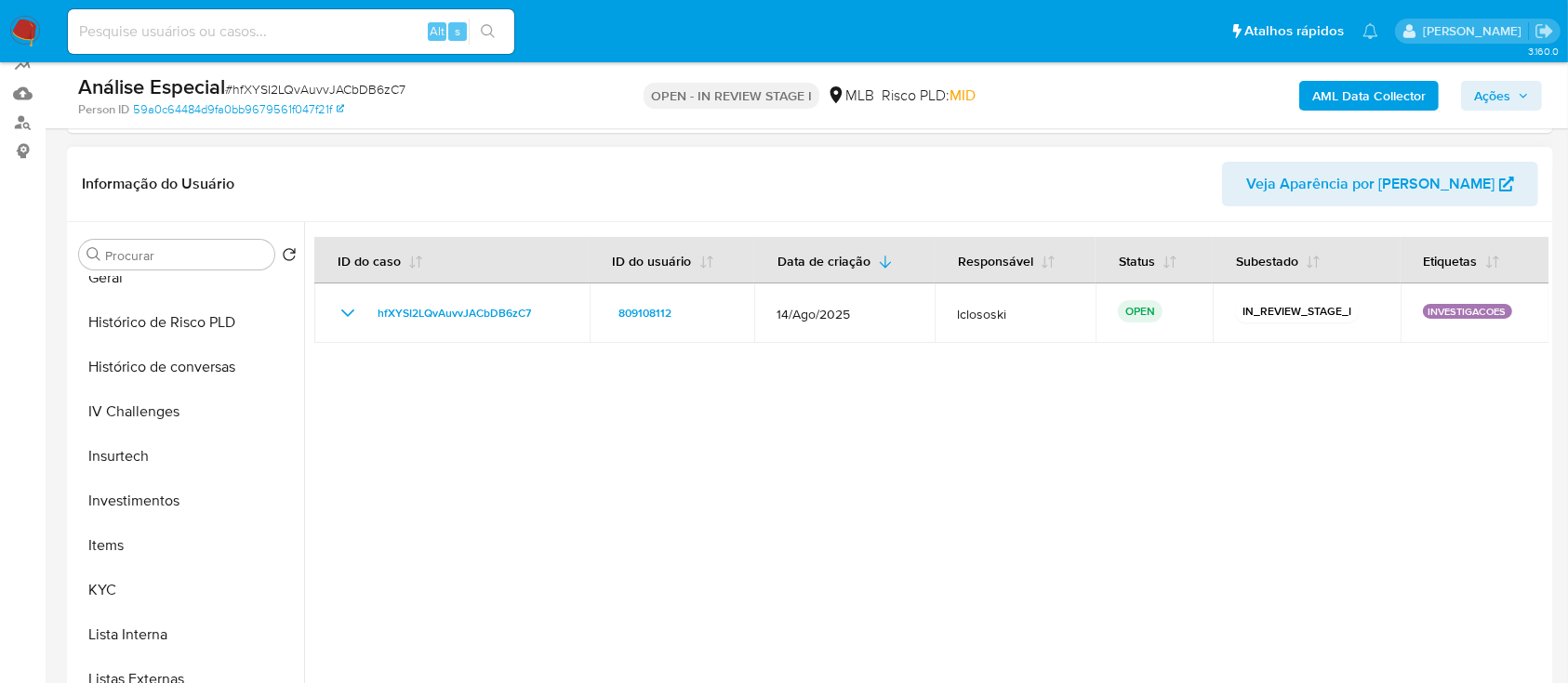
scroll to position [696, 0]
click at [139, 574] on button "KYC" at bounding box center [180, 585] width 217 height 45
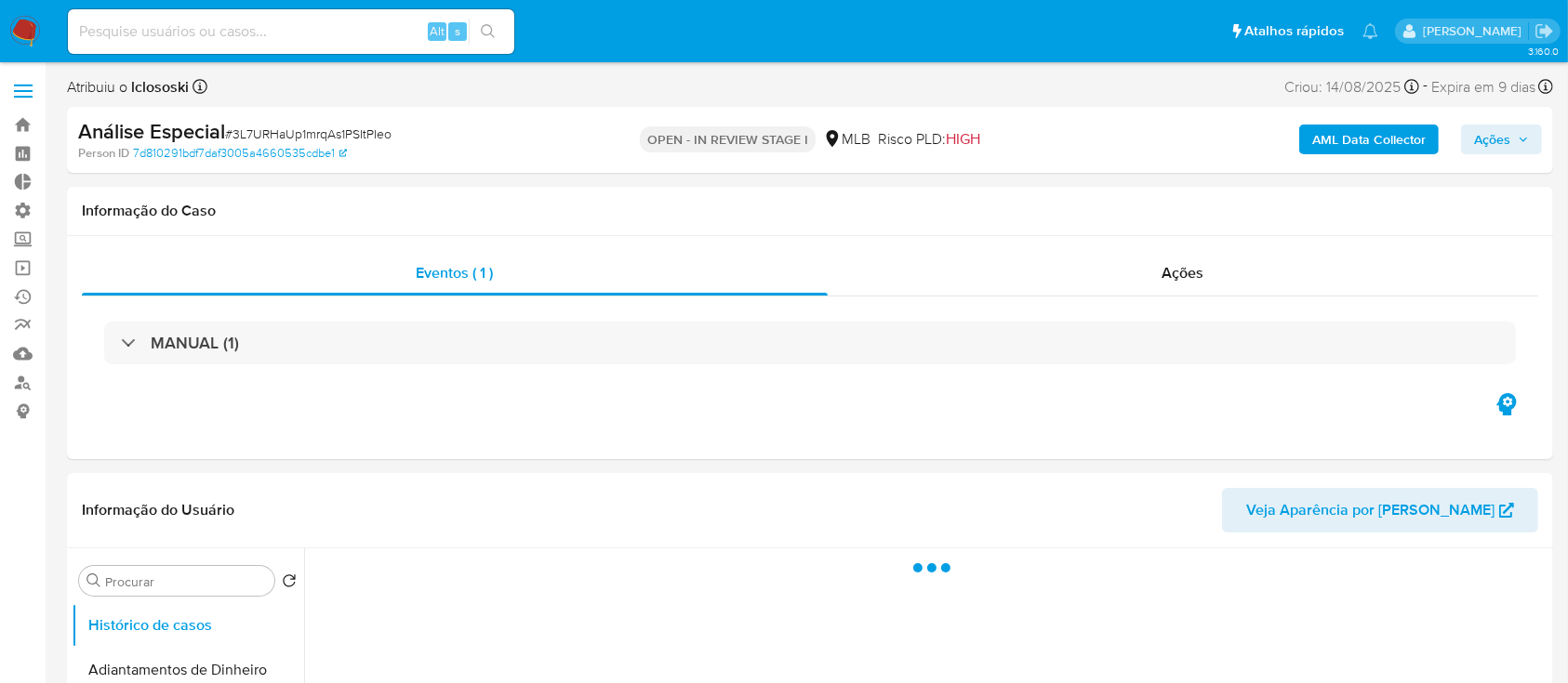
select select "10"
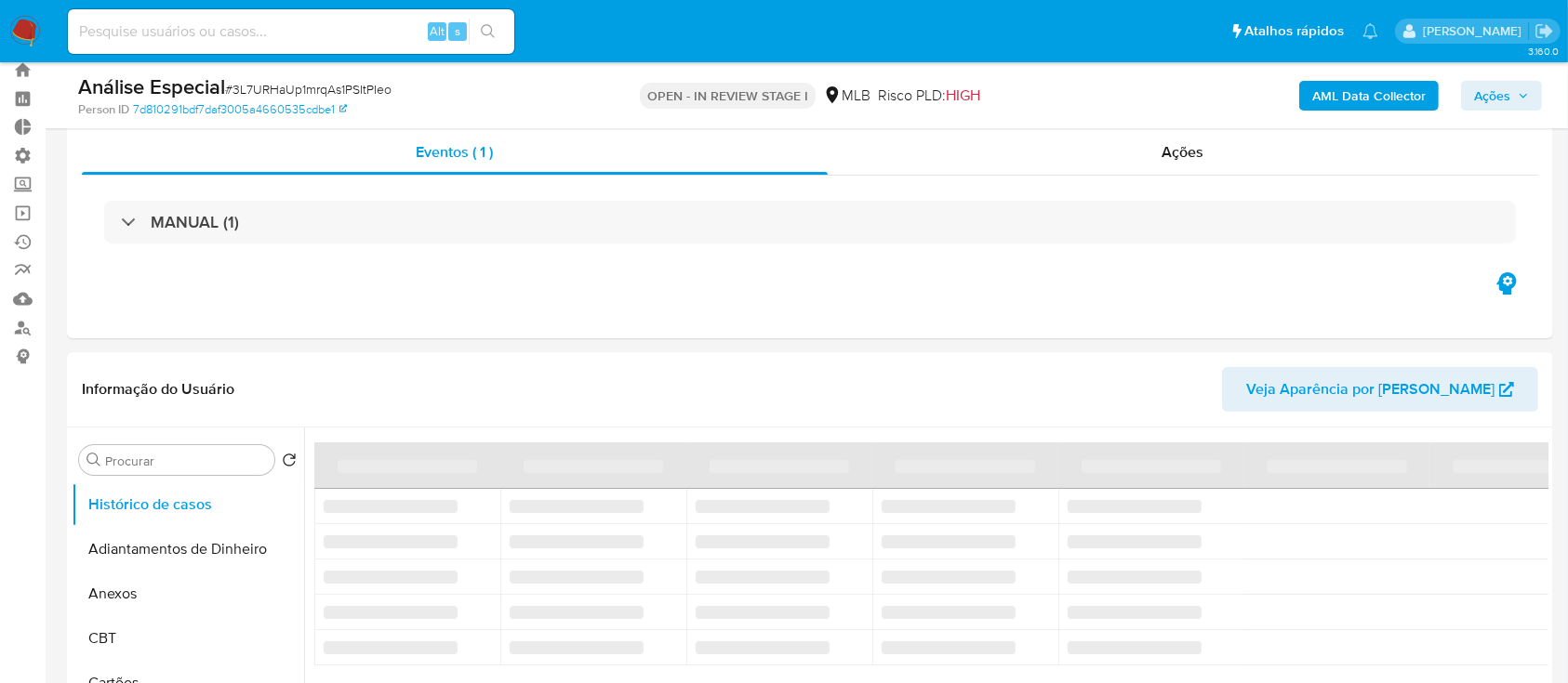
scroll to position [65, 0]
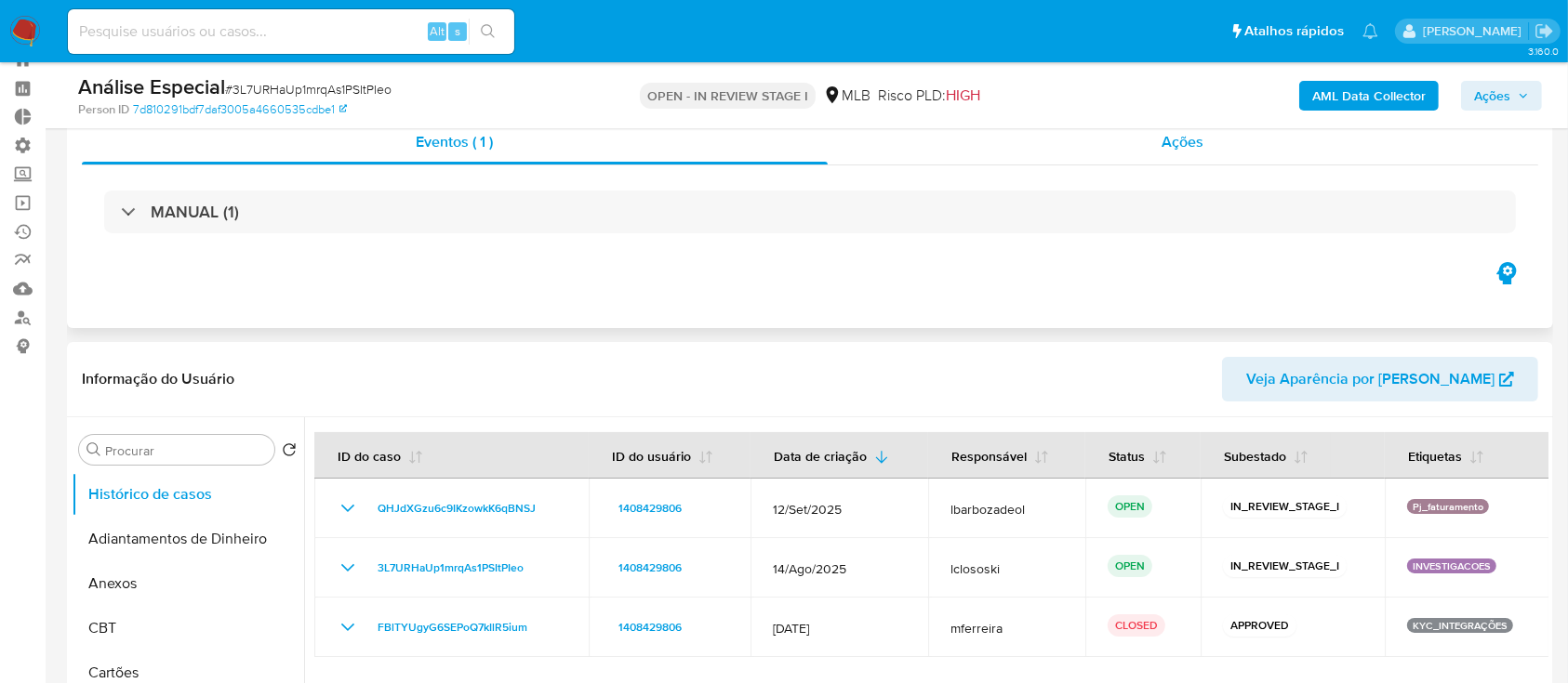
click at [1205, 134] on div "Ações" at bounding box center [1182, 142] width 711 height 45
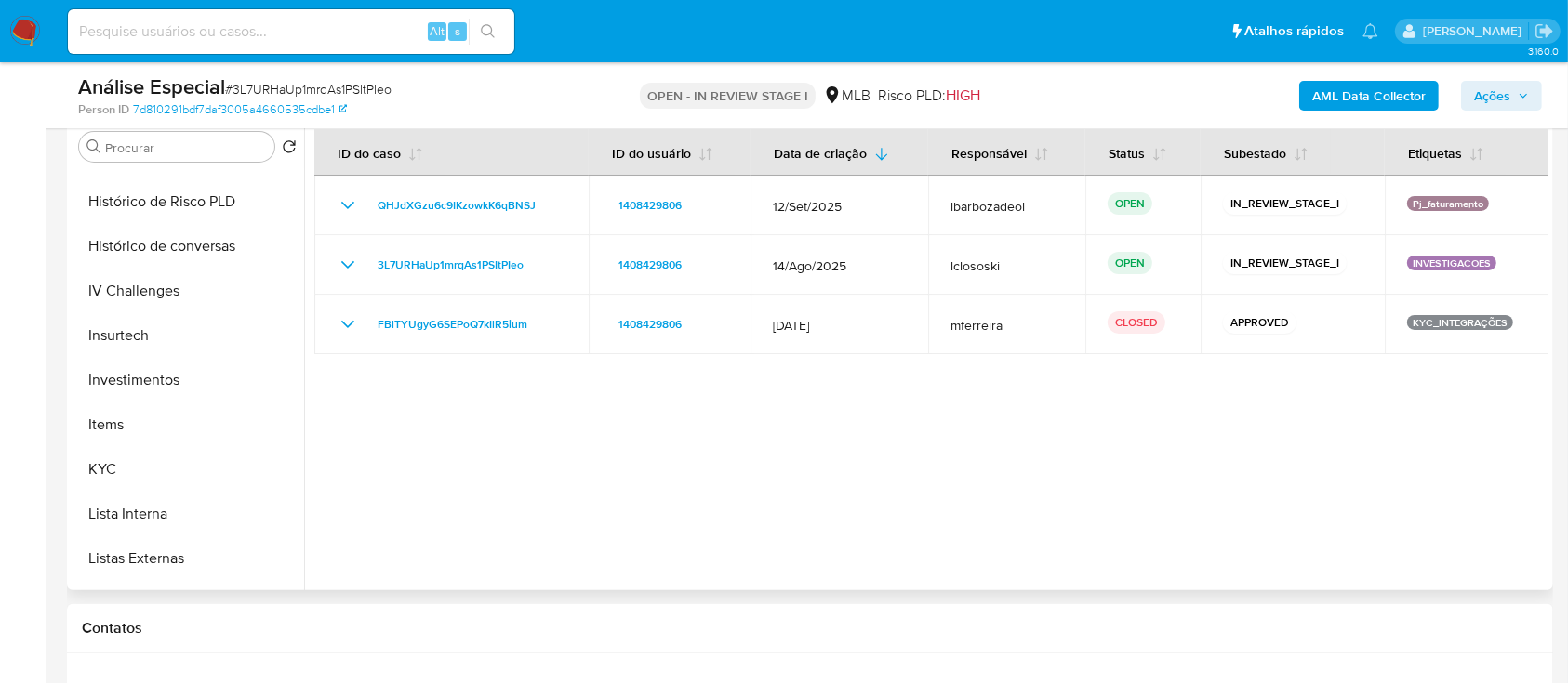
scroll to position [711, 0]
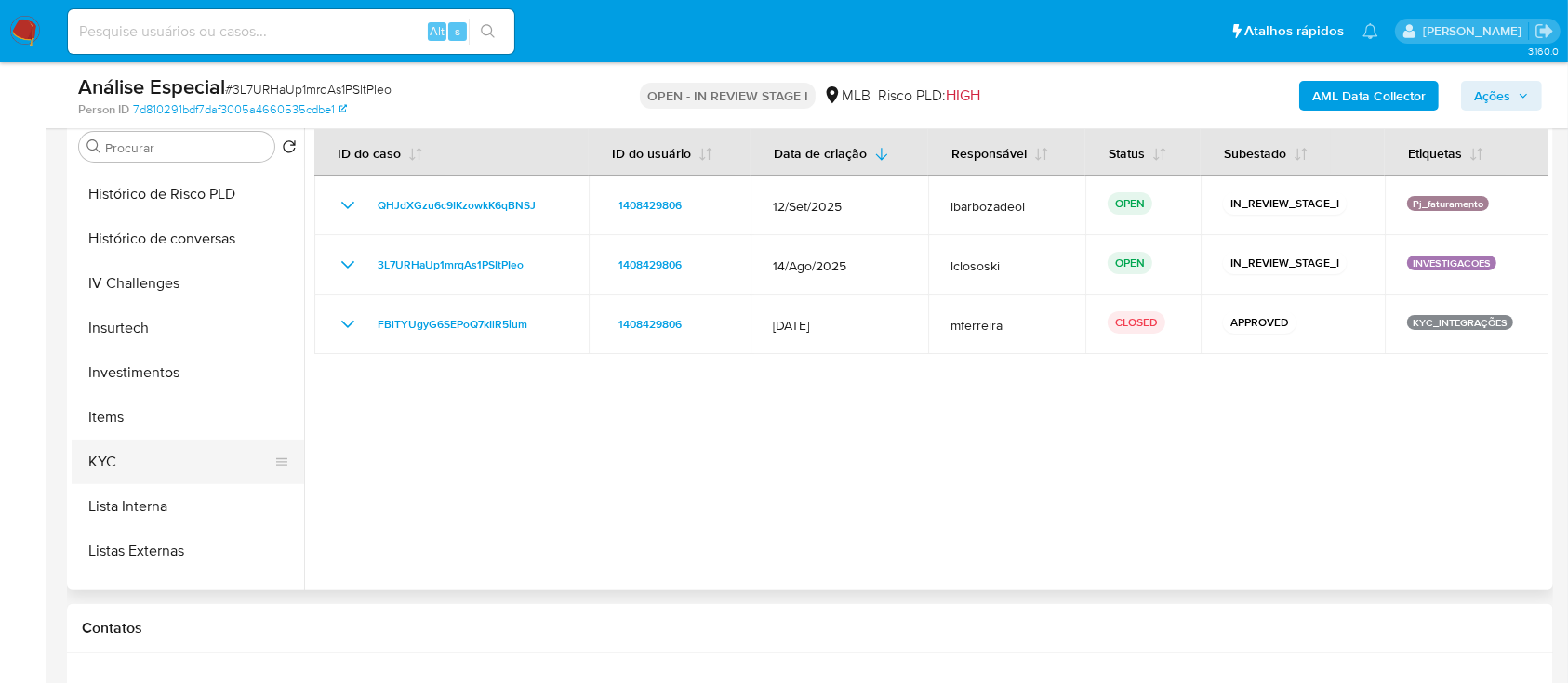
click at [152, 458] on button "KYC" at bounding box center [180, 462] width 217 height 45
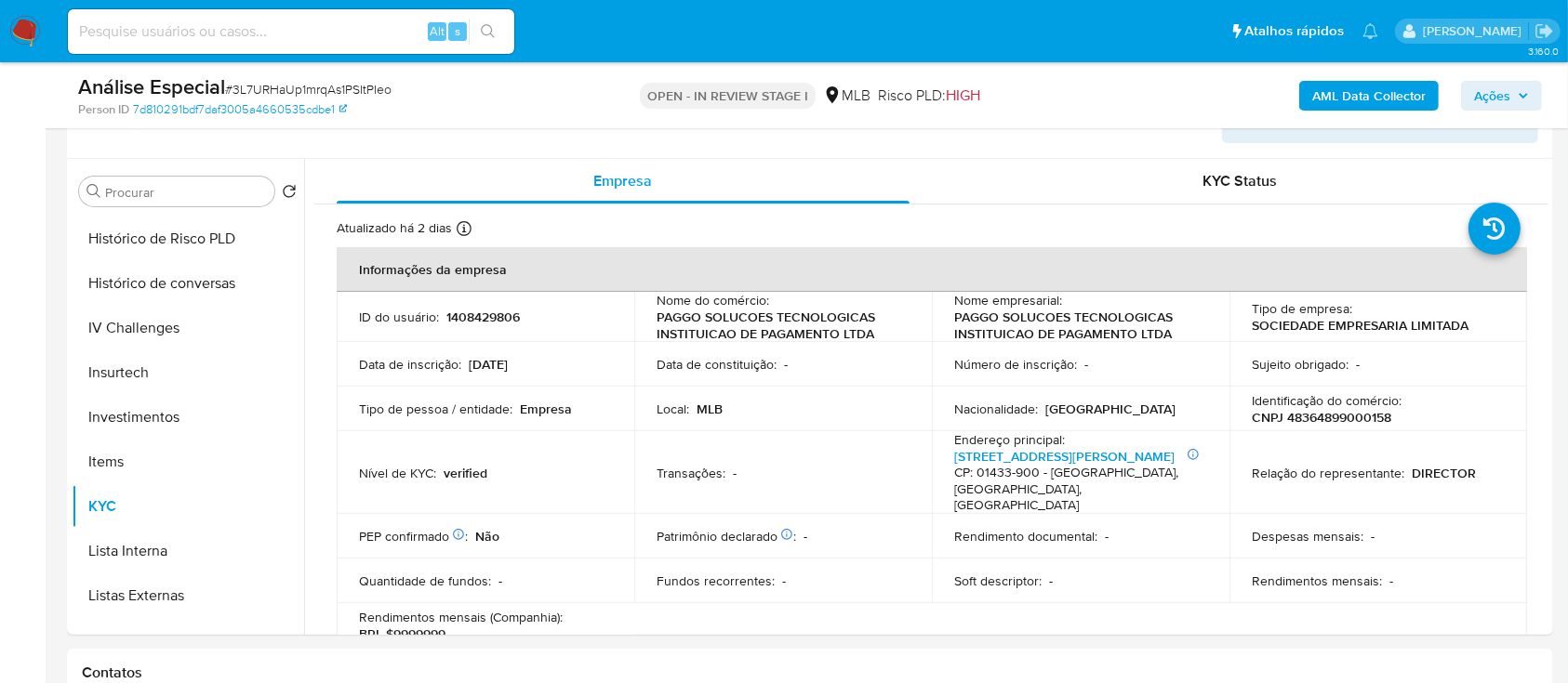
scroll to position [468, 0]
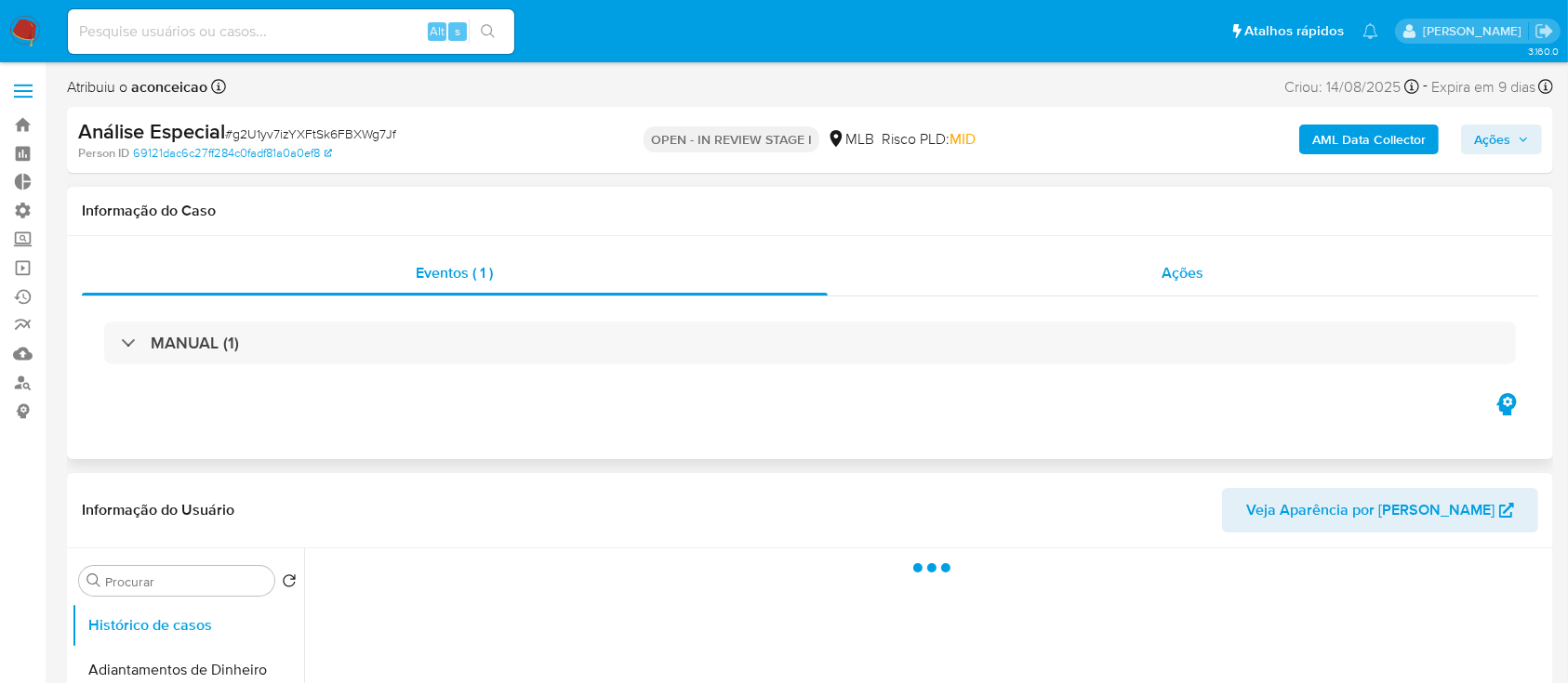
select select "10"
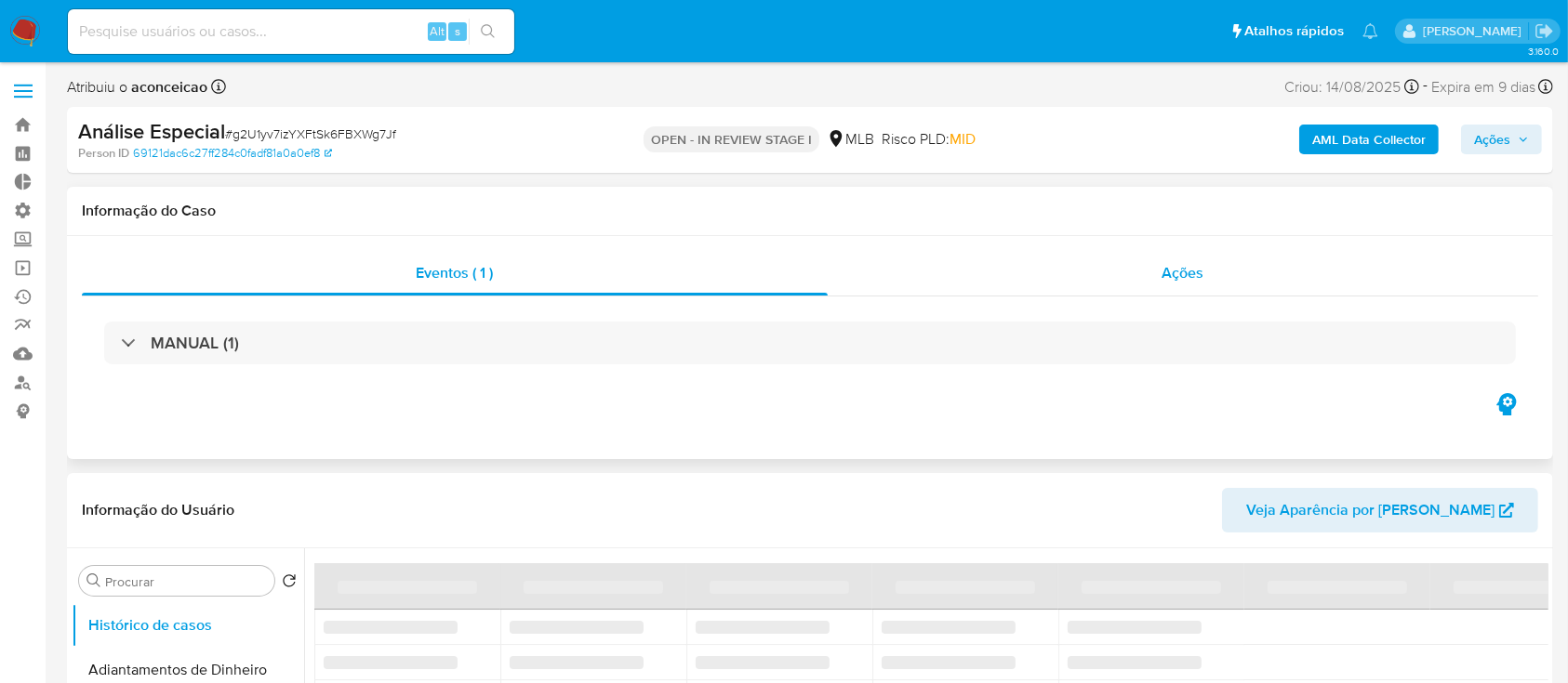
click at [1193, 271] on span "Ações" at bounding box center [1183, 272] width 42 height 22
